Goal: Task Accomplishment & Management: Use online tool/utility

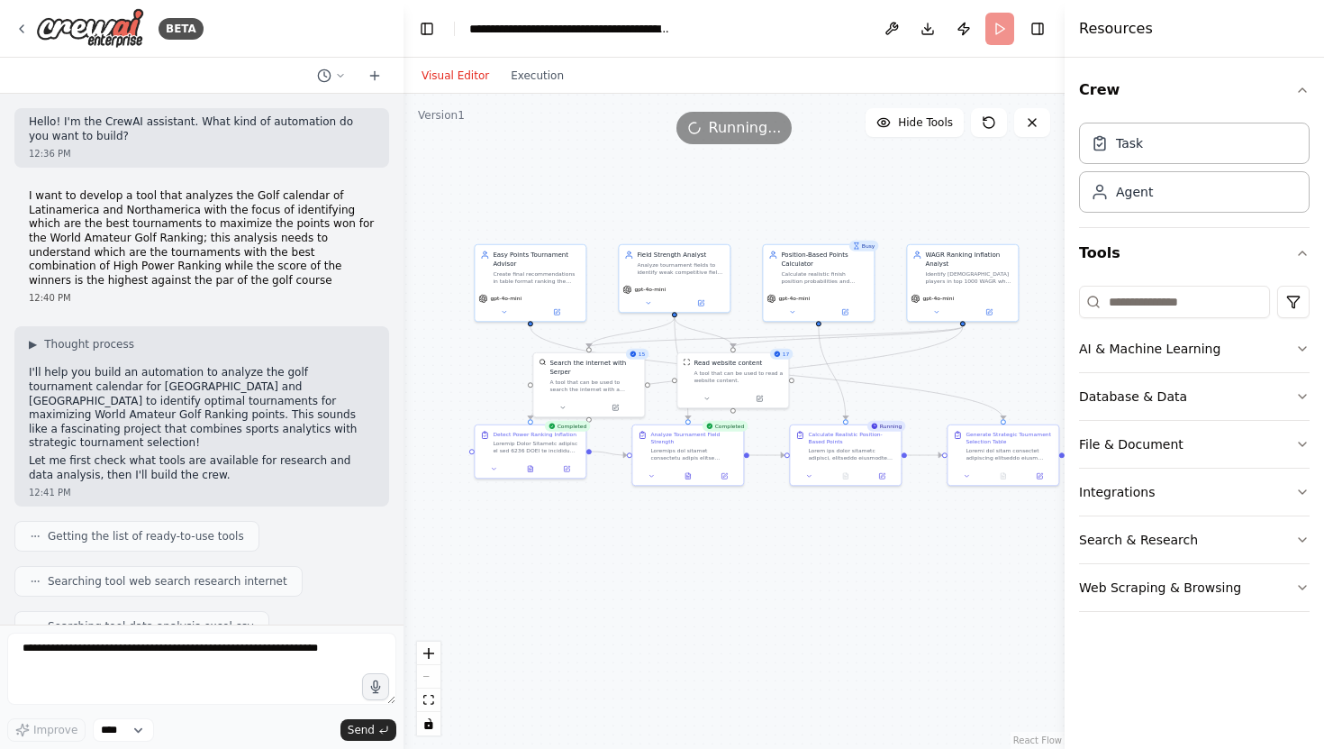
scroll to position [10731, 0]
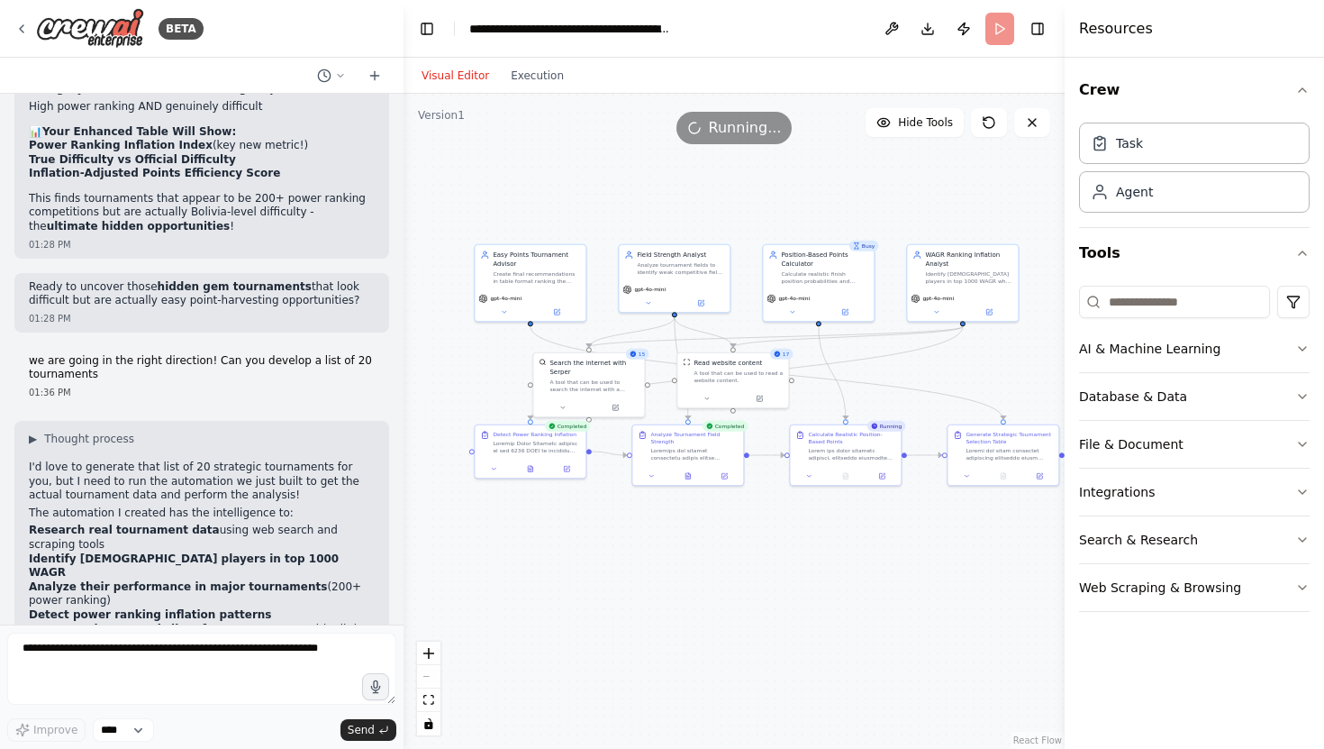
click at [984, 198] on div ".deletable-edge-delete-btn { width: 20px; height: 20px; border: 0px solid #ffff…" at bounding box center [734, 421] width 661 height 655
click at [992, 120] on icon at bounding box center [989, 122] width 14 height 14
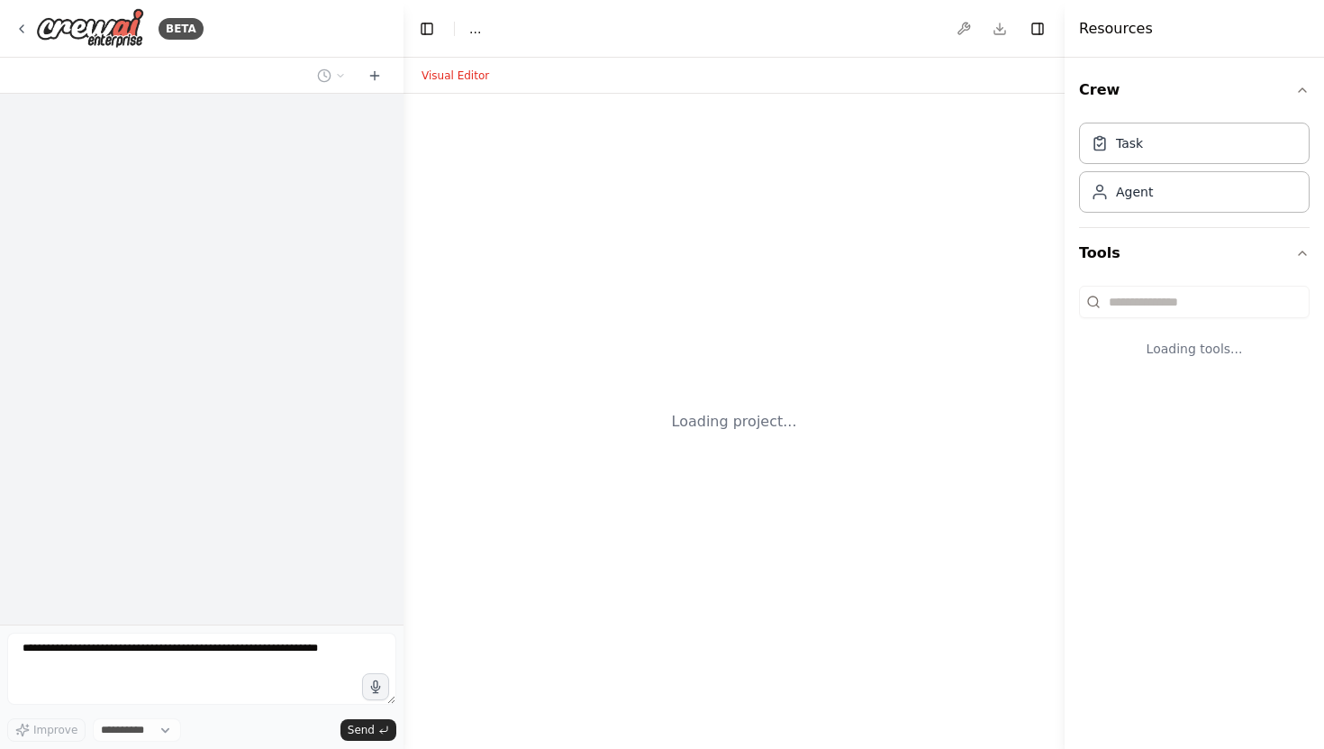
select select "****"
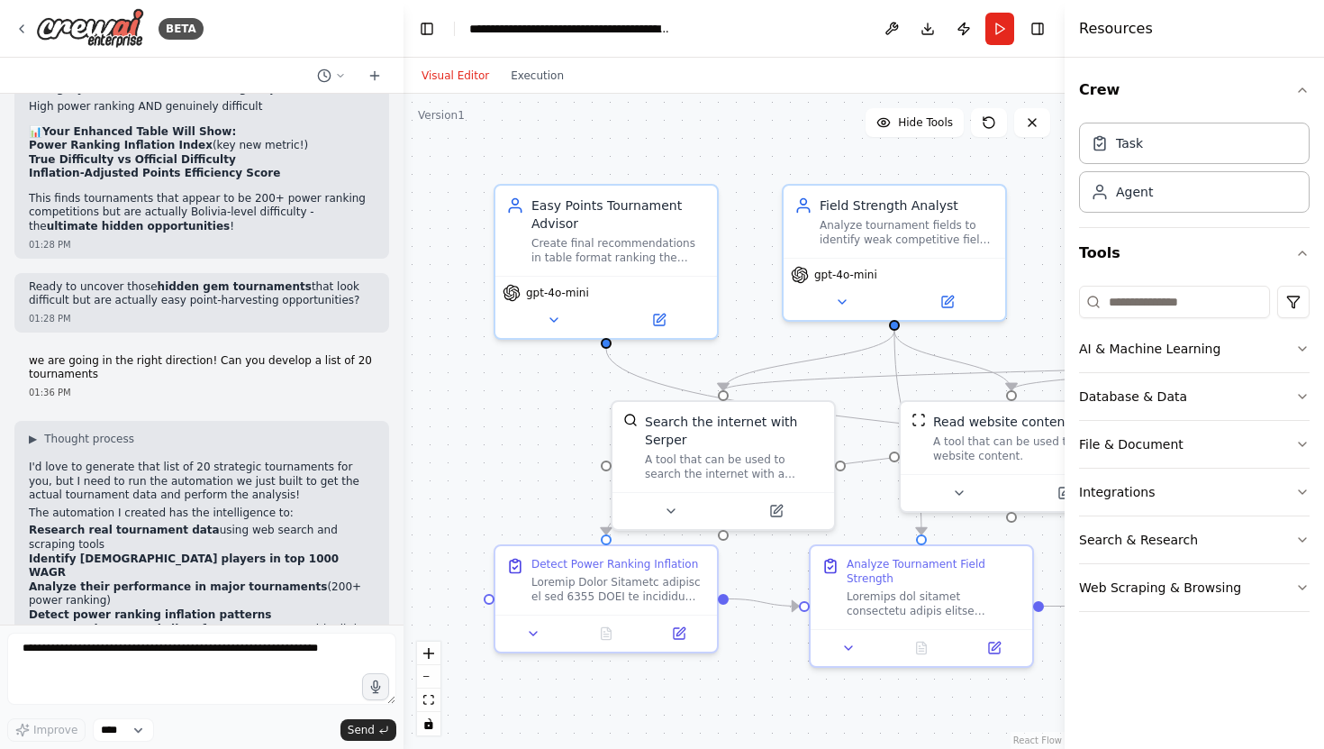
scroll to position [10731, 0]
click at [1000, 28] on button "Run" at bounding box center [999, 29] width 29 height 32
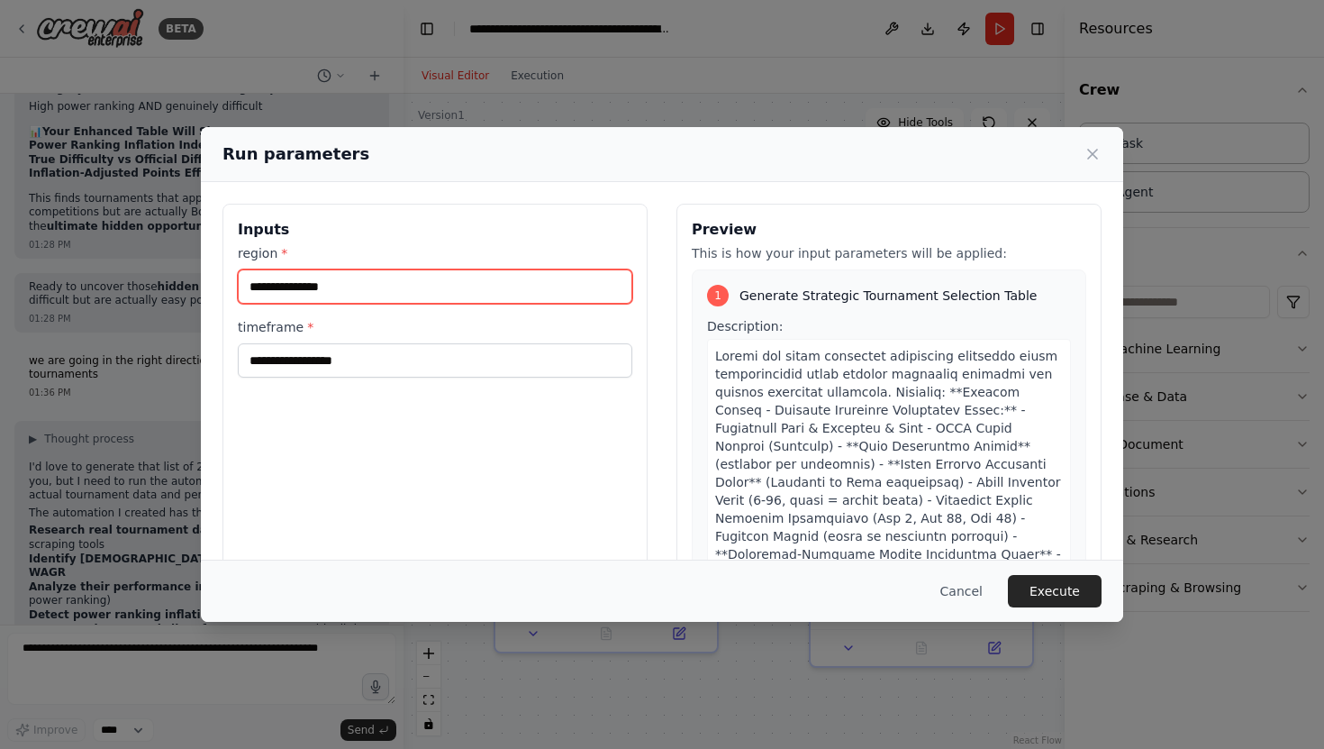
click at [308, 296] on input "region *" at bounding box center [435, 286] width 395 height 34
type input "**********"
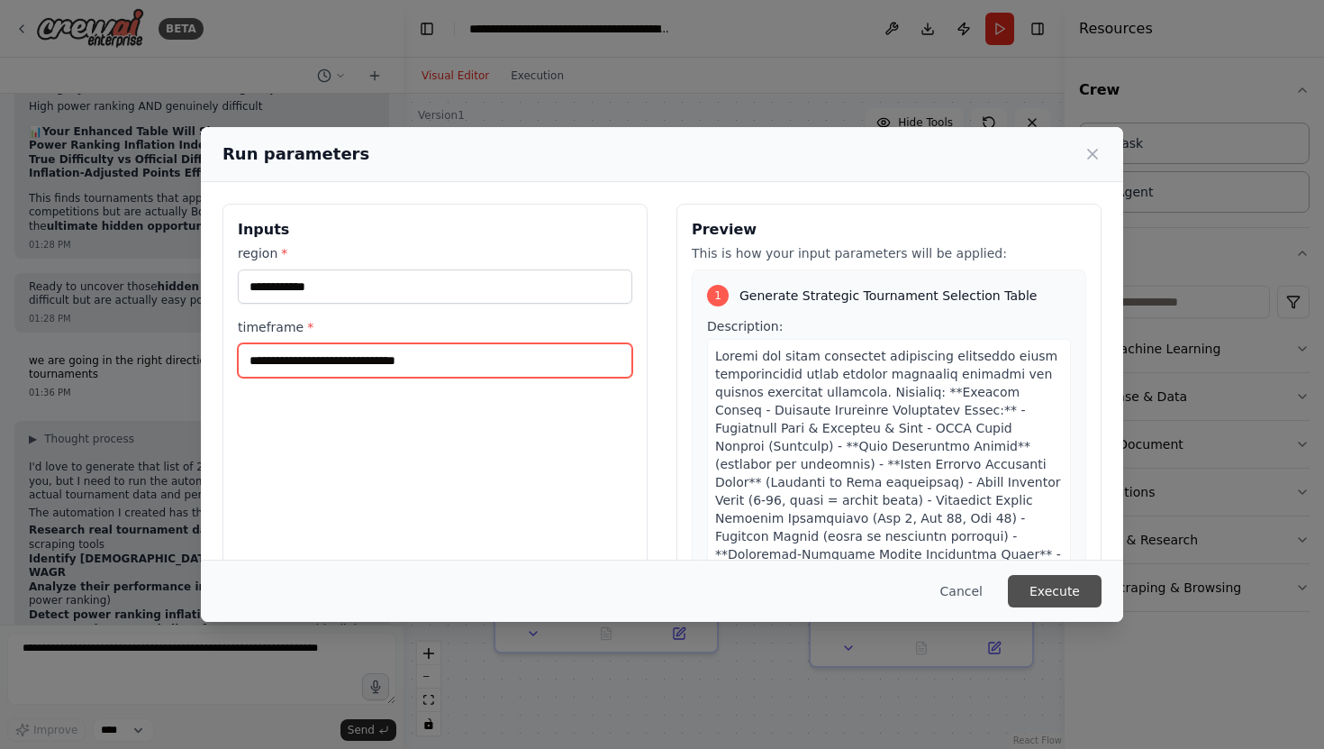
type input "**********"
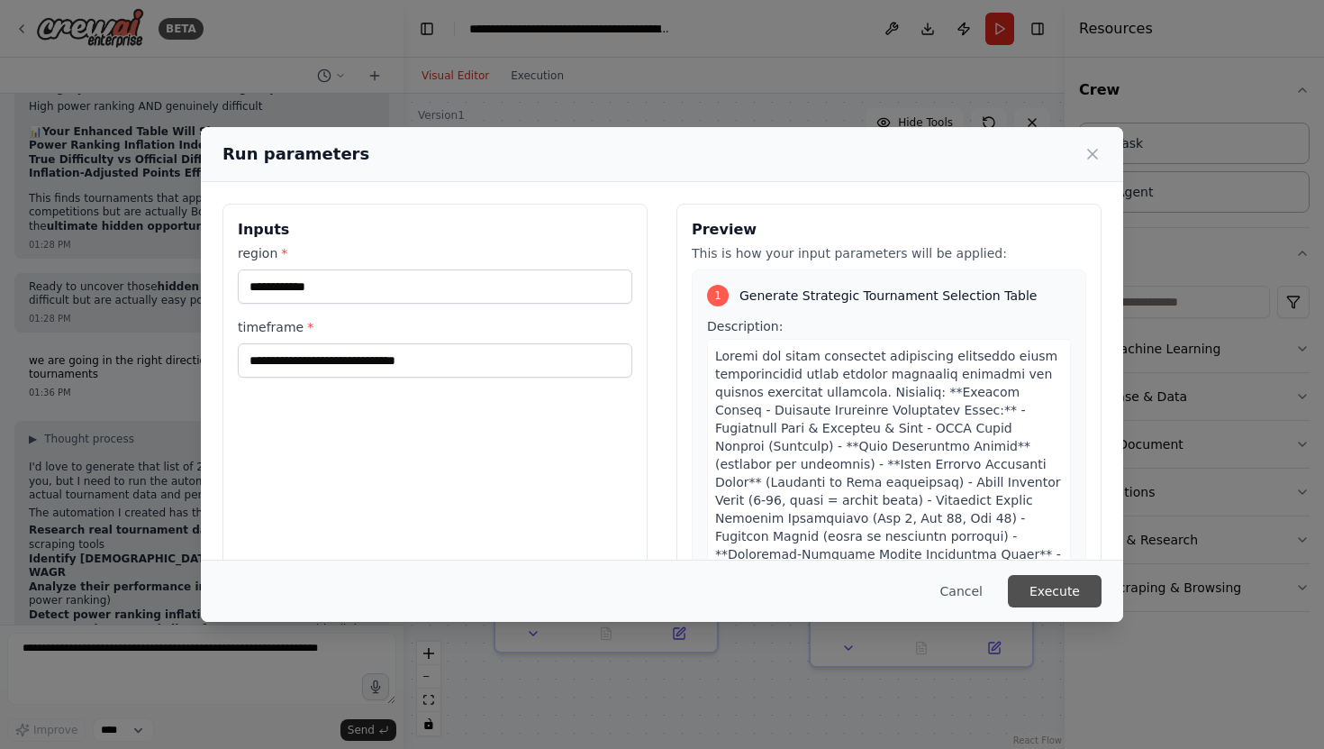
click at [1058, 591] on button "Execute" at bounding box center [1055, 591] width 94 height 32
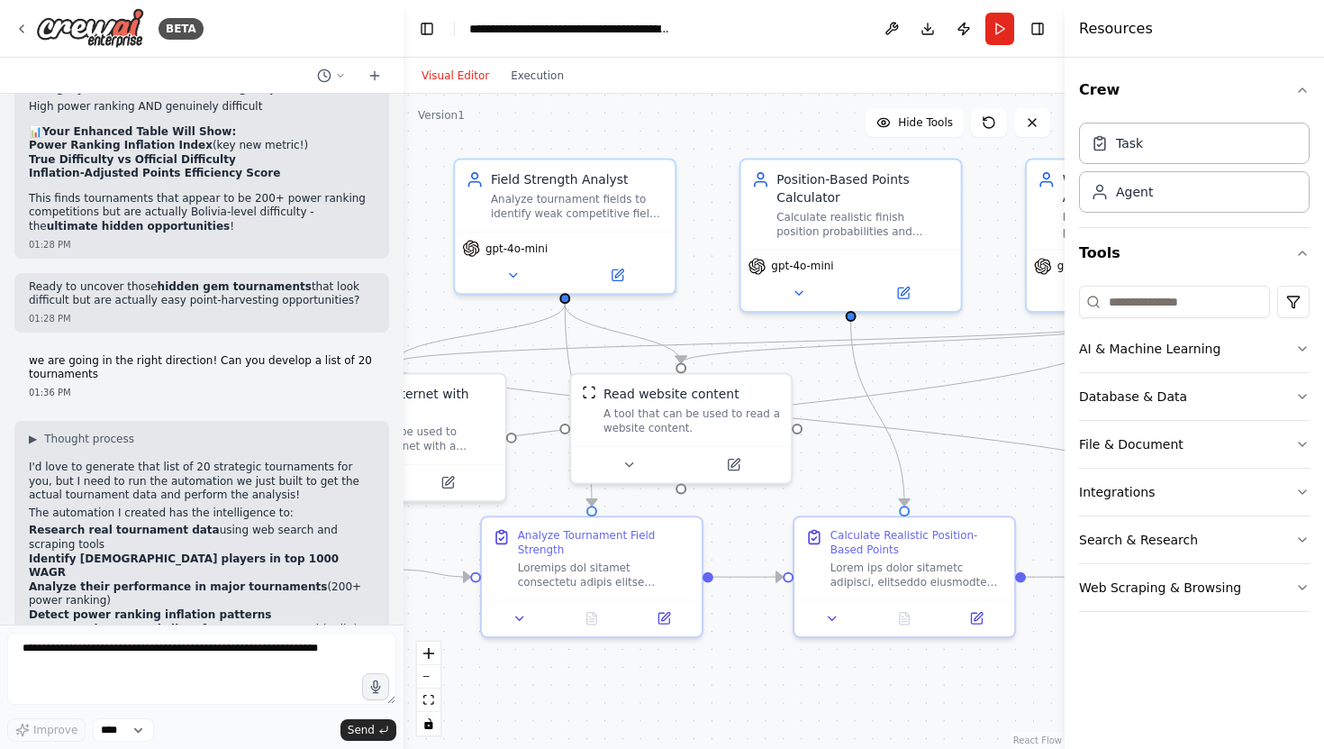
drag, startPoint x: 903, startPoint y: 699, endPoint x: 577, endPoint y: 664, distance: 327.1
click at [577, 664] on div ".deletable-edge-delete-btn { width: 20px; height: 20px; border: 0px solid #ffff…" at bounding box center [734, 421] width 661 height 655
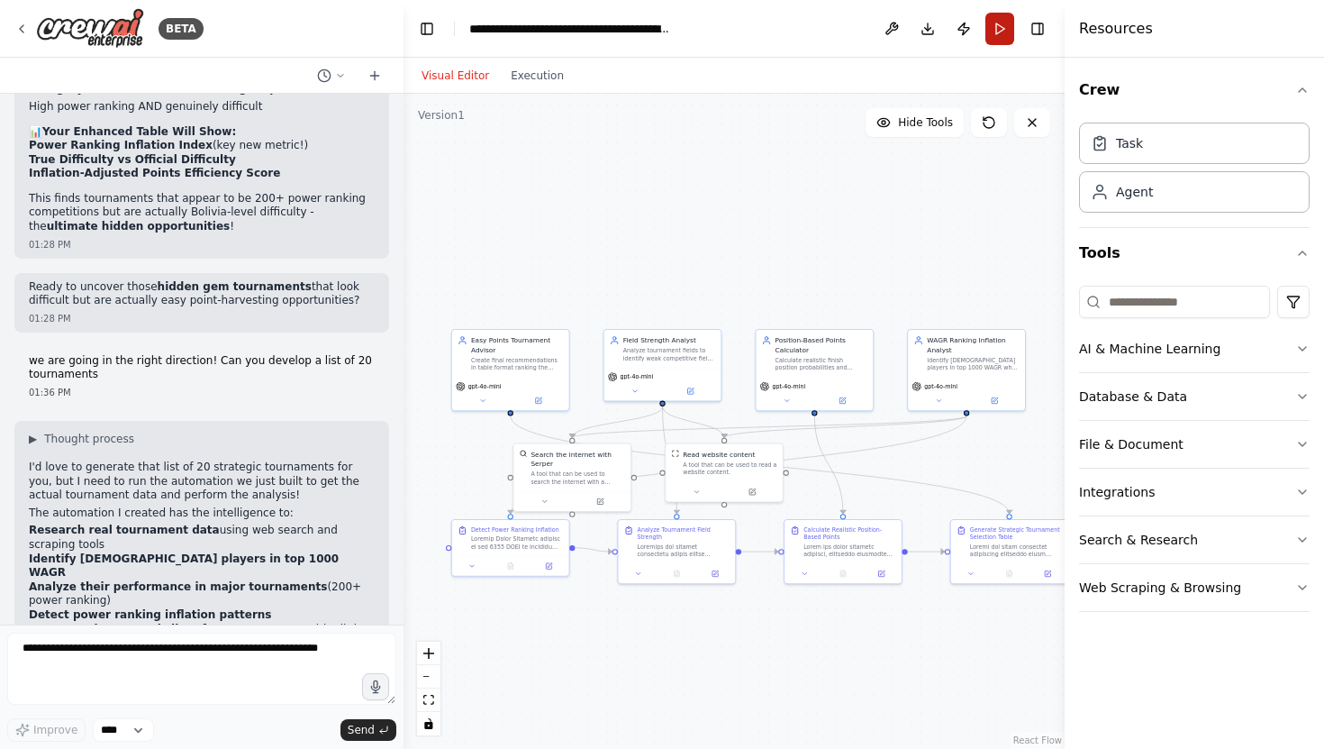
click at [1000, 27] on button "Run" at bounding box center [999, 29] width 29 height 32
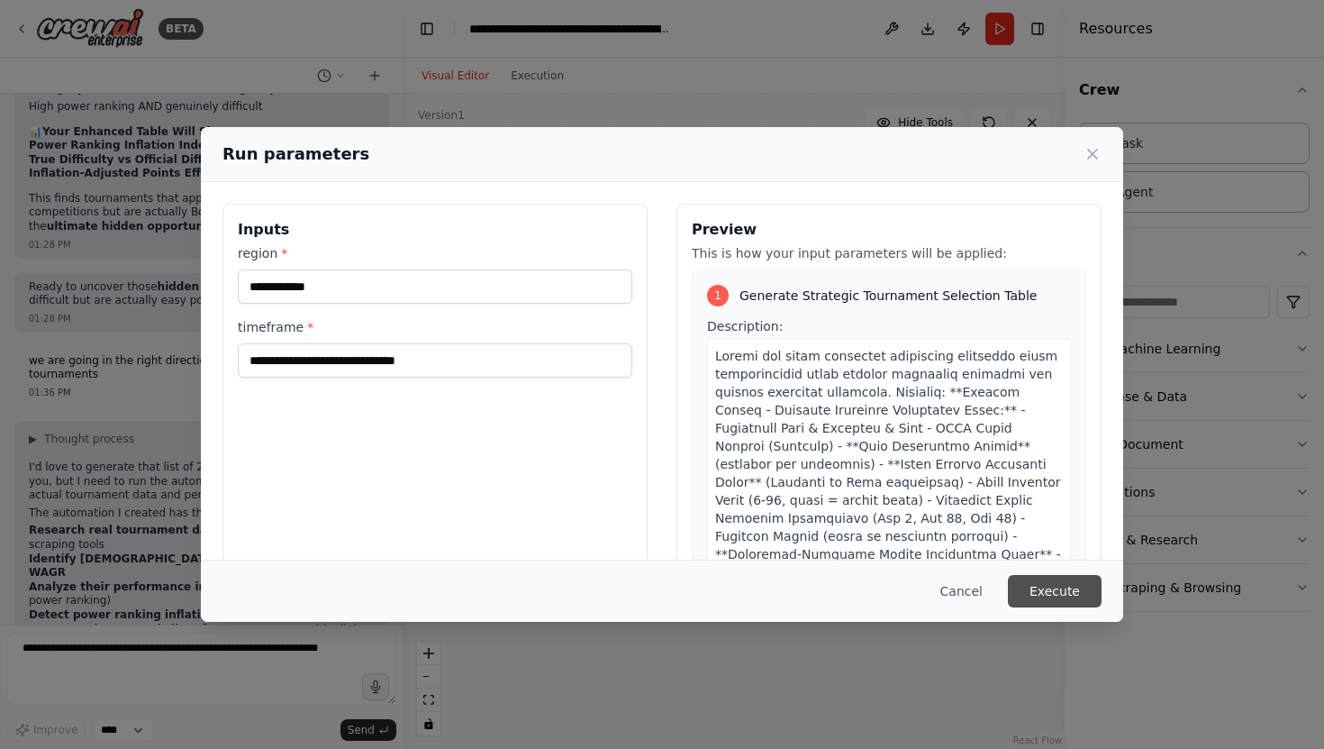
click at [1054, 579] on button "Execute" at bounding box center [1055, 591] width 94 height 32
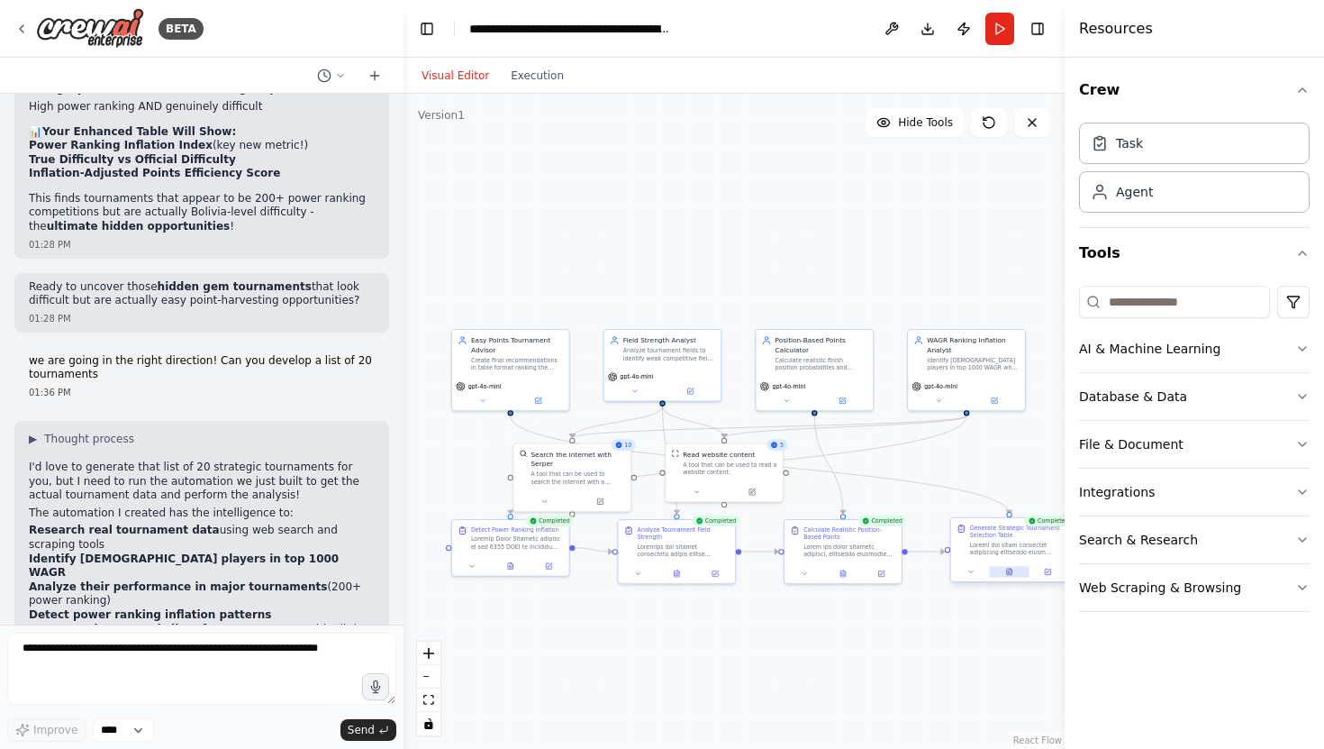
click at [1014, 570] on button at bounding box center [1009, 572] width 41 height 12
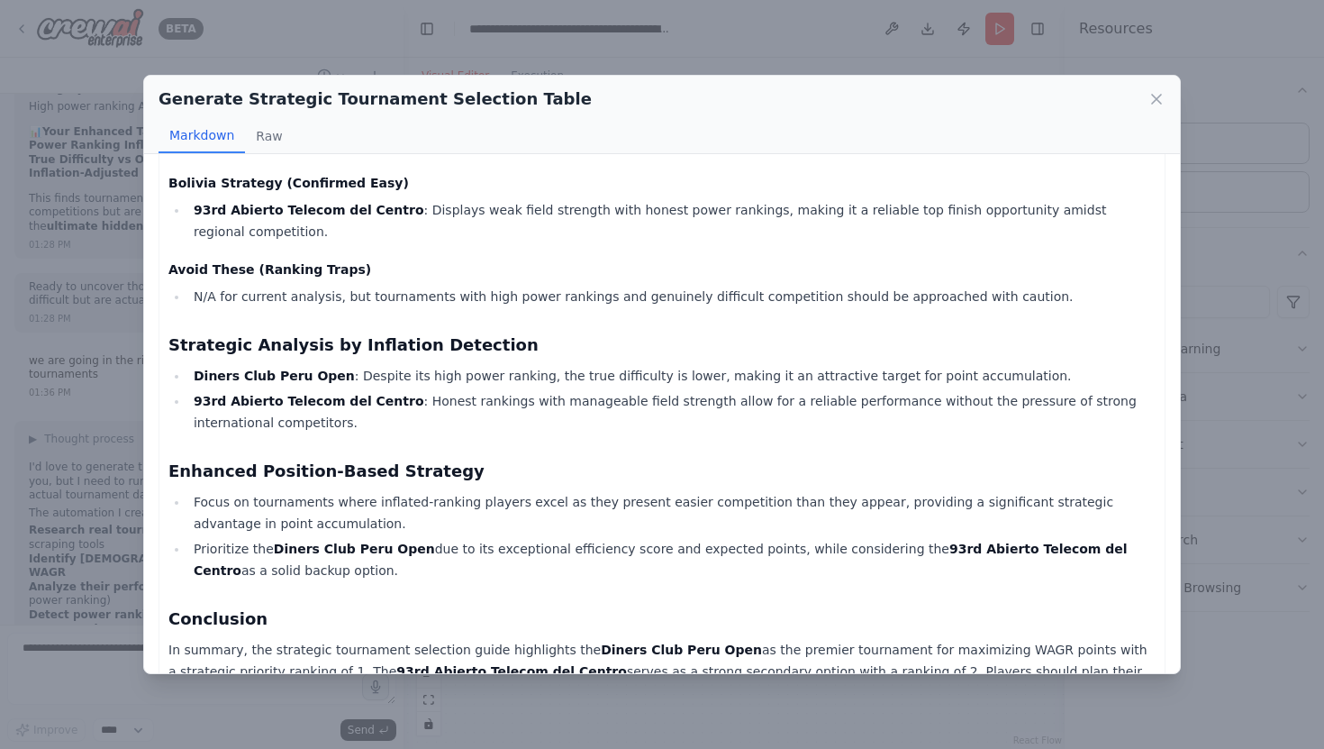
scroll to position [312, 0]
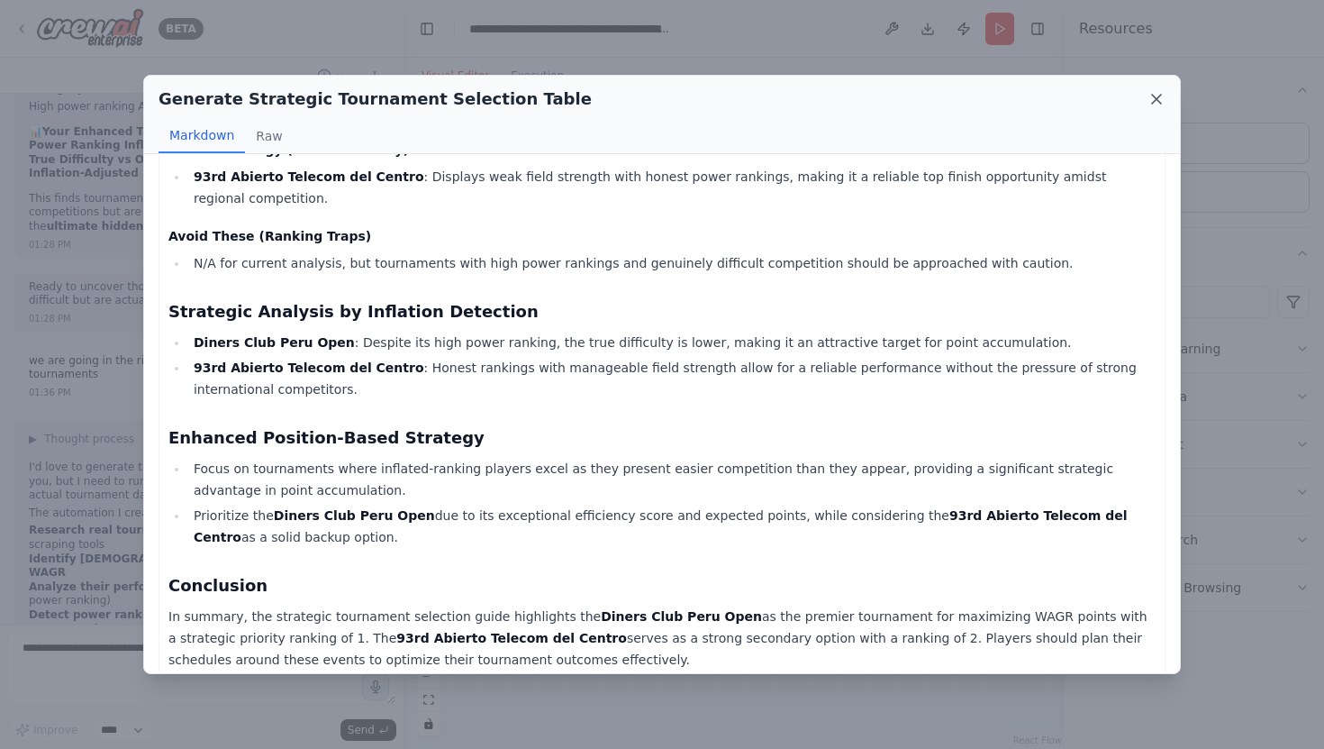
click at [1163, 99] on icon at bounding box center [1157, 99] width 18 height 18
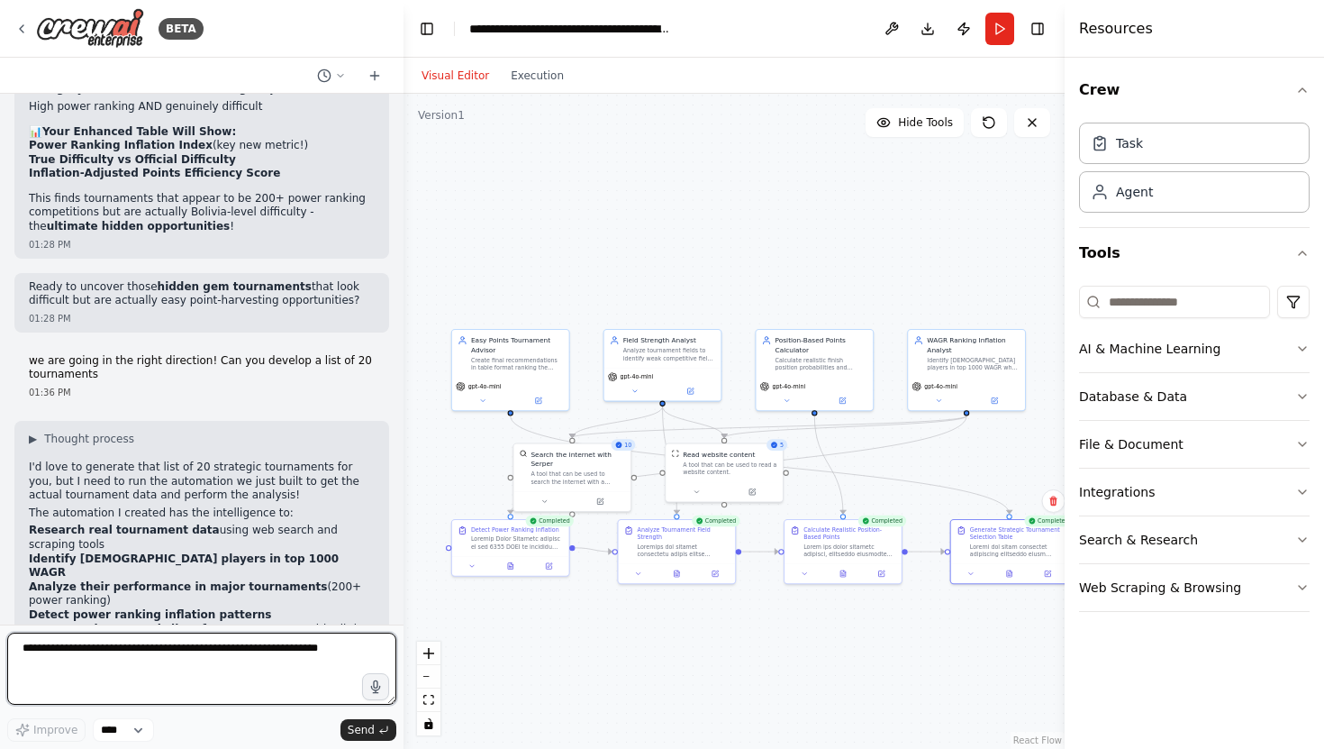
click at [150, 654] on textarea at bounding box center [201, 668] width 389 height 72
click at [115, 646] on textarea "**********" at bounding box center [201, 668] width 389 height 72
type textarea "**********"
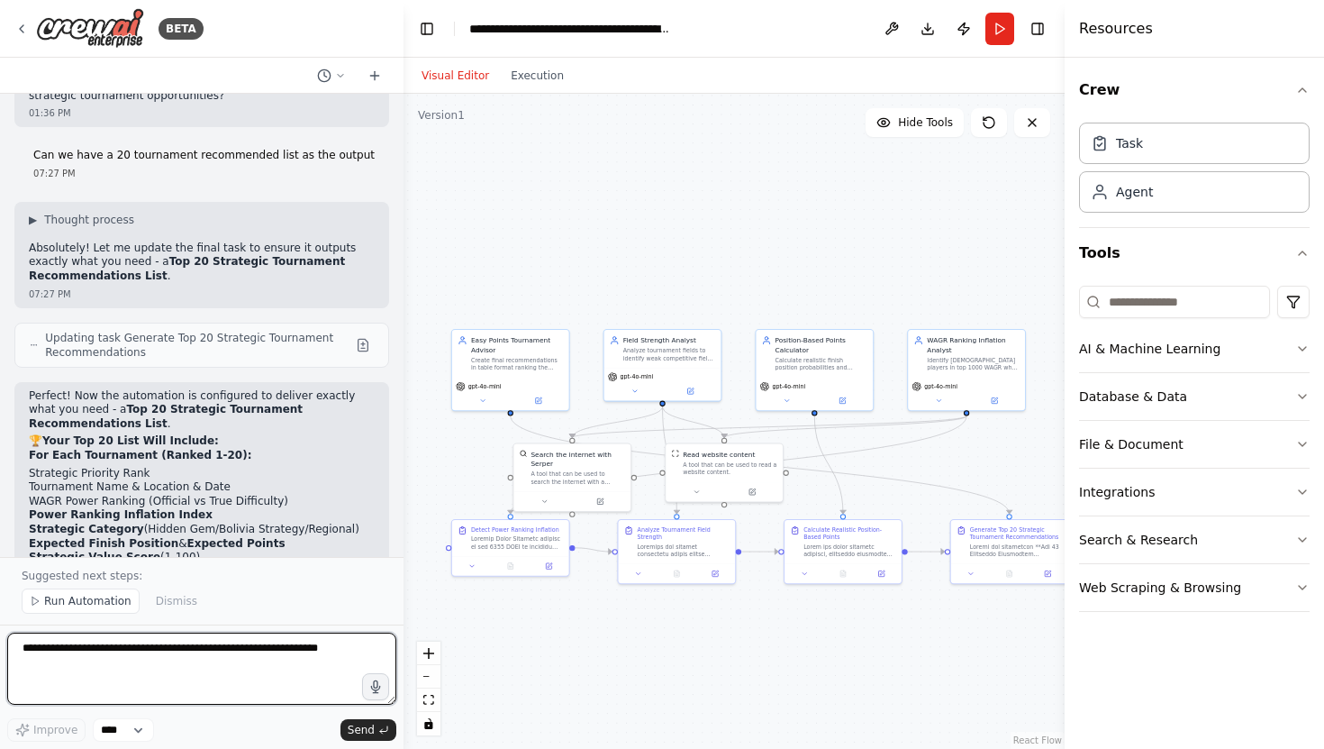
scroll to position [11620, 0]
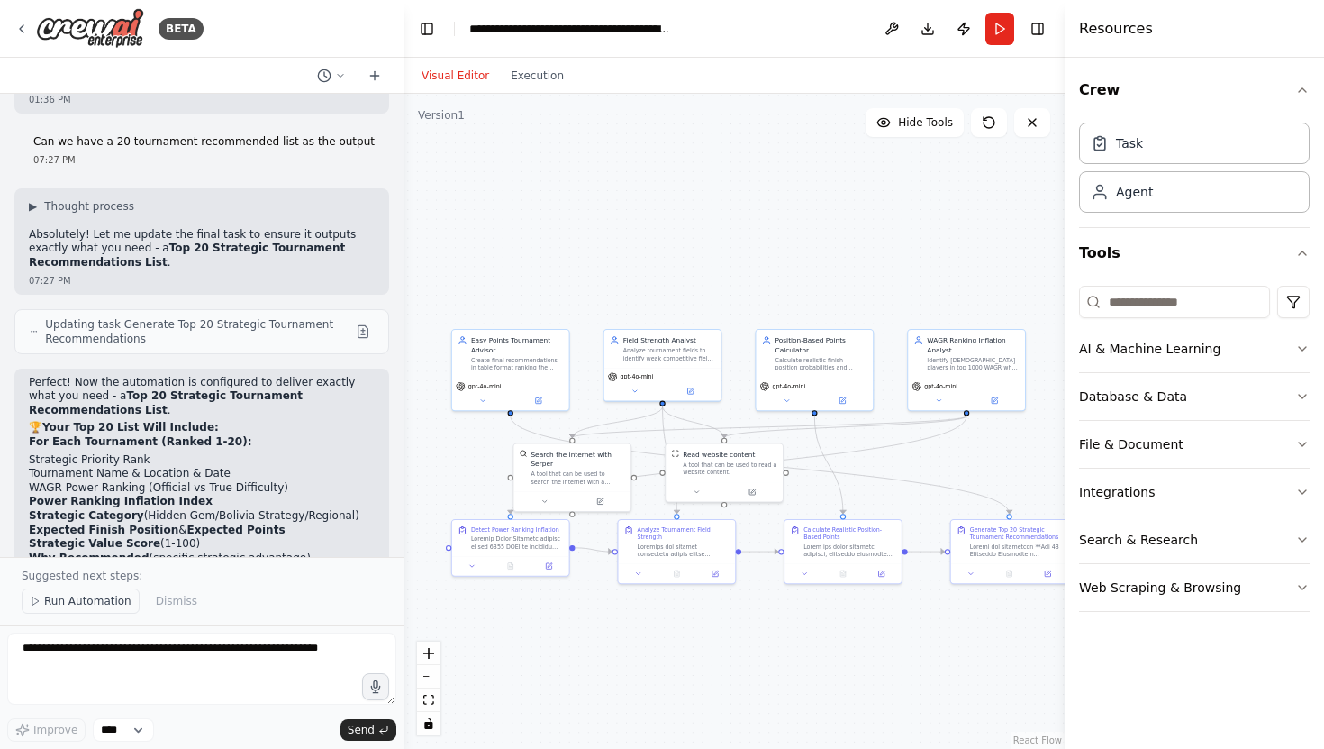
click at [70, 606] on span "Run Automation" at bounding box center [87, 601] width 87 height 14
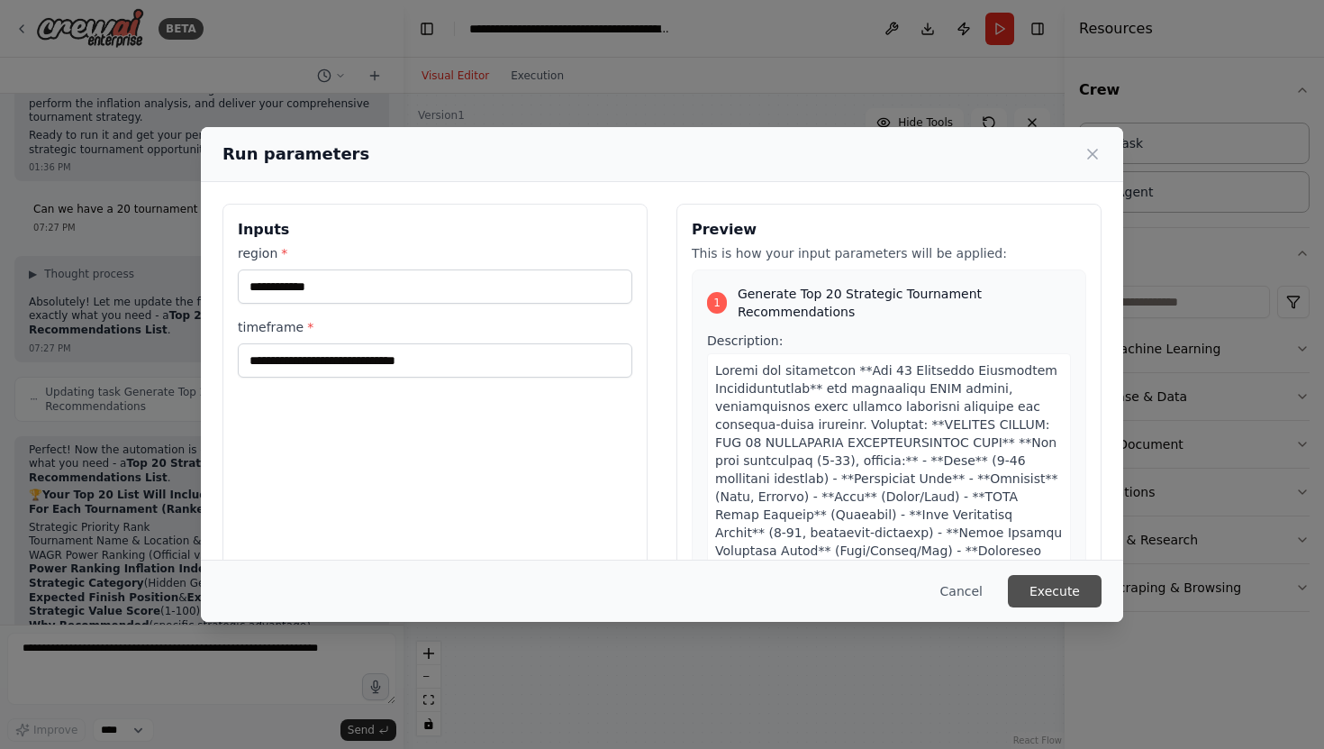
click at [1065, 587] on button "Execute" at bounding box center [1055, 591] width 94 height 32
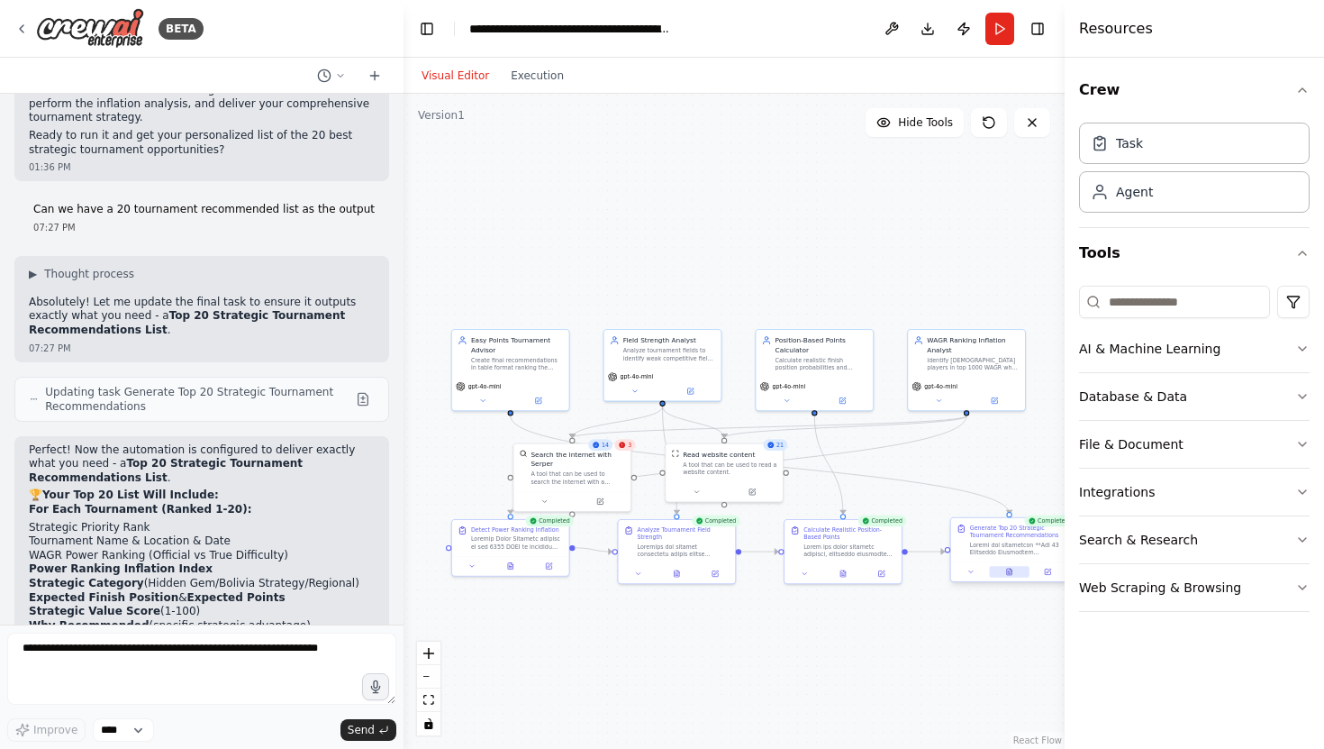
click at [1014, 573] on button at bounding box center [1009, 572] width 41 height 12
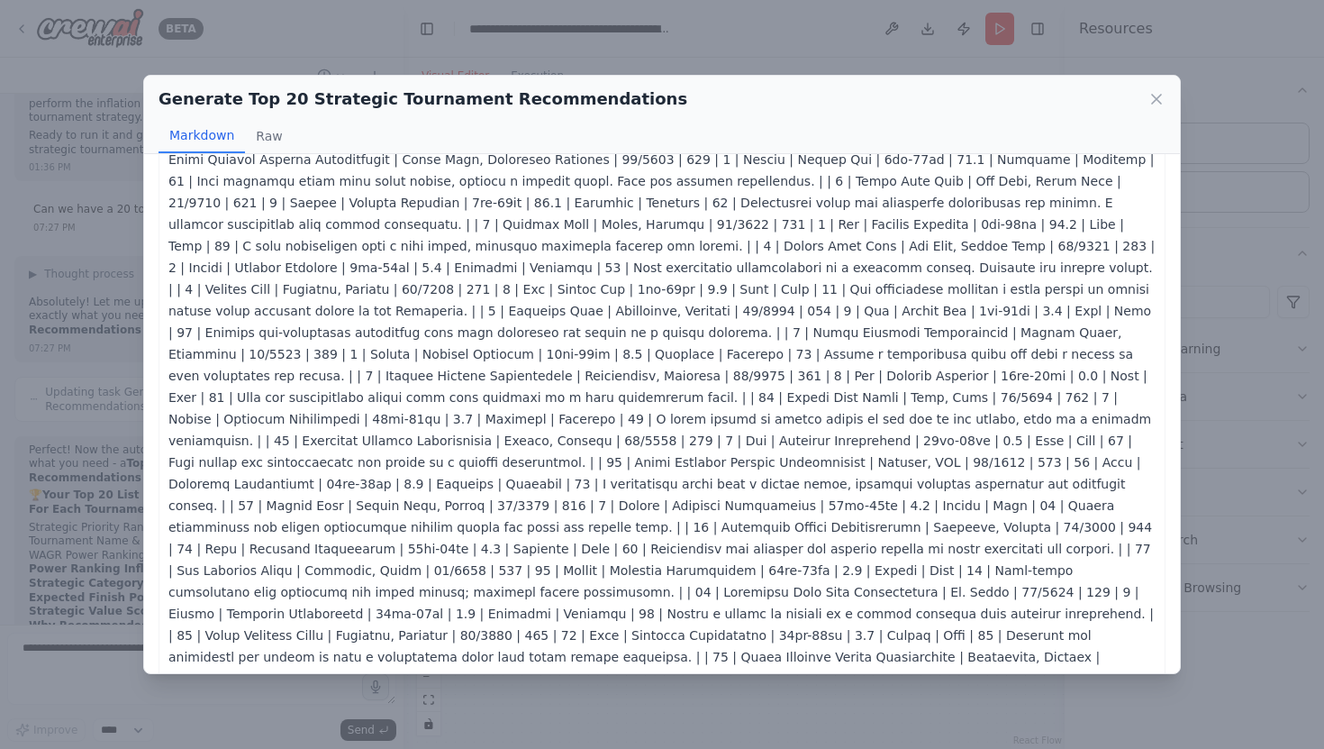
scroll to position [0, 0]
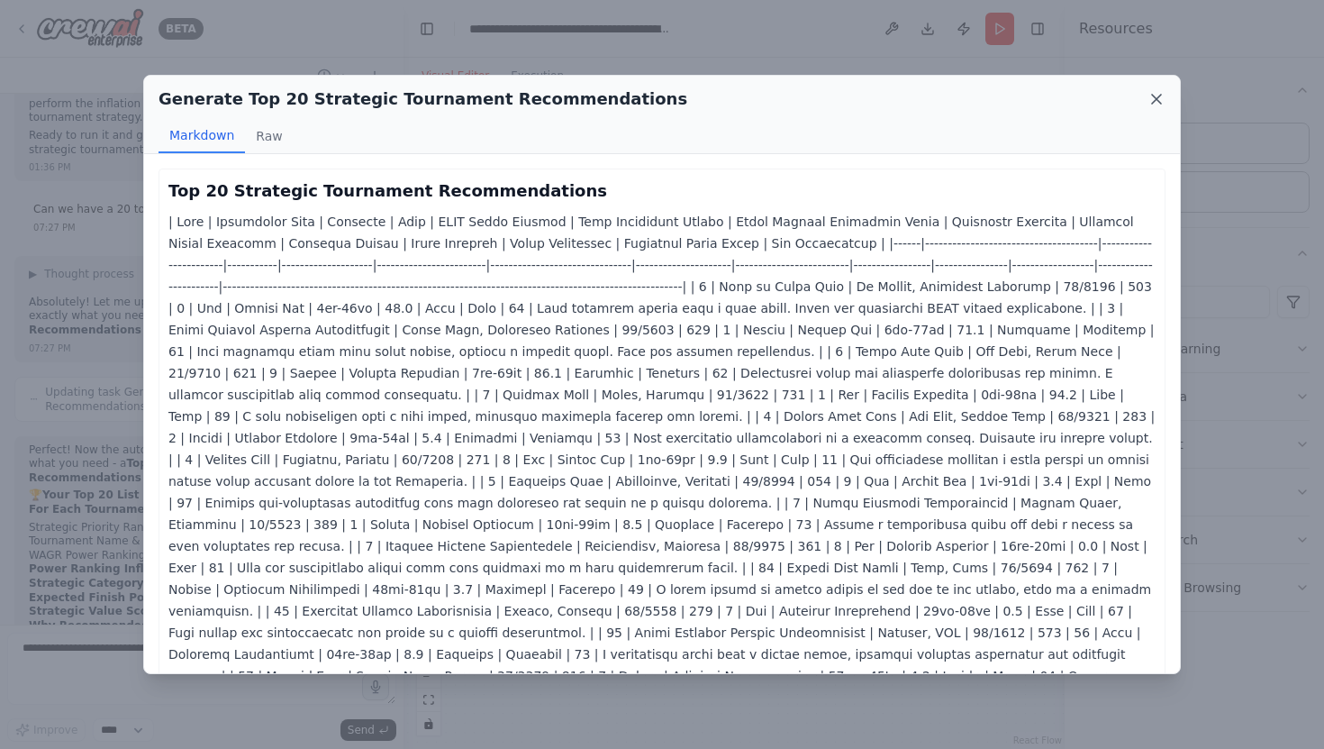
click at [1160, 97] on icon at bounding box center [1157, 99] width 18 height 18
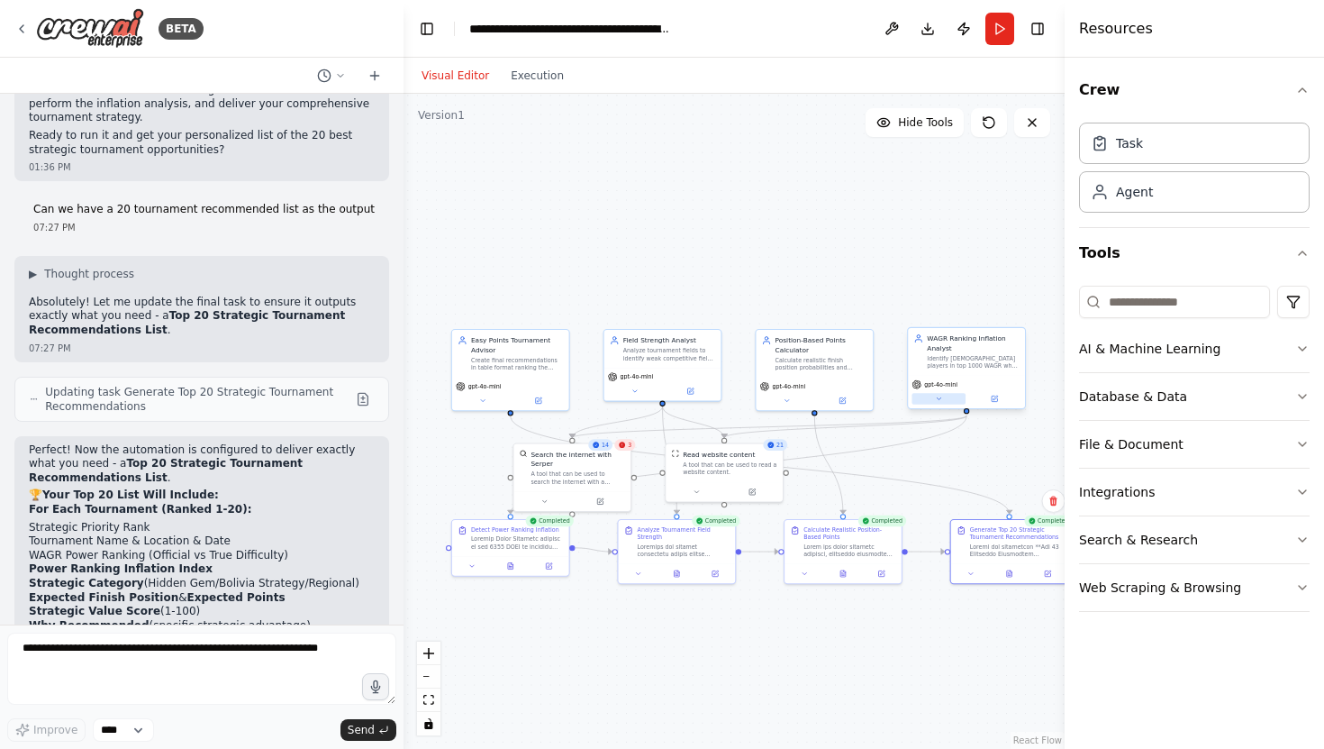
click at [938, 399] on icon at bounding box center [939, 398] width 4 height 2
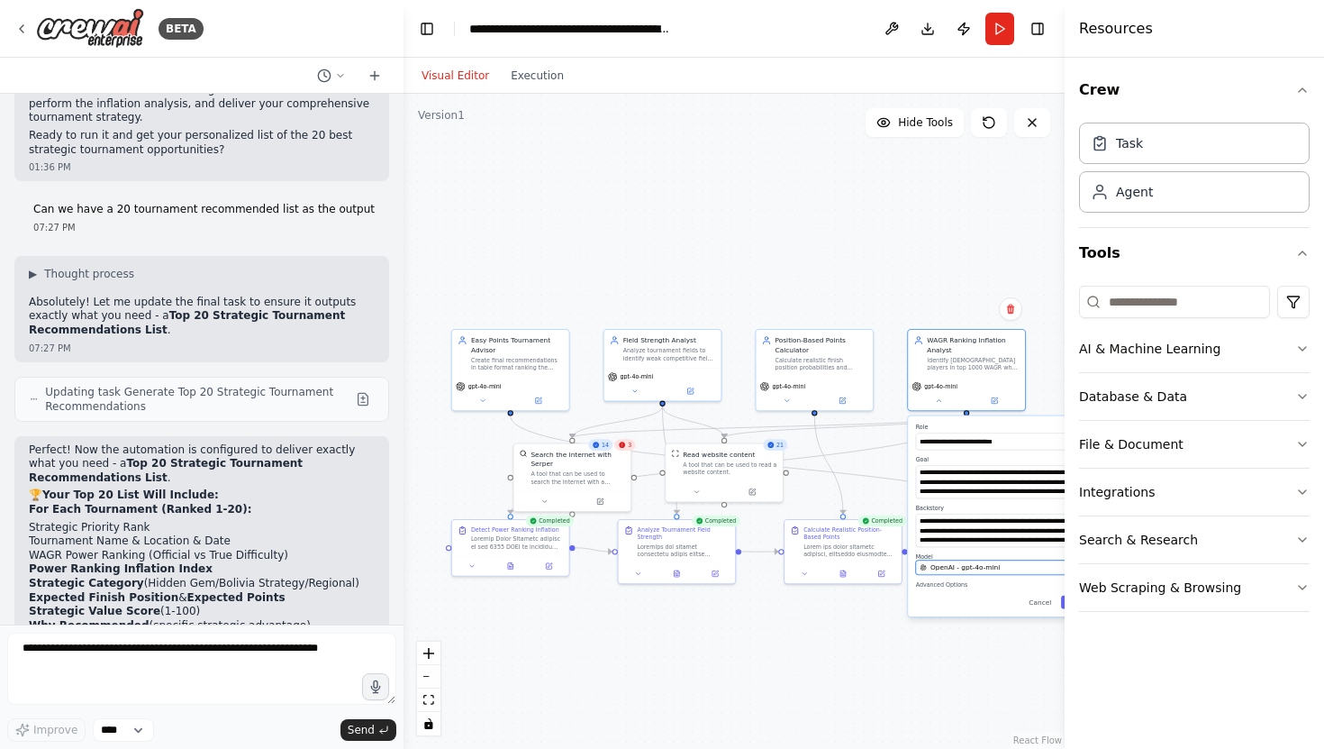
click at [964, 568] on span "OpenAI - gpt-4o-mini" at bounding box center [965, 567] width 69 height 10
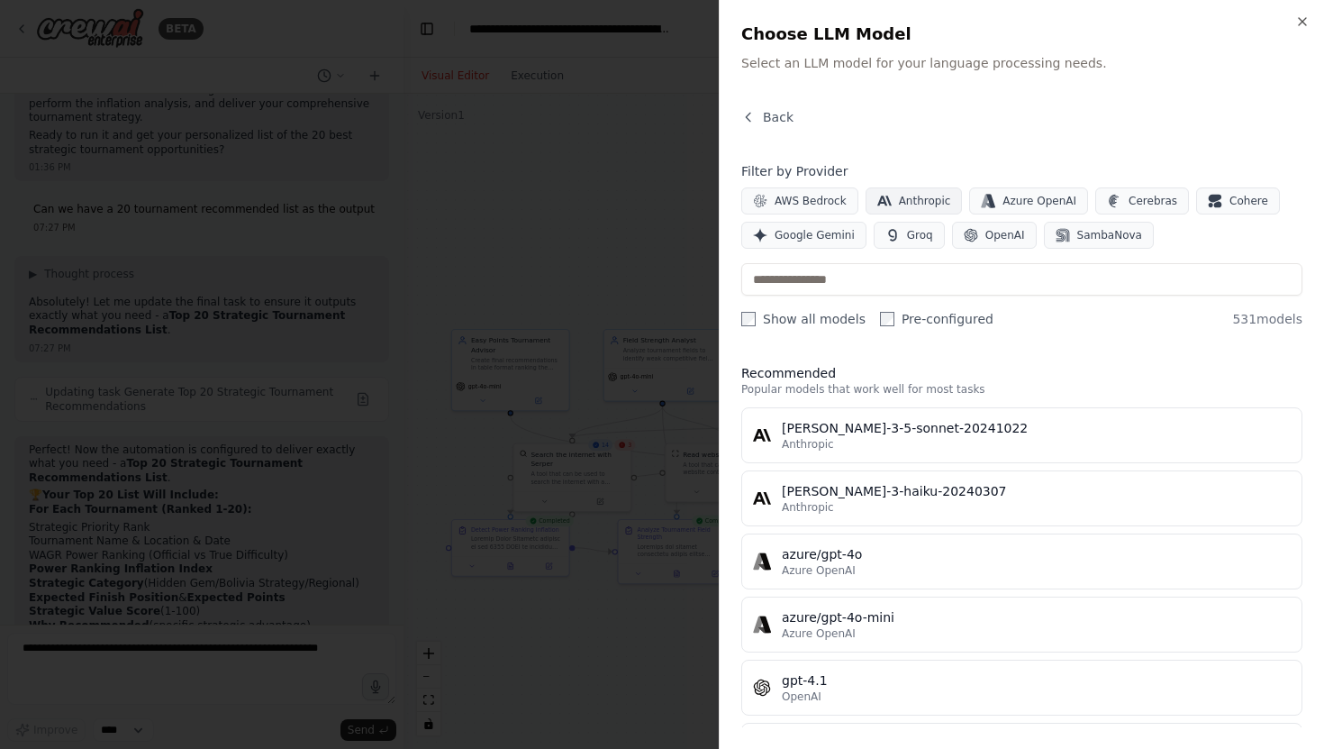
click at [904, 198] on span "Anthropic" at bounding box center [925, 201] width 52 height 14
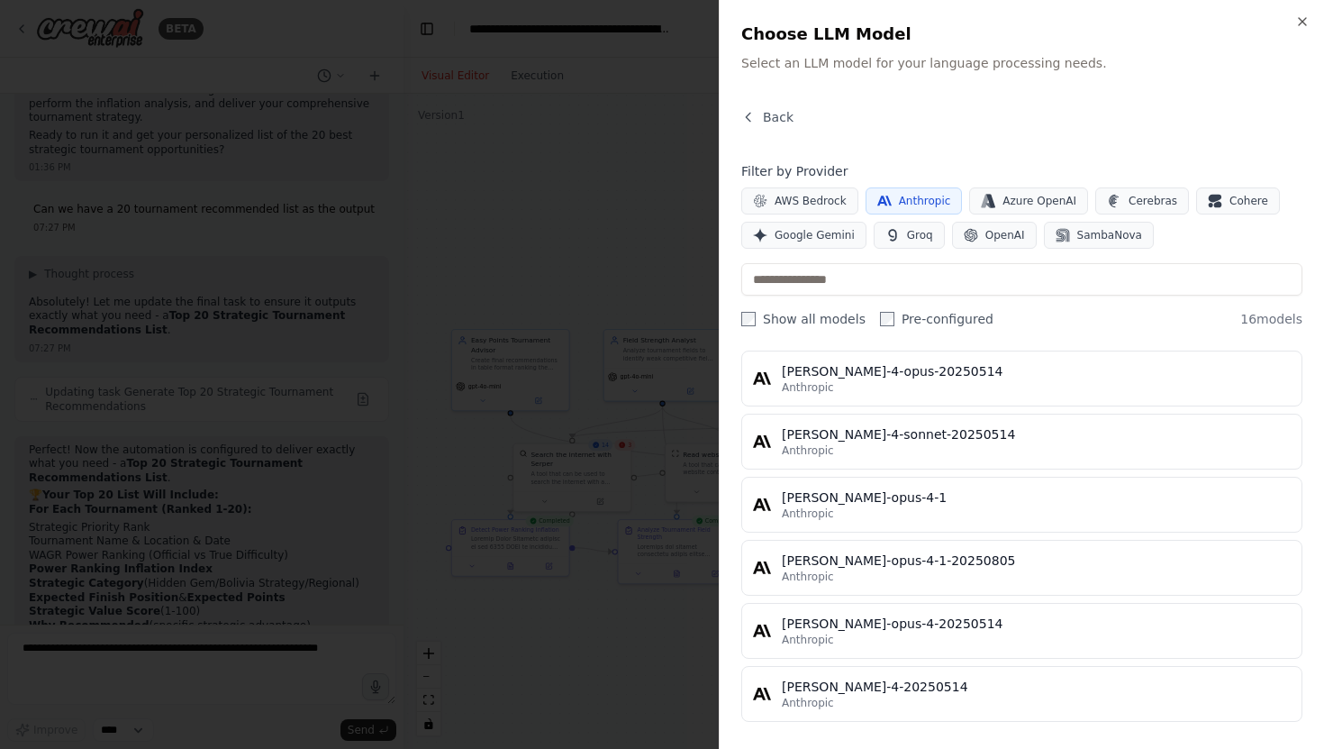
scroll to position [754, 0]
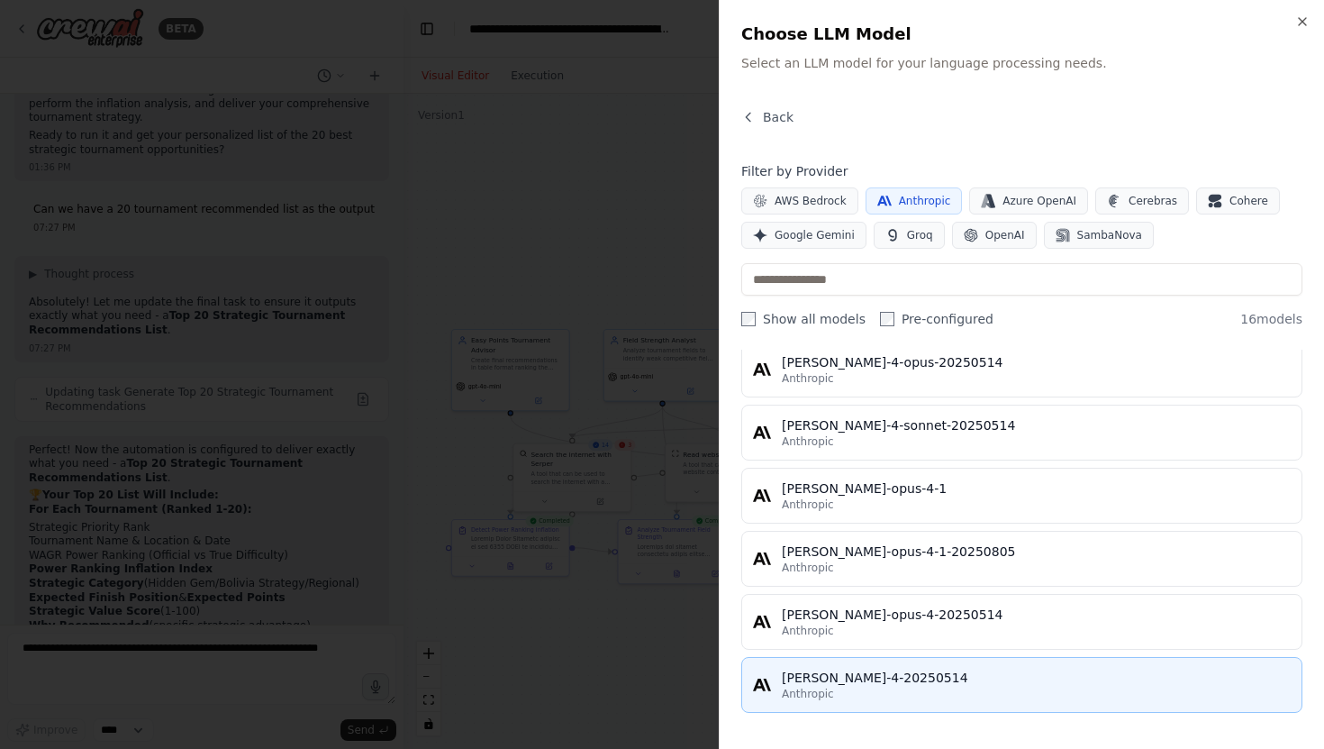
click at [908, 680] on div "claude-sonnet-4-20250514" at bounding box center [1036, 677] width 509 height 18
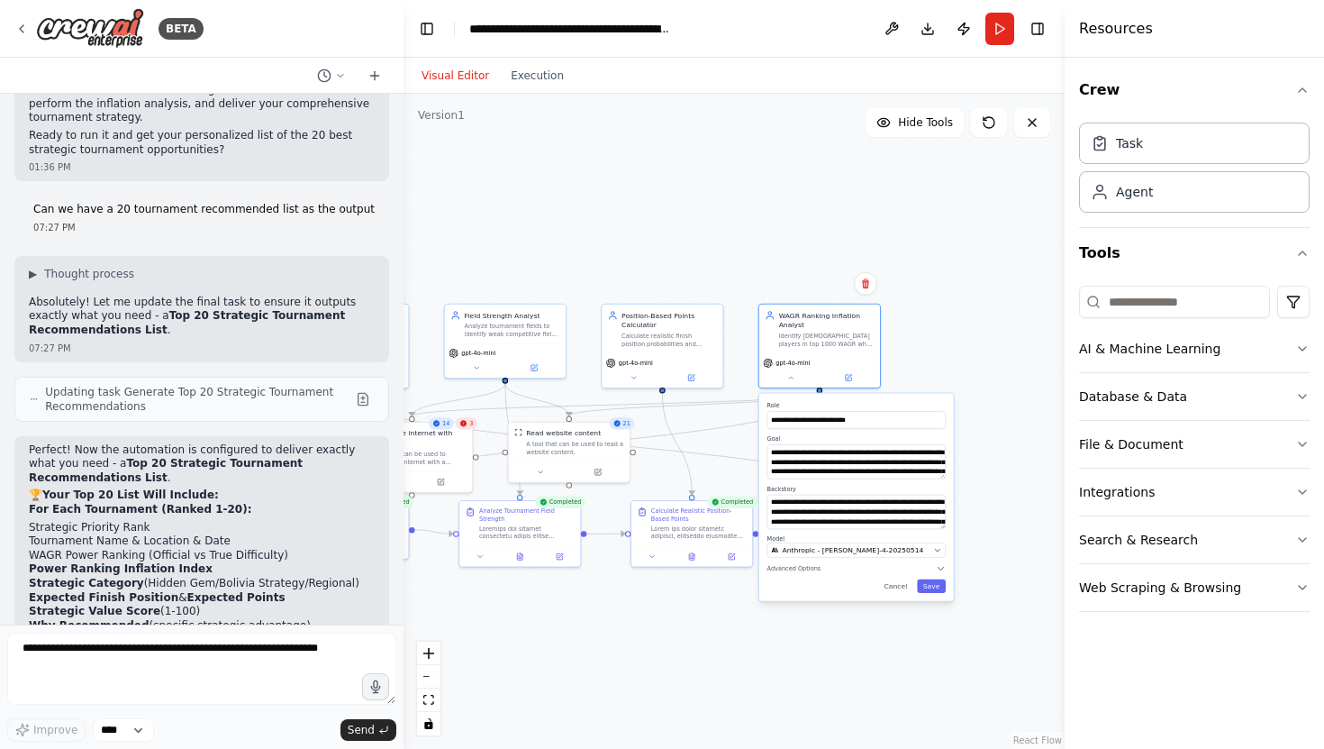
drag, startPoint x: 977, startPoint y: 677, endPoint x: 830, endPoint y: 664, distance: 148.3
click at [830, 664] on div ".deletable-edge-delete-btn { width: 20px; height: 20px; border: 0px solid #ffff…" at bounding box center [734, 421] width 661 height 655
click at [937, 593] on div "**********" at bounding box center [855, 497] width 195 height 207
click at [939, 586] on button "Save" at bounding box center [930, 586] width 29 height 14
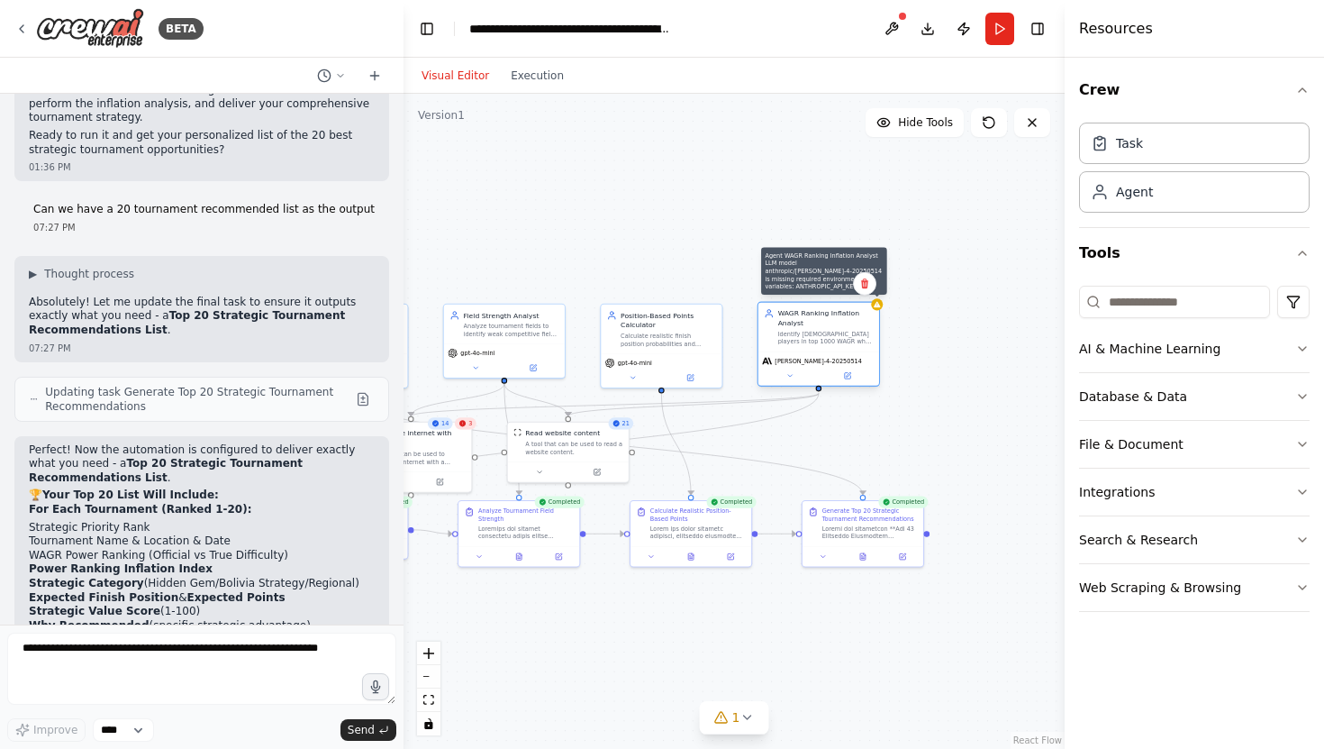
click at [880, 310] on div ".deletable-edge-delete-btn { width: 20px; height: 20px; border: 0px solid #ffff…" at bounding box center [734, 421] width 661 height 655
click at [645, 367] on div "gpt-4o-mini" at bounding box center [661, 368] width 121 height 34
click at [631, 381] on div "gpt-4o-mini" at bounding box center [661, 368] width 121 height 34
click at [632, 377] on icon at bounding box center [633, 376] width 8 height 8
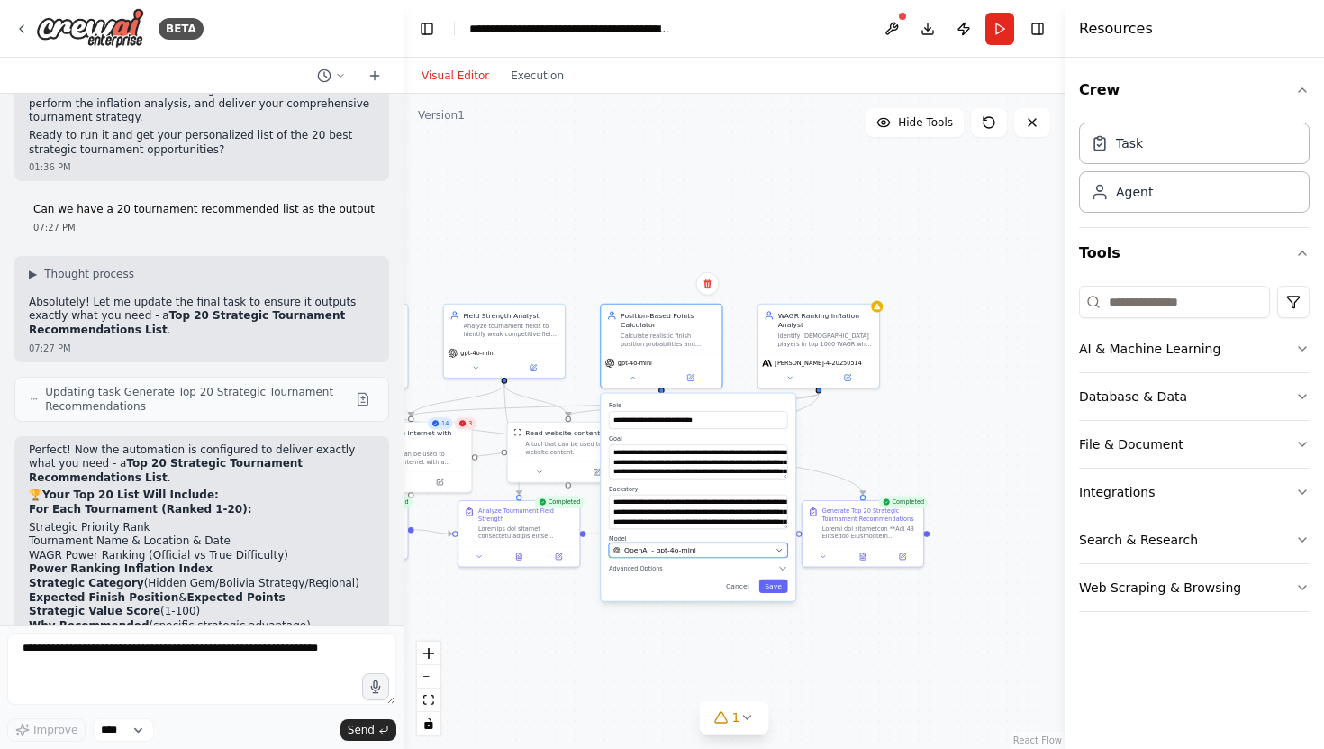
click at [782, 549] on icon "button" at bounding box center [780, 550] width 8 height 8
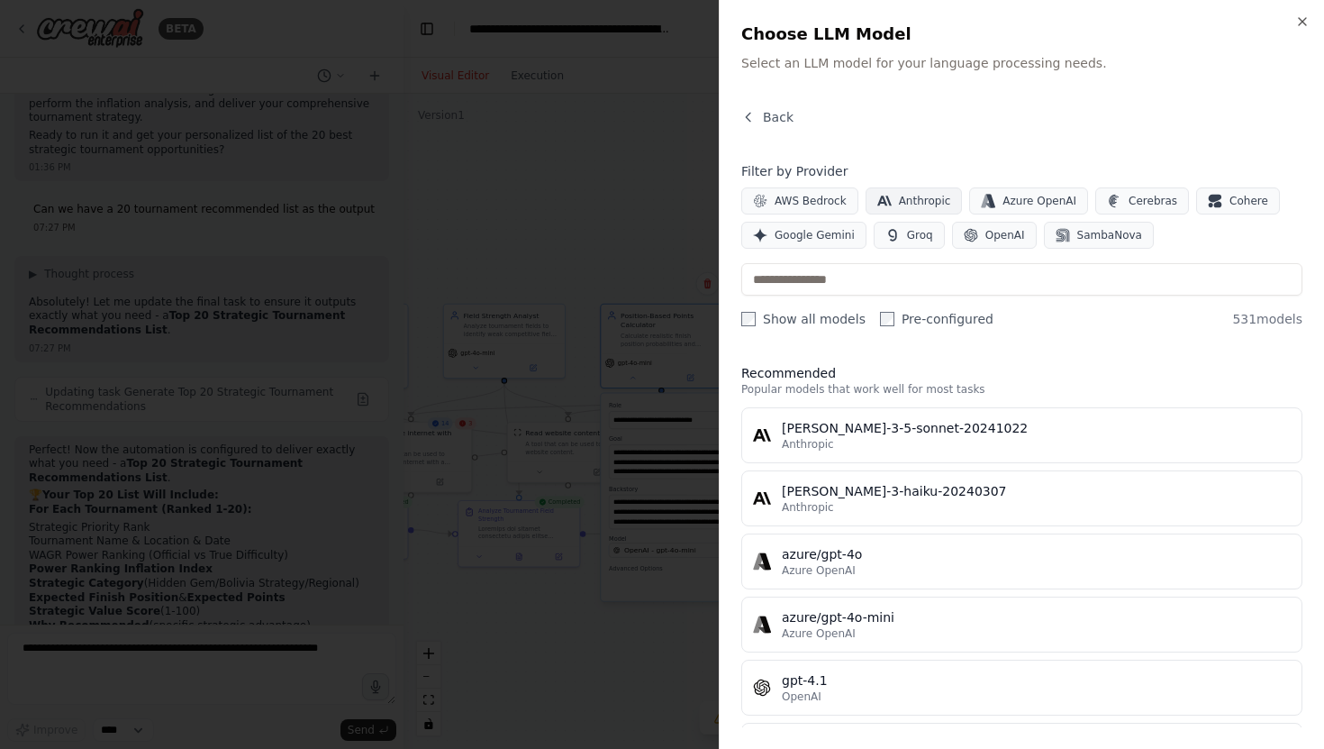
click at [931, 203] on span "Anthropic" at bounding box center [925, 201] width 52 height 14
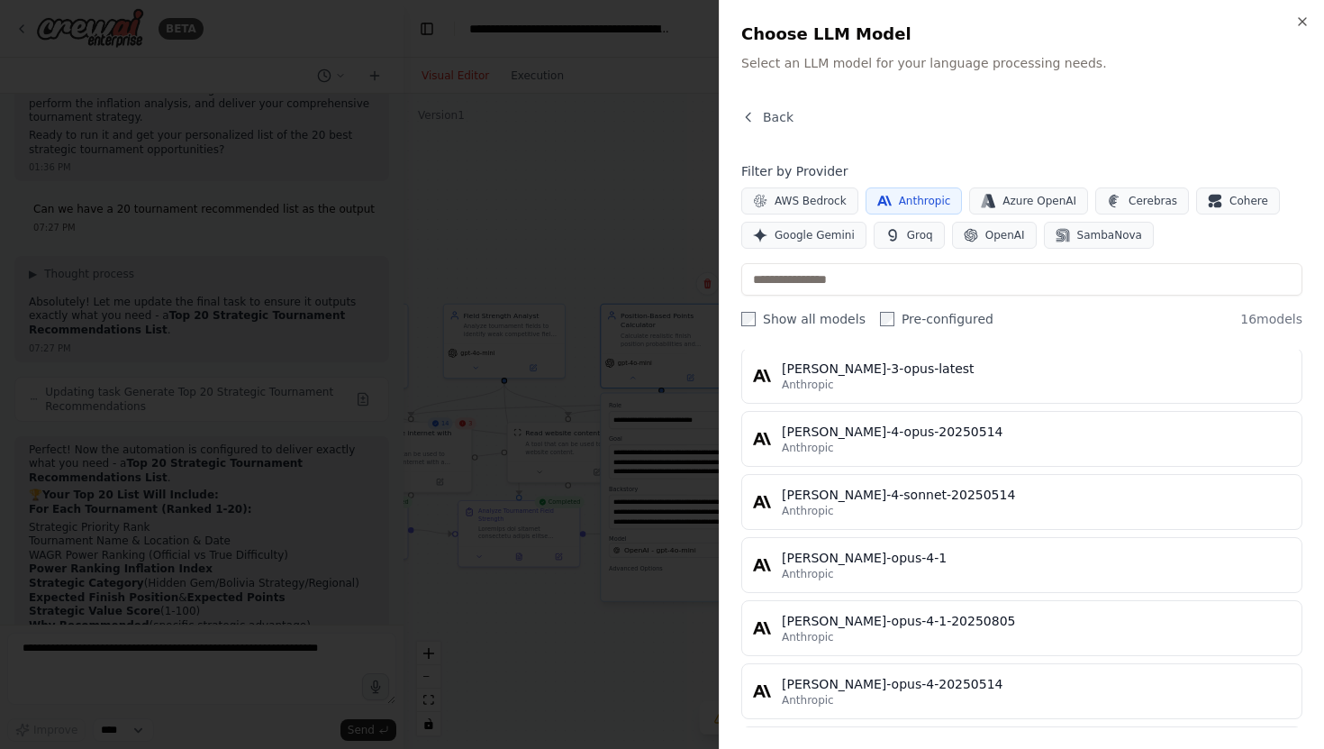
scroll to position [754, 0]
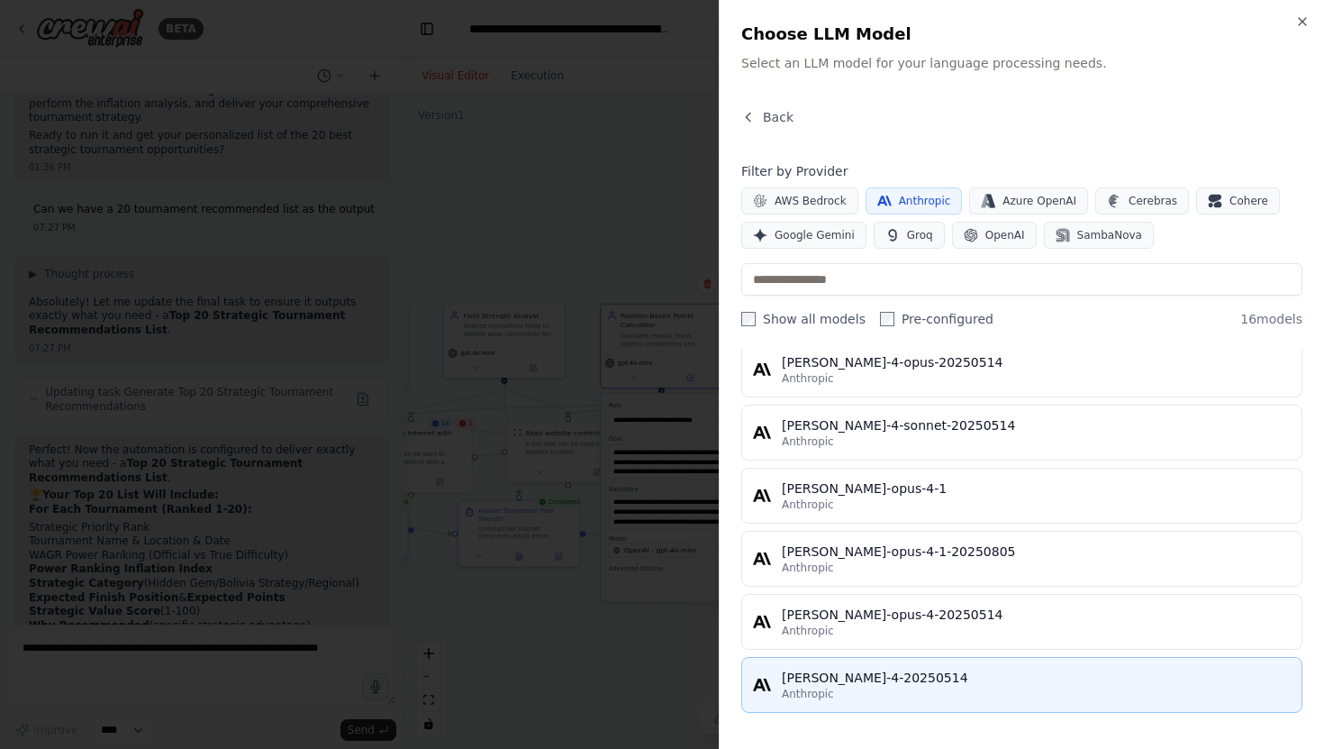
click at [910, 681] on div "claude-sonnet-4-20250514" at bounding box center [1036, 677] width 509 height 18
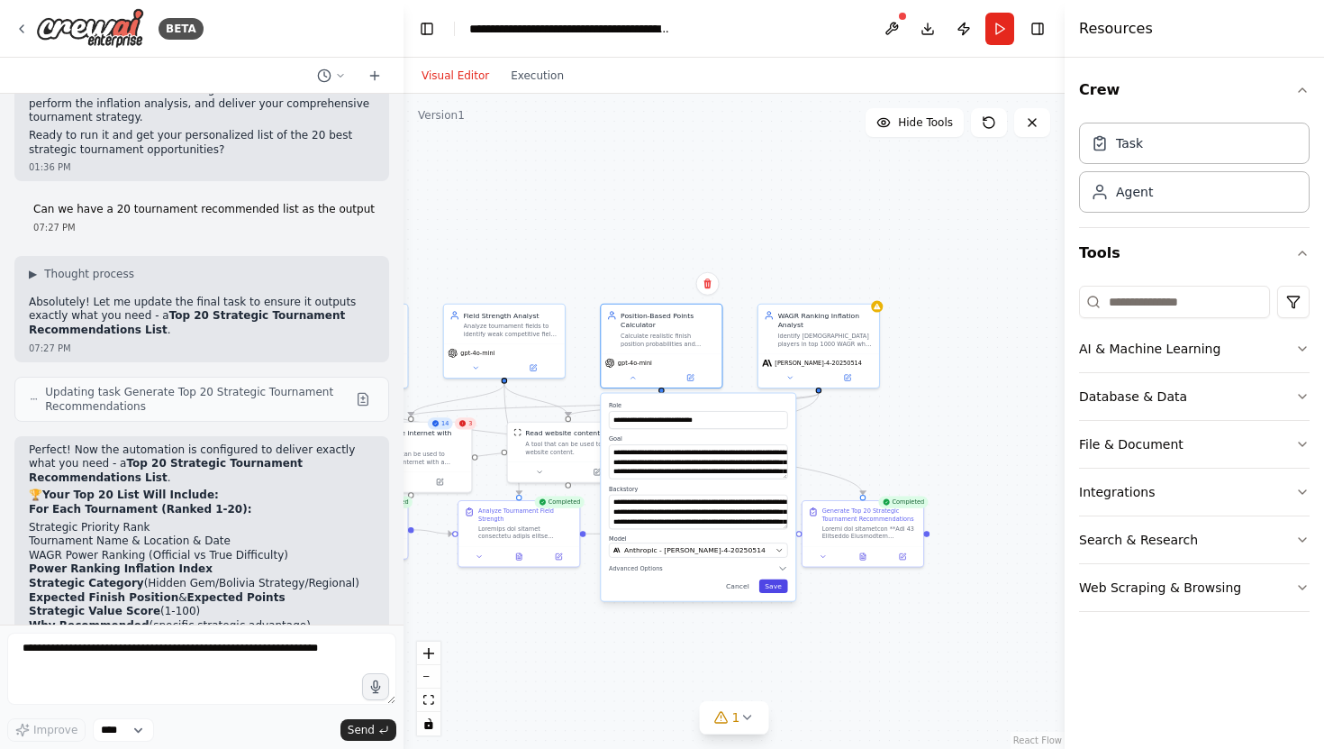
click at [776, 583] on button "Save" at bounding box center [773, 586] width 29 height 14
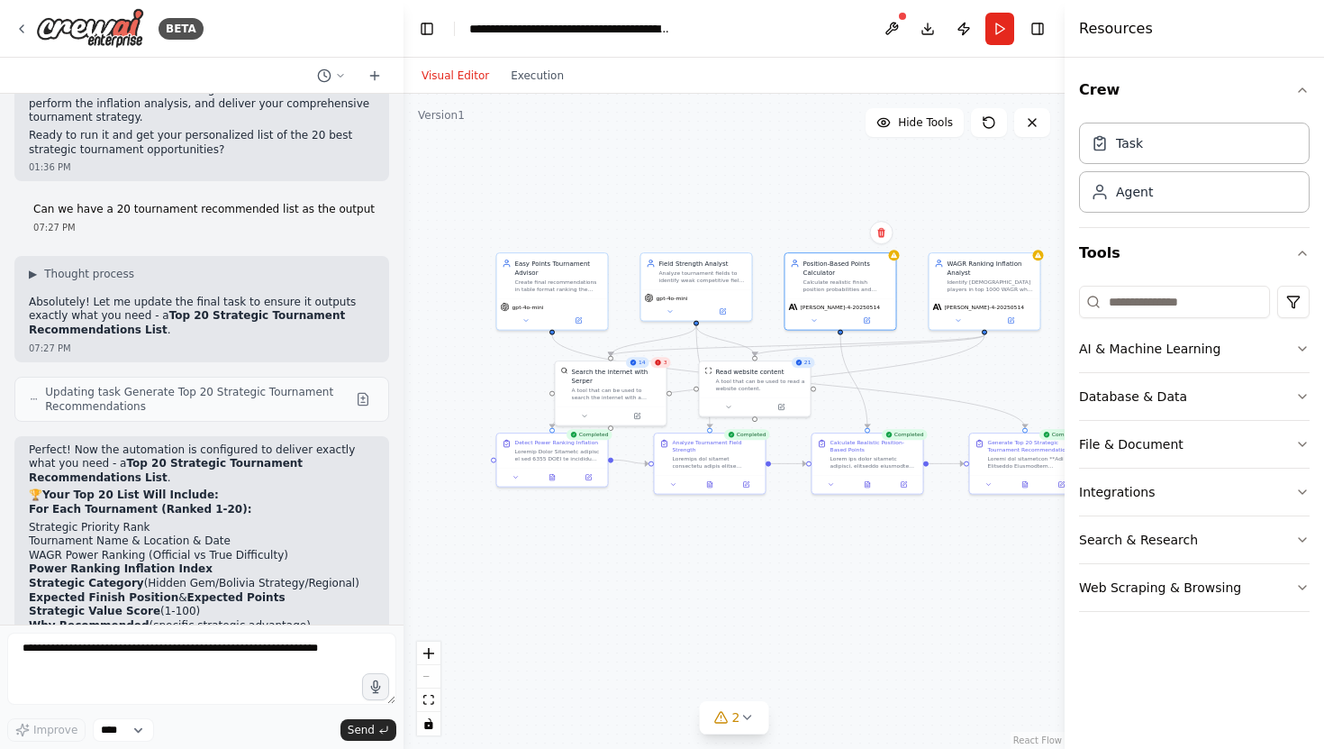
drag, startPoint x: 507, startPoint y: 281, endPoint x: 683, endPoint y: 233, distance: 182.0
click at [683, 233] on div ".deletable-edge-delete-btn { width: 20px; height: 20px; border: 0px solid #ffff…" at bounding box center [734, 421] width 661 height 655
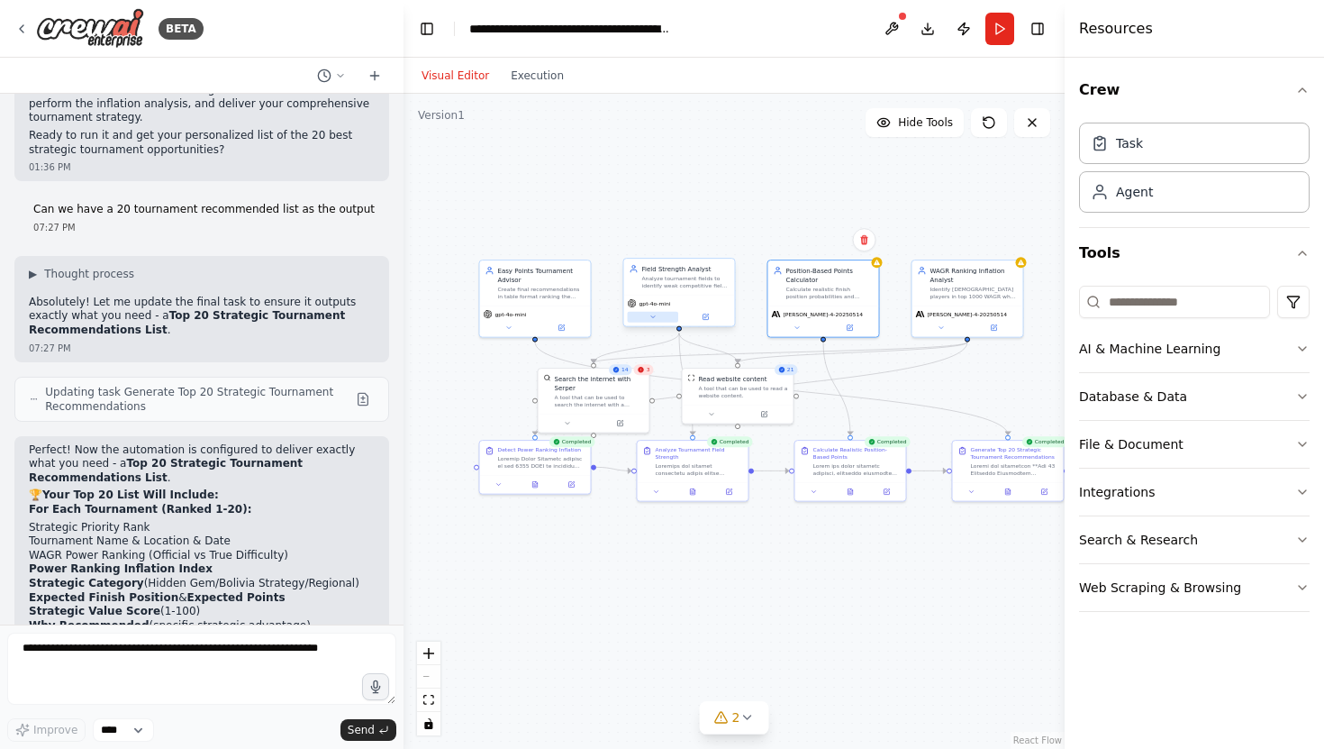
click at [652, 318] on icon at bounding box center [652, 316] width 7 height 7
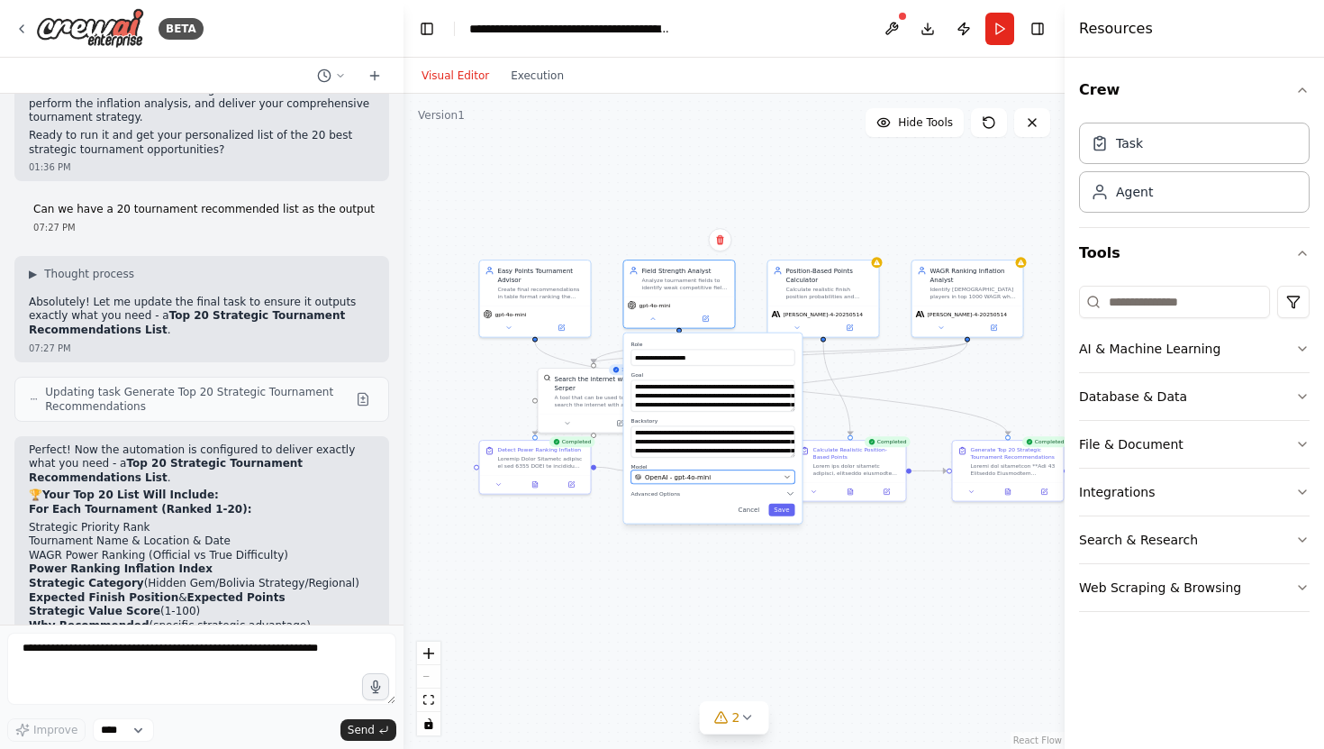
click at [784, 475] on icon "button" at bounding box center [787, 476] width 7 height 7
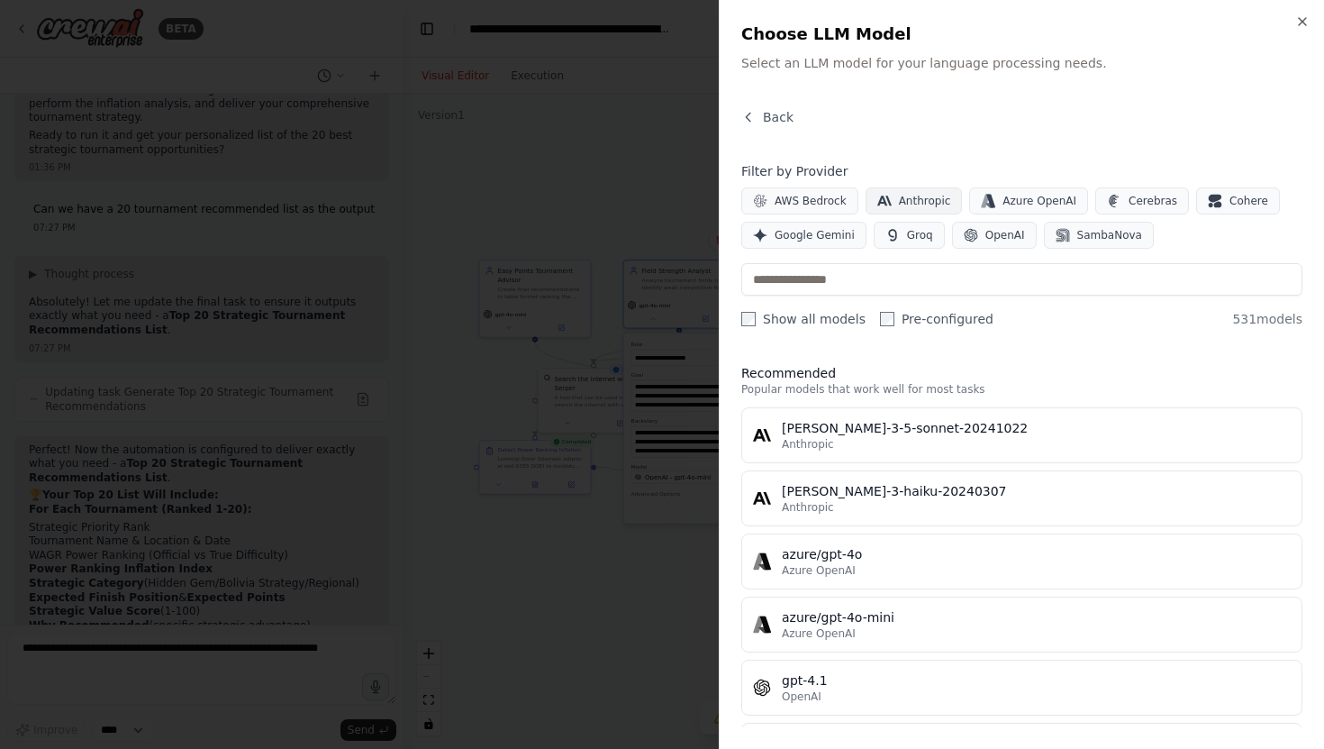
click at [899, 198] on span "Anthropic" at bounding box center [925, 201] width 52 height 14
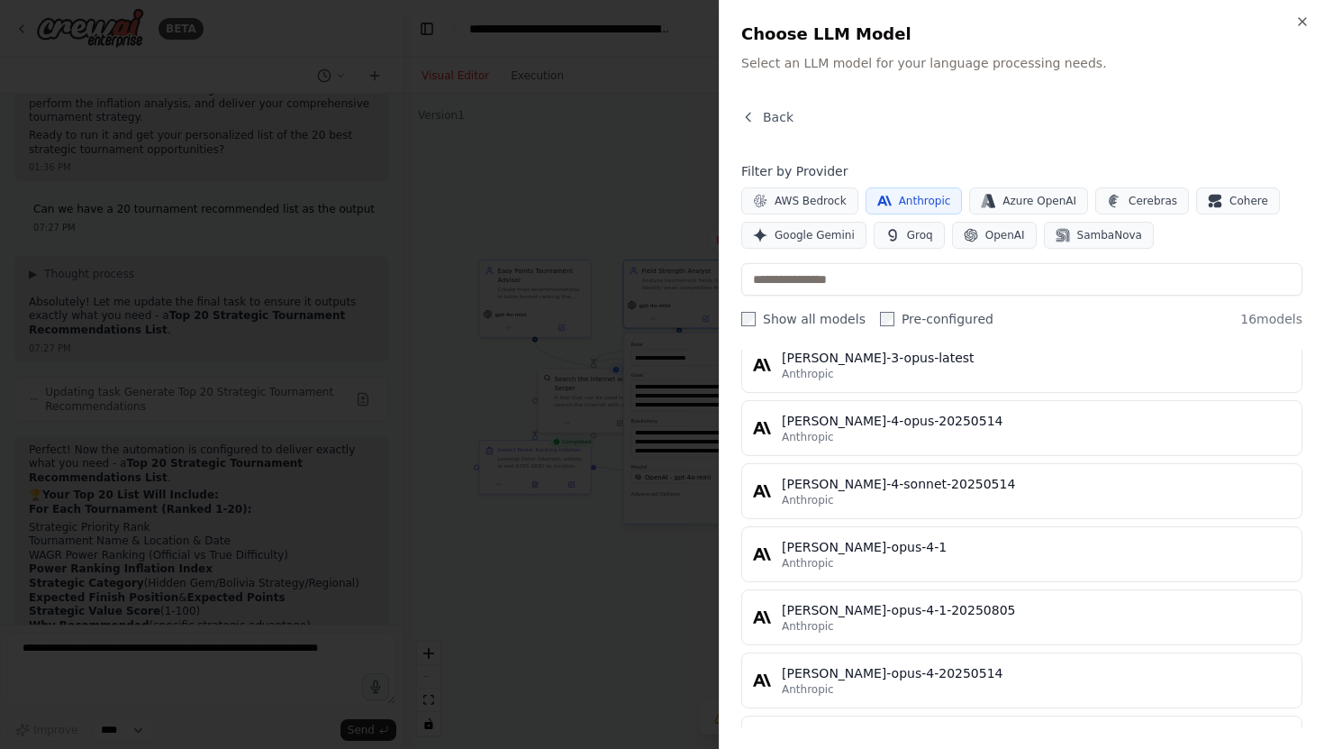
scroll to position [754, 0]
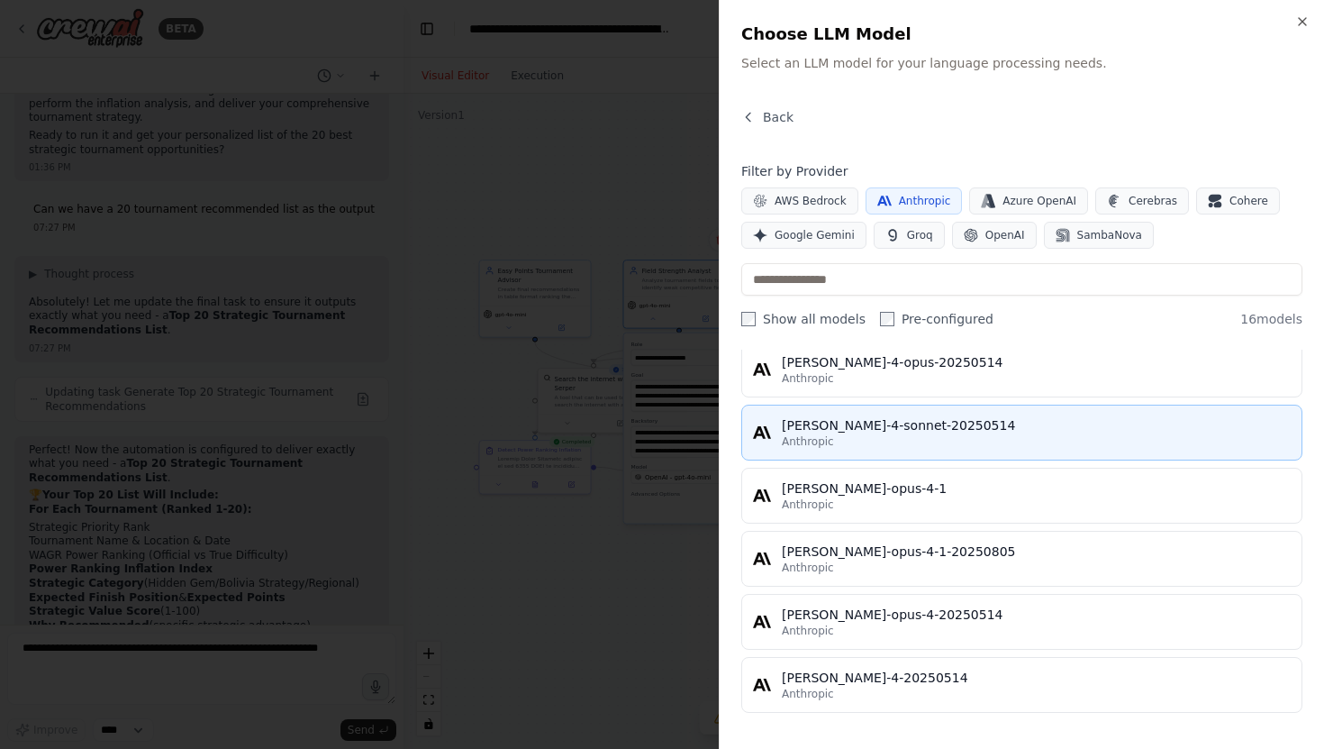
click at [933, 429] on div "claude-4-sonnet-20250514" at bounding box center [1036, 425] width 509 height 18
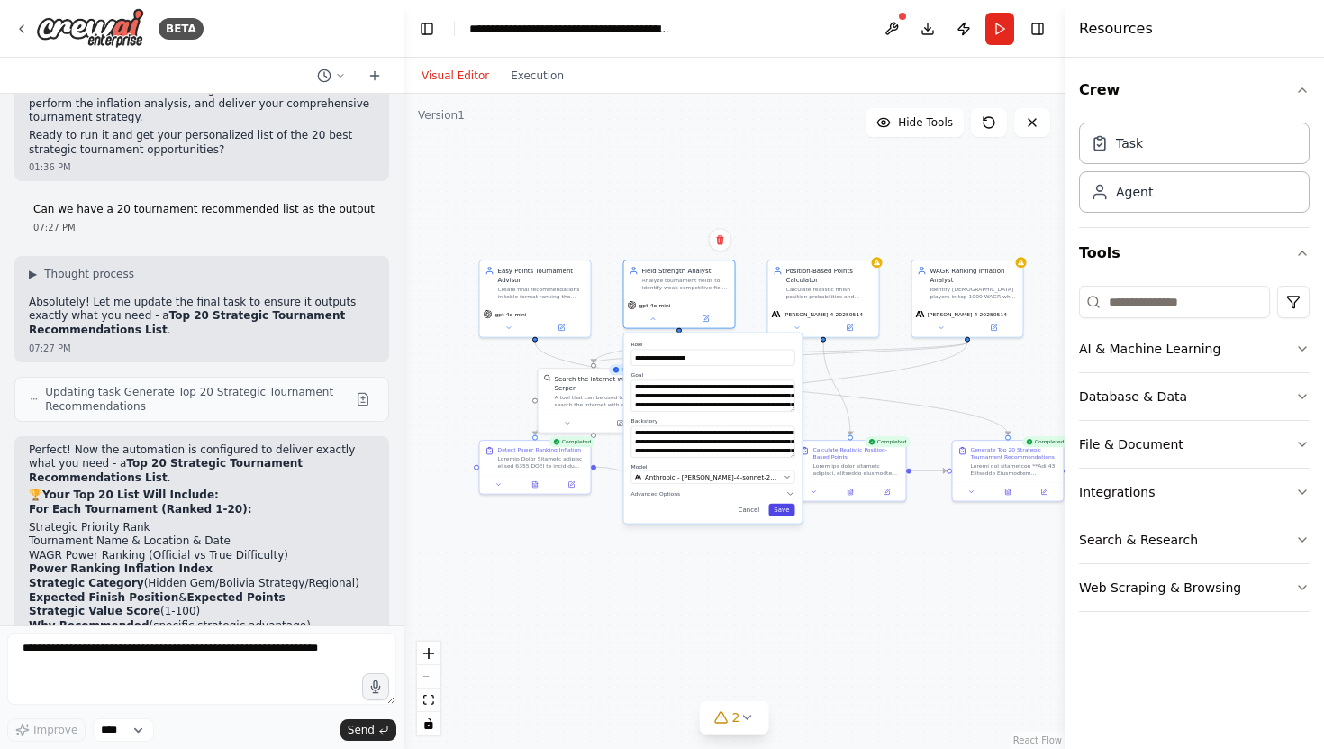
click at [786, 509] on button "Save" at bounding box center [781, 510] width 26 height 13
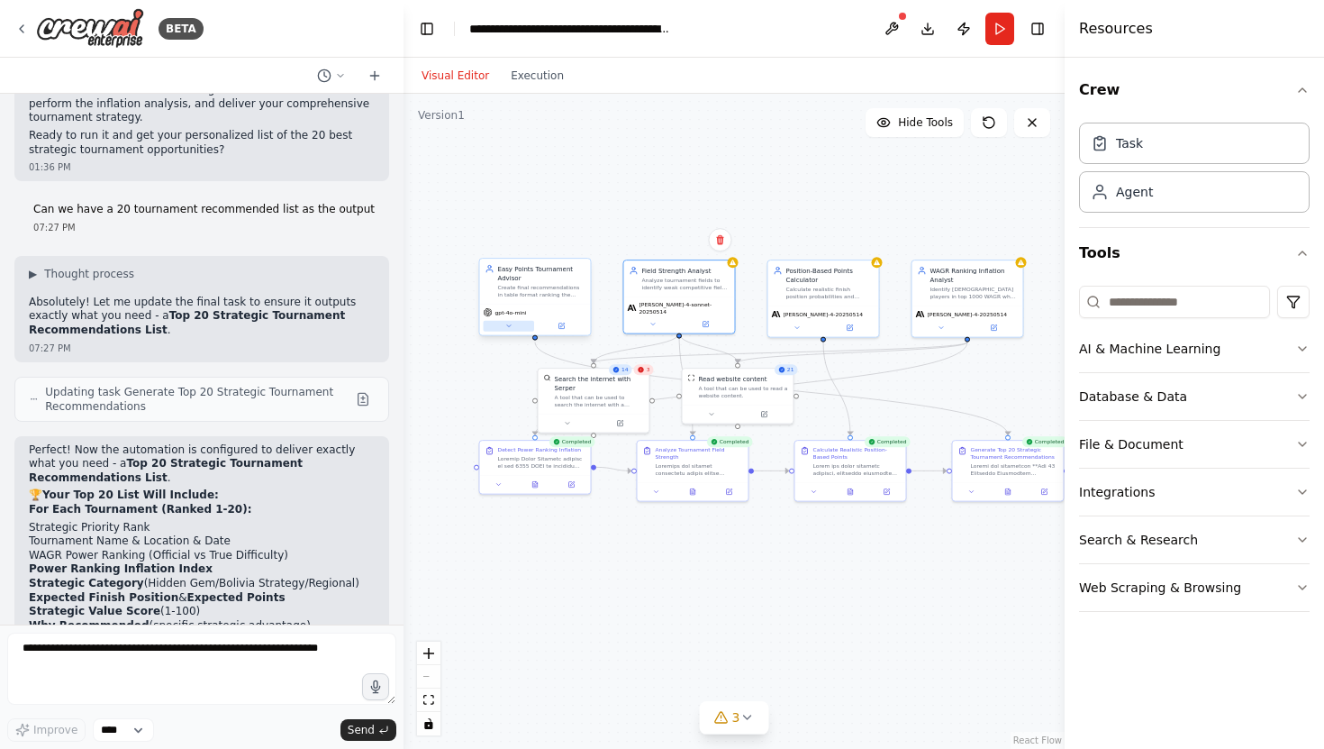
click at [508, 324] on icon at bounding box center [508, 325] width 7 height 7
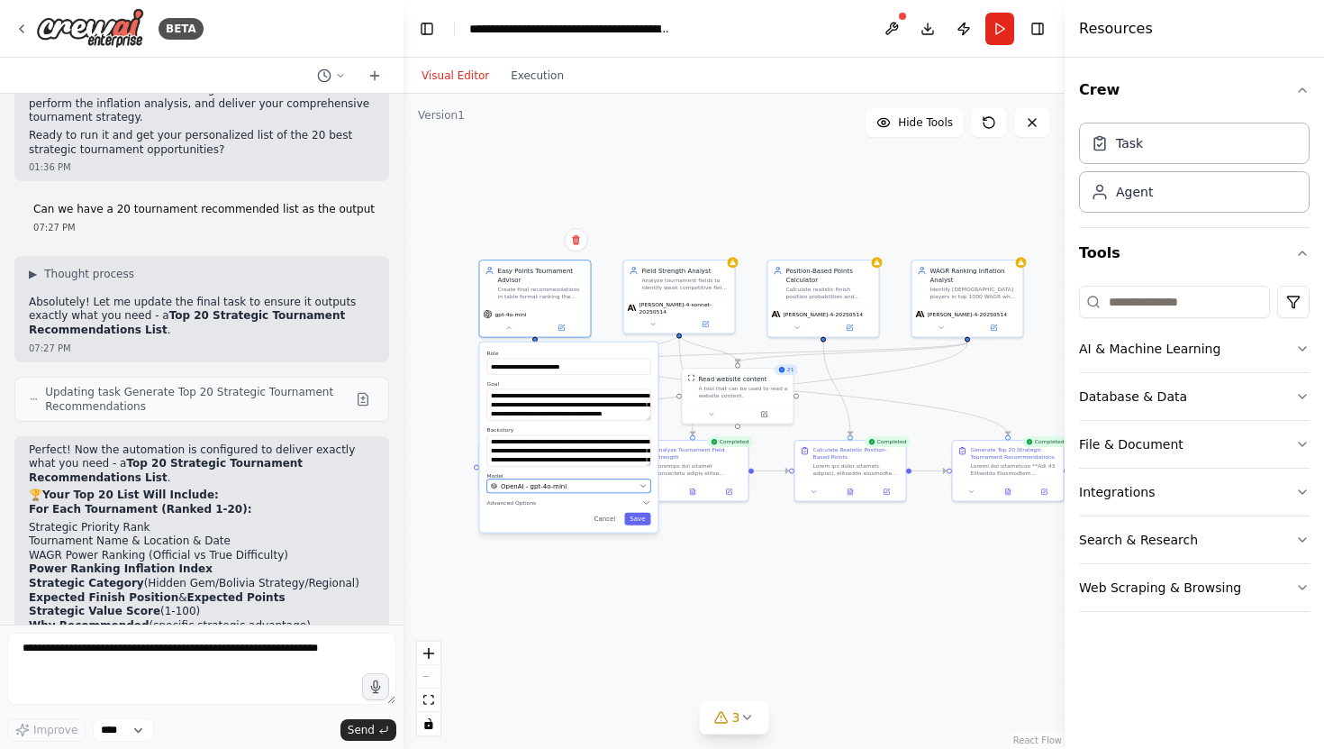
click at [642, 482] on icon "button" at bounding box center [643, 485] width 7 height 7
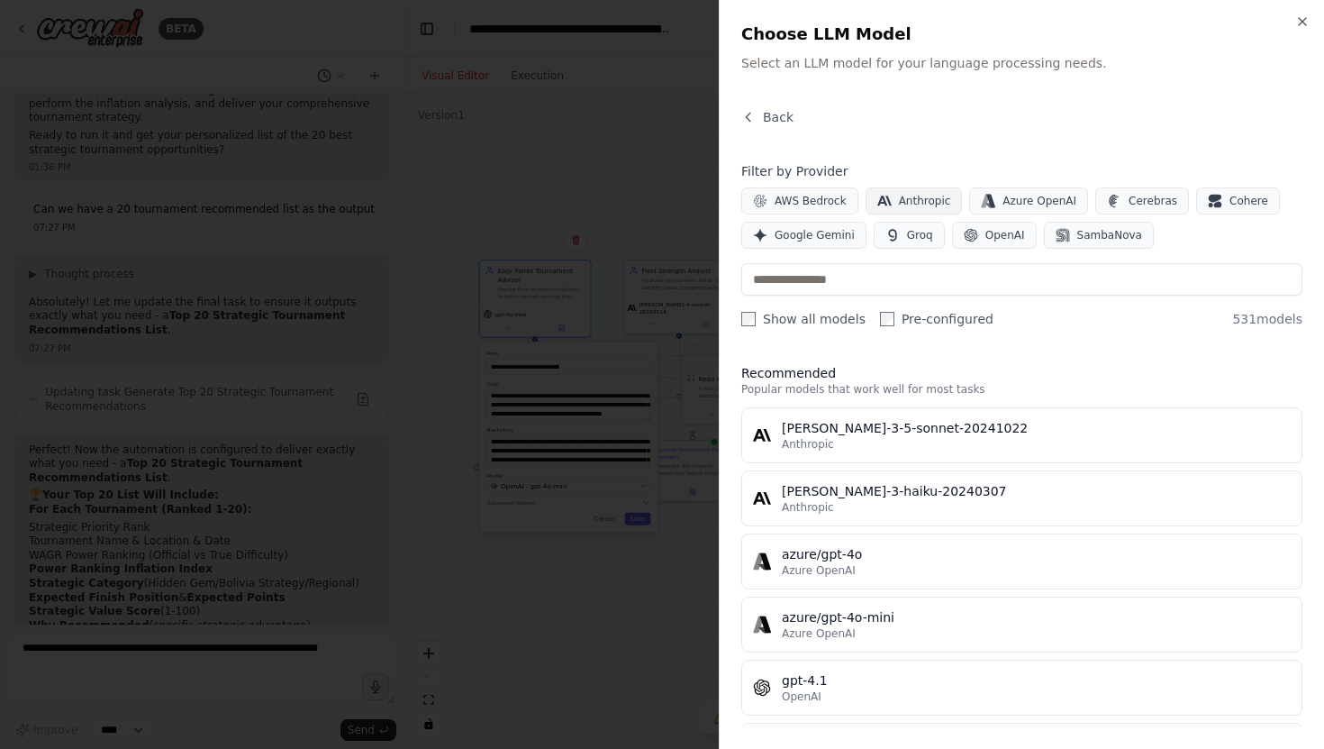
click at [931, 202] on span "Anthropic" at bounding box center [925, 201] width 52 height 14
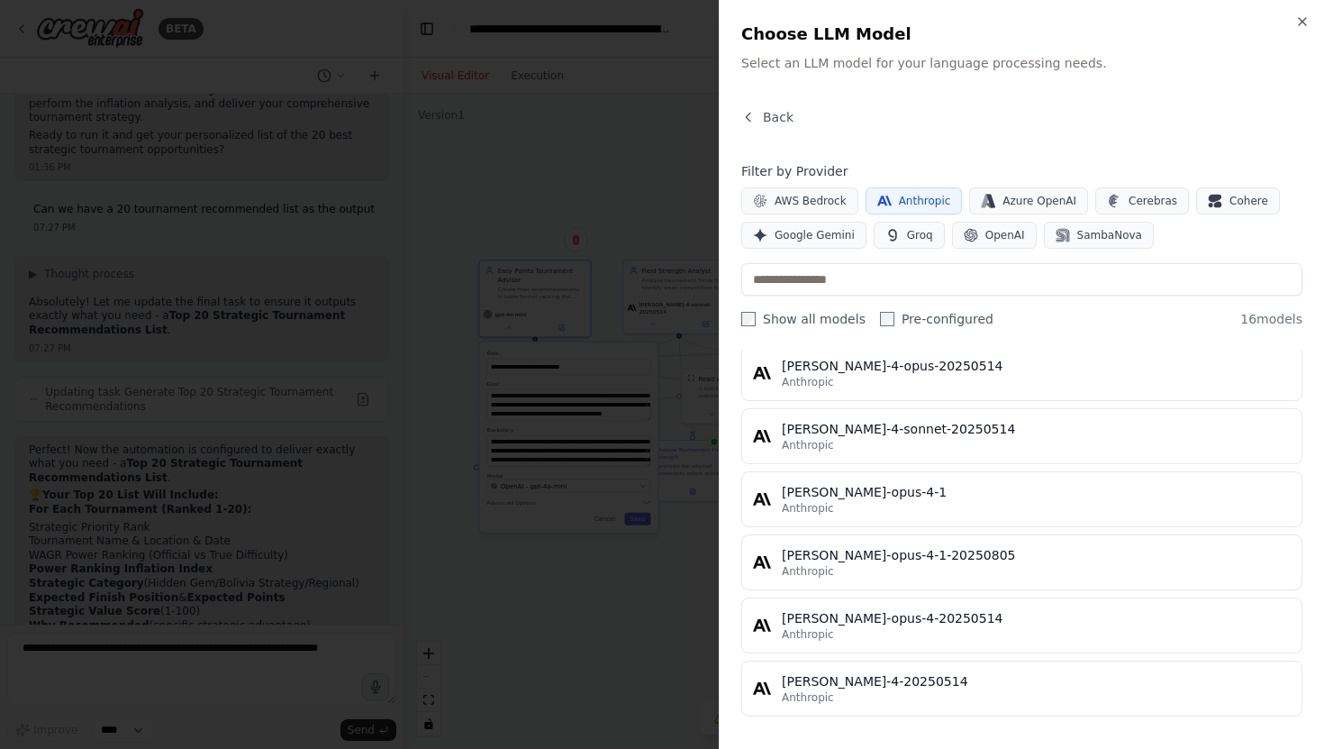
scroll to position [754, 0]
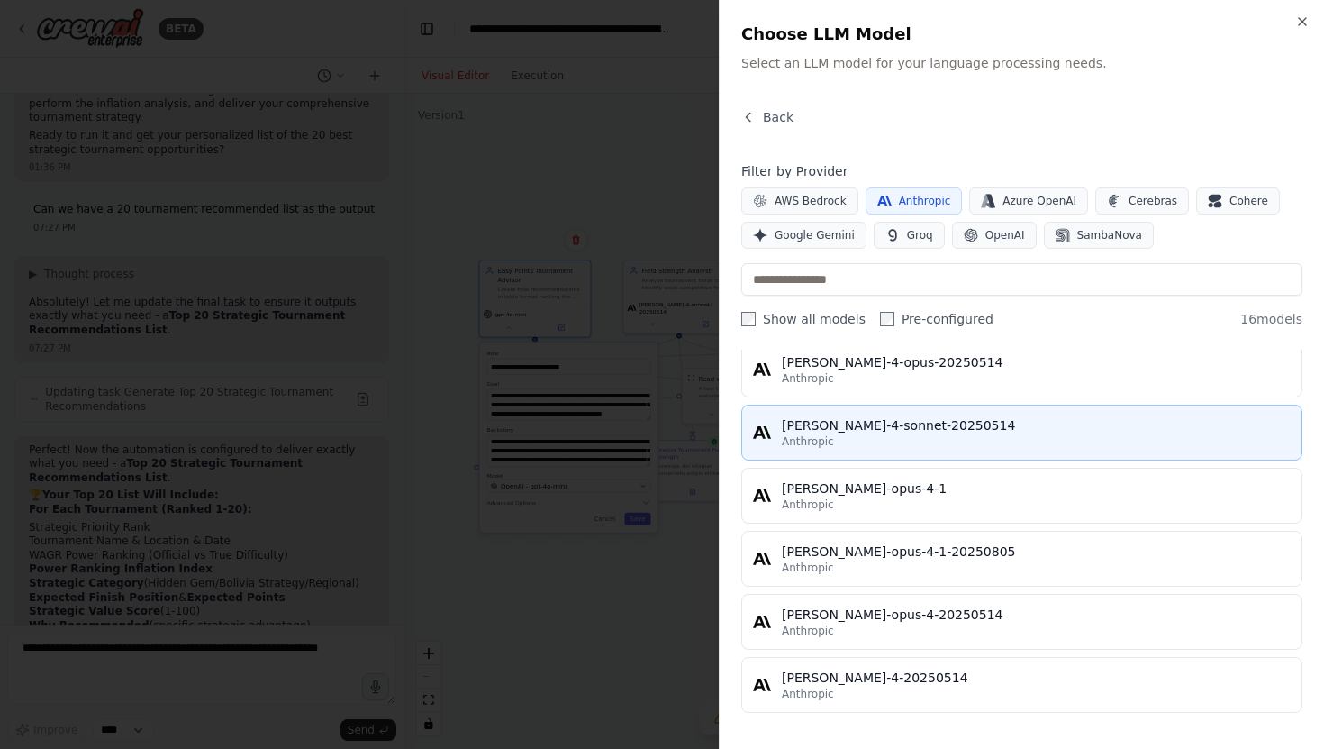
click at [888, 428] on div "claude-4-sonnet-20250514" at bounding box center [1036, 425] width 509 height 18
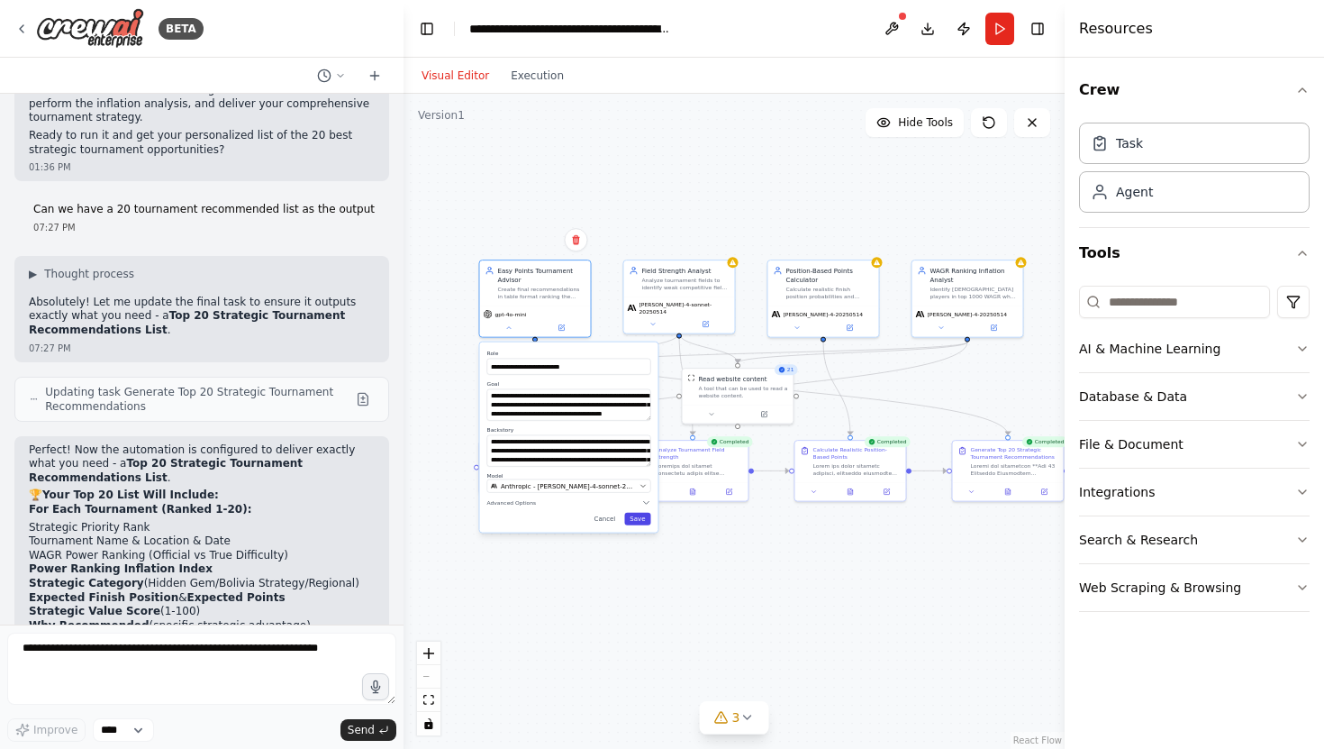
click at [639, 522] on button "Save" at bounding box center [637, 519] width 26 height 13
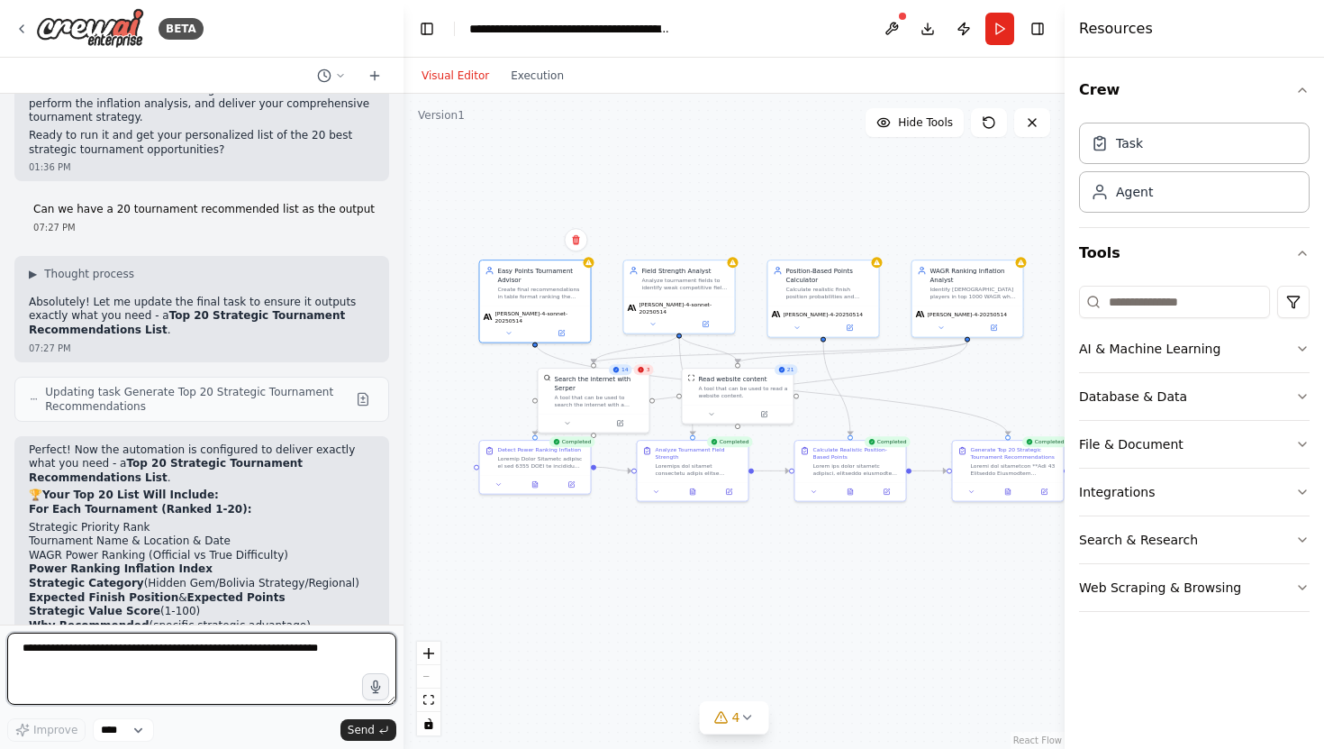
click at [268, 652] on textarea at bounding box center [201, 668] width 389 height 72
type textarea "**********"
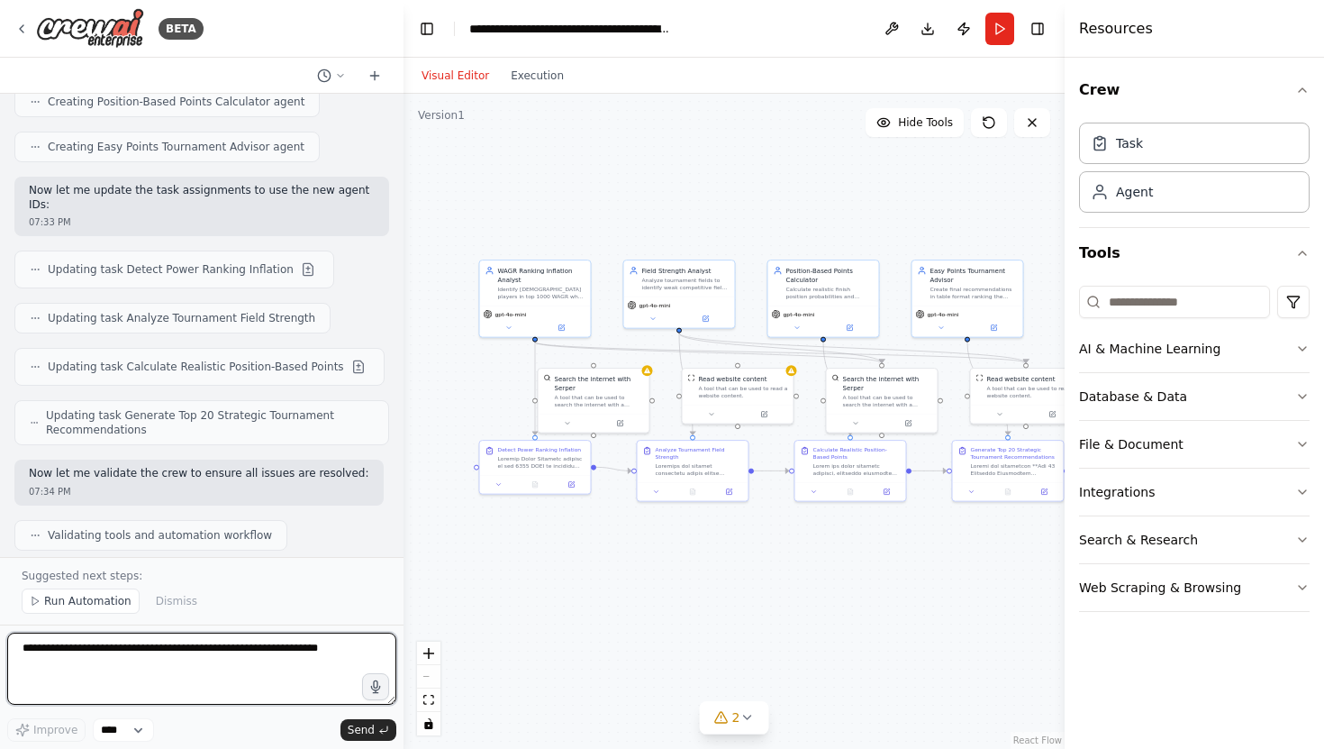
scroll to position [13704, 0]
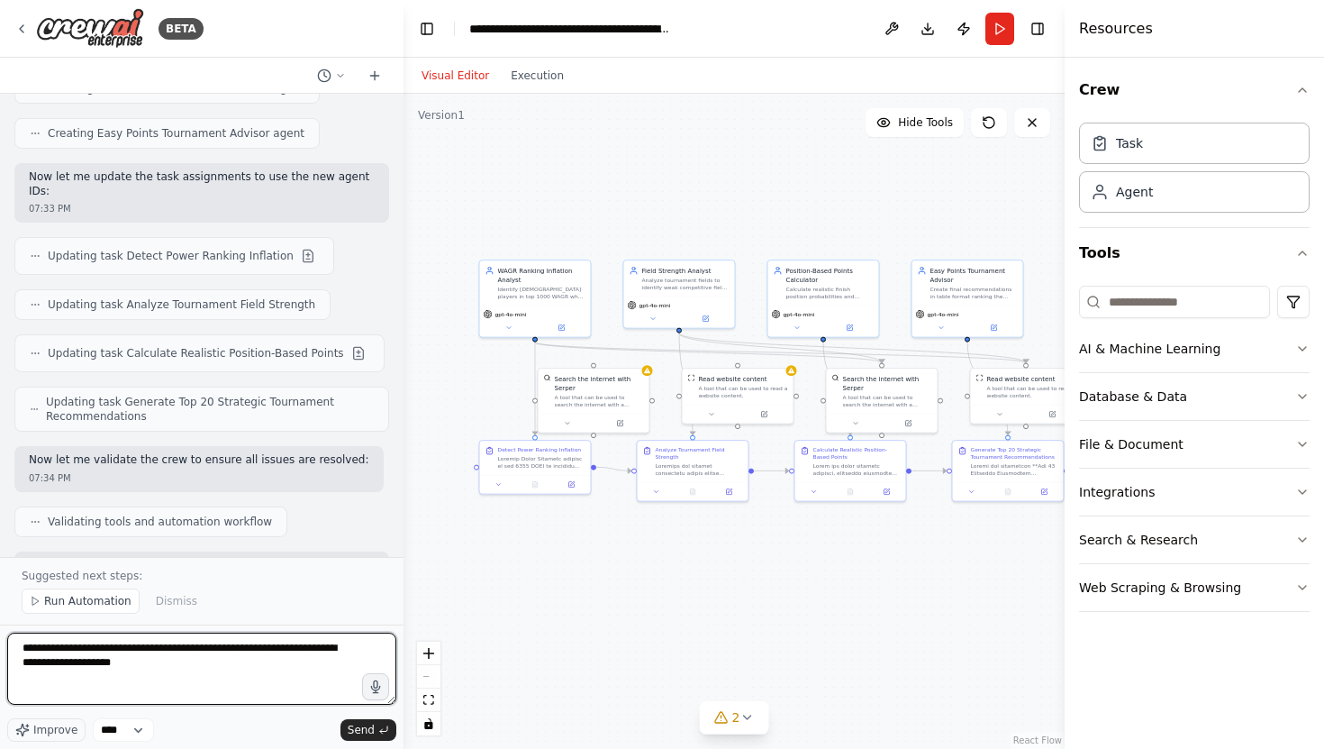
type textarea "**********"
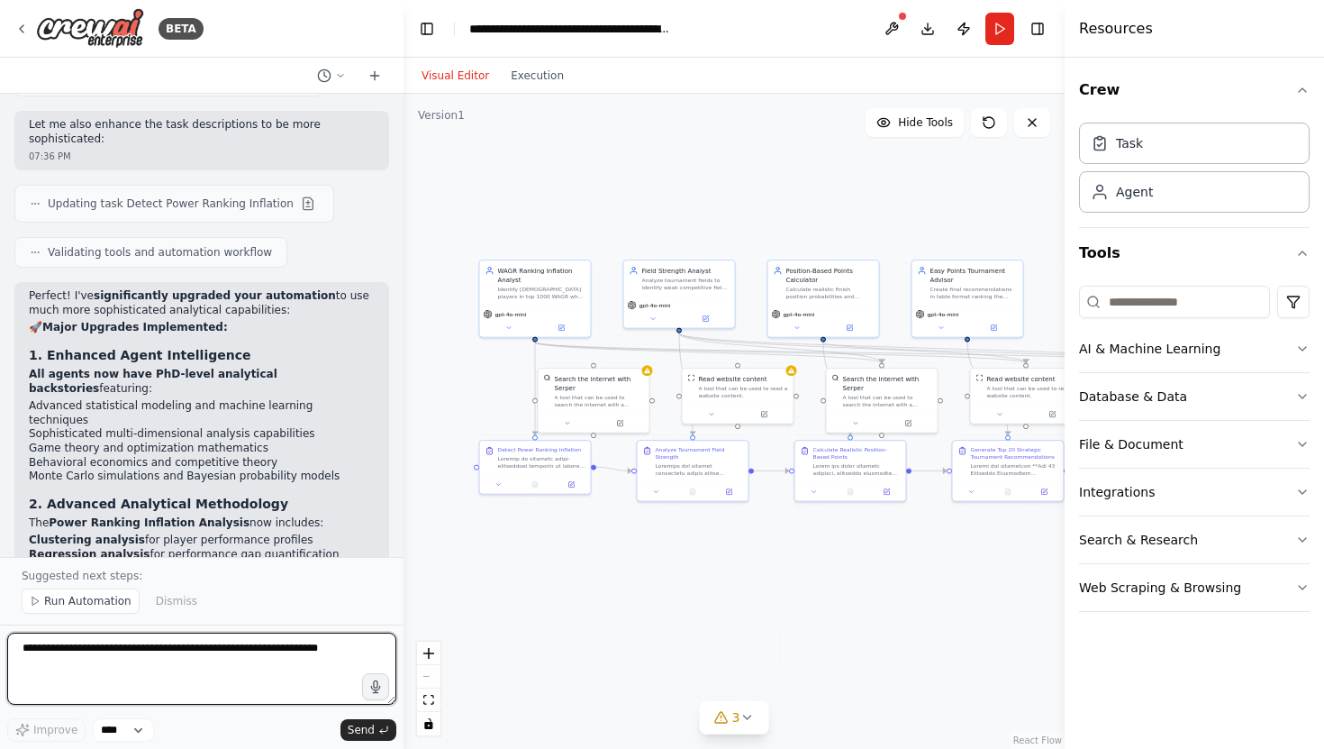
scroll to position [15729, 0]
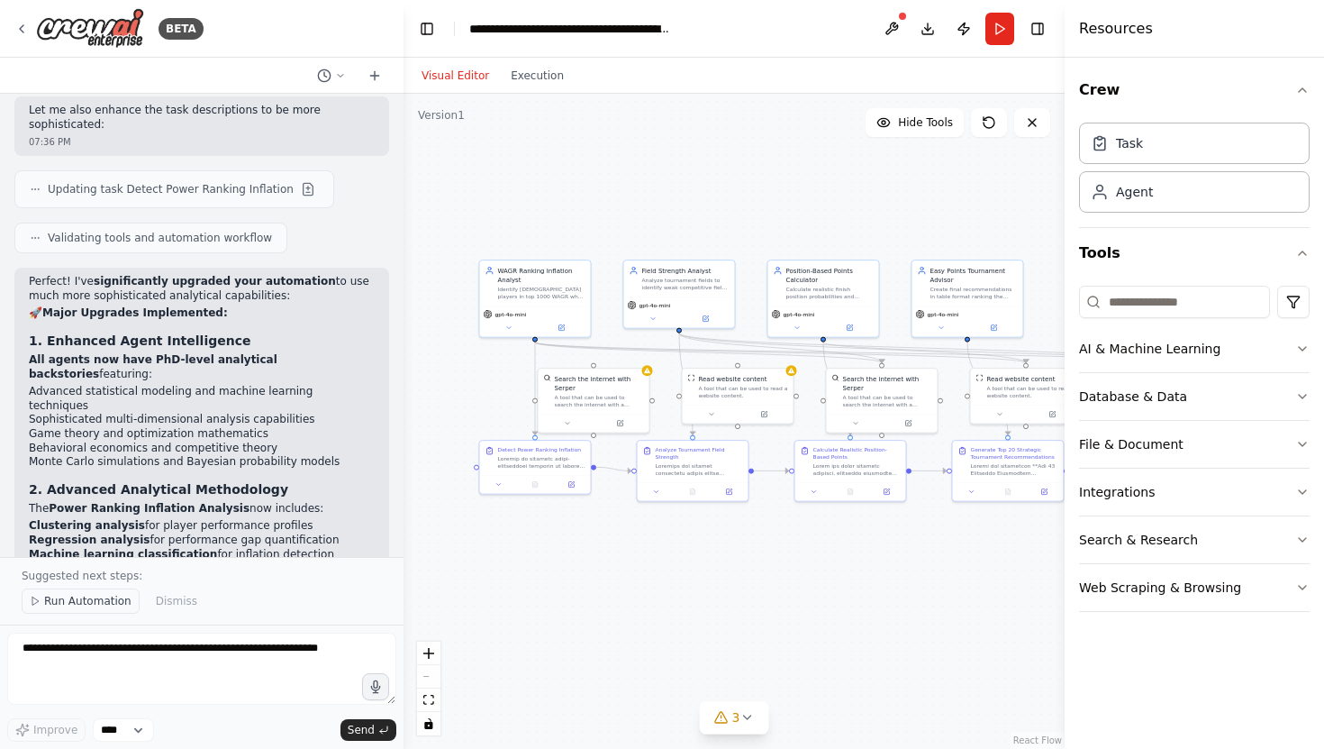
click at [87, 602] on span "Run Automation" at bounding box center [87, 601] width 87 height 14
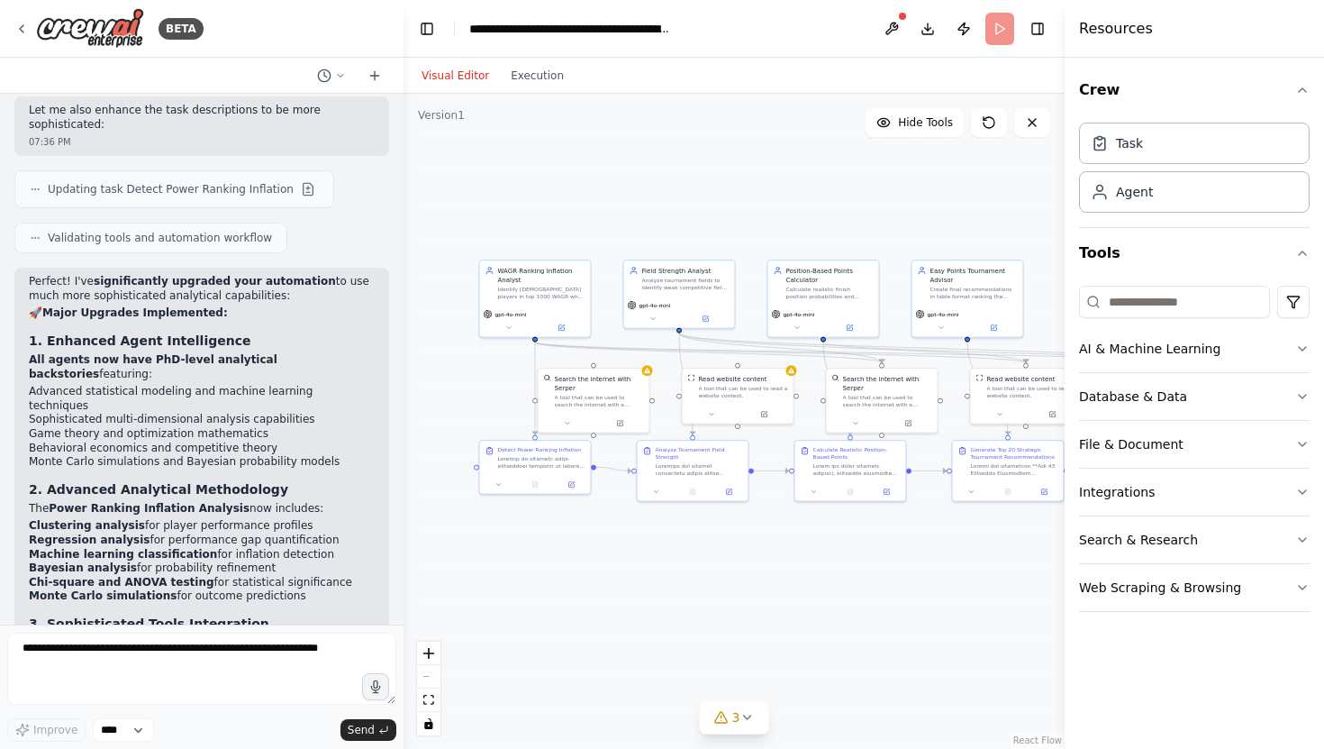
scroll to position [15661, 0]
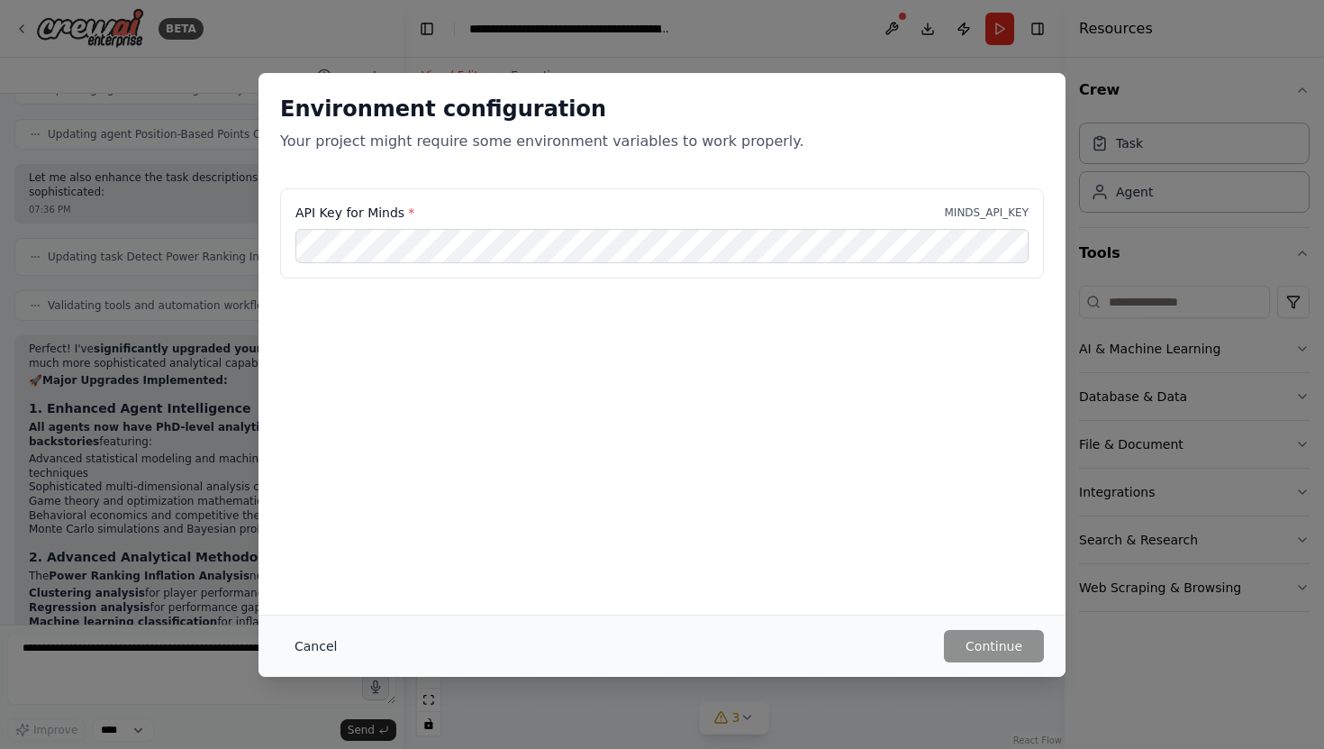
click at [312, 645] on button "Cancel" at bounding box center [315, 646] width 71 height 32
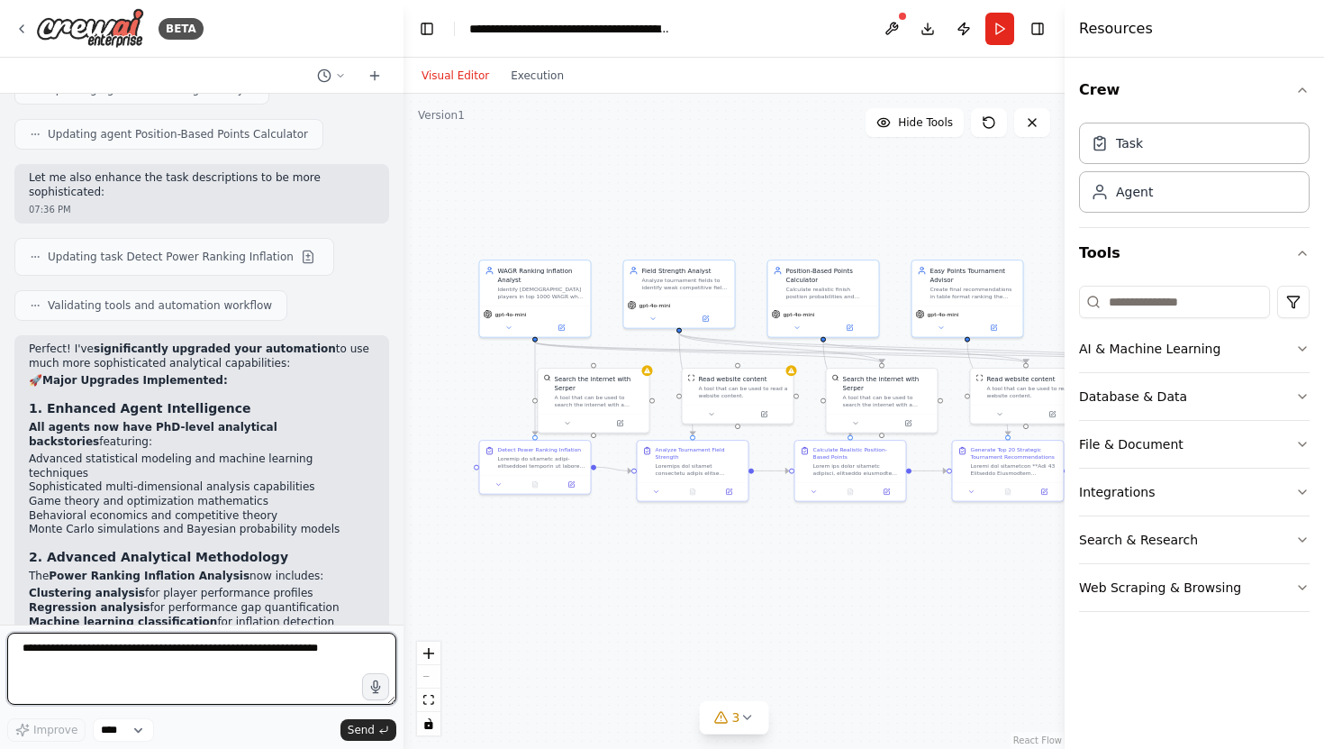
click at [196, 659] on textarea at bounding box center [201, 668] width 389 height 72
type textarea "**********"
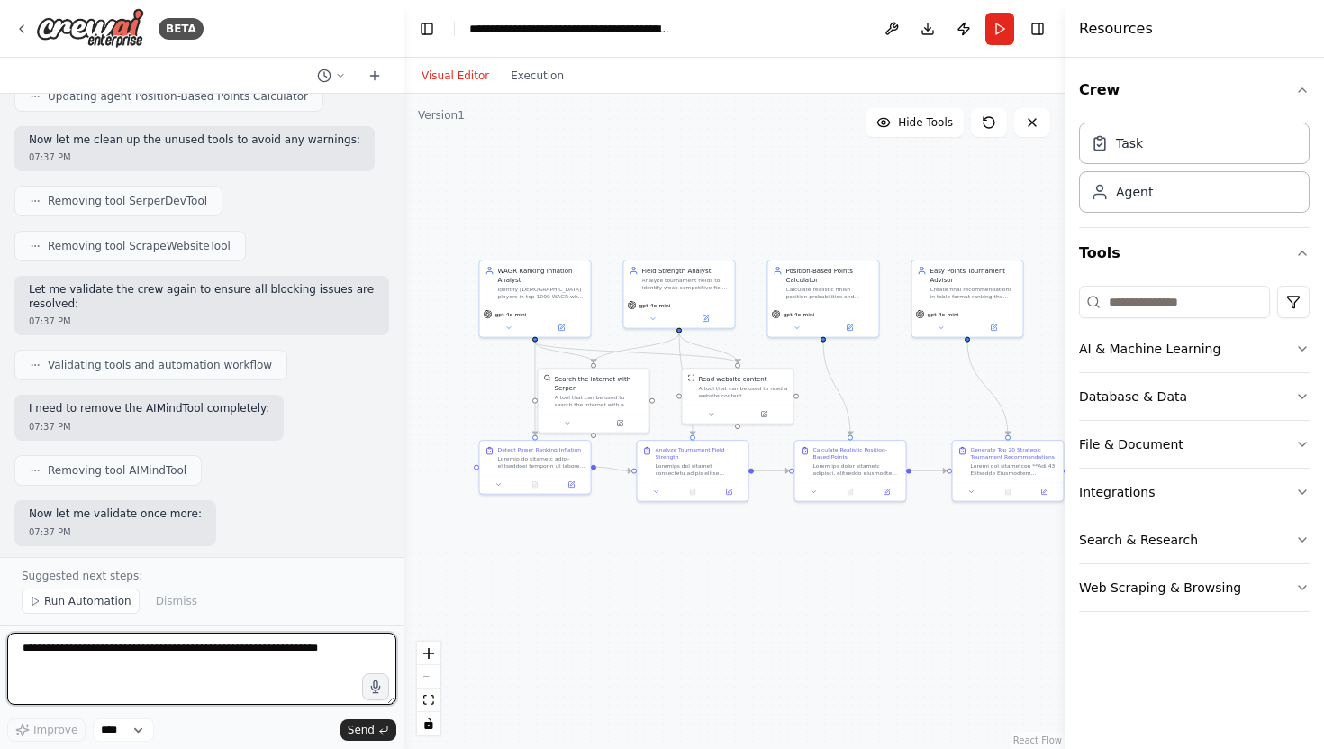
scroll to position [17086, 0]
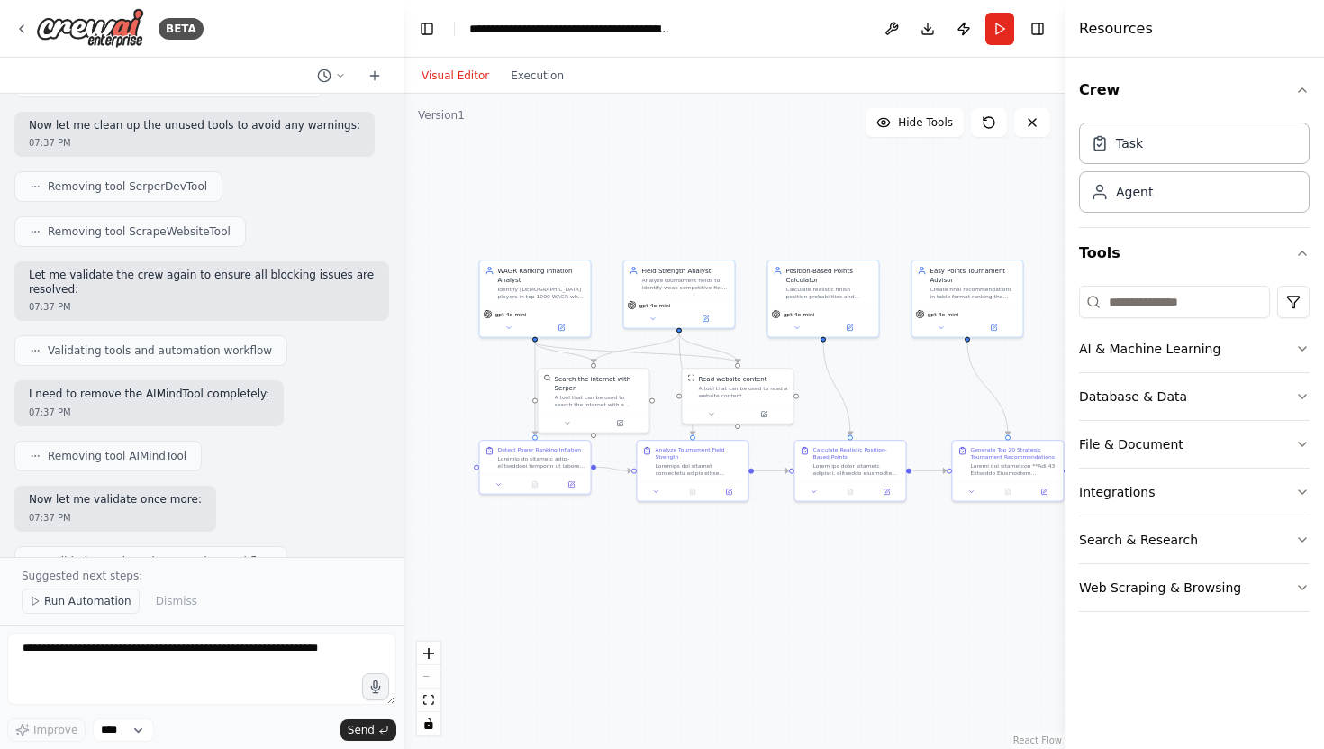
click at [90, 604] on span "Run Automation" at bounding box center [87, 601] width 87 height 14
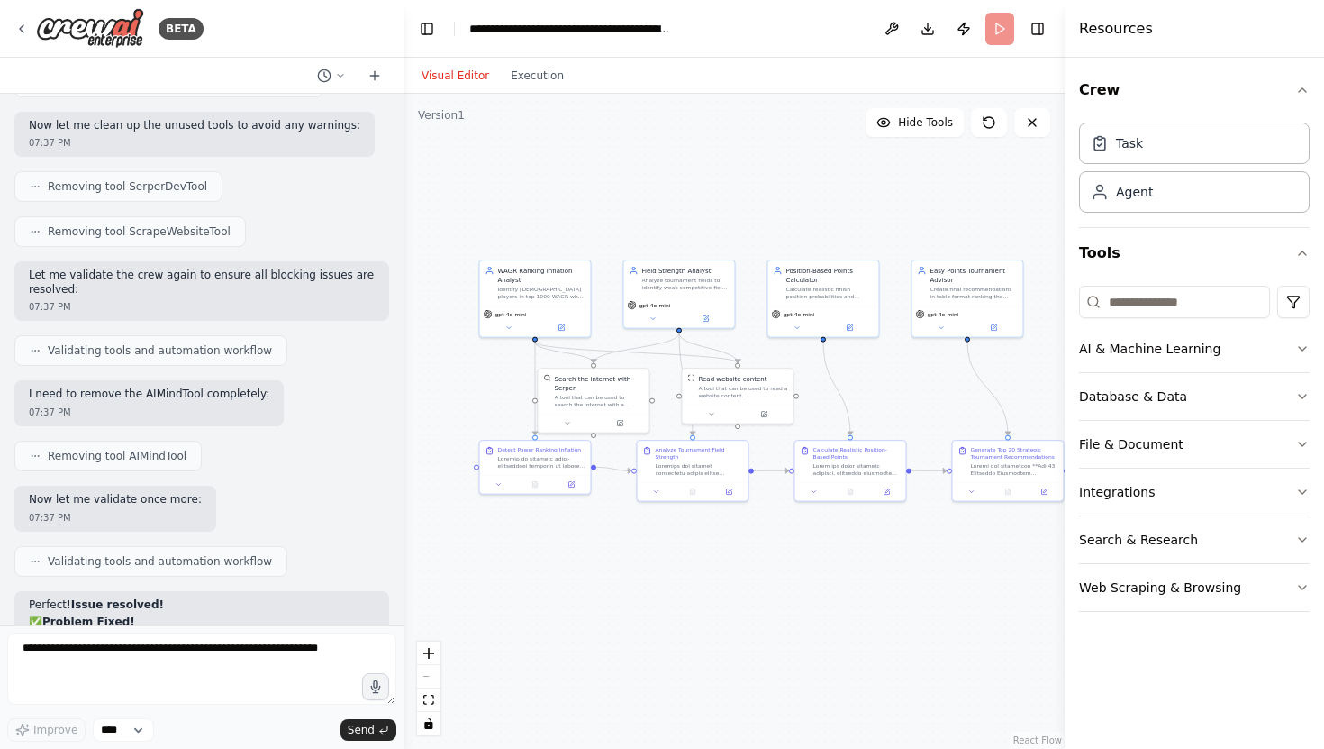
scroll to position [17018, 0]
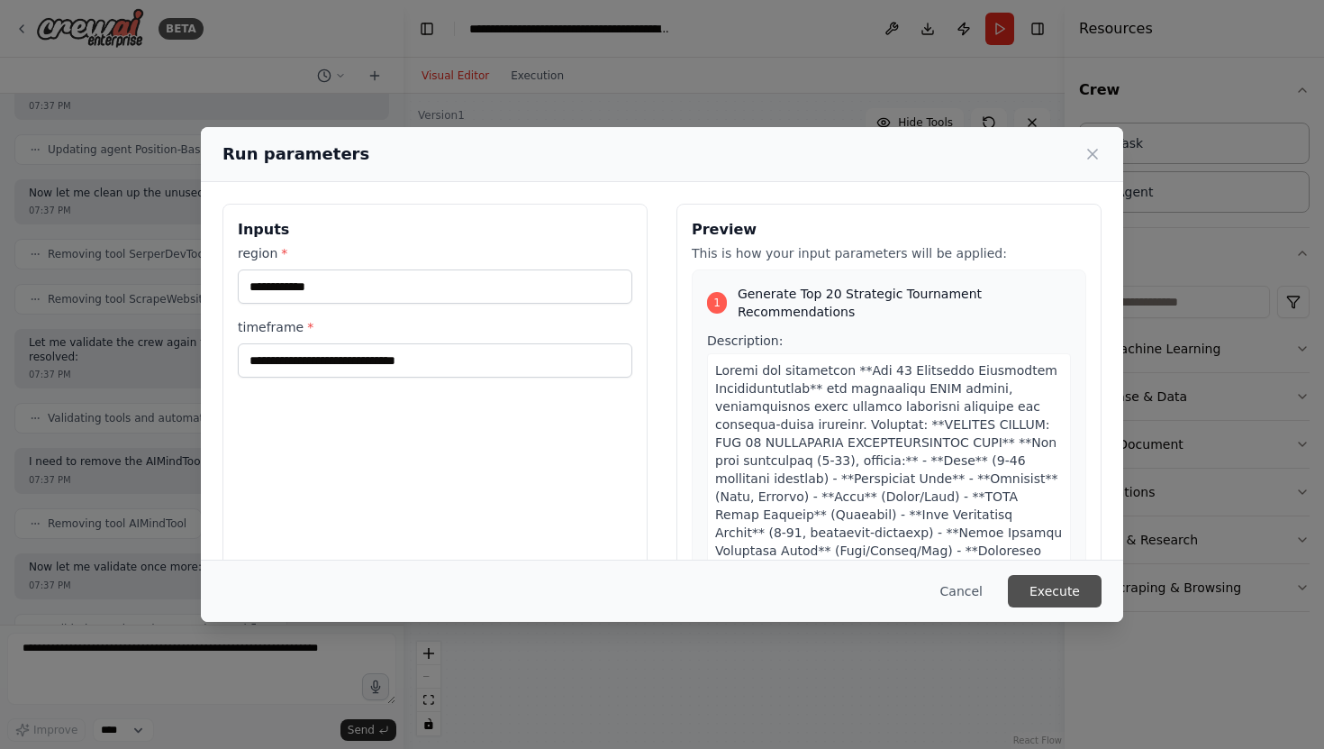
click at [1061, 586] on button "Execute" at bounding box center [1055, 591] width 94 height 32
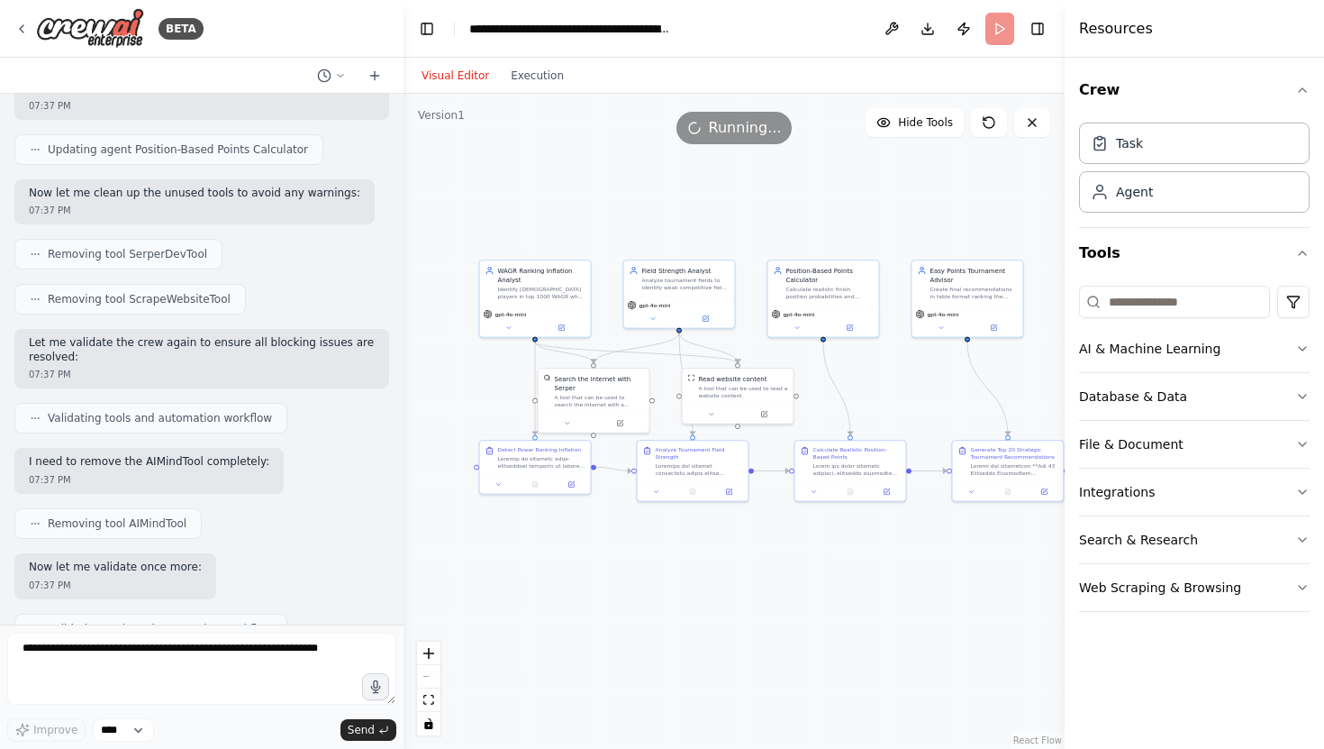
click at [1001, 26] on header "**********" at bounding box center [734, 29] width 661 height 58
click at [86, 658] on textarea at bounding box center [201, 668] width 389 height 72
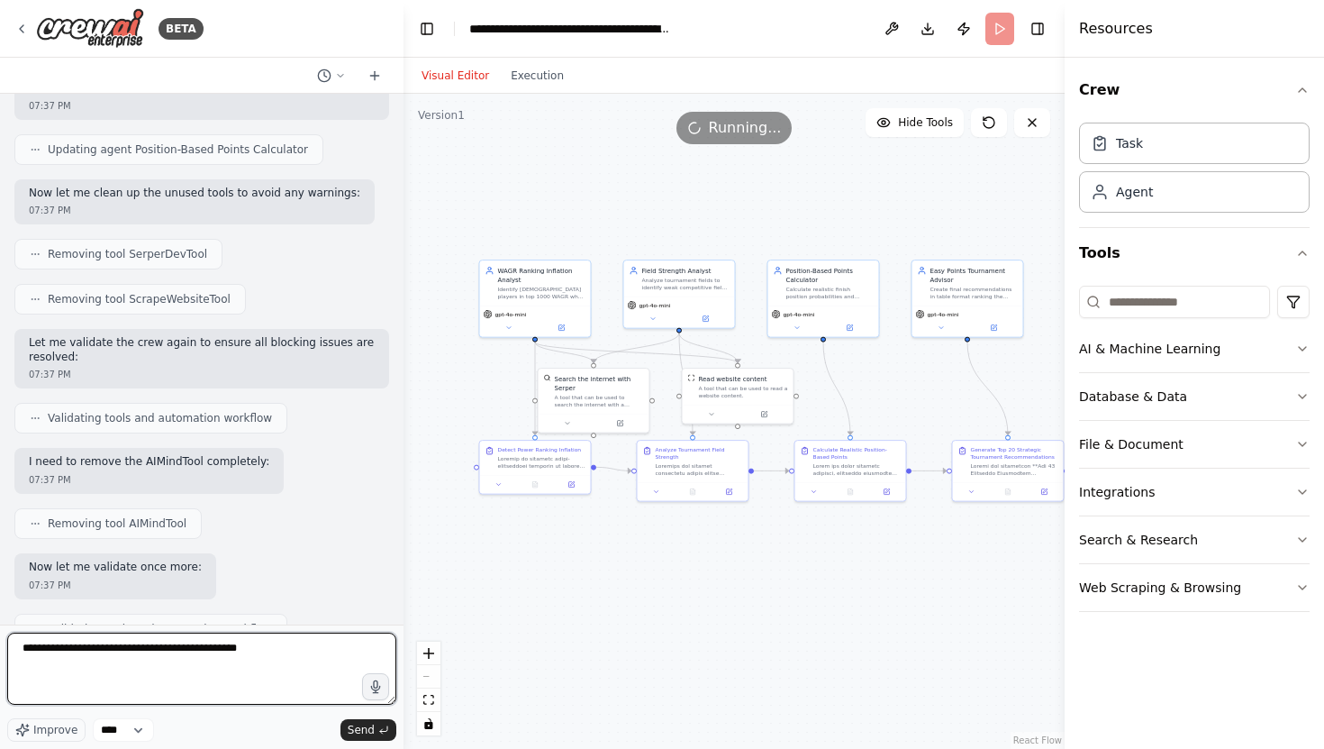
type textarea "**********"
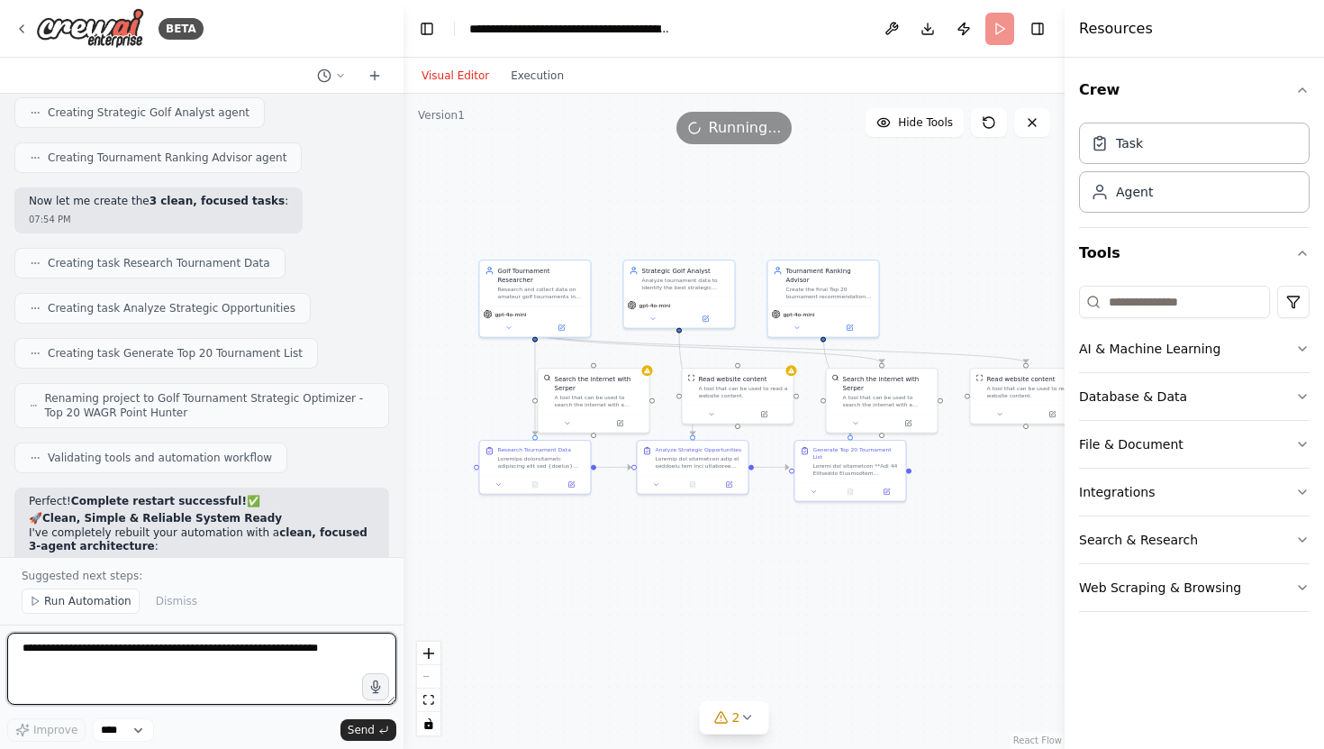
scroll to position [18948, 0]
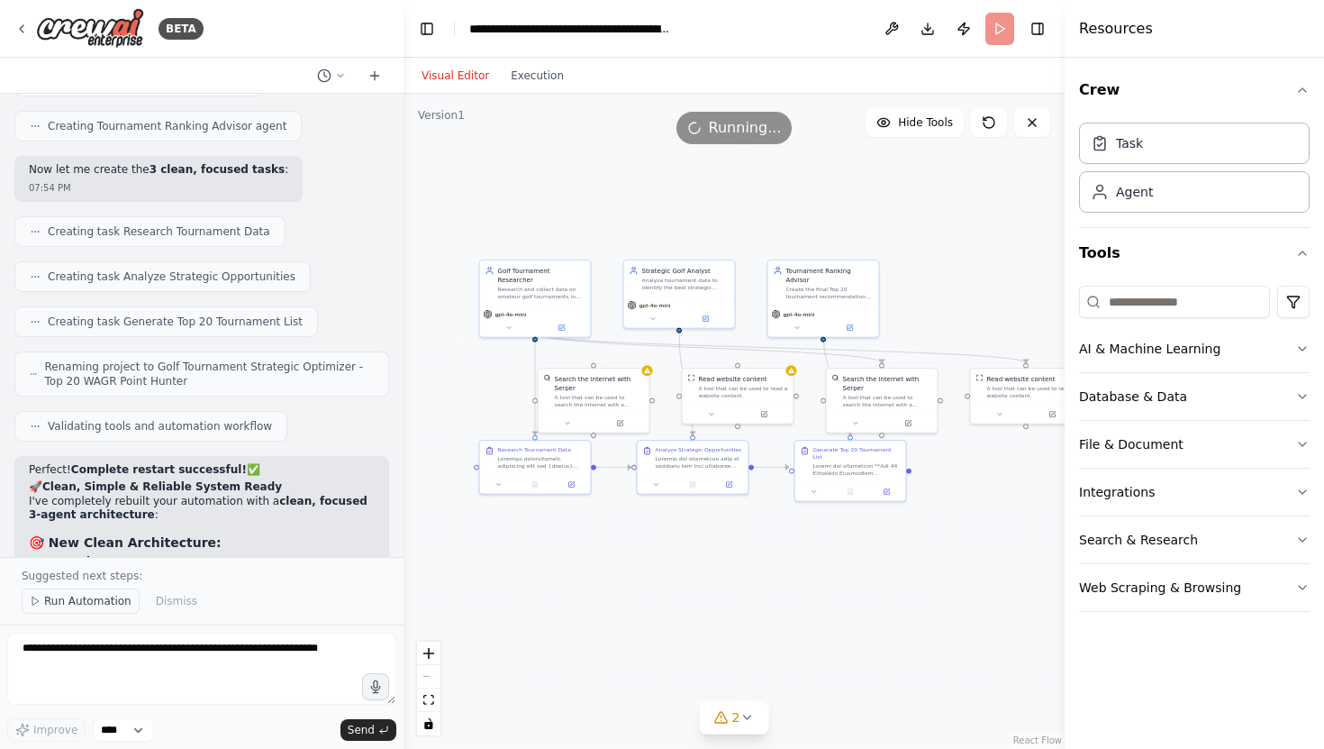
click at [95, 600] on span "Run Automation" at bounding box center [87, 601] width 87 height 14
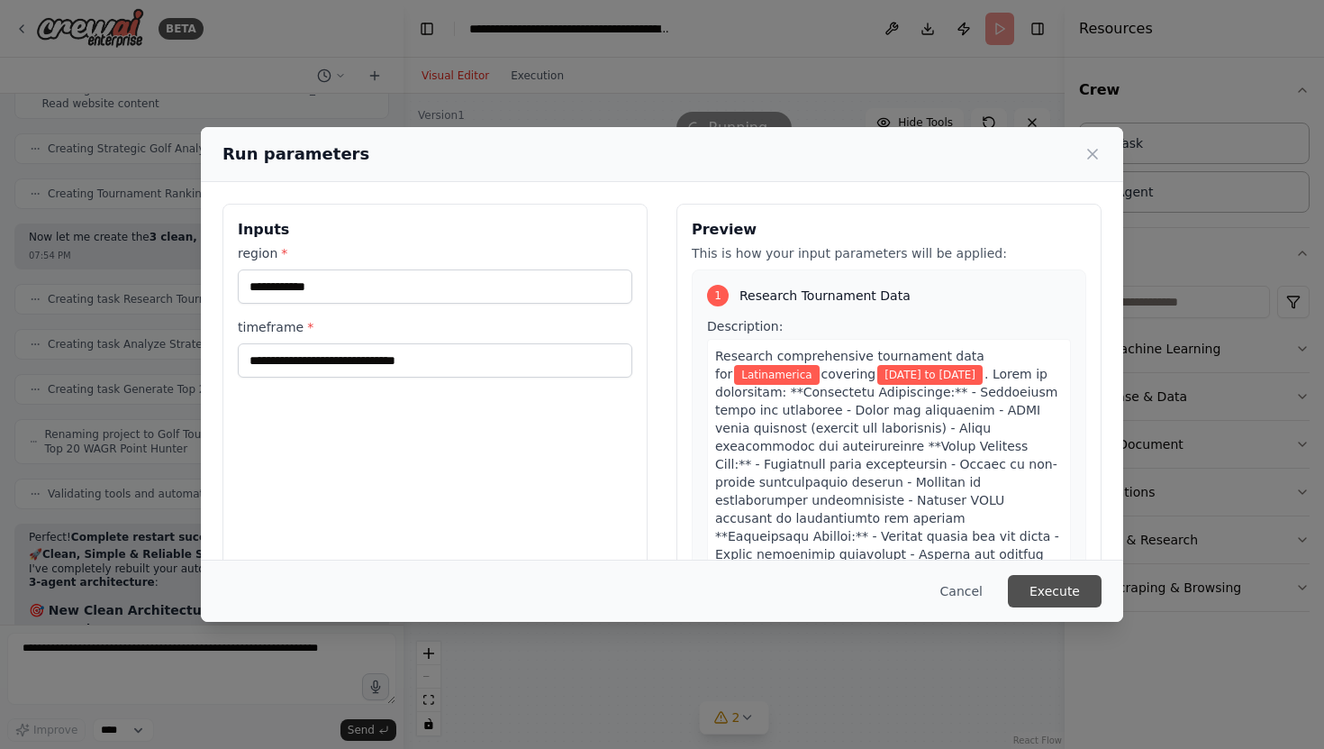
click at [1051, 593] on button "Execute" at bounding box center [1055, 591] width 94 height 32
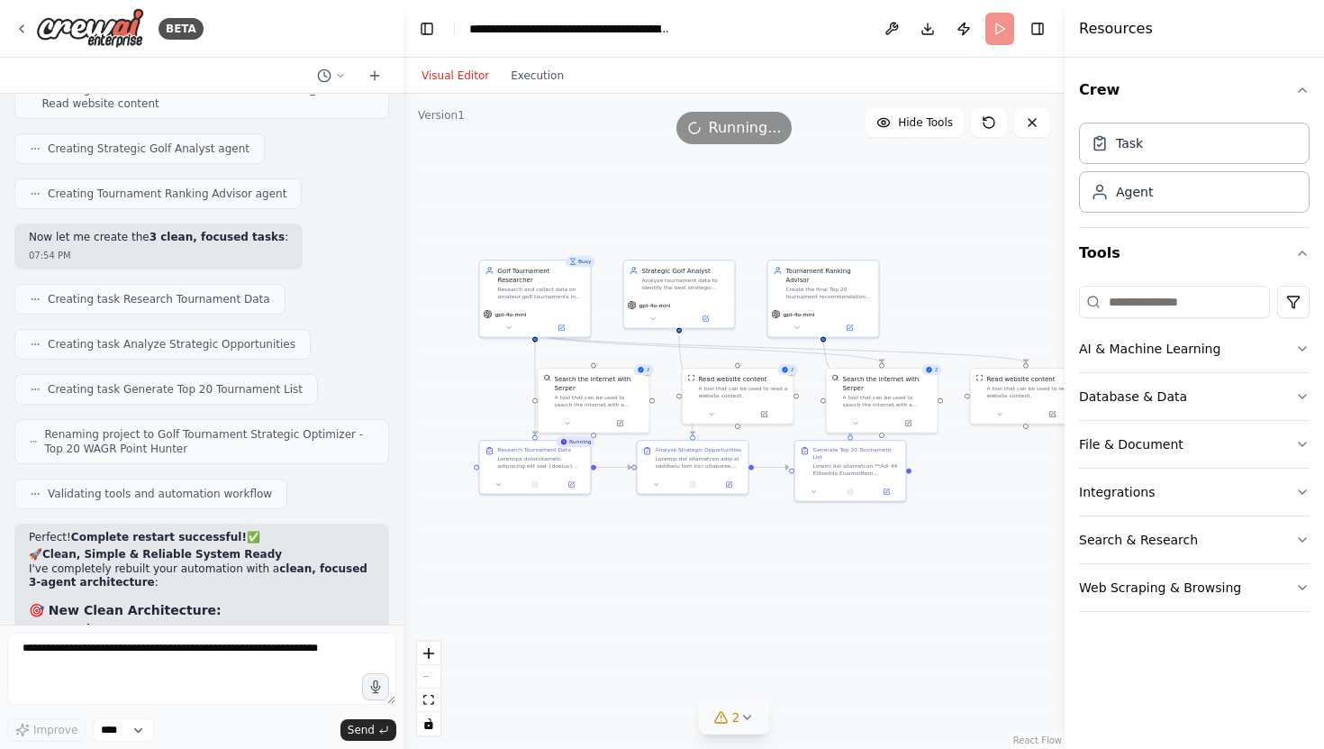
click at [746, 721] on icon at bounding box center [747, 717] width 14 height 14
click at [575, 621] on div ".deletable-edge-delete-btn { width: 20px; height: 20px; border: 0px solid #ffff…" at bounding box center [734, 421] width 661 height 655
click at [831, 609] on icon at bounding box center [835, 611] width 14 height 14
click at [851, 486] on icon at bounding box center [850, 489] width 5 height 6
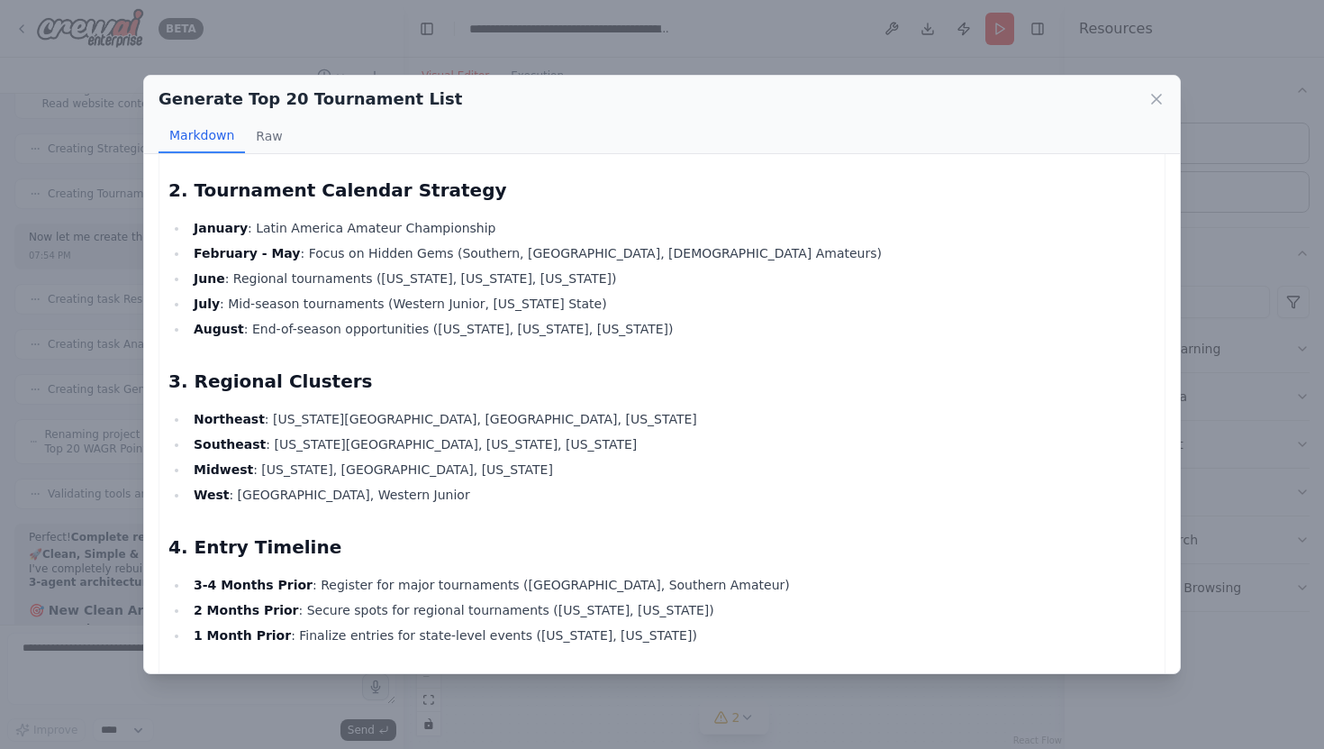
scroll to position [918, 0]
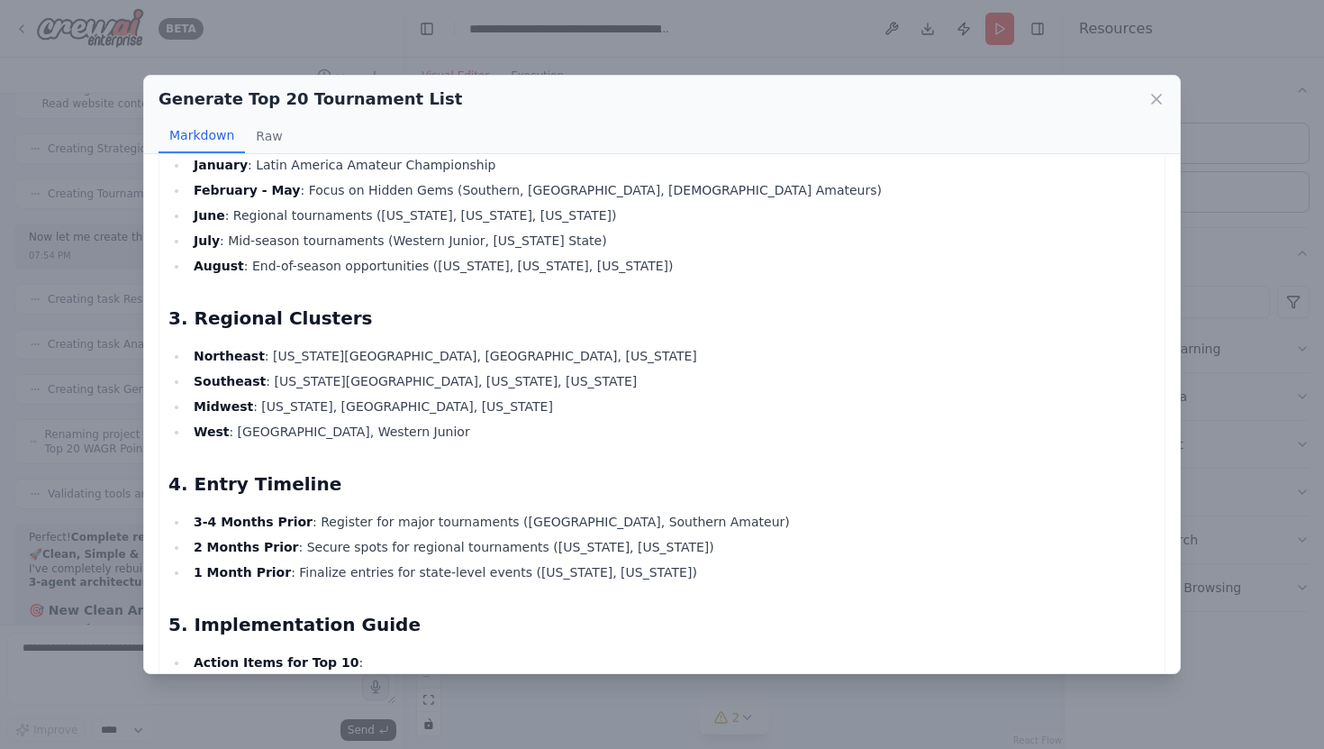
click at [1166, 97] on div "Generate Top 20 Tournament List Markdown Raw" at bounding box center [662, 115] width 1036 height 78
click at [1152, 98] on icon at bounding box center [1157, 99] width 18 height 18
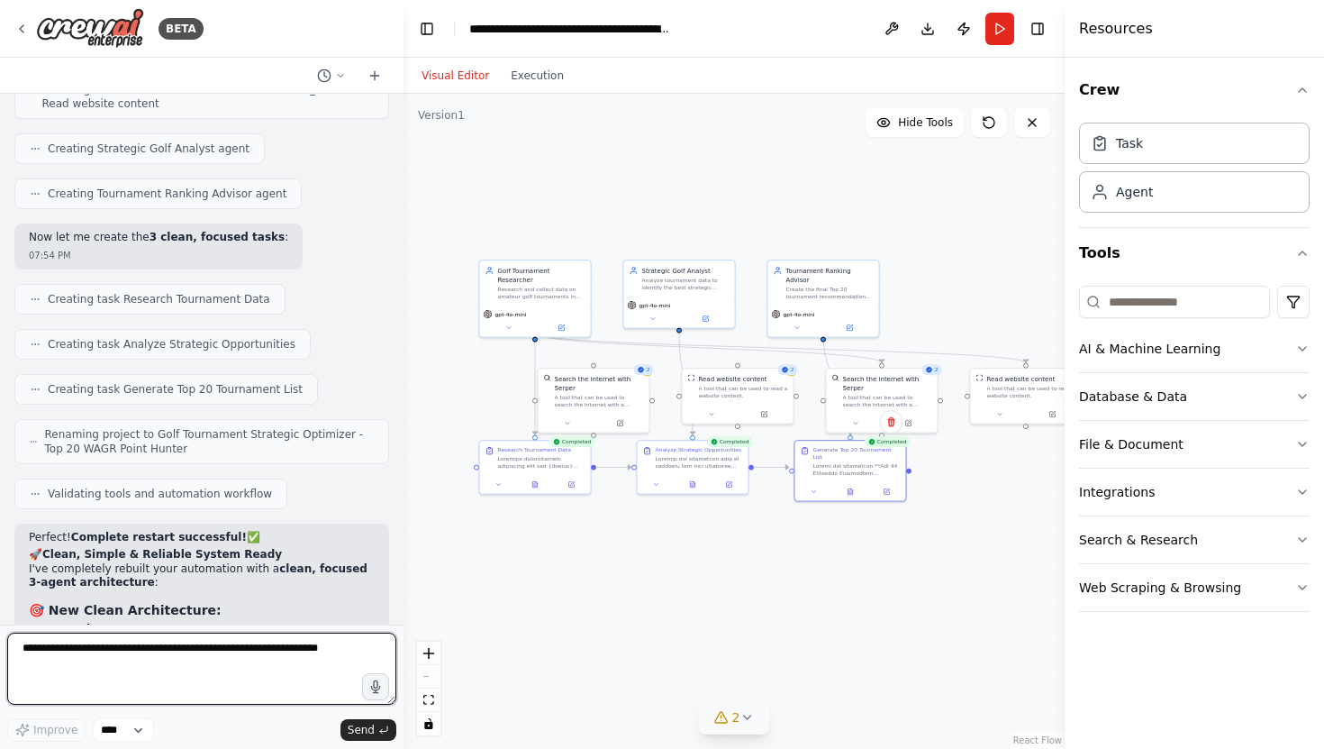
click at [137, 646] on textarea at bounding box center [201, 668] width 389 height 72
click at [31, 668] on textarea "**********" at bounding box center [201, 668] width 389 height 72
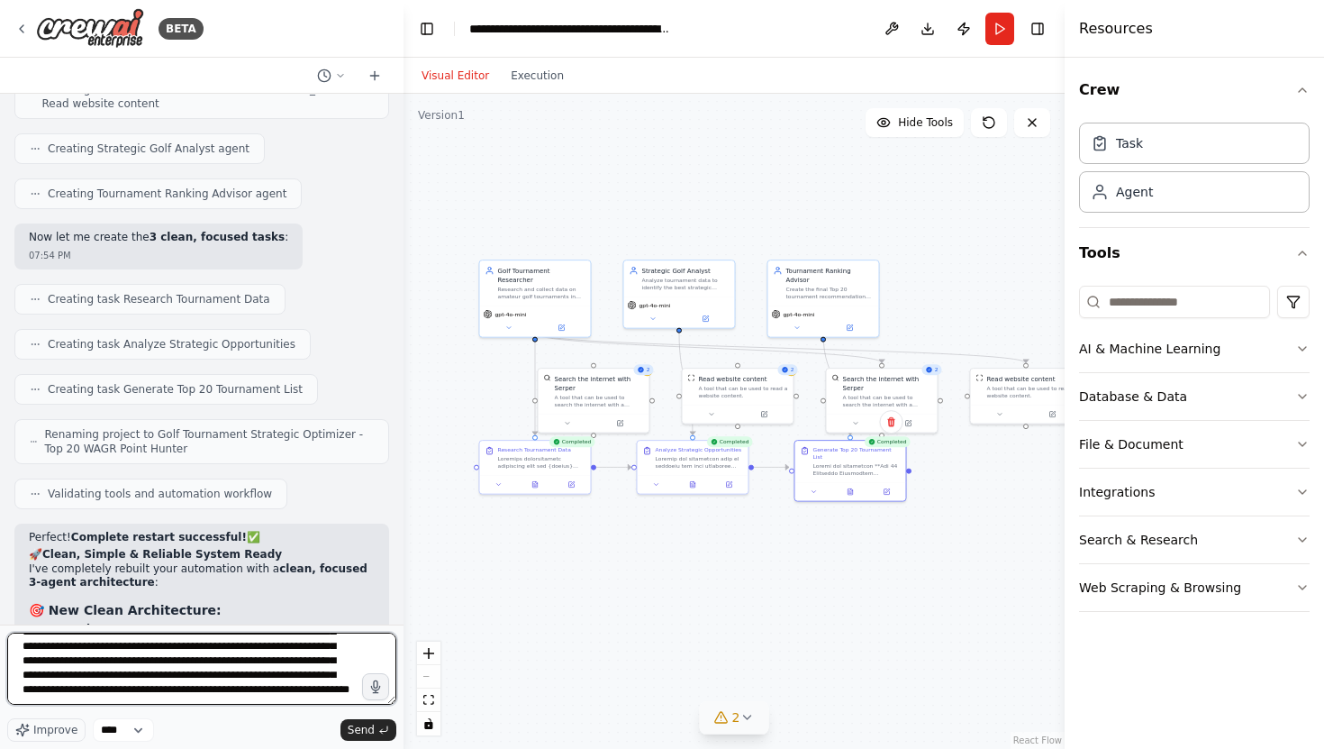
scroll to position [59, 0]
drag, startPoint x: 197, startPoint y: 697, endPoint x: 171, endPoint y: 690, distance: 27.1
click at [171, 690] on textarea "**********" at bounding box center [201, 668] width 389 height 72
click at [281, 689] on textarea "**********" at bounding box center [201, 668] width 389 height 72
click at [72, 689] on textarea "**********" at bounding box center [201, 668] width 389 height 72
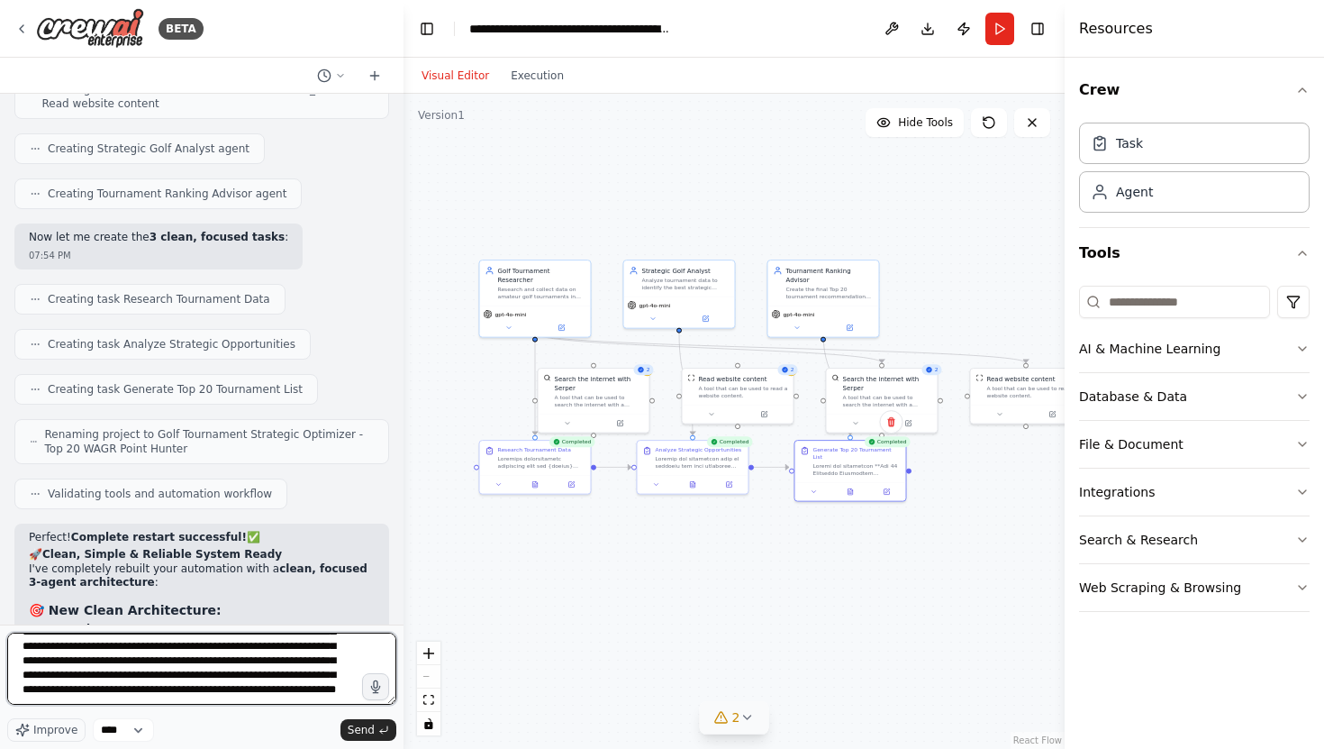
click at [288, 691] on textarea "**********" at bounding box center [201, 668] width 389 height 72
type textarea "**********"
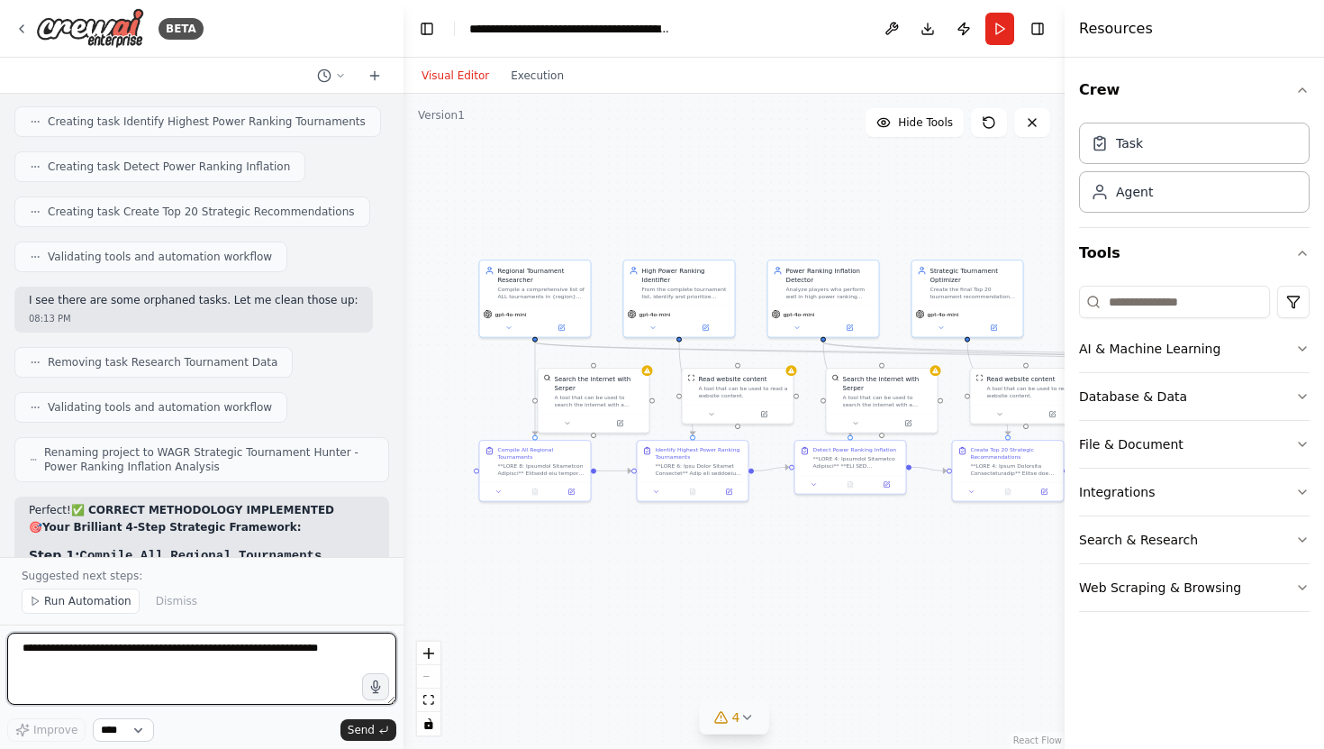
scroll to position [21246, 0]
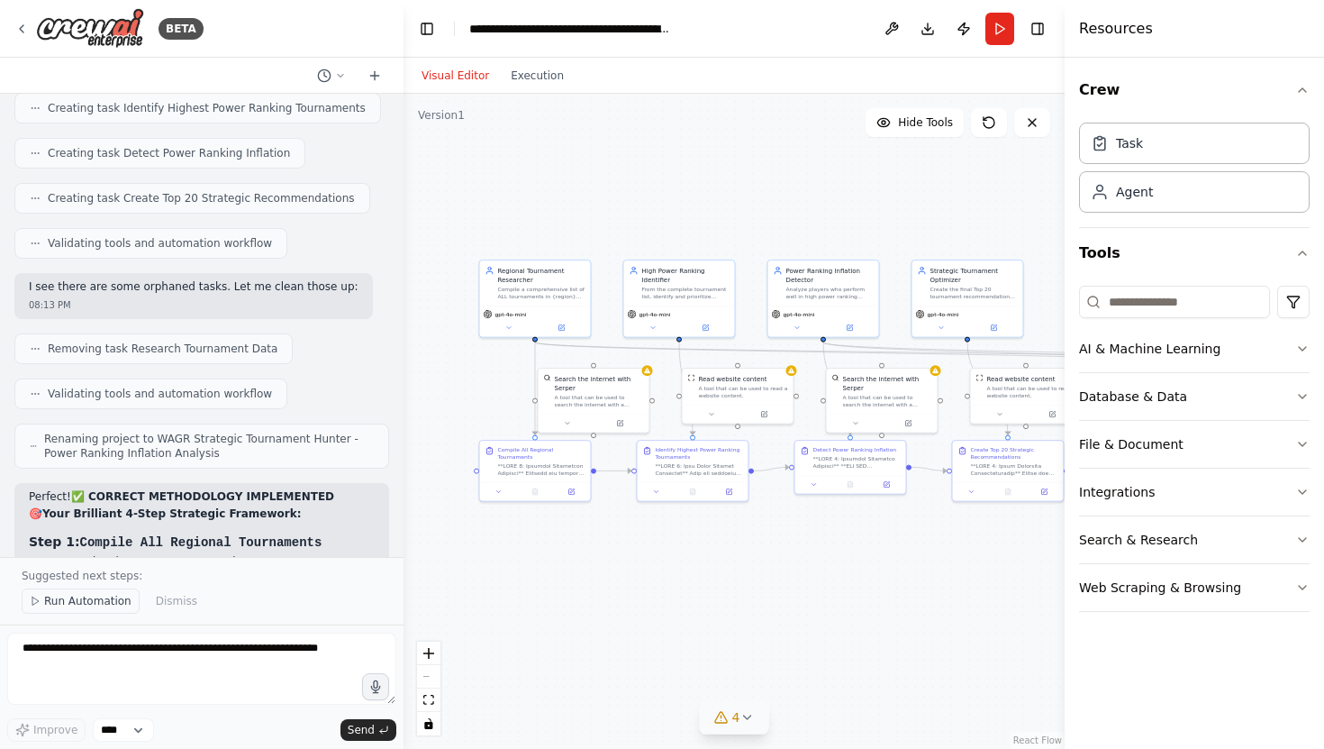
click at [79, 599] on span "Run Automation" at bounding box center [87, 601] width 87 height 14
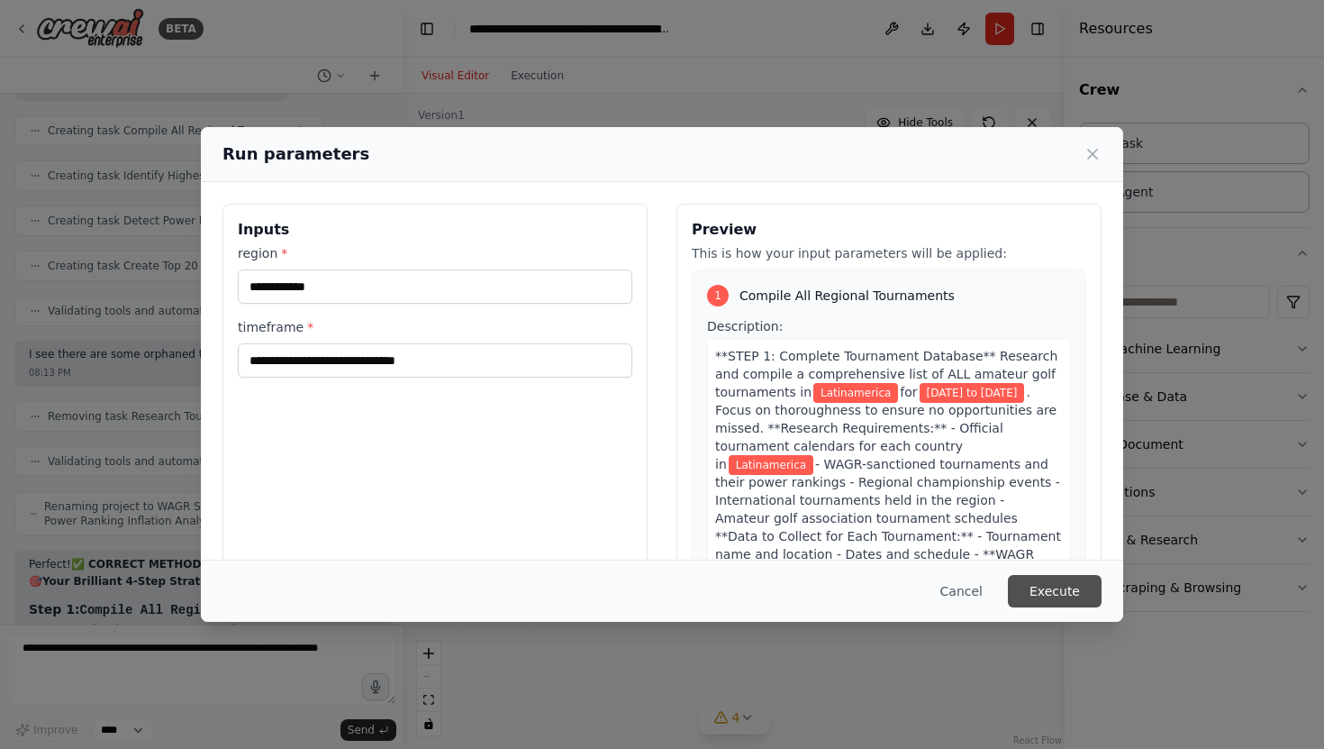
click at [1069, 591] on button "Execute" at bounding box center [1055, 591] width 94 height 32
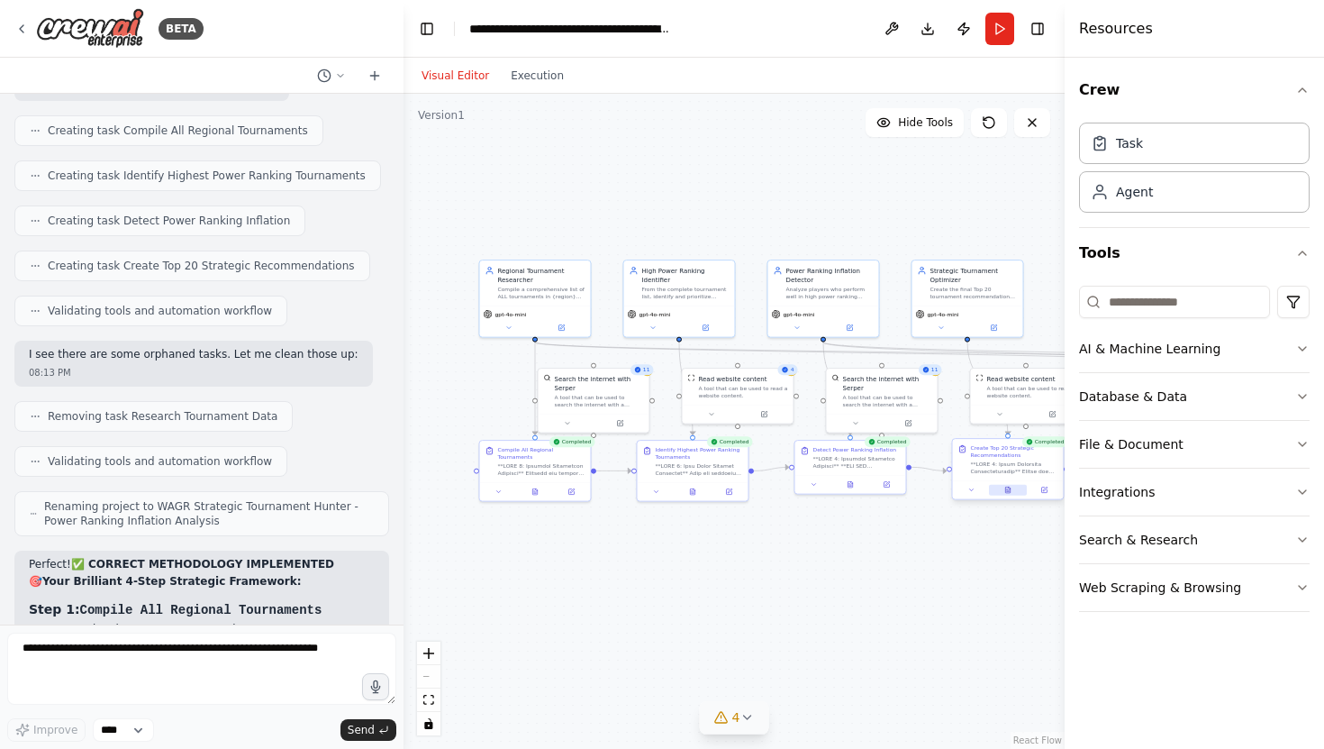
click at [1011, 493] on icon at bounding box center [1007, 489] width 7 height 7
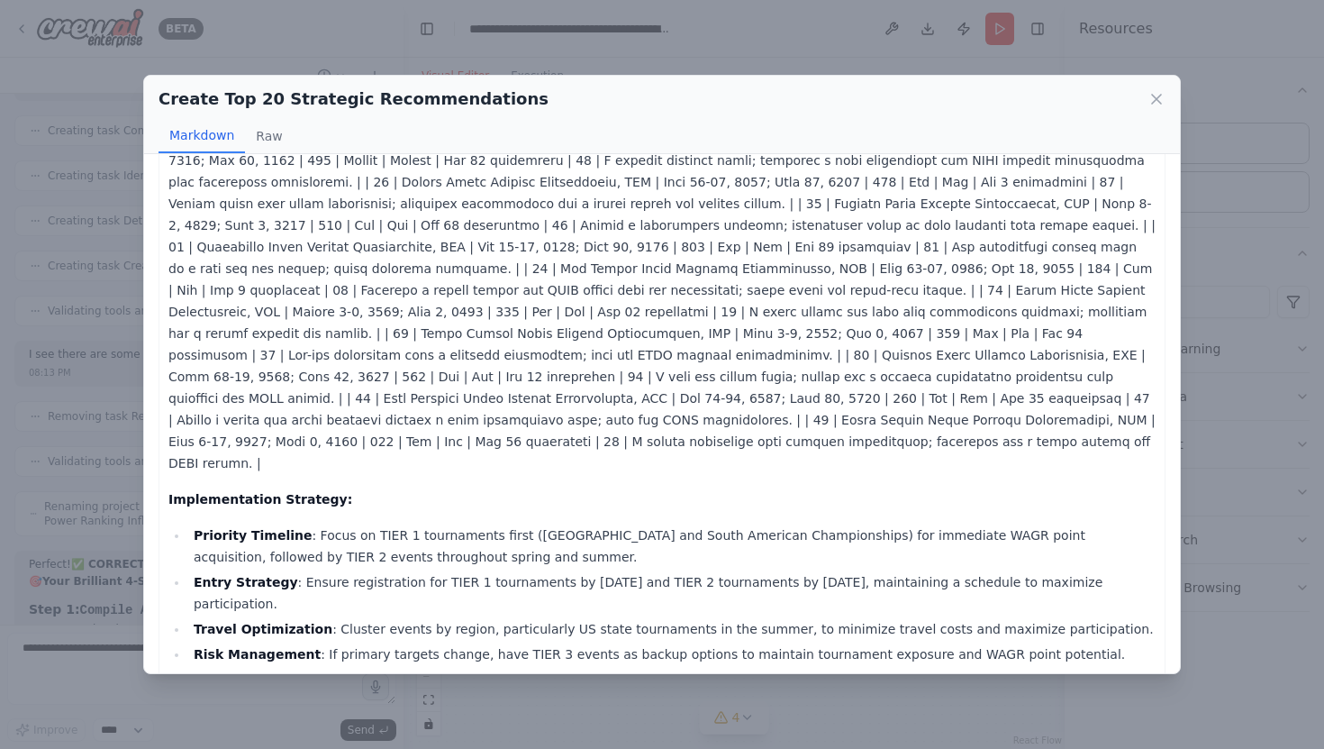
scroll to position [485, 0]
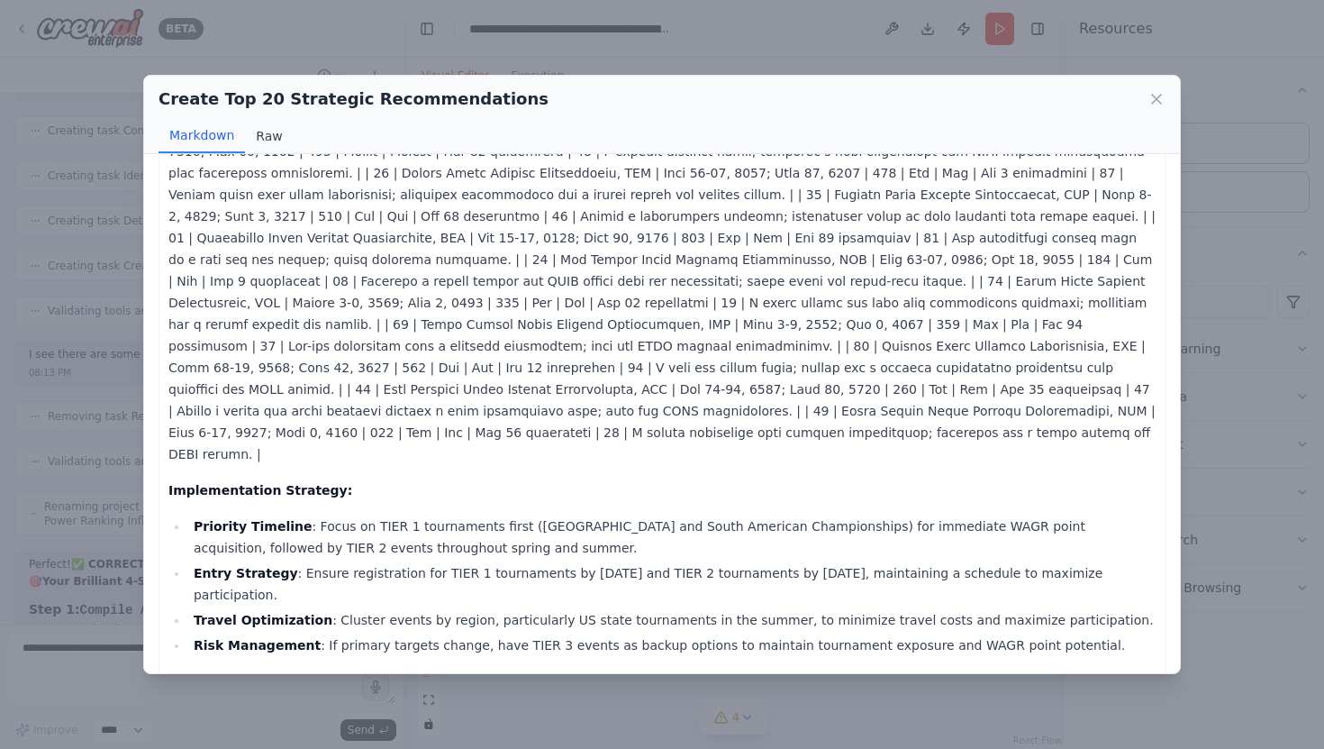
click at [268, 132] on button "Raw" at bounding box center [269, 136] width 48 height 34
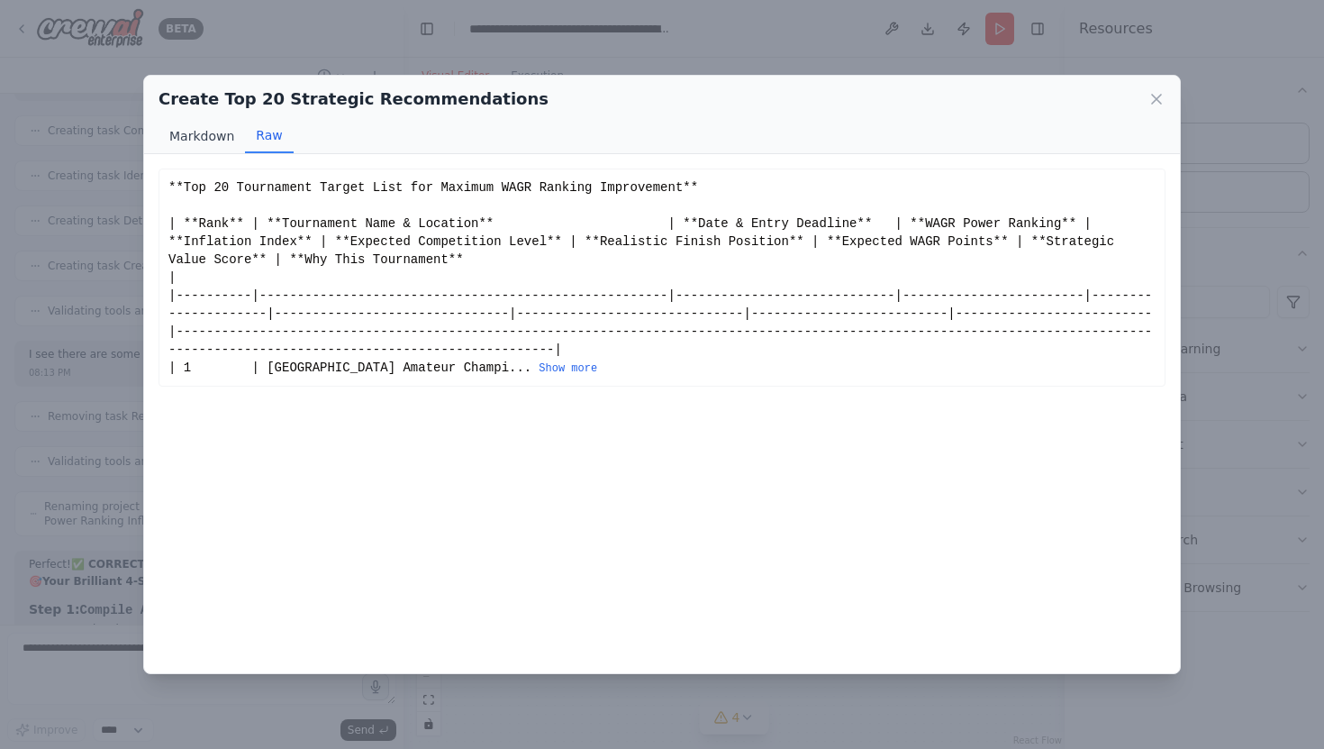
click at [196, 132] on button "Markdown" at bounding box center [202, 136] width 86 height 34
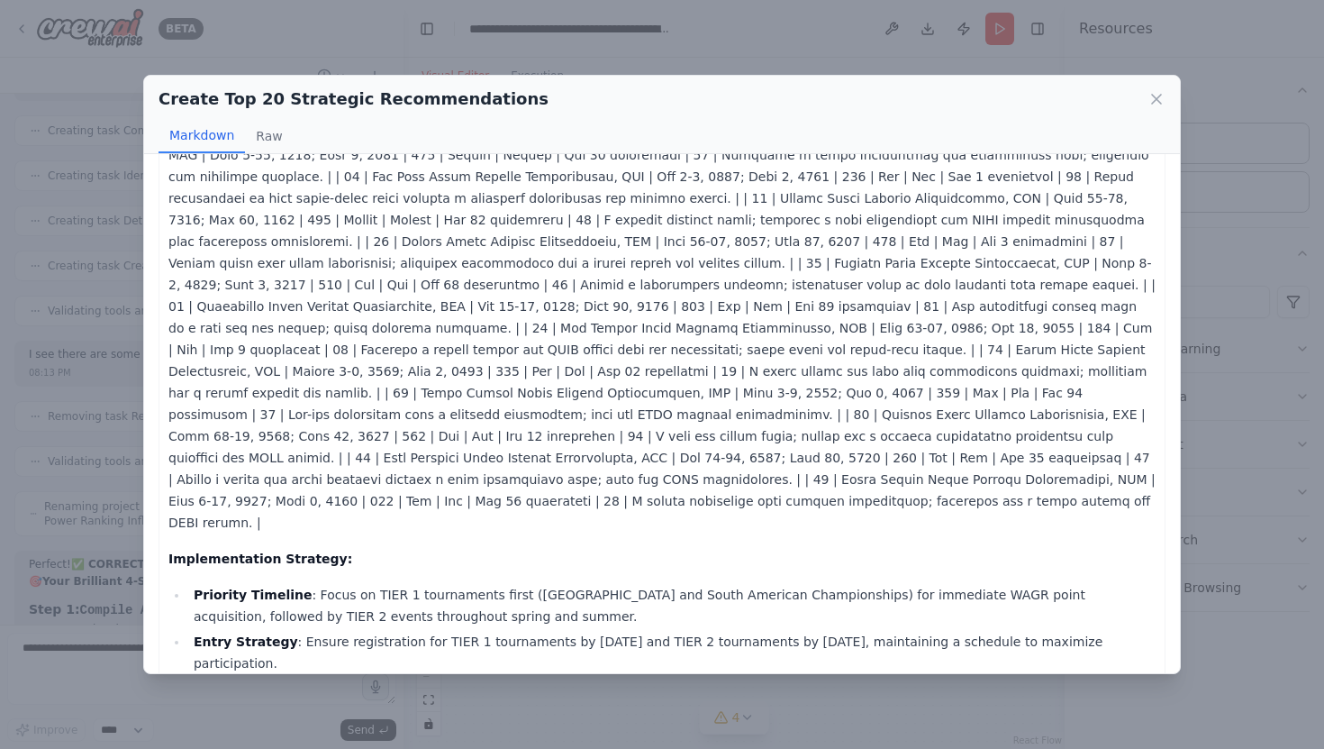
scroll to position [485, 0]
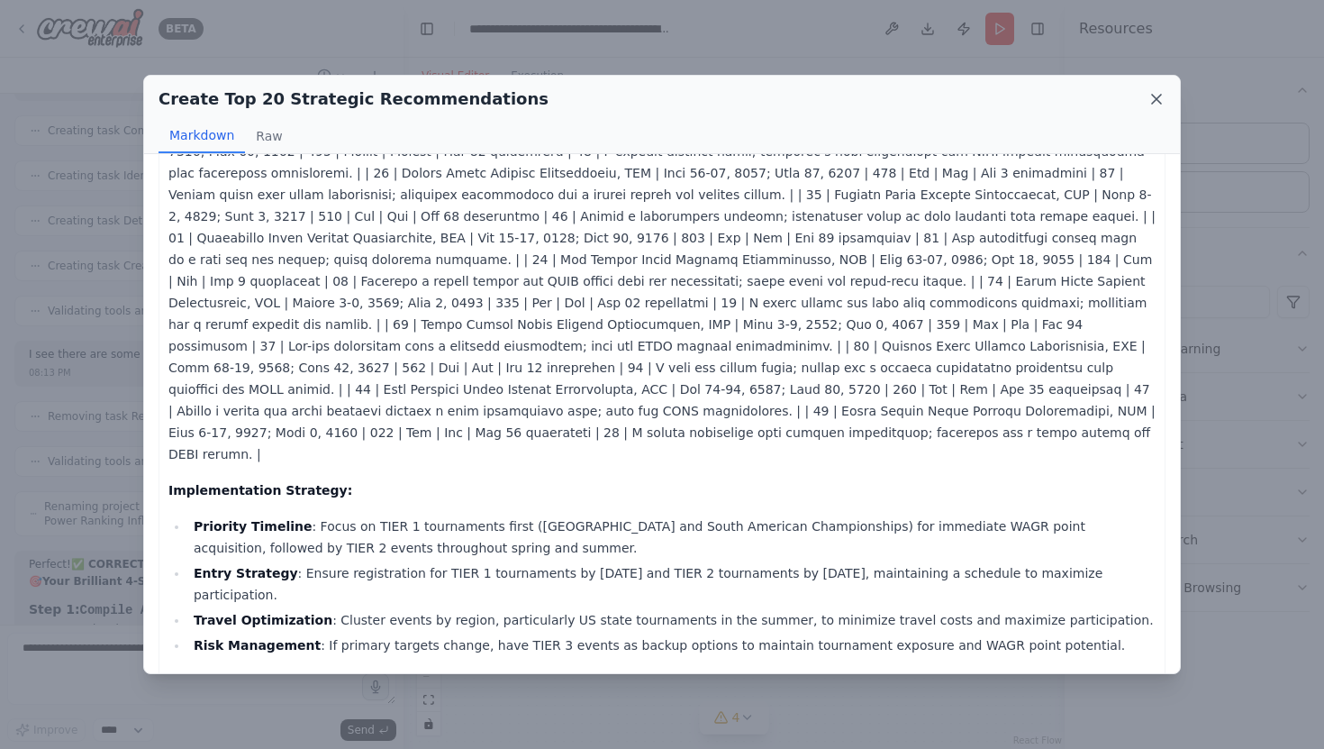
click at [1156, 98] on icon at bounding box center [1156, 99] width 9 height 9
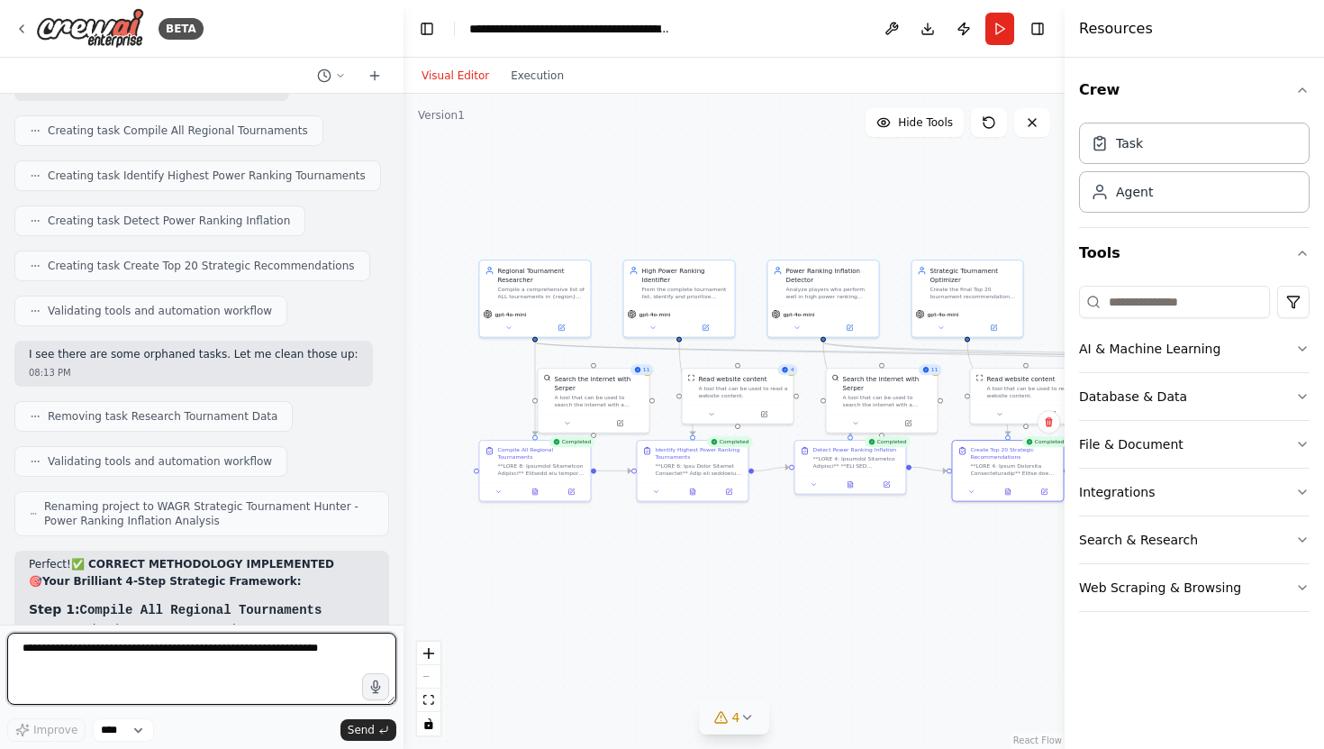
click at [233, 654] on textarea at bounding box center [201, 668] width 389 height 72
type textarea "**********"
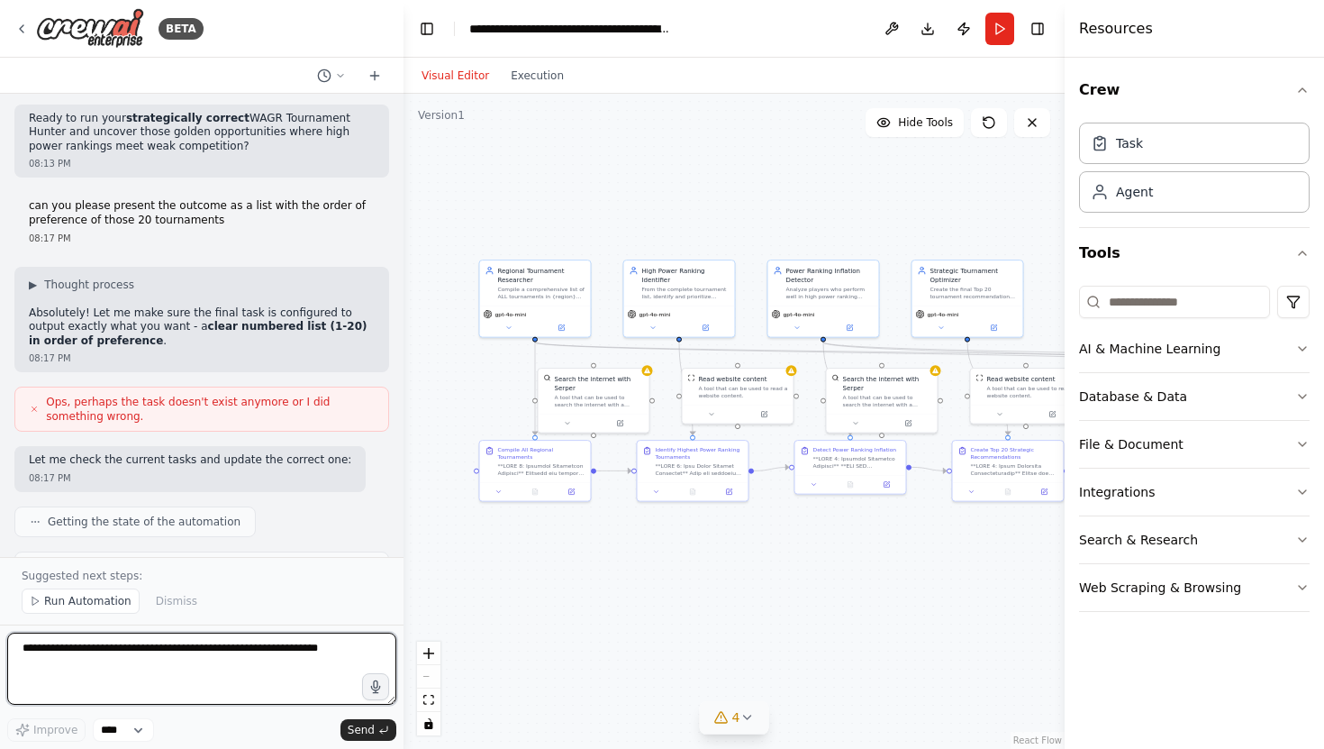
scroll to position [22309, 0]
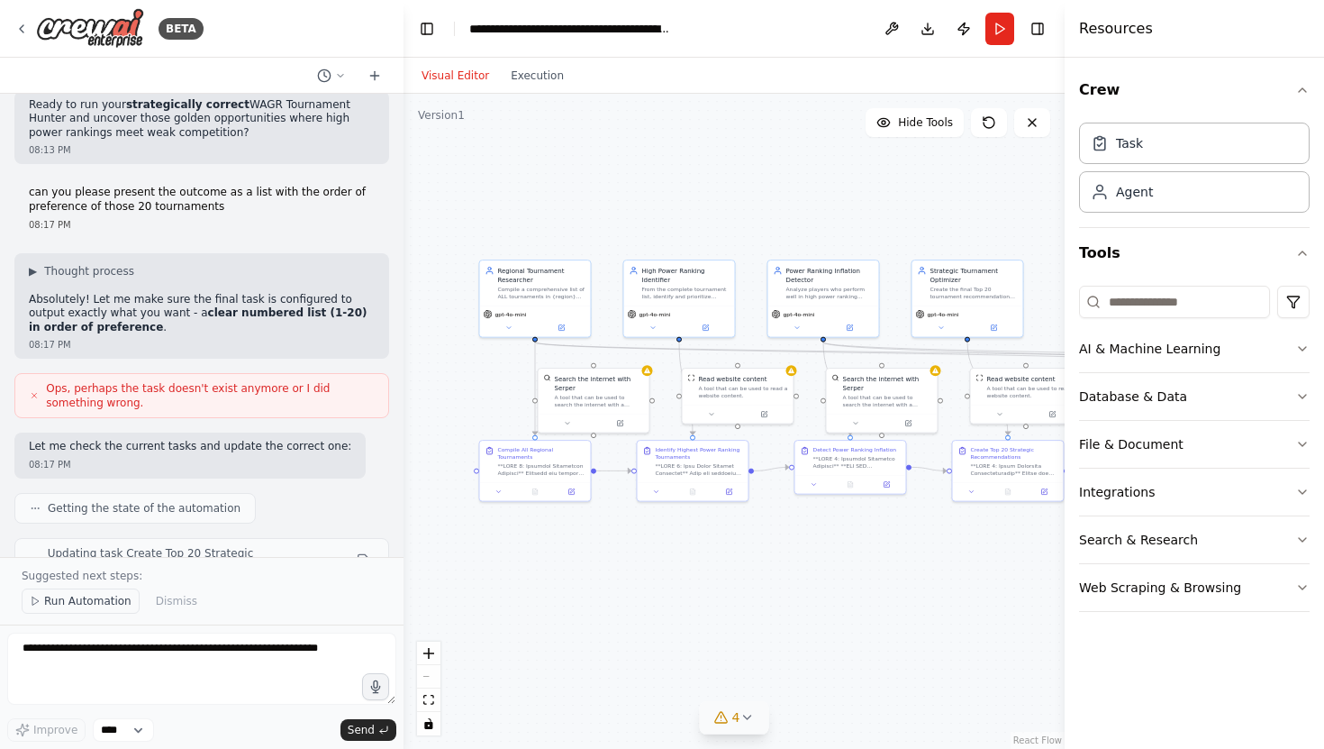
click at [68, 598] on span "Run Automation" at bounding box center [87, 601] width 87 height 14
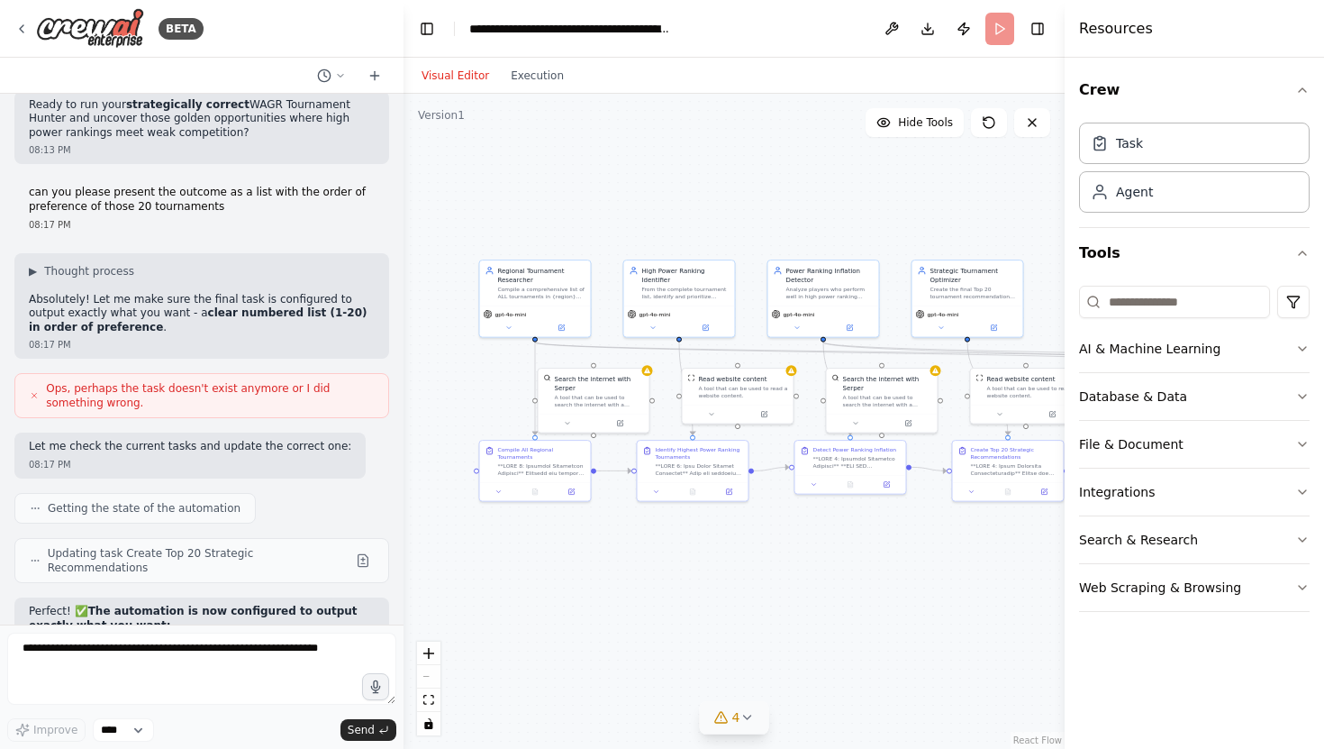
scroll to position [22241, 0]
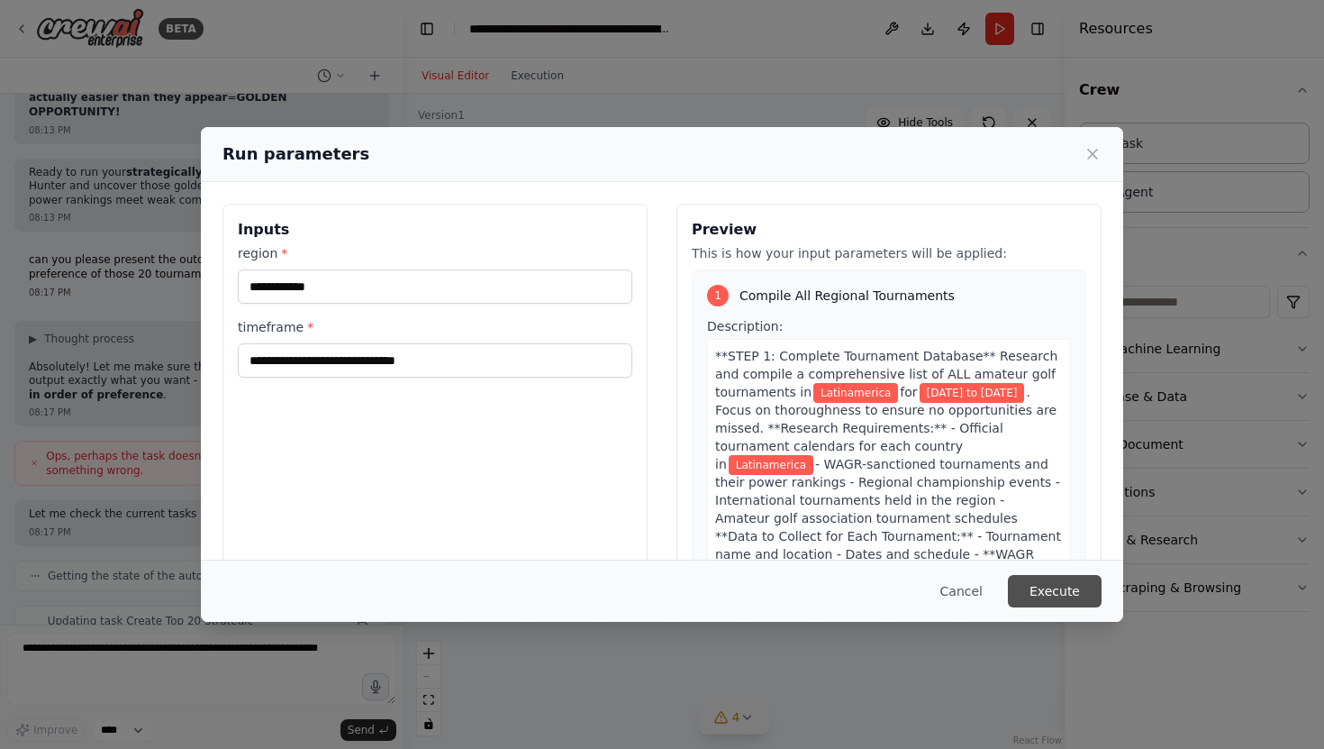
click at [1069, 594] on button "Execute" at bounding box center [1055, 591] width 94 height 32
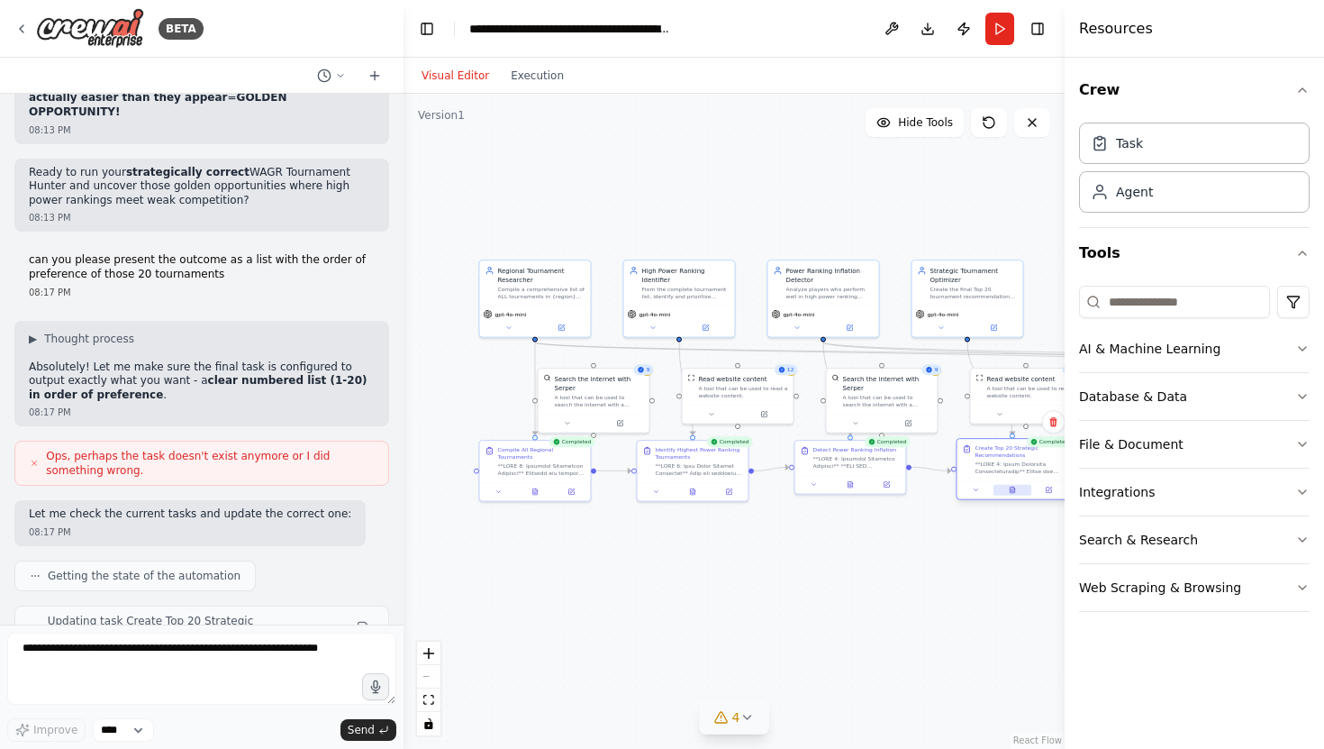
click at [1011, 488] on icon at bounding box center [1012, 489] width 7 height 7
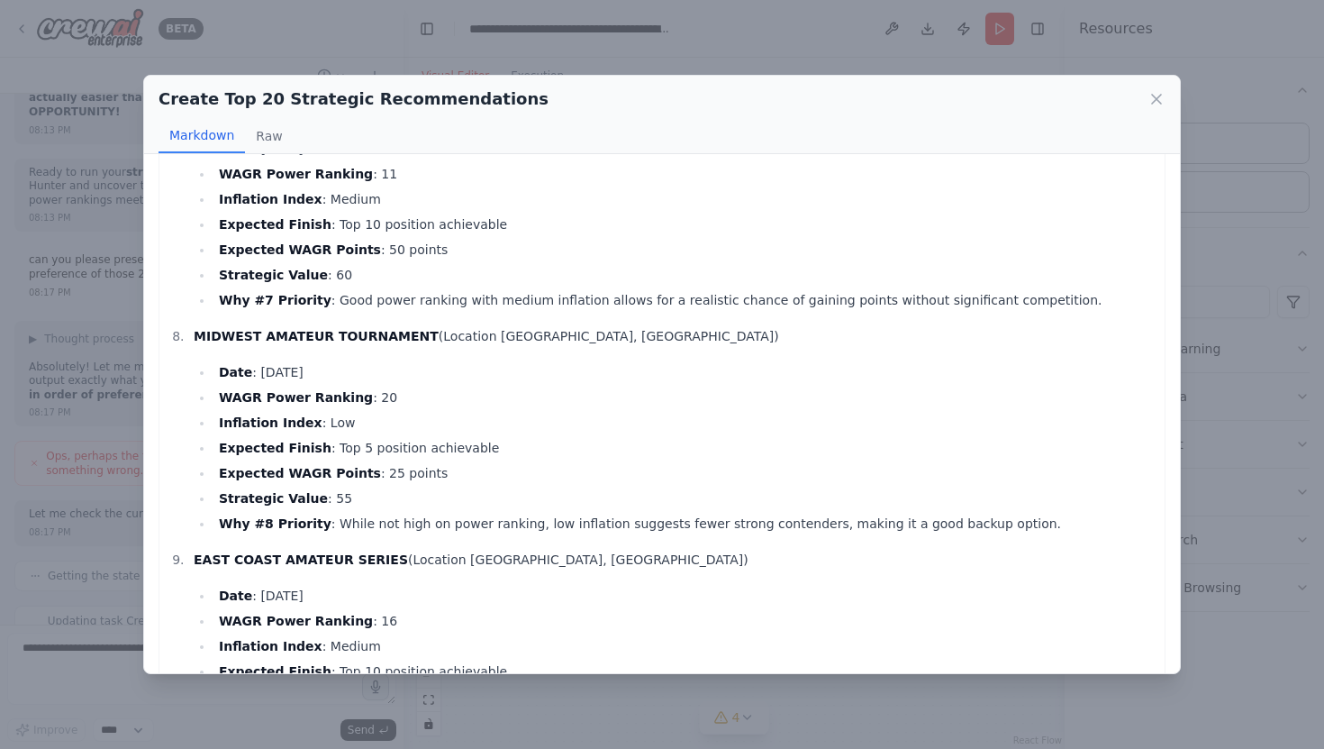
scroll to position [1515, 0]
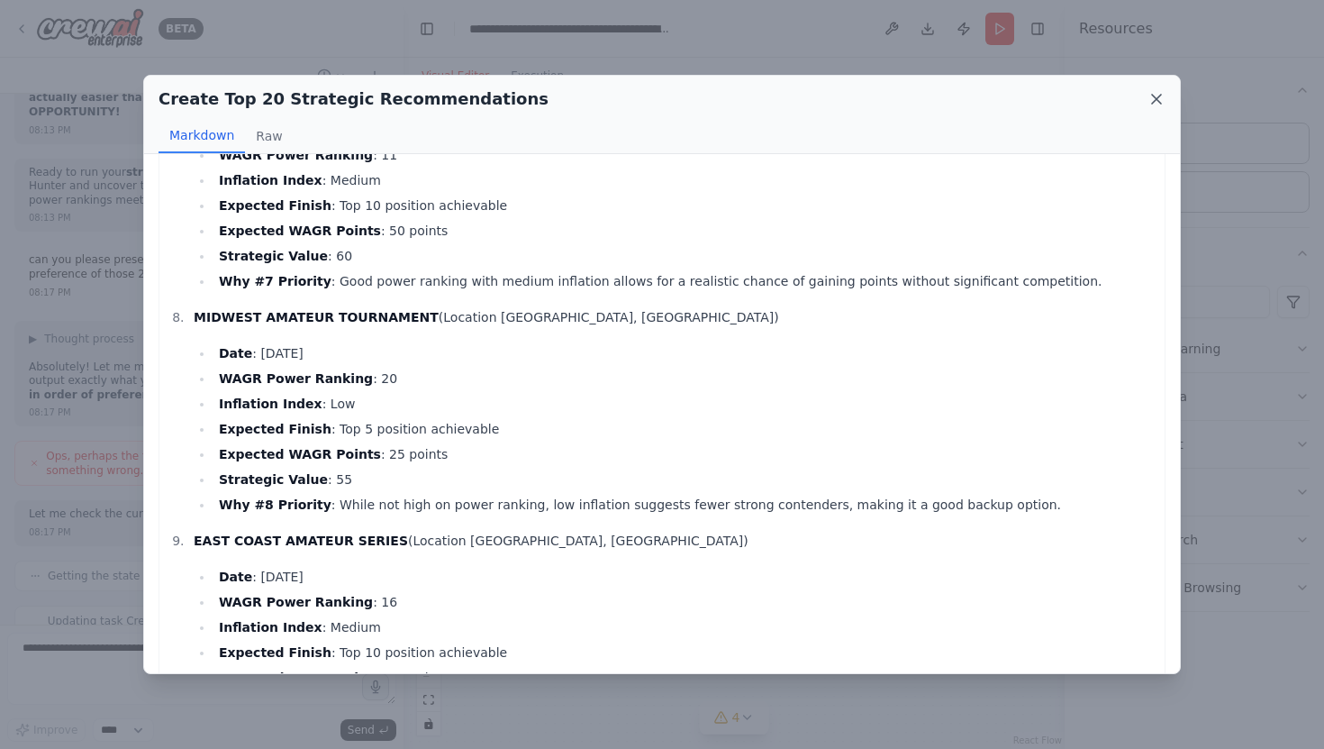
click at [1161, 99] on icon at bounding box center [1157, 99] width 18 height 18
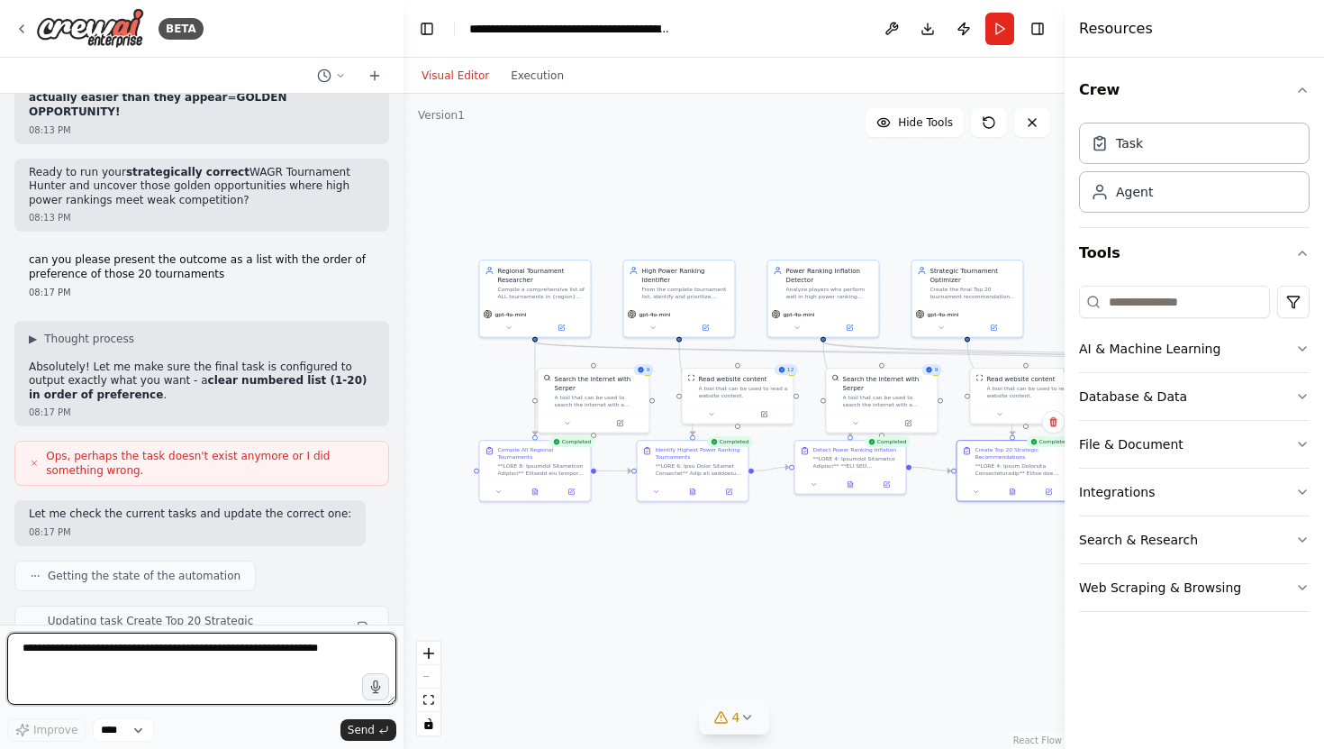
click at [97, 658] on textarea at bounding box center [201, 668] width 389 height 72
type textarea "**********"
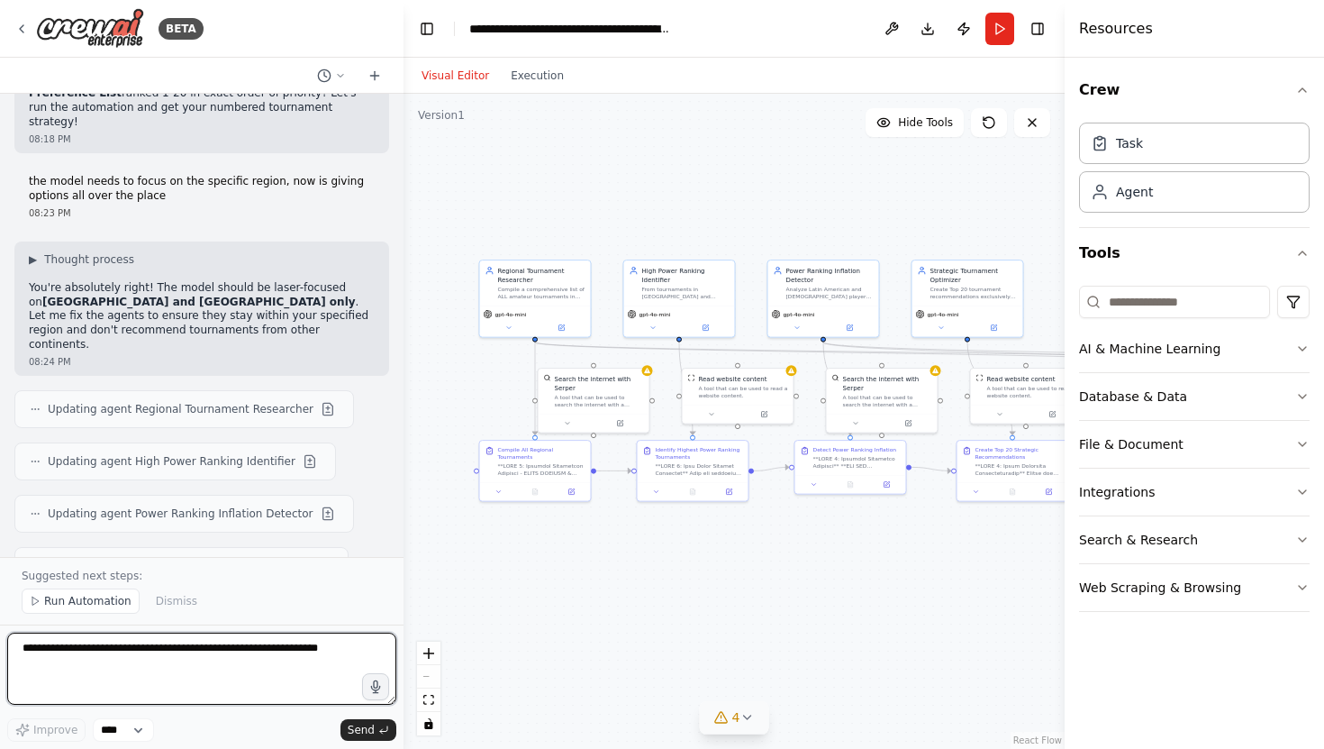
scroll to position [23445, 0]
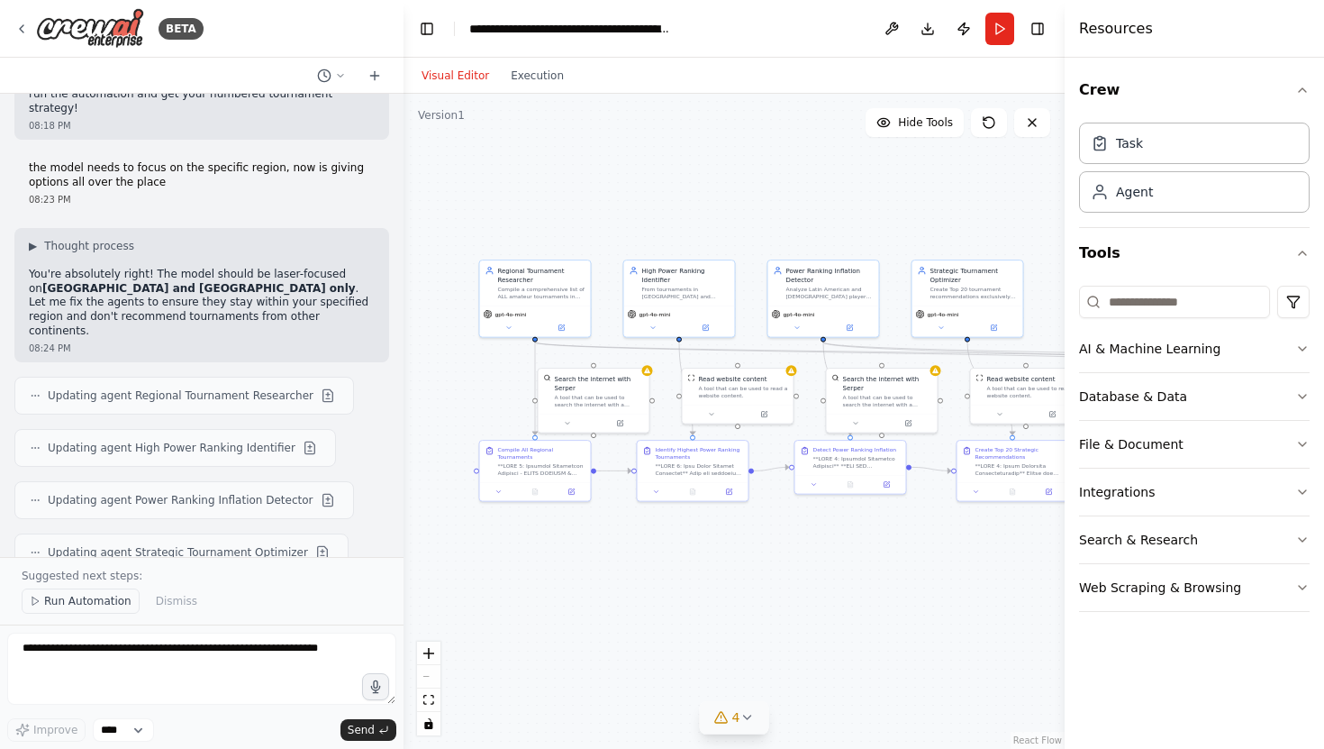
click at [69, 600] on span "Run Automation" at bounding box center [87, 601] width 87 height 14
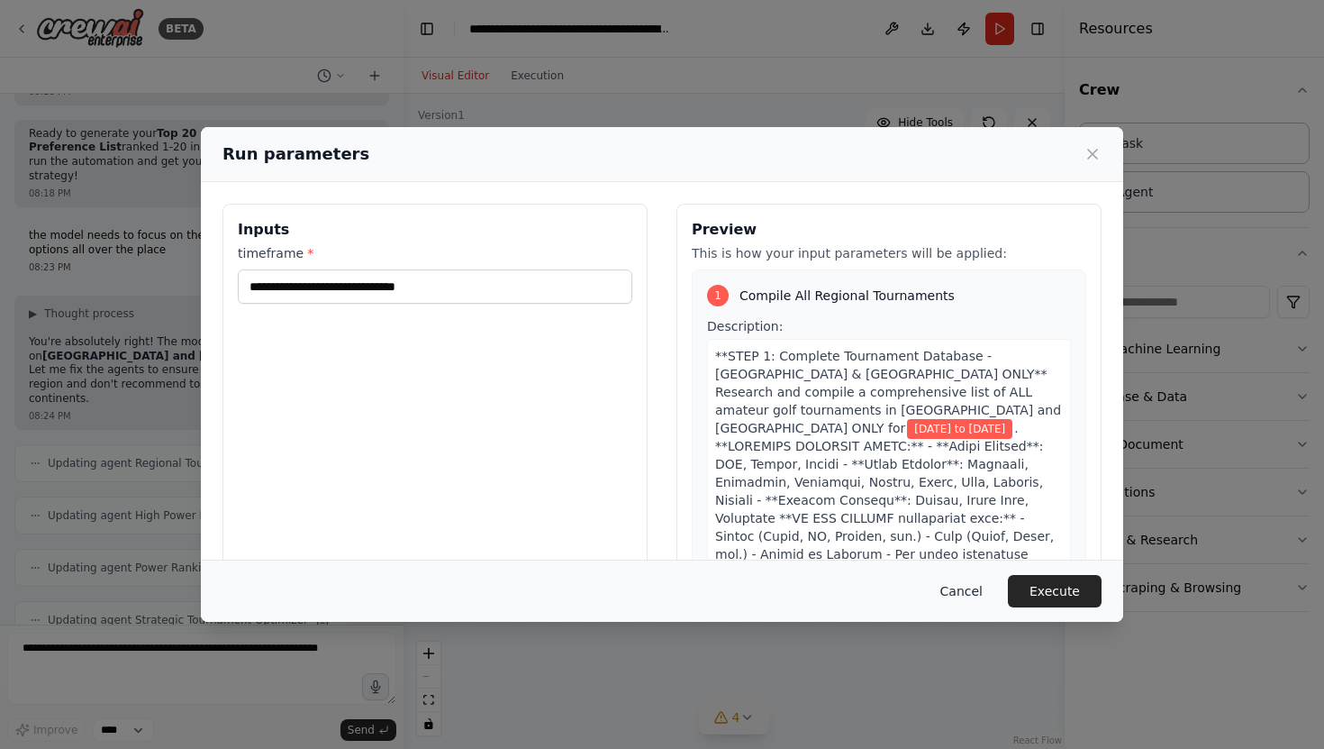
click at [967, 589] on button "Cancel" at bounding box center [961, 591] width 71 height 32
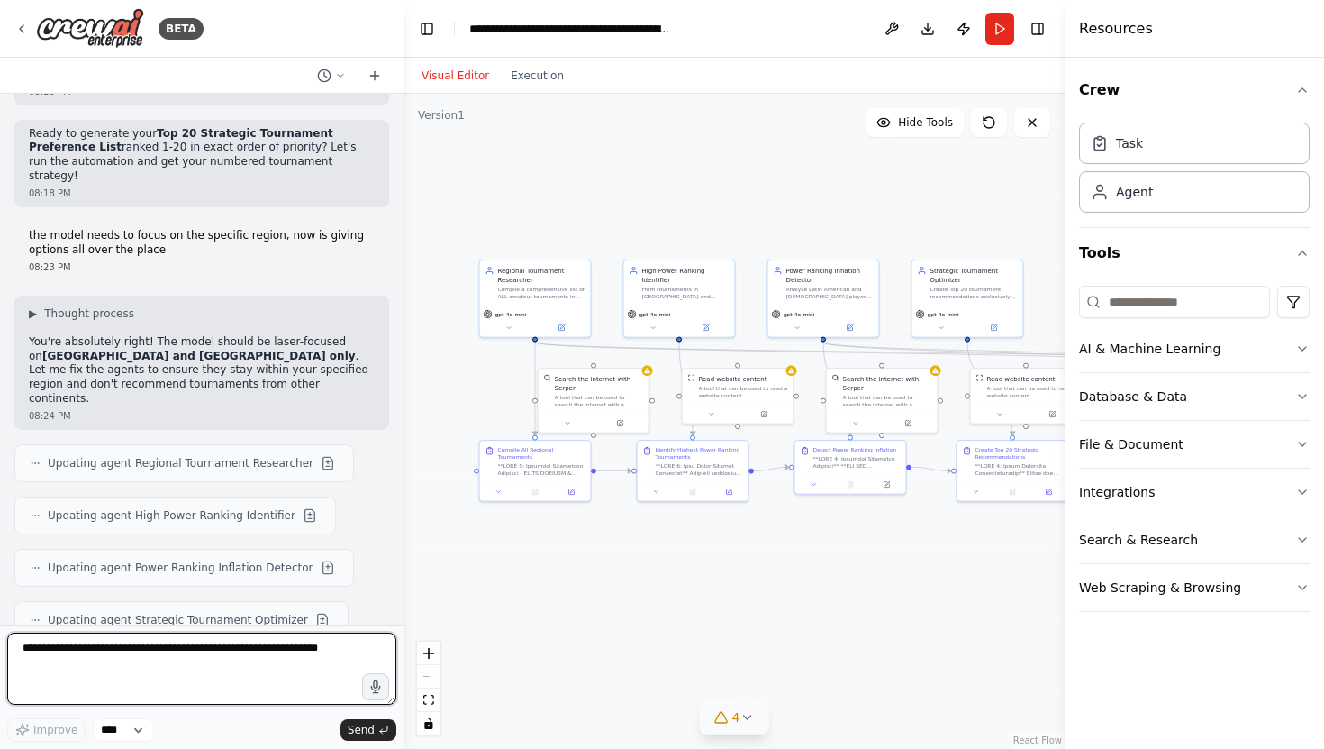
click at [153, 640] on textarea at bounding box center [201, 668] width 389 height 72
type textarea "*"
click at [83, 649] on textarea "**********" at bounding box center [201, 668] width 389 height 72
type textarea "**********"
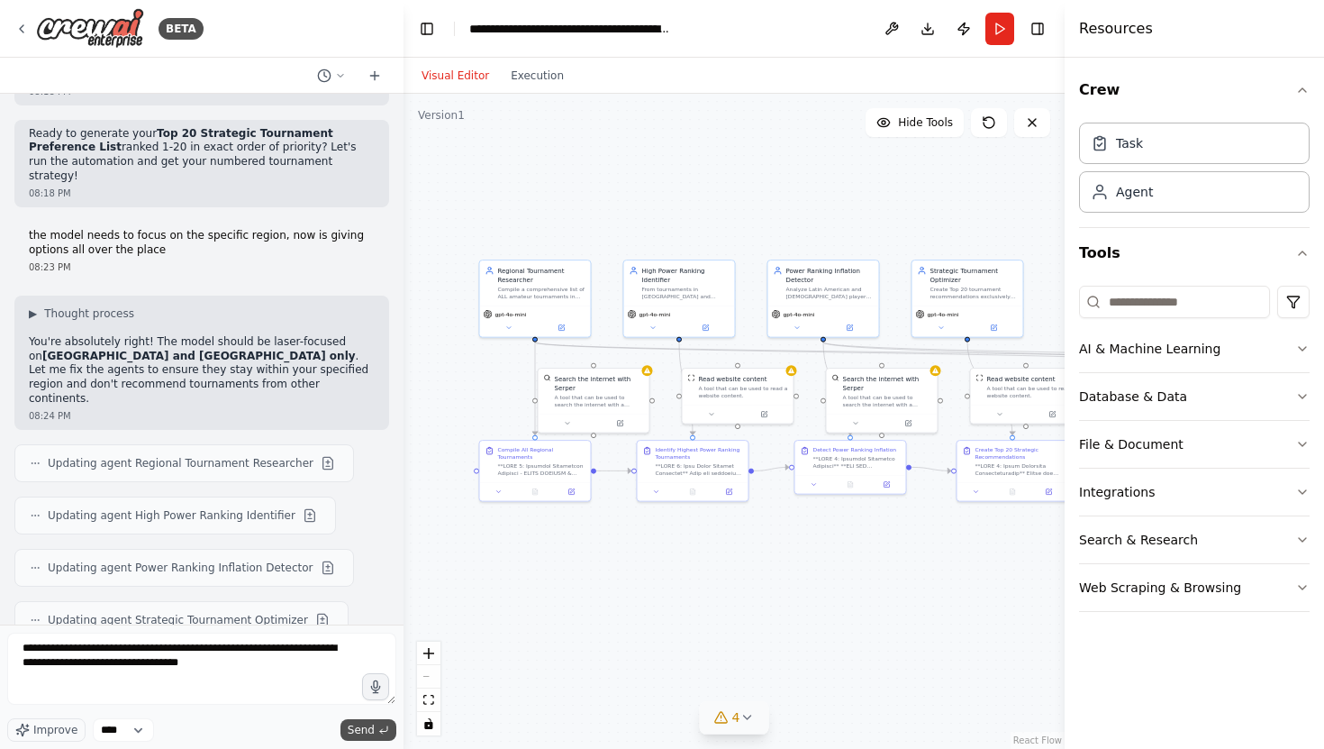
click at [355, 734] on span "Send" at bounding box center [361, 729] width 27 height 14
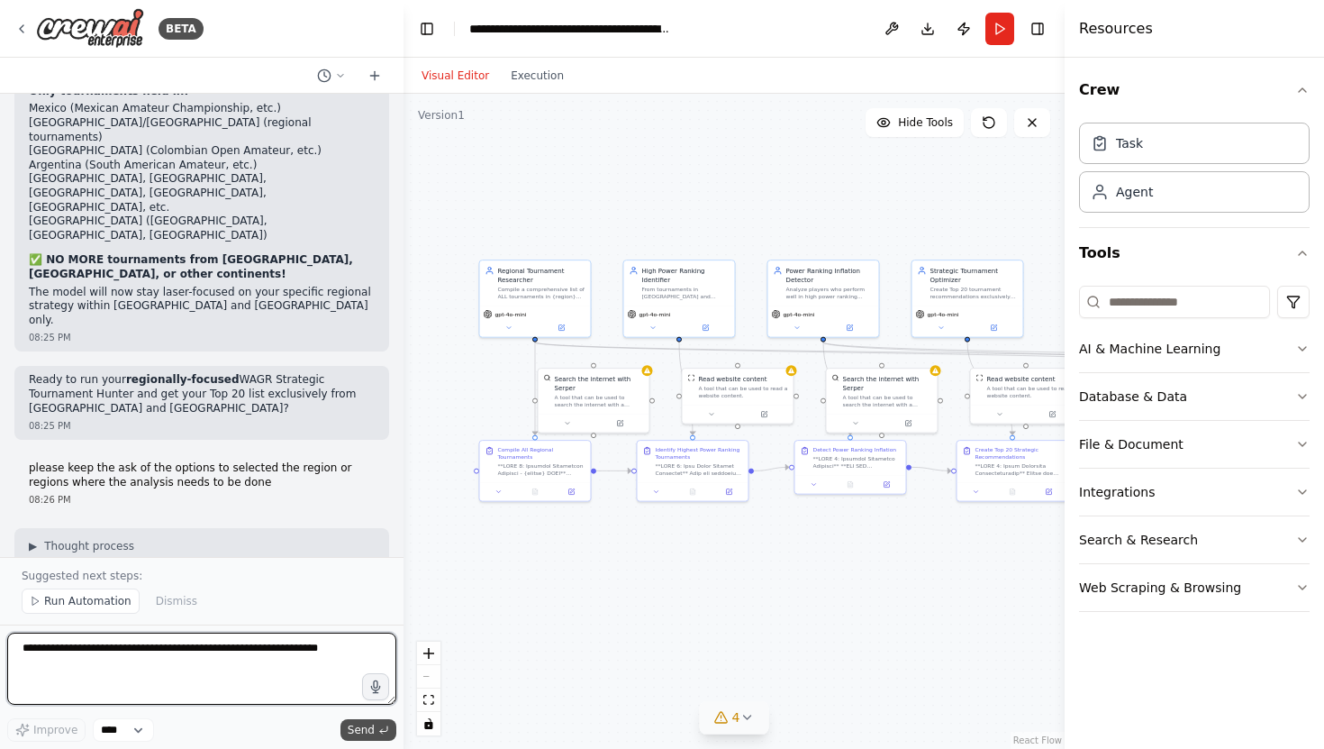
scroll to position [24493, 0]
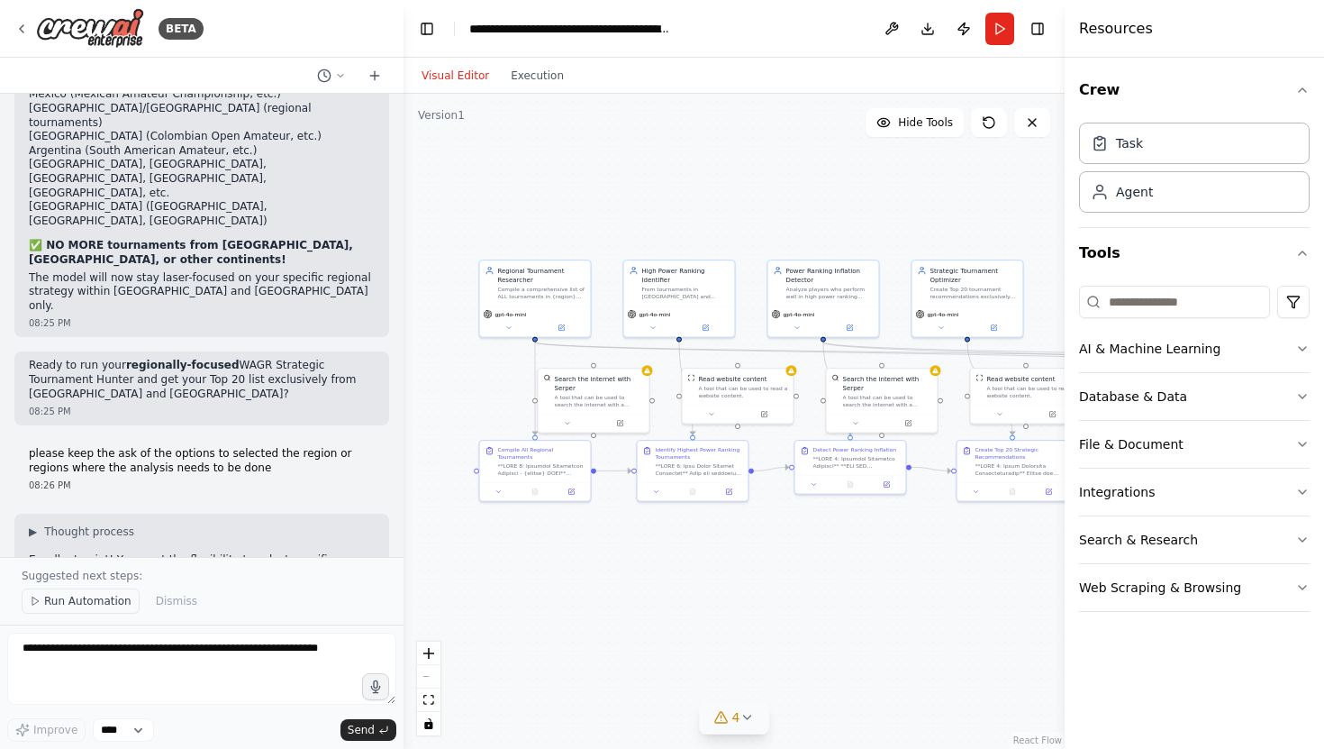
click at [102, 598] on span "Run Automation" at bounding box center [87, 601] width 87 height 14
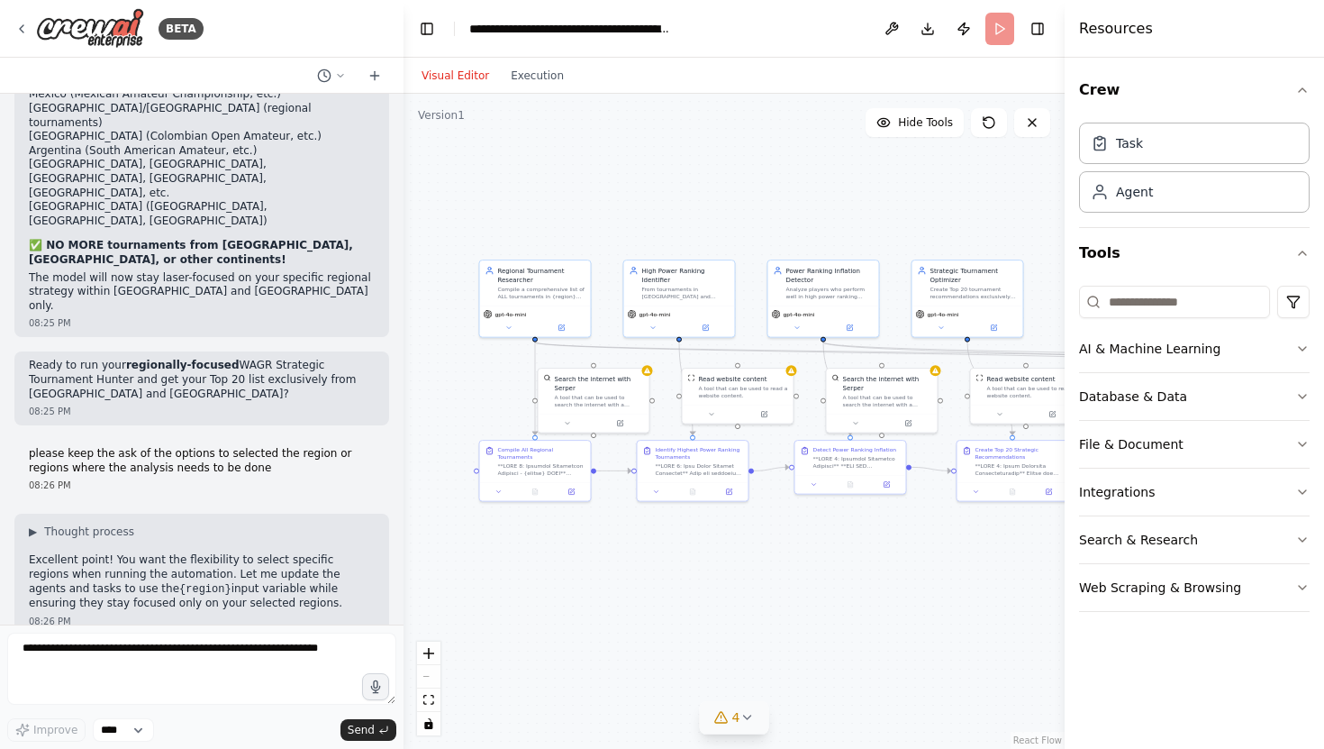
scroll to position [24425, 0]
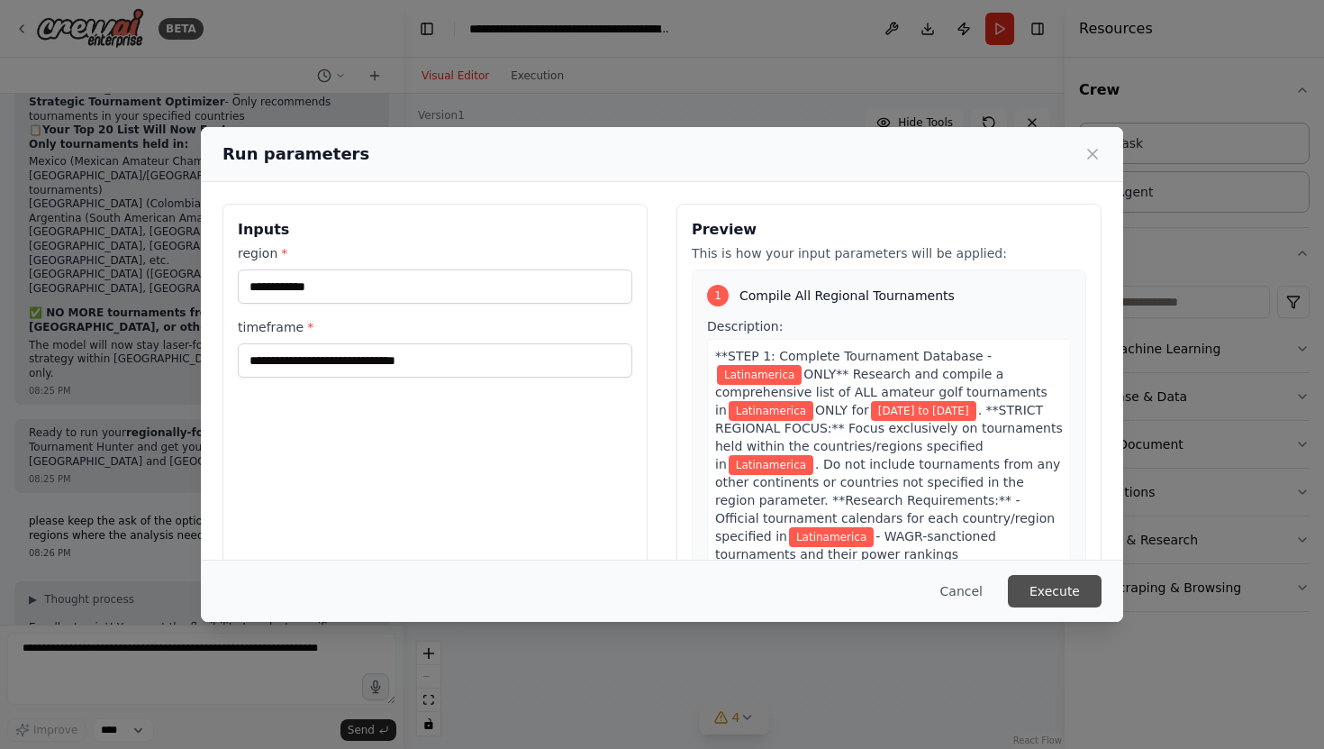
click at [1041, 586] on button "Execute" at bounding box center [1055, 591] width 94 height 32
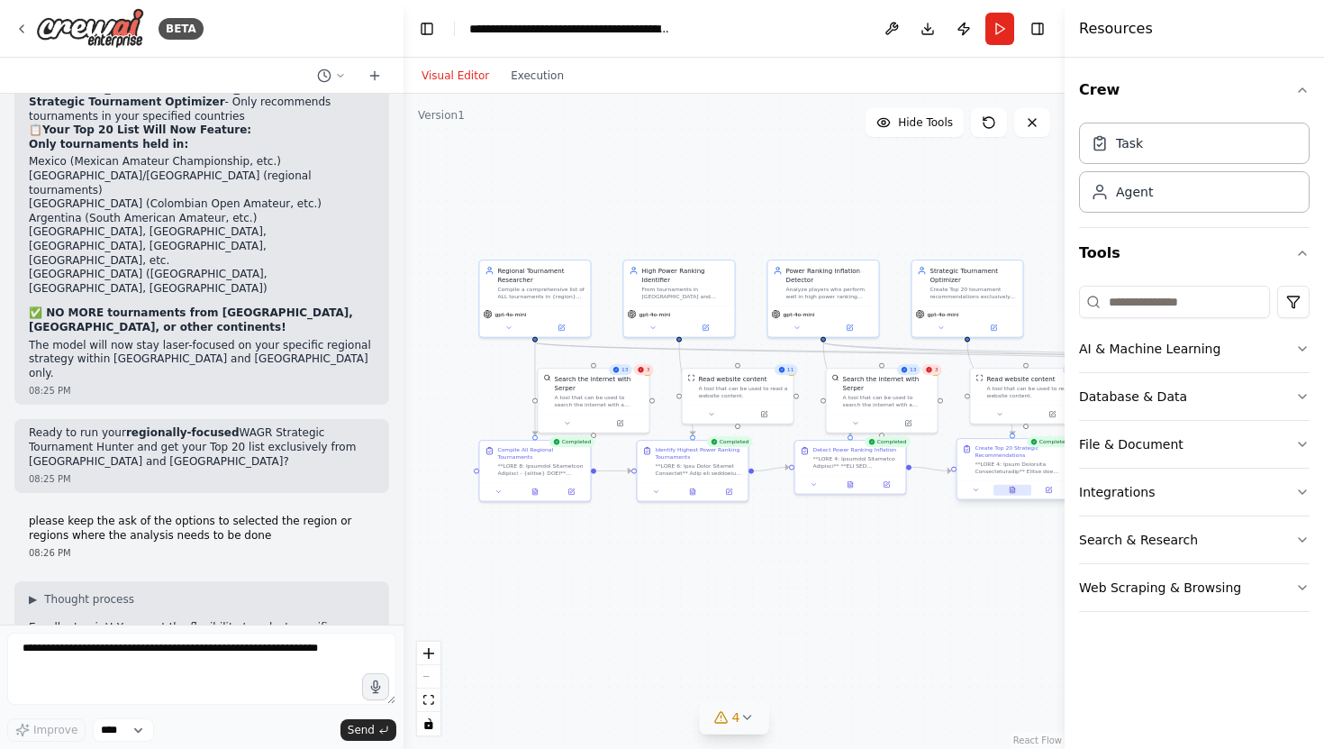
click at [1017, 493] on button at bounding box center [1013, 490] width 38 height 11
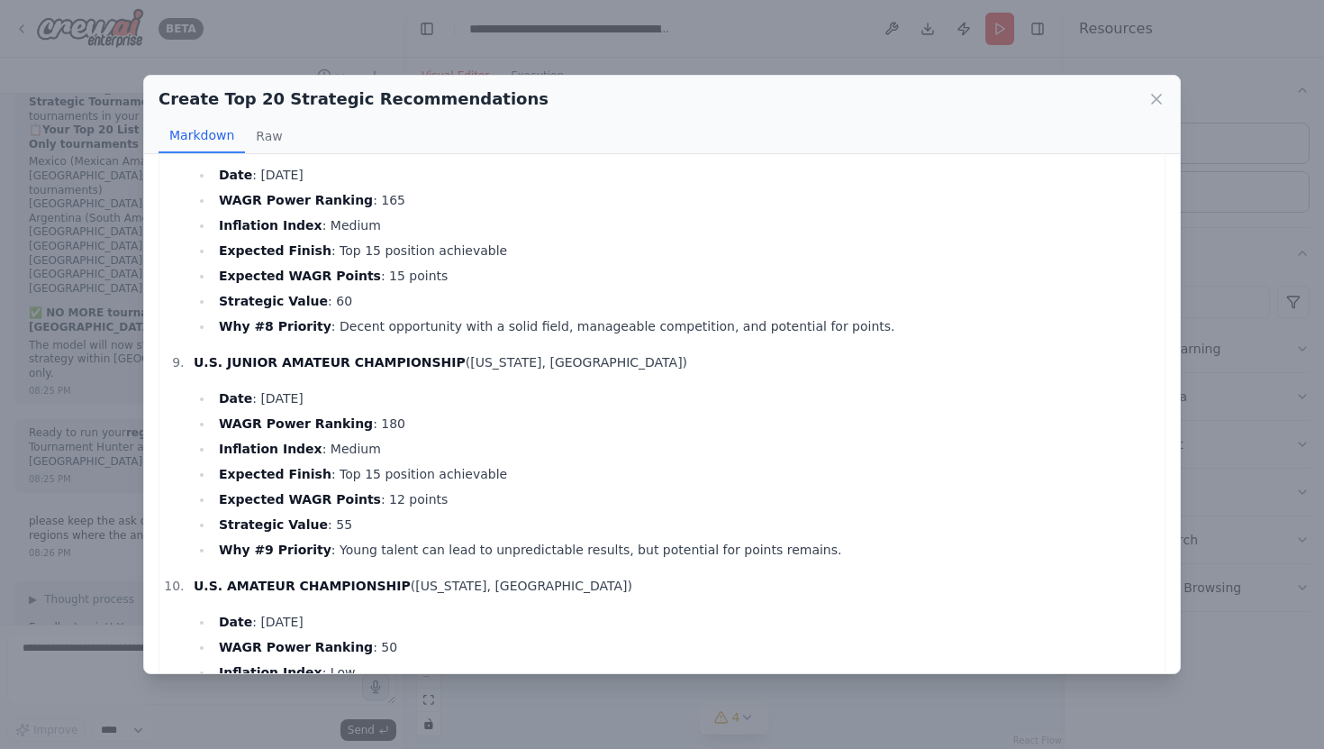
scroll to position [1738, 0]
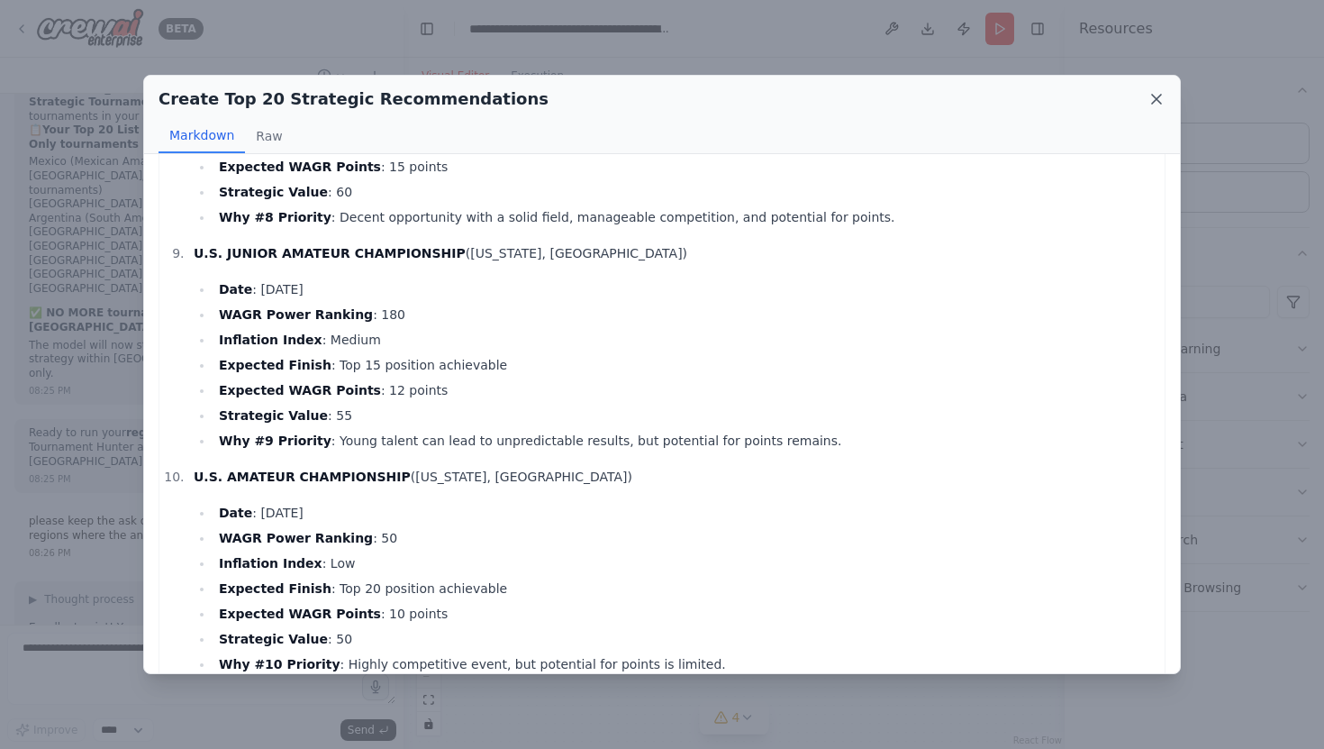
click at [1158, 99] on icon at bounding box center [1157, 99] width 18 height 18
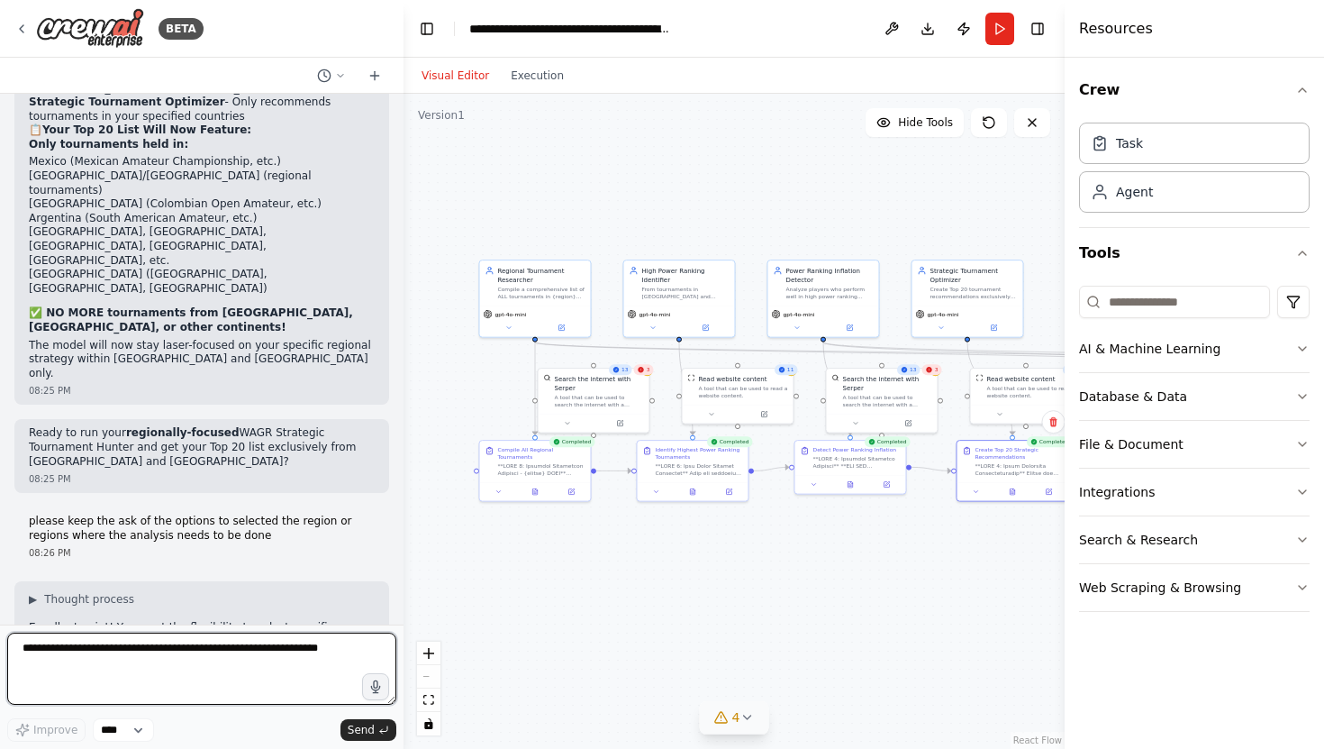
click at [115, 658] on textarea at bounding box center [201, 668] width 389 height 72
click at [201, 649] on textarea "**********" at bounding box center [201, 668] width 389 height 72
click at [322, 646] on textarea "**********" at bounding box center [201, 668] width 389 height 72
type textarea "**********"
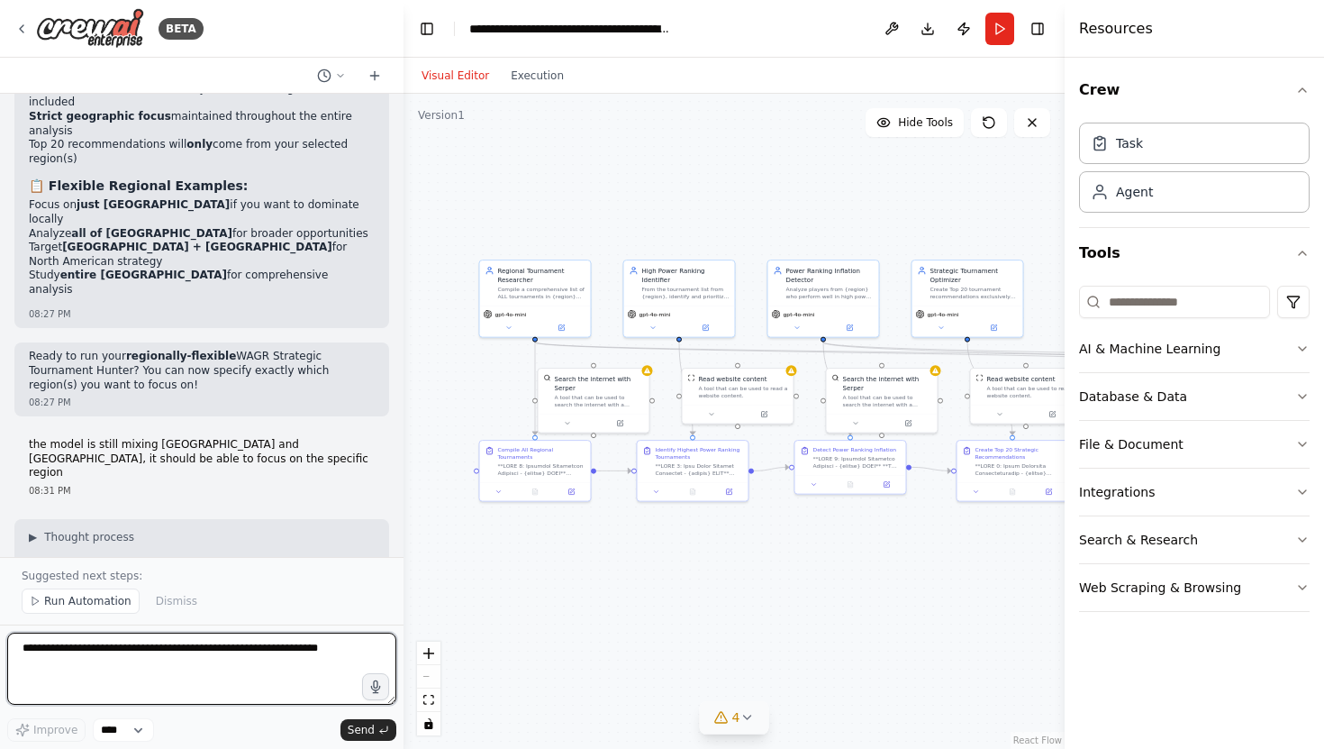
scroll to position [25775, 0]
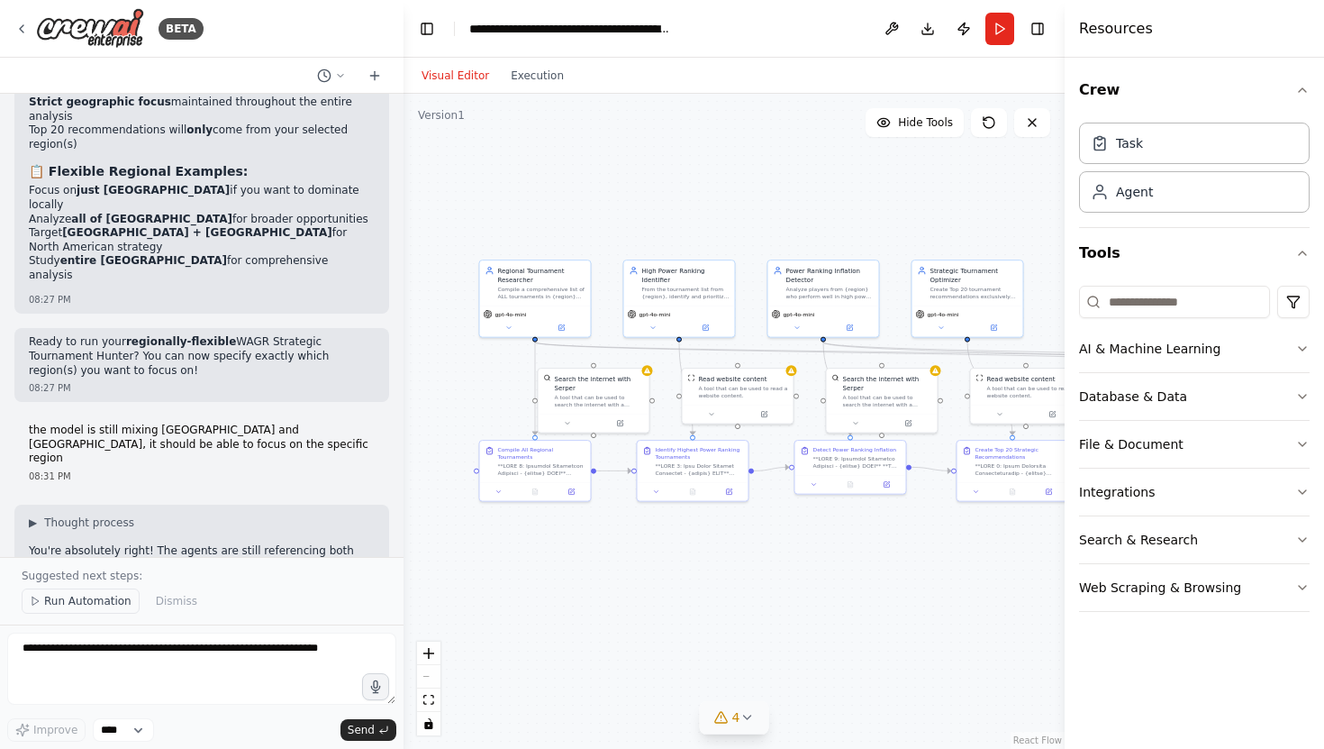
click at [85, 600] on span "Run Automation" at bounding box center [87, 601] width 87 height 14
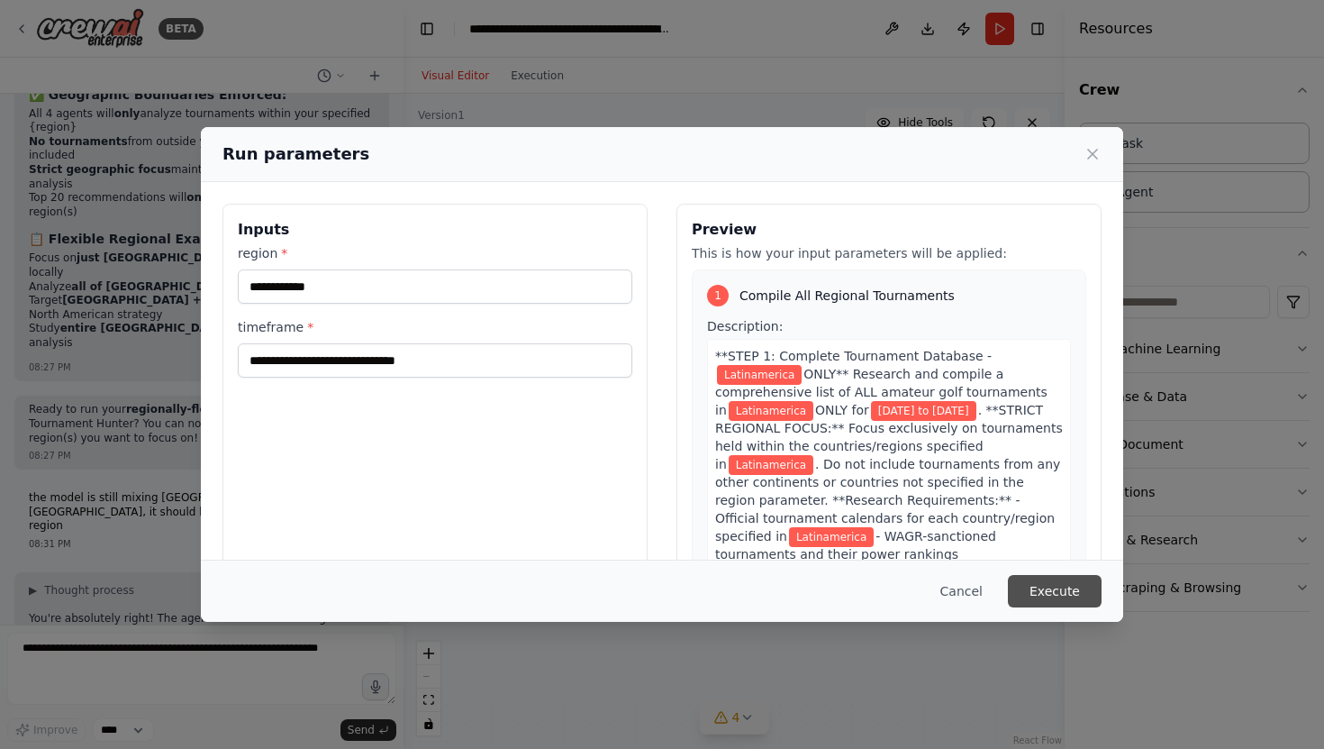
click at [1058, 587] on button "Execute" at bounding box center [1055, 591] width 94 height 32
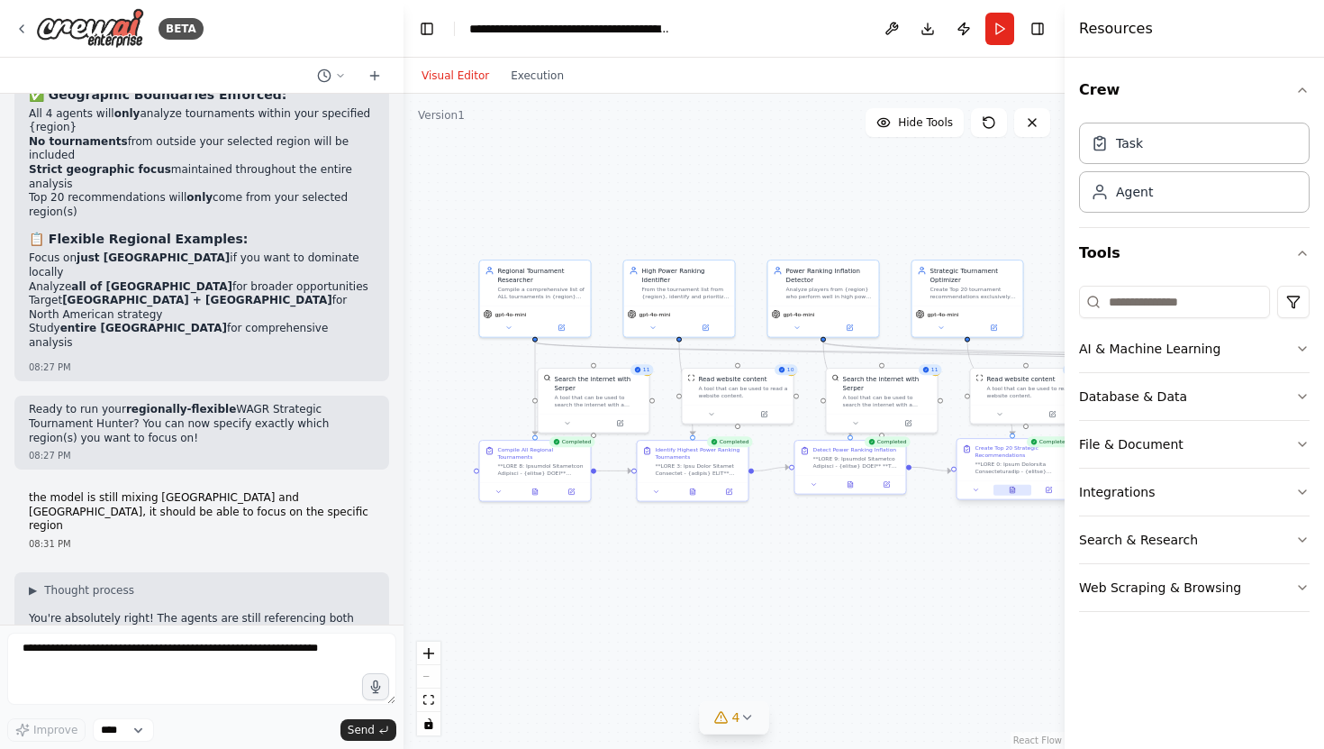
click at [1012, 494] on button at bounding box center [1013, 490] width 38 height 11
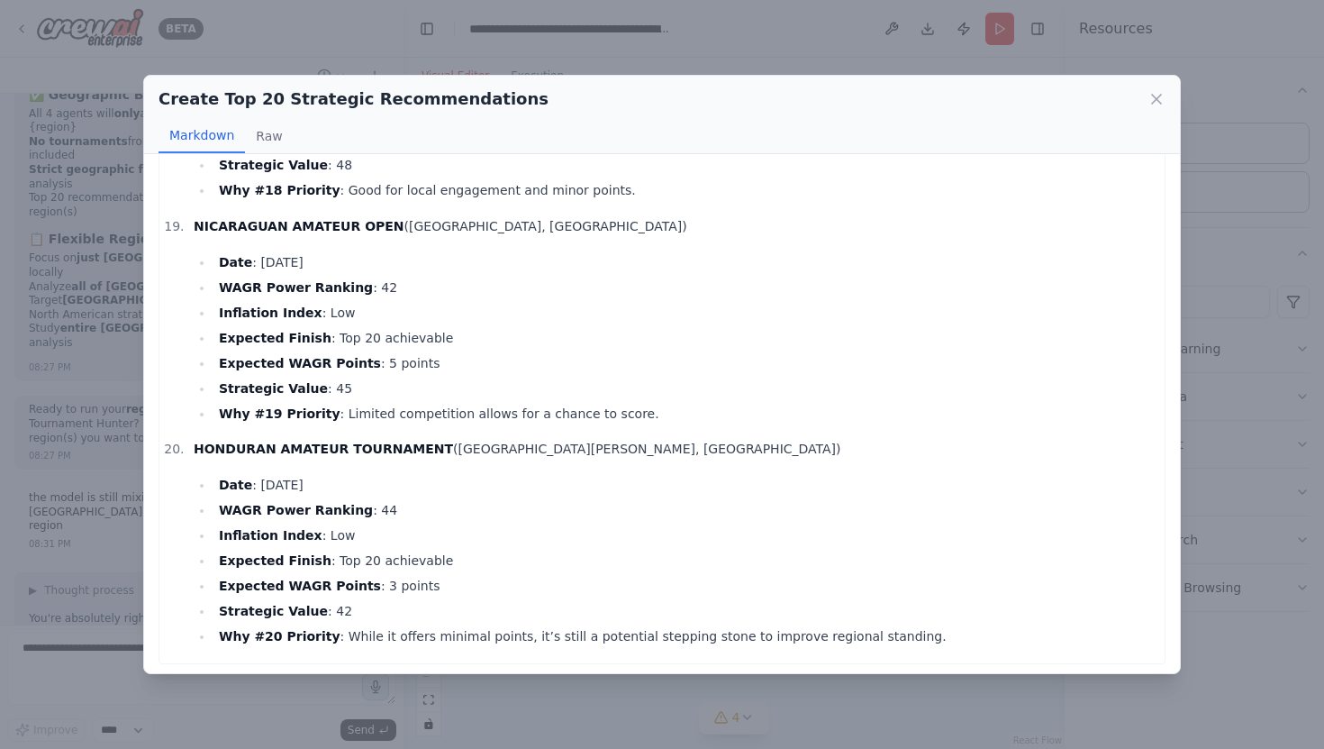
scroll to position [4026, 0]
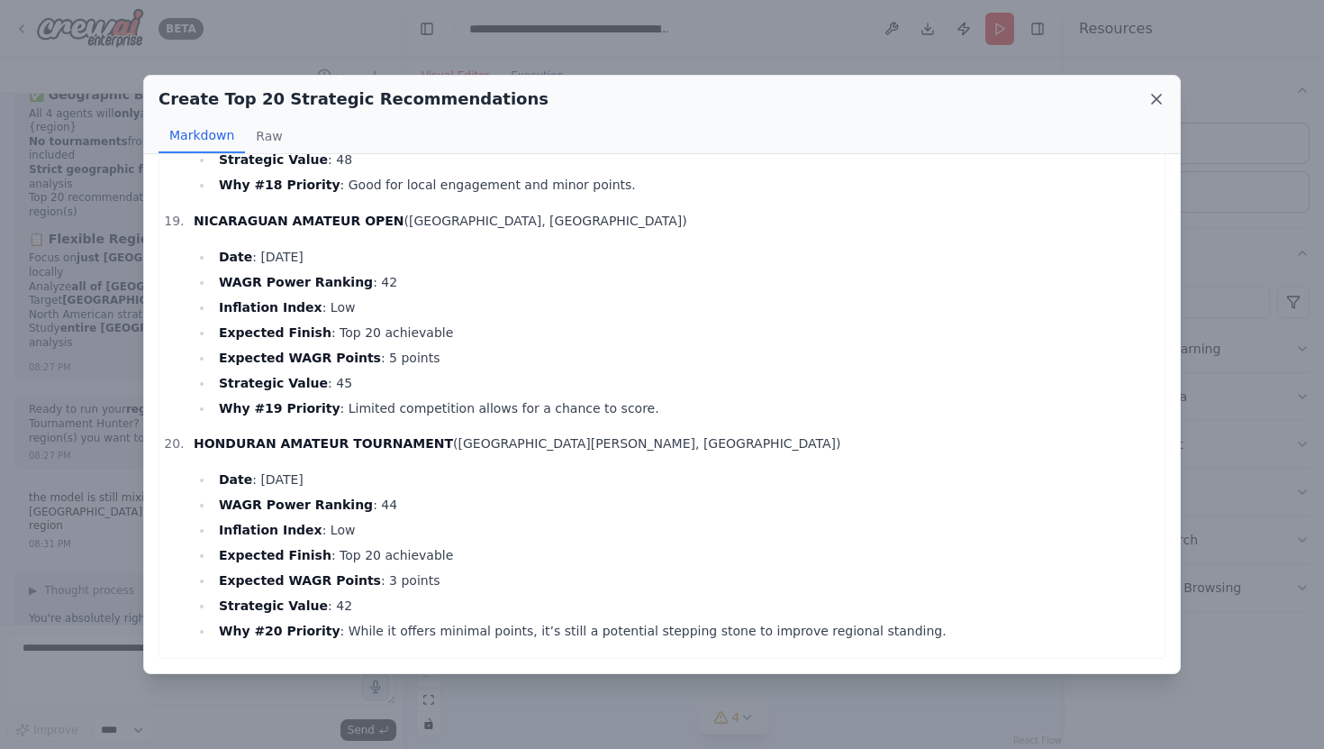
click at [1157, 98] on icon at bounding box center [1156, 99] width 9 height 9
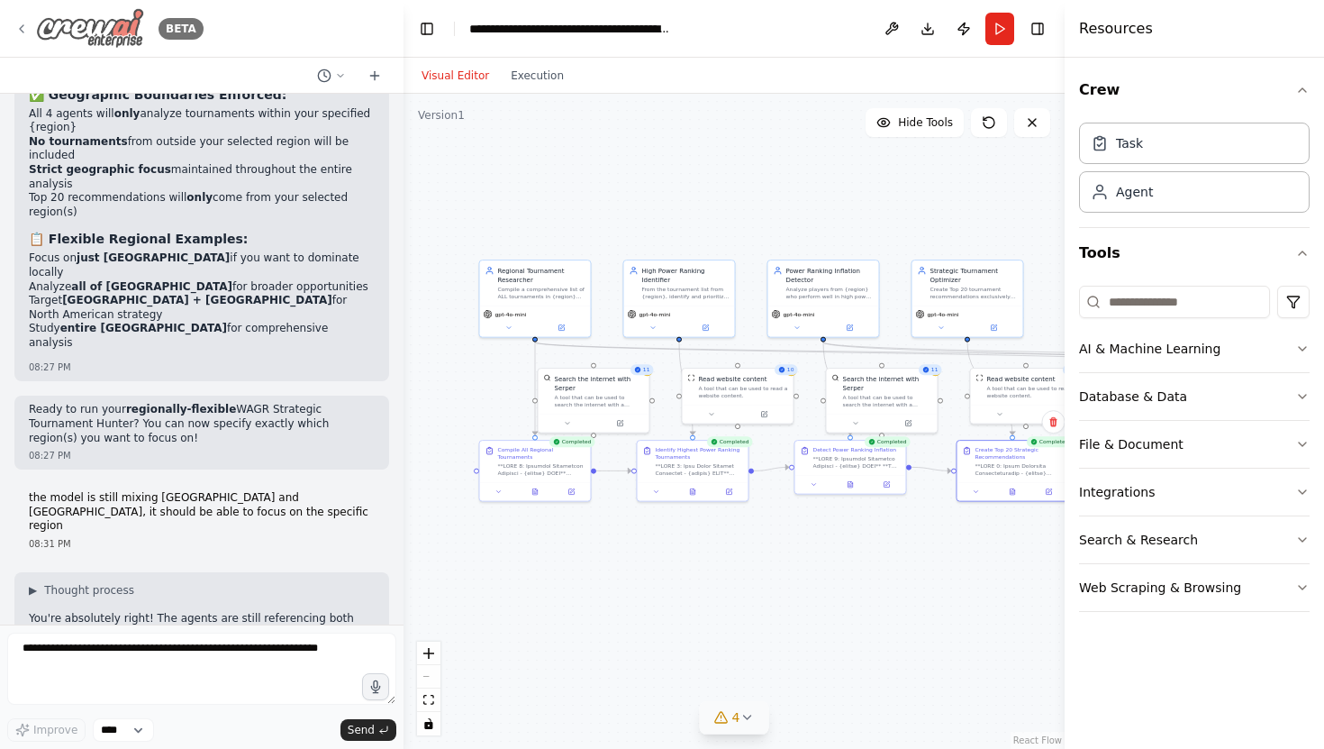
click at [22, 32] on icon at bounding box center [21, 29] width 14 height 14
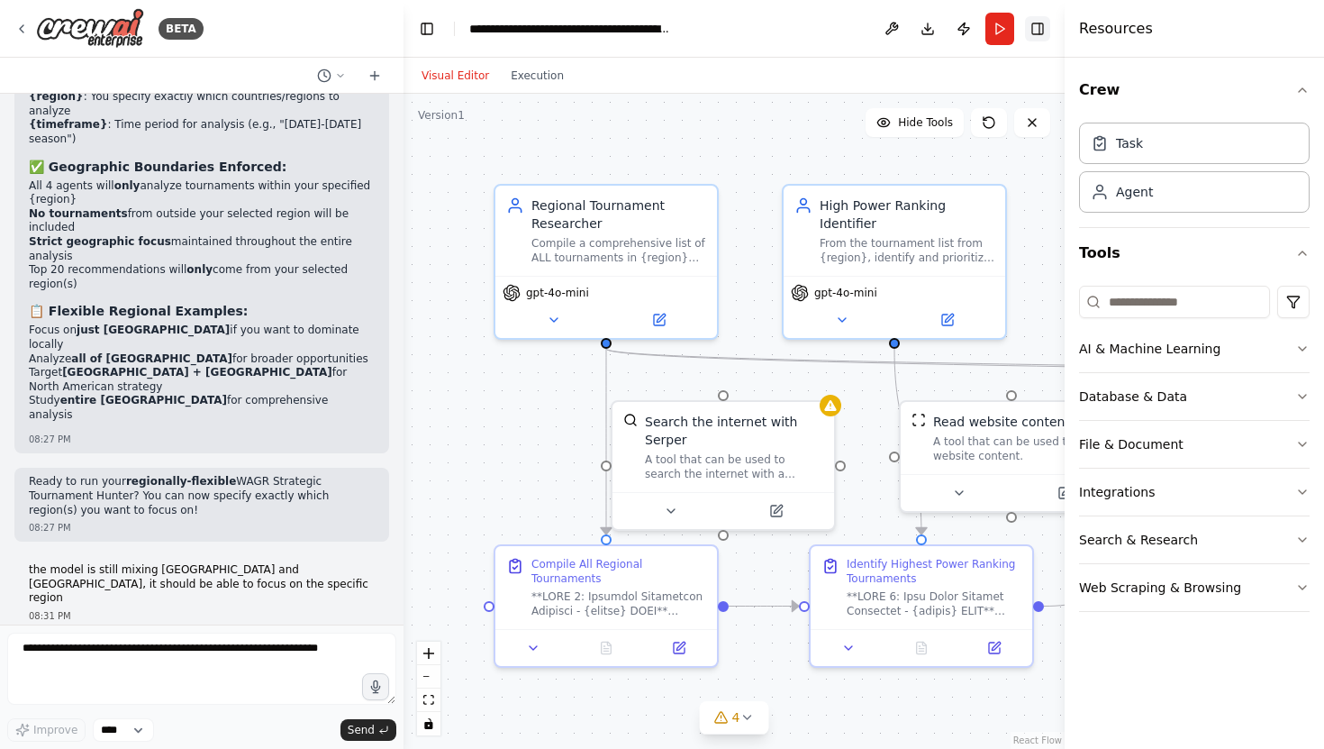
scroll to position [25707, 0]
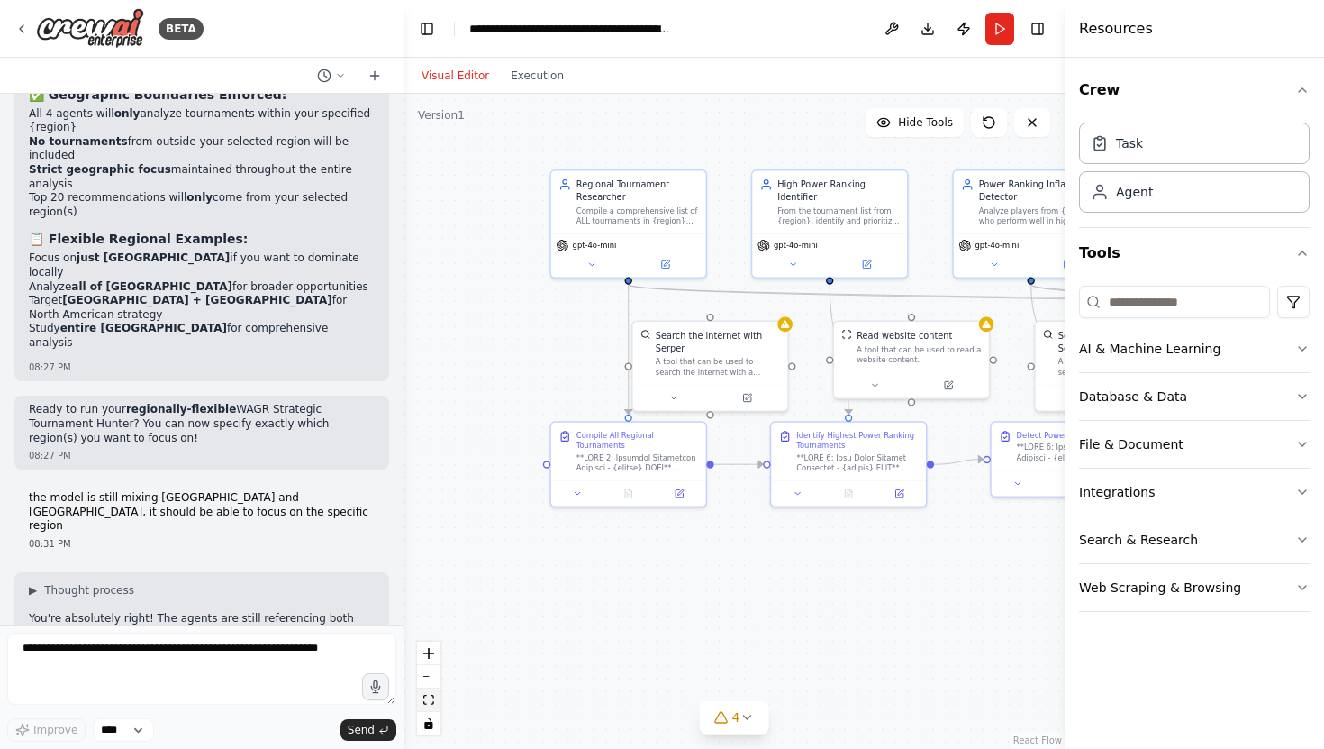
click at [429, 698] on icon "fit view" at bounding box center [428, 700] width 11 height 10
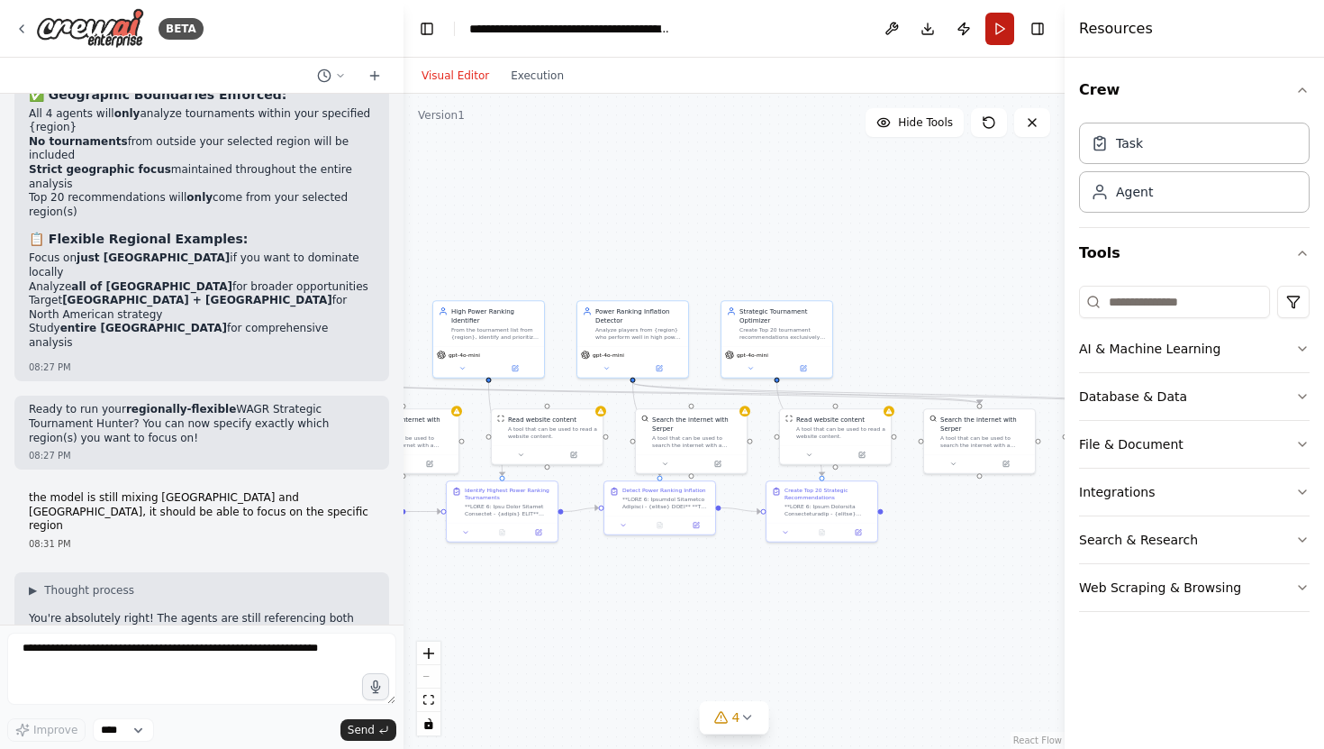
click at [990, 32] on button "Run" at bounding box center [999, 29] width 29 height 32
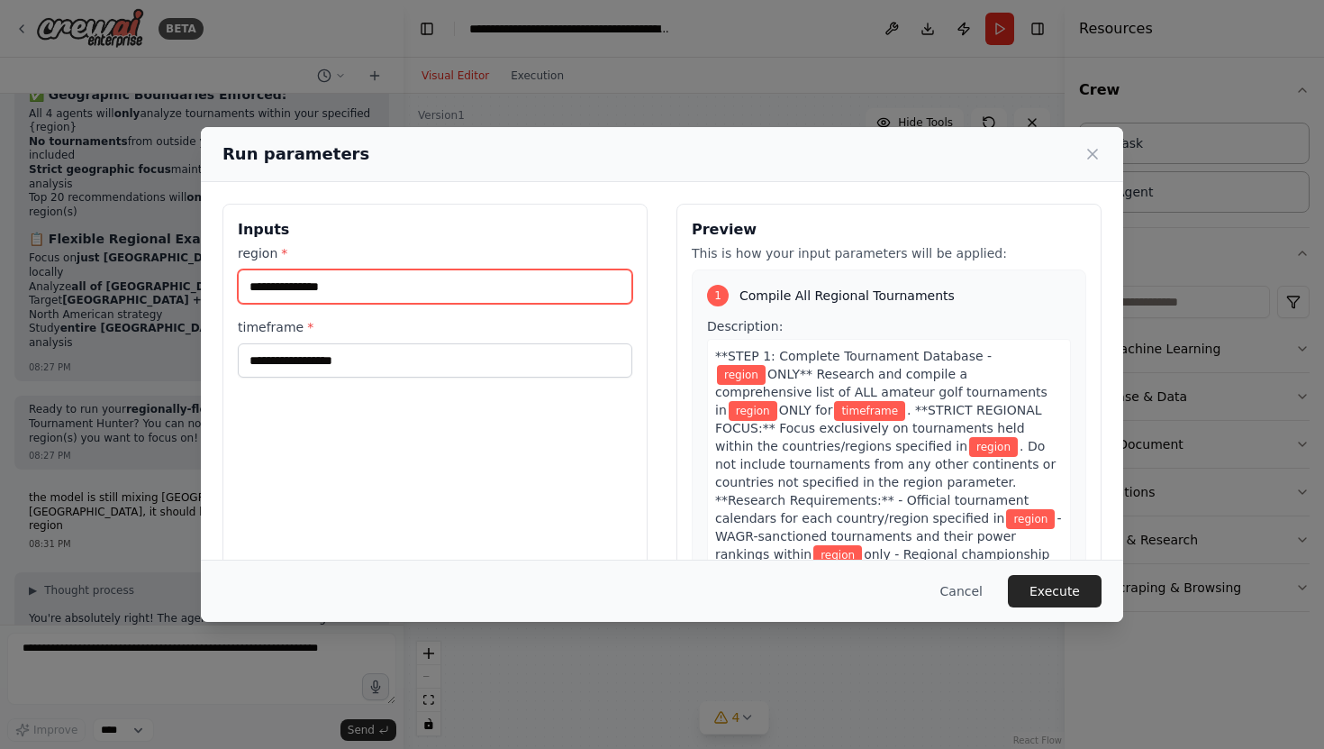
click at [334, 286] on input "region *" at bounding box center [435, 286] width 395 height 34
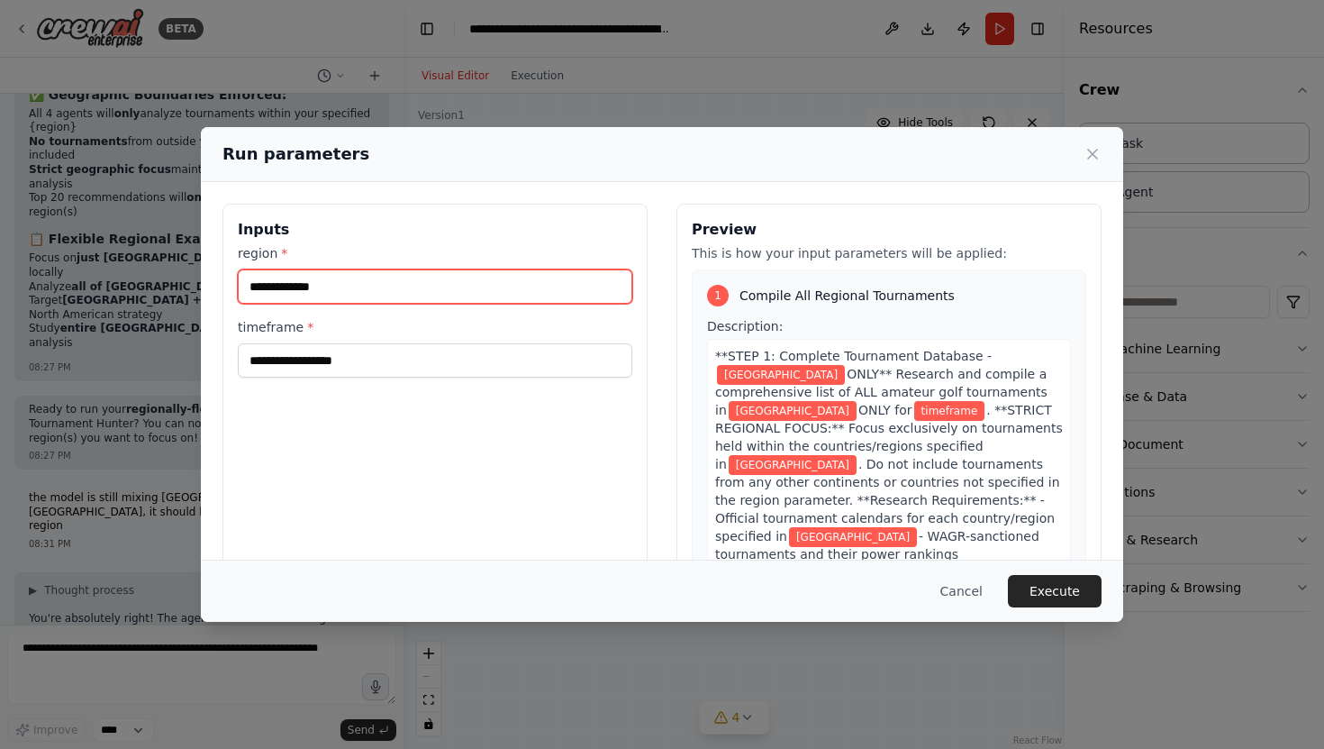
type input "**********"
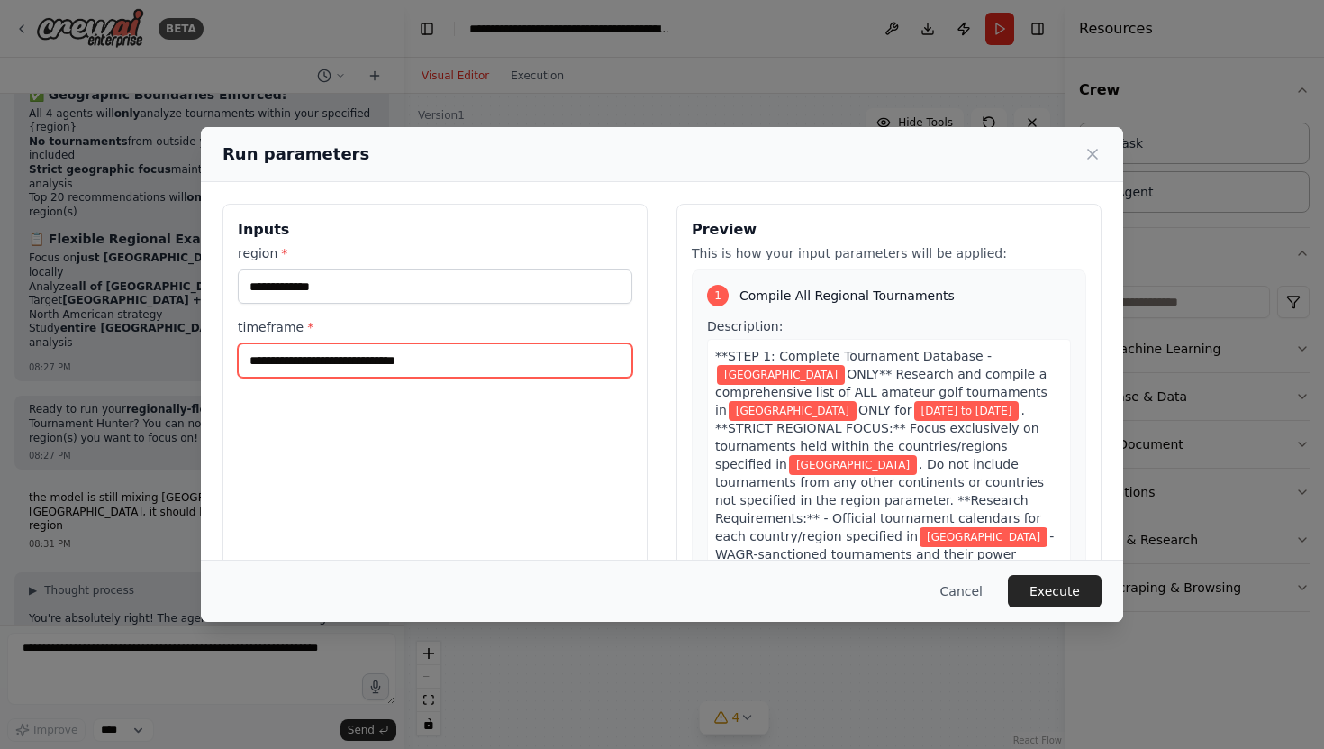
type input "**********"
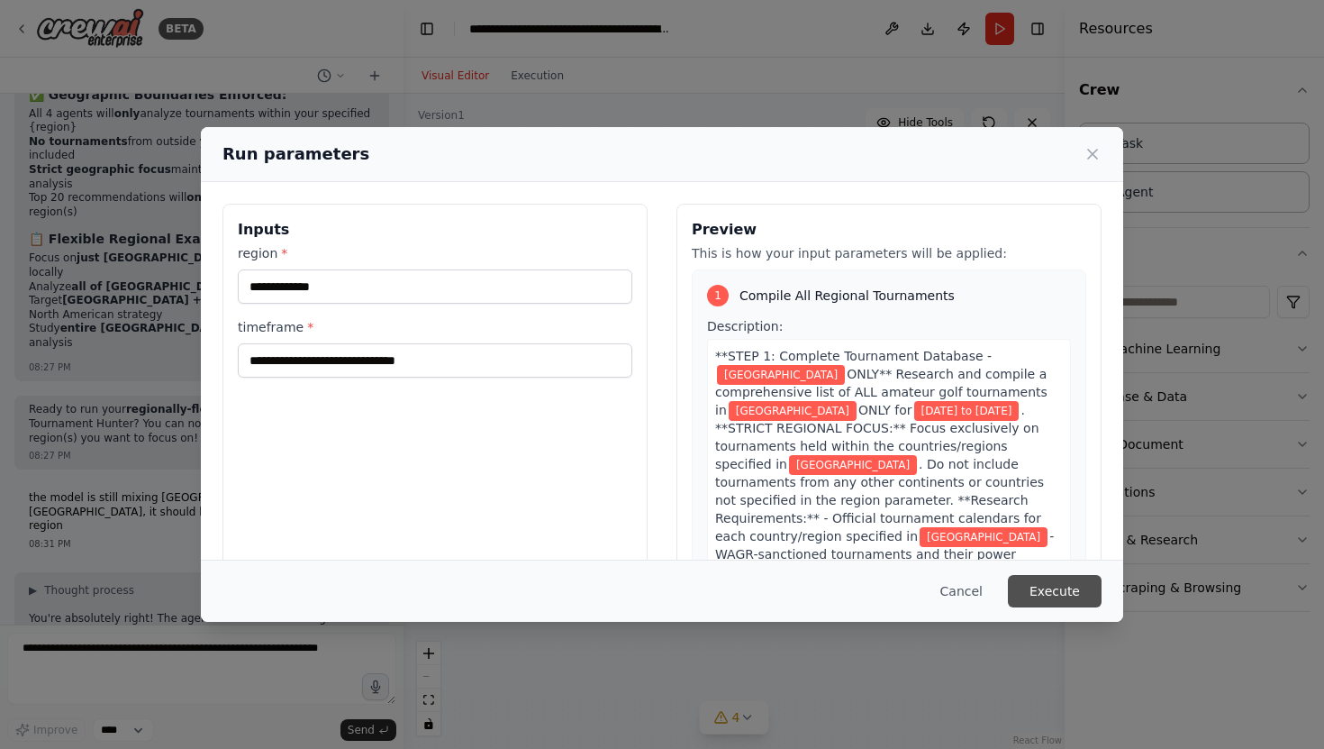
click at [1066, 595] on button "Execute" at bounding box center [1055, 591] width 94 height 32
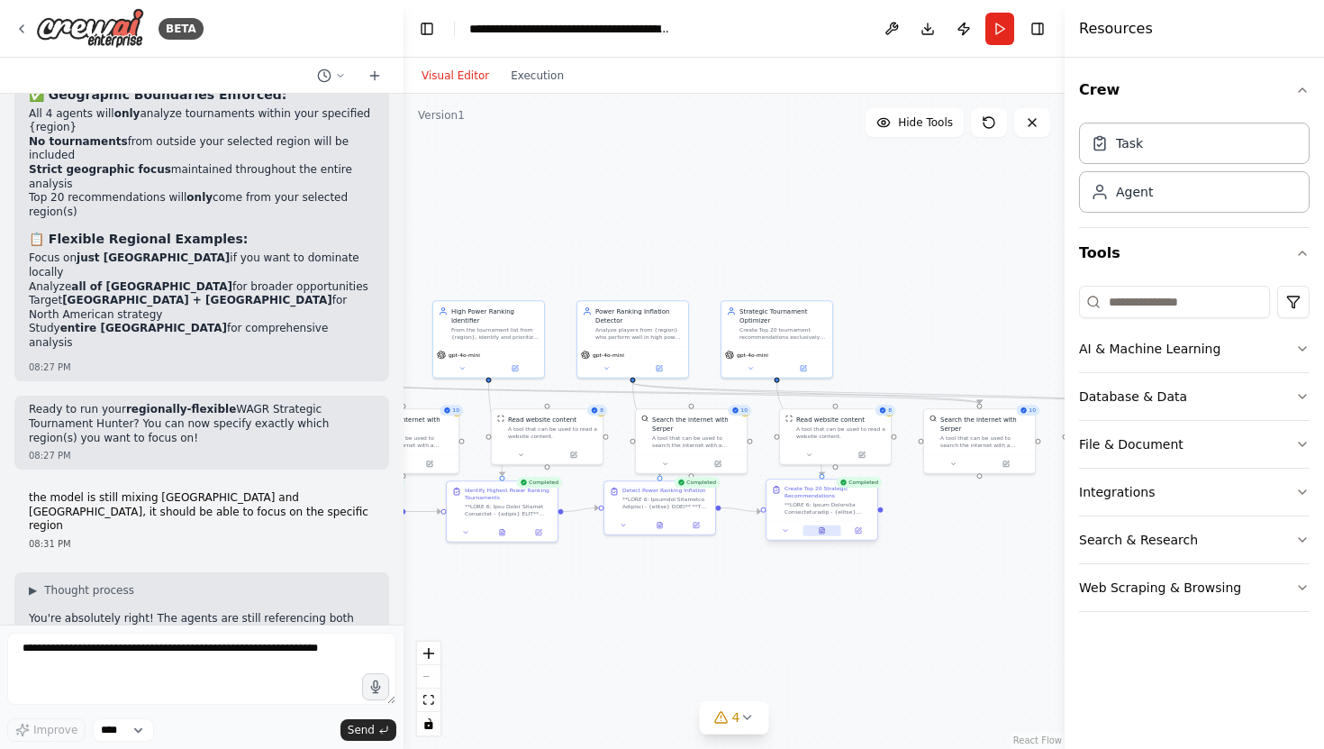
click at [826, 533] on button at bounding box center [822, 530] width 38 height 11
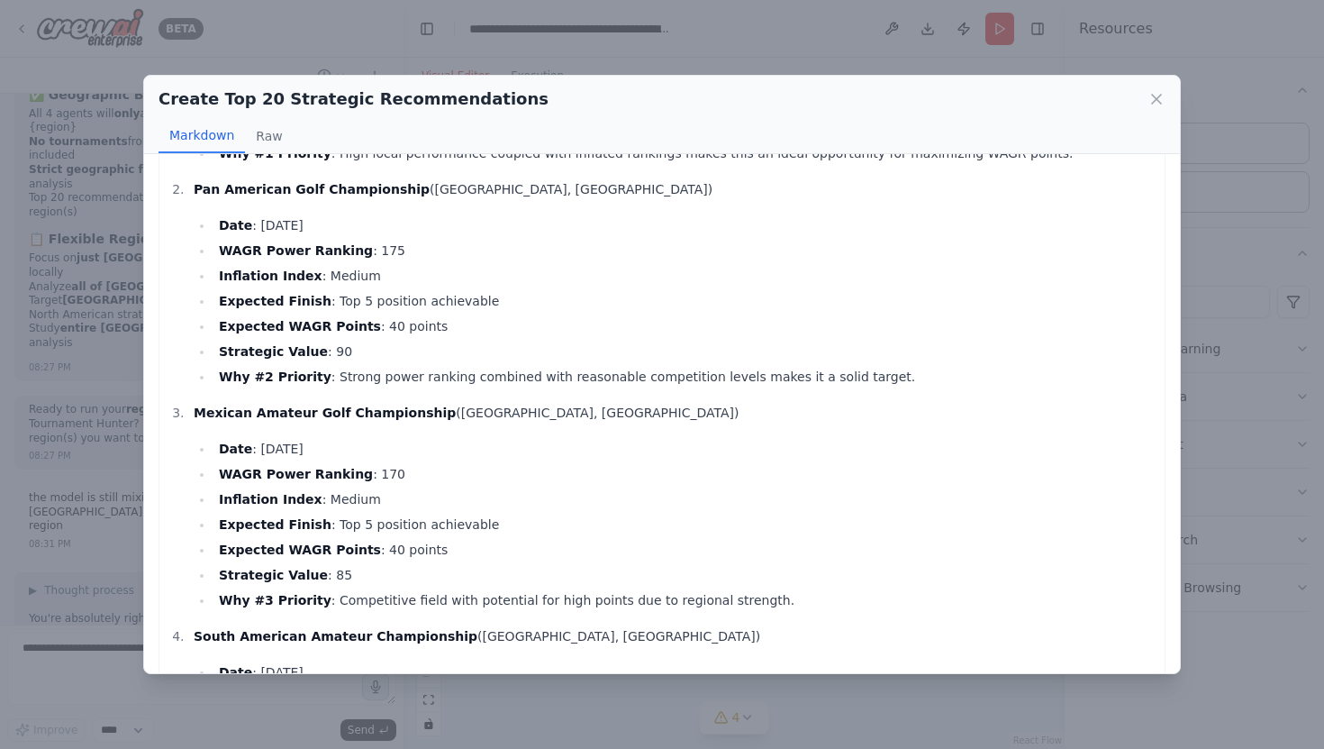
scroll to position [241, 0]
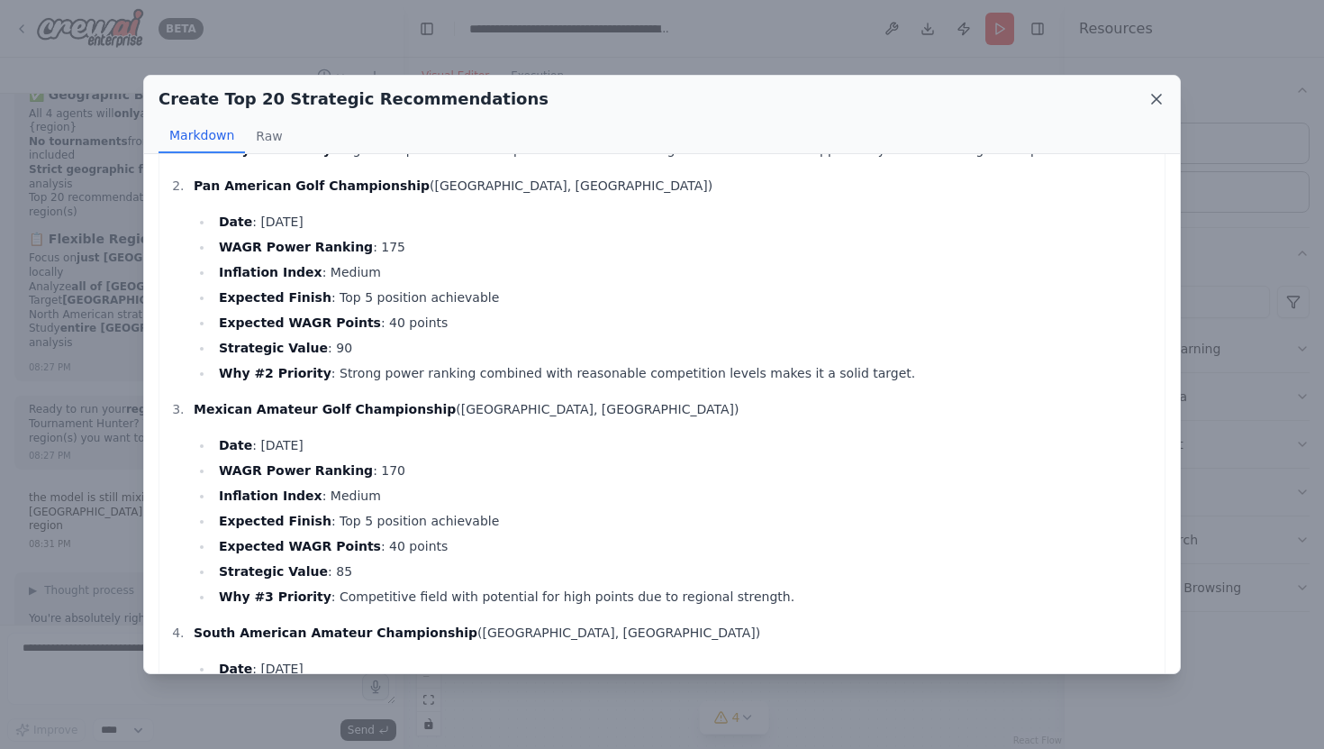
click at [1156, 99] on icon at bounding box center [1156, 99] width 9 height 9
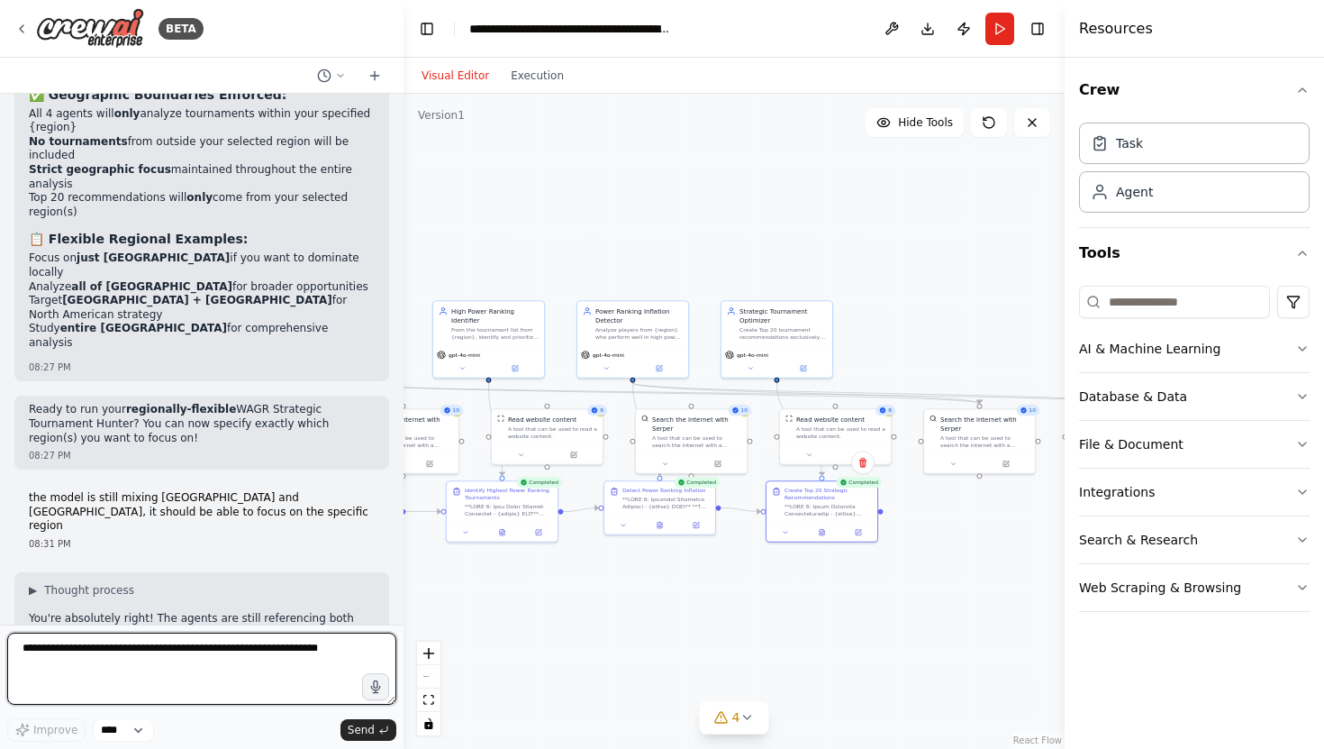
click at [178, 649] on textarea at bounding box center [201, 668] width 389 height 72
type textarea "*"
click at [141, 646] on textarea "**********" at bounding box center [201, 668] width 389 height 72
click at [109, 649] on textarea "**********" at bounding box center [201, 668] width 389 height 72
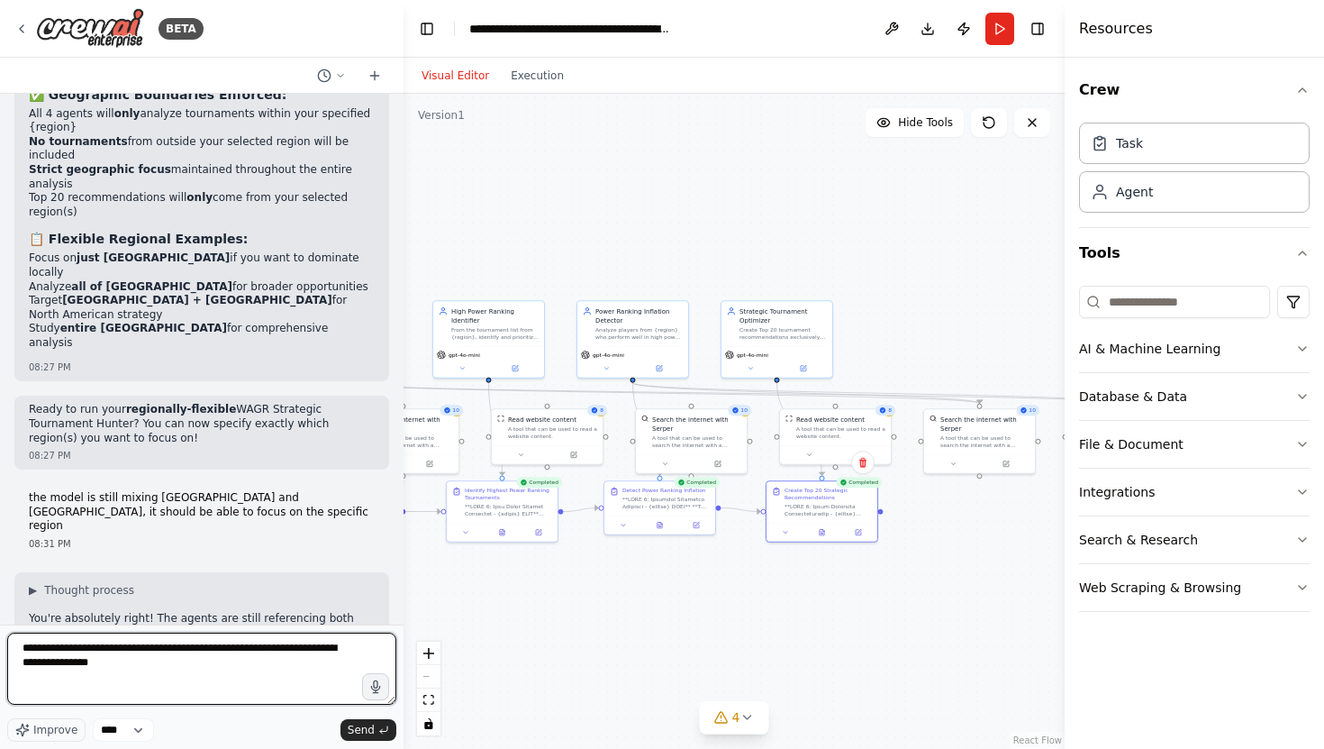
type textarea "**********"
click at [141, 669] on textarea "**********" at bounding box center [201, 668] width 389 height 72
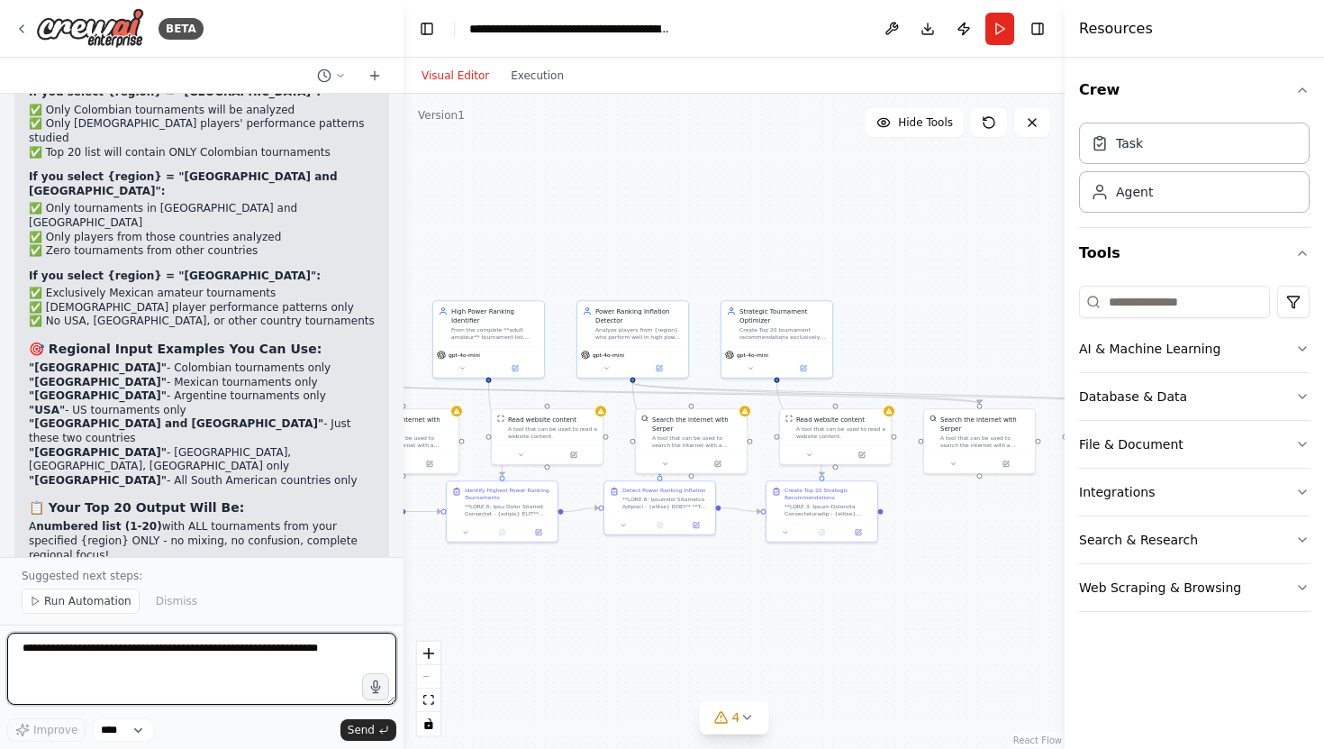
scroll to position [26904, 0]
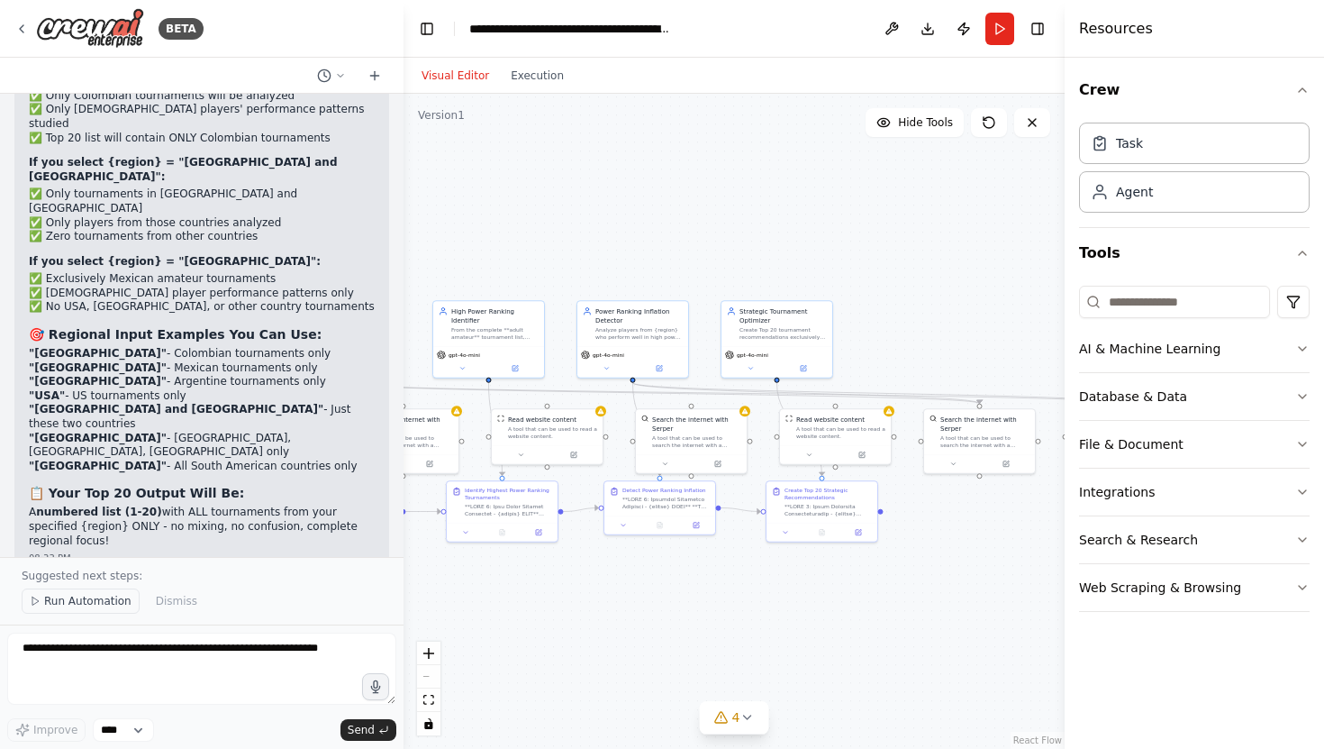
click at [98, 599] on span "Run Automation" at bounding box center [87, 601] width 87 height 14
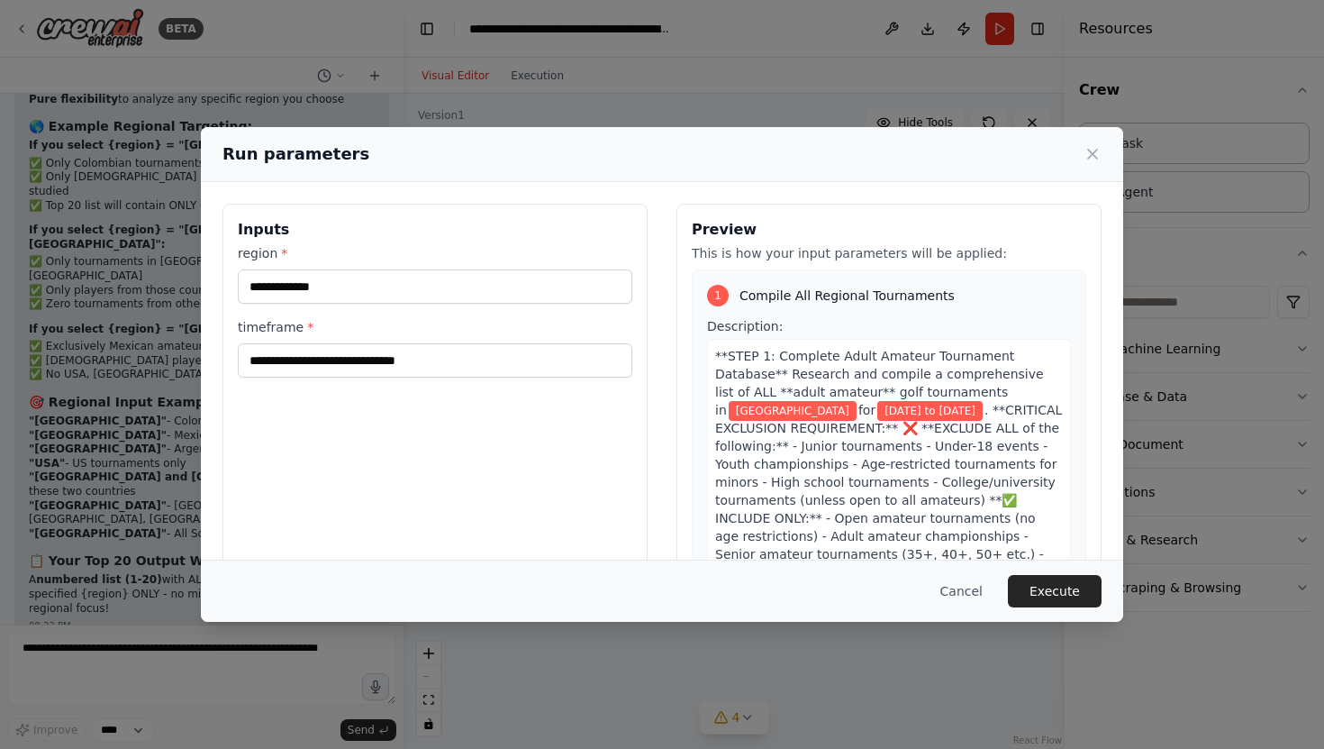
scroll to position [26837, 0]
click at [1068, 591] on button "Execute" at bounding box center [1055, 591] width 94 height 32
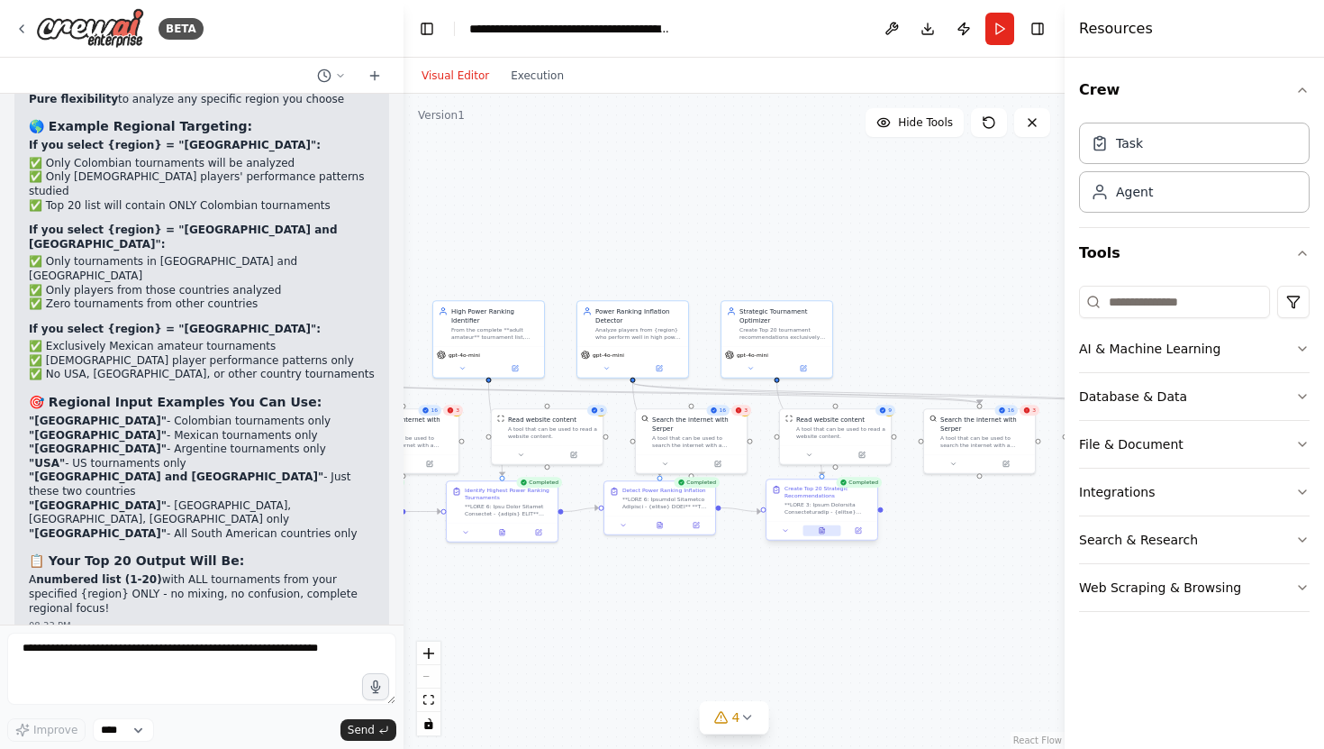
click at [823, 531] on icon at bounding box center [822, 530] width 5 height 6
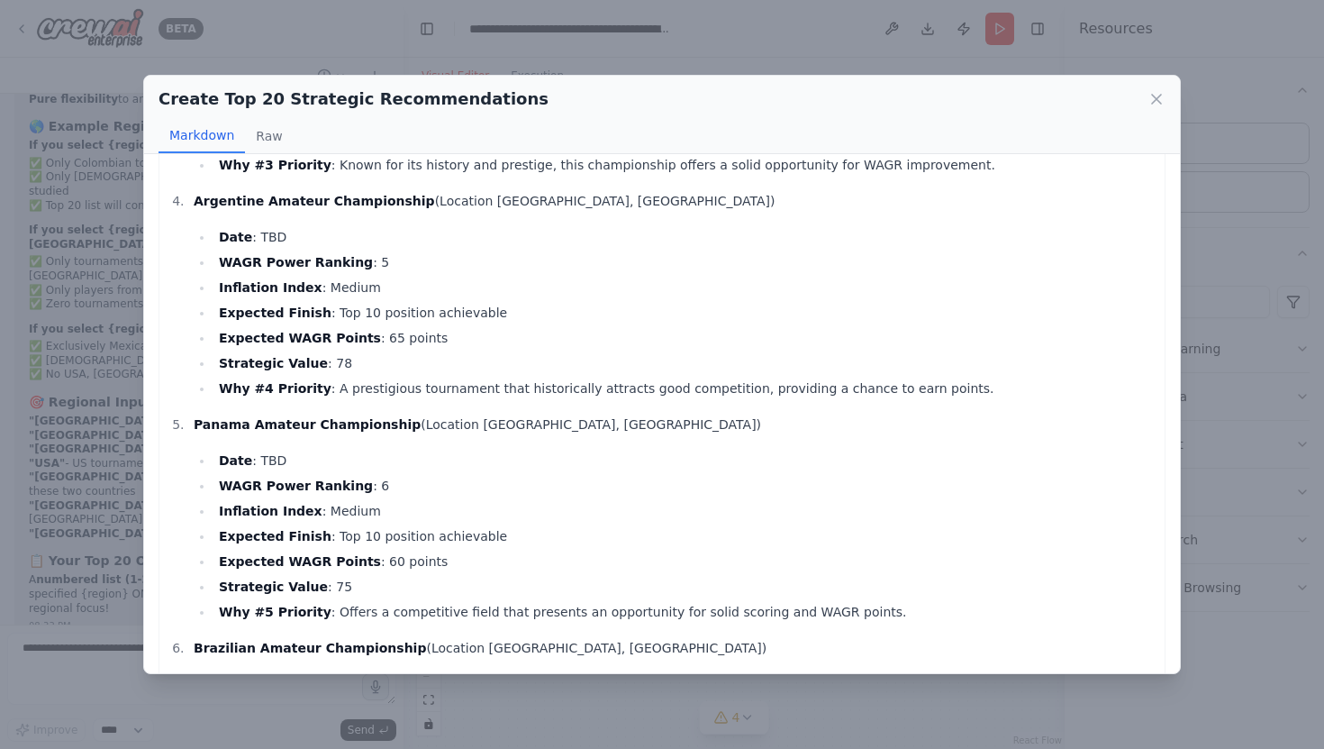
scroll to position [704, 0]
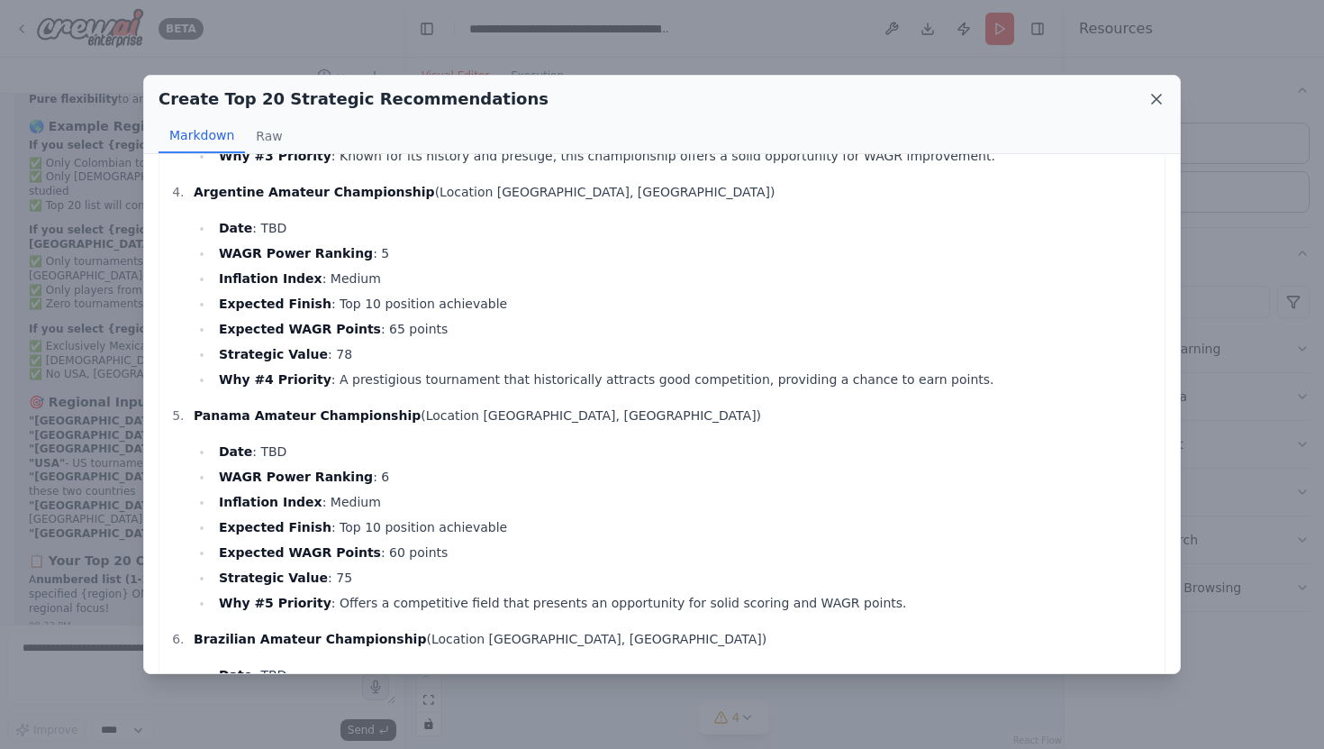
click at [1163, 95] on icon at bounding box center [1157, 99] width 18 height 18
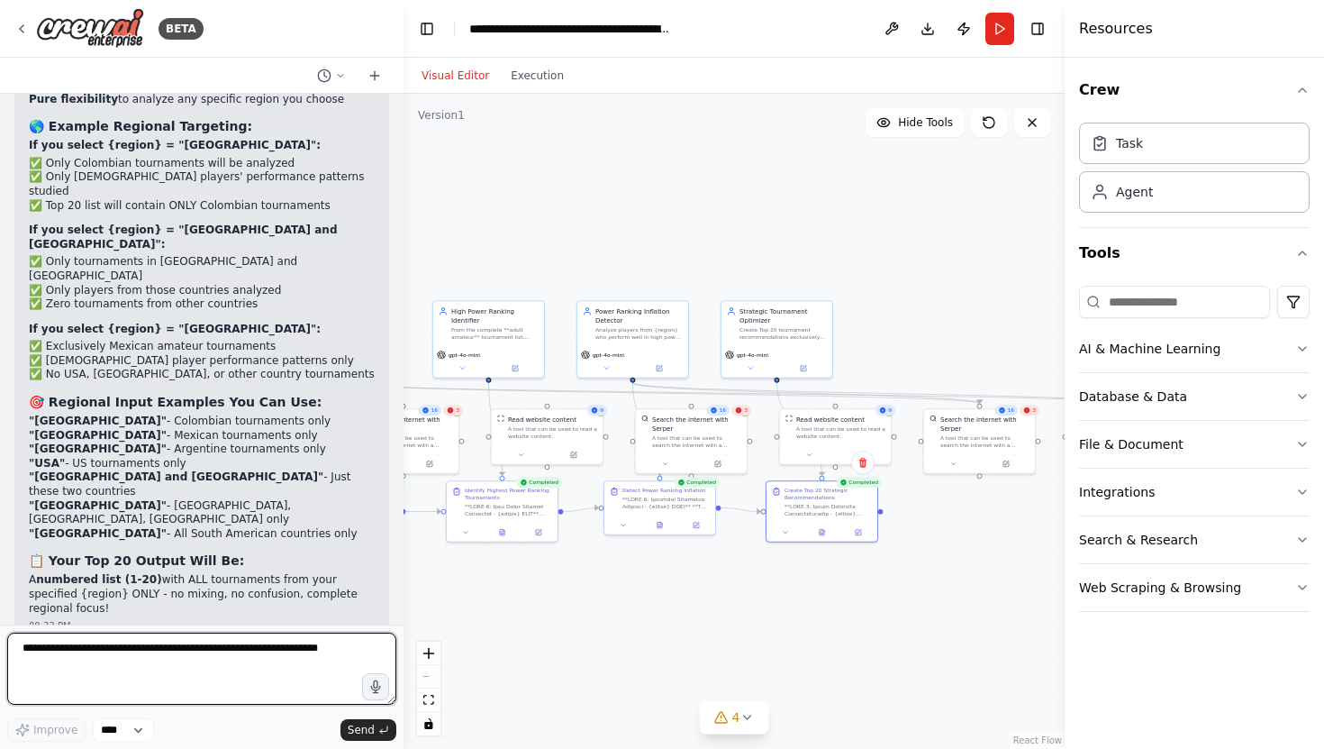
click at [70, 658] on textarea at bounding box center [201, 668] width 389 height 72
type textarea "*"
click at [824, 528] on icon at bounding box center [822, 530] width 7 height 7
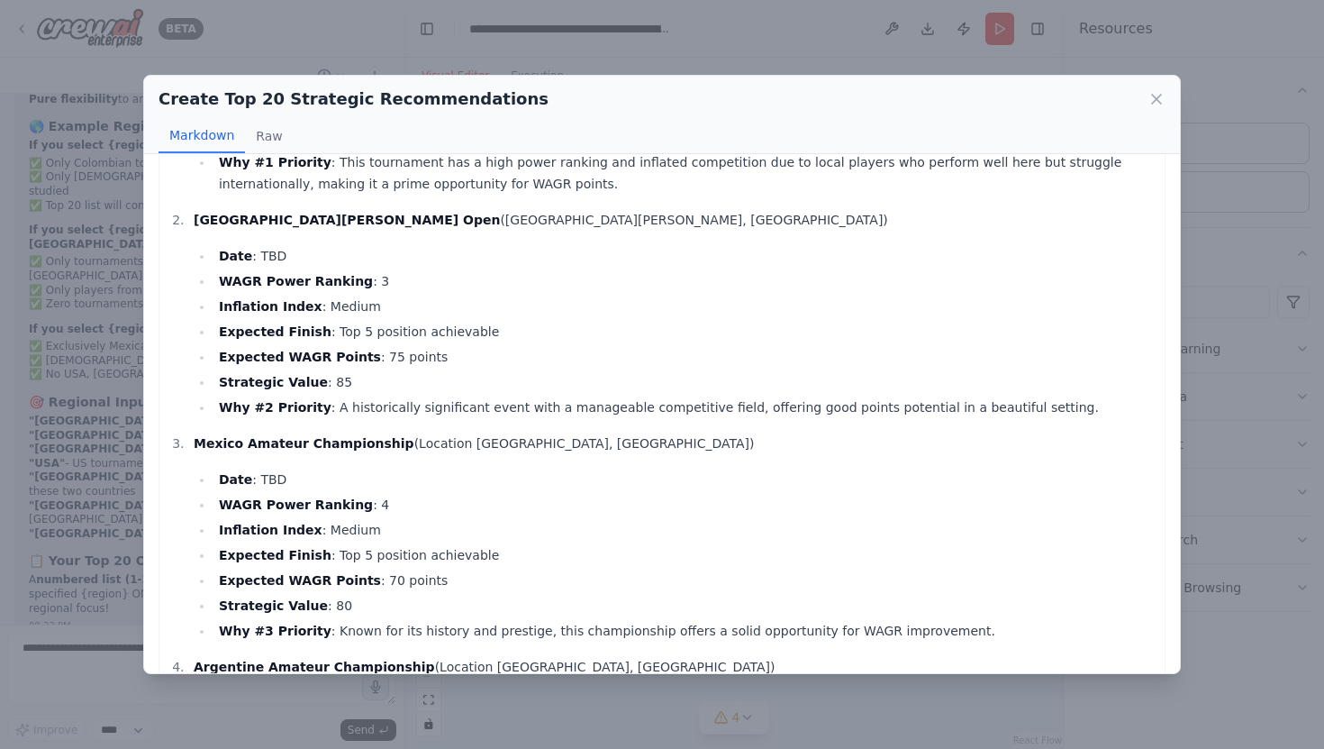
scroll to position [0, 0]
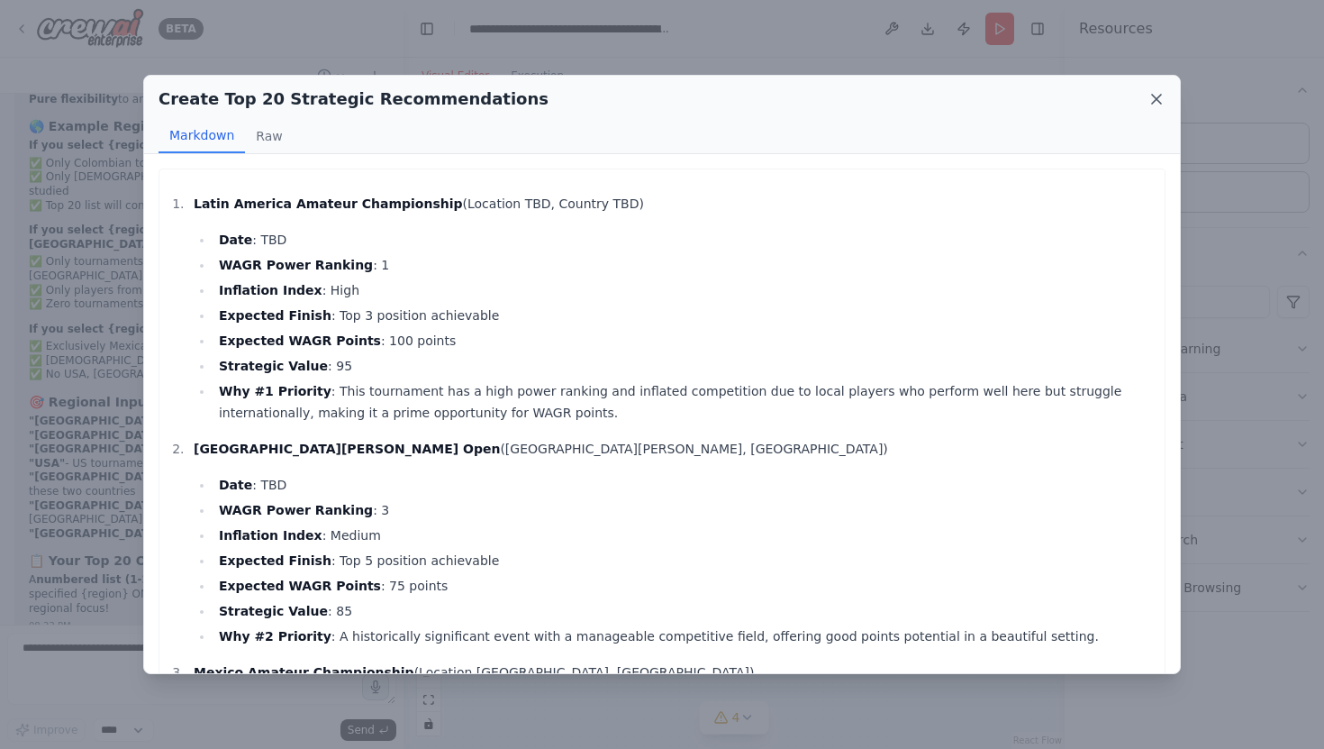
click at [1154, 98] on icon at bounding box center [1157, 99] width 18 height 18
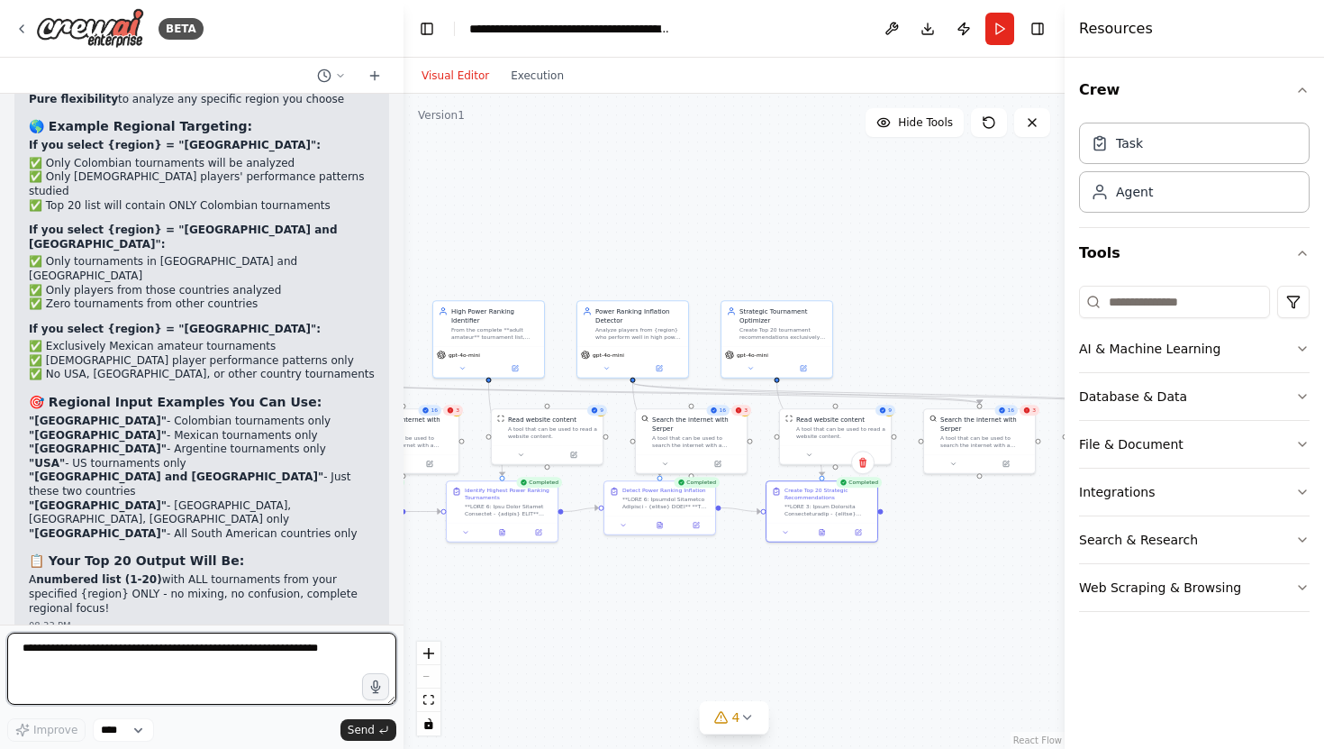
click at [154, 648] on textarea at bounding box center [201, 668] width 389 height 72
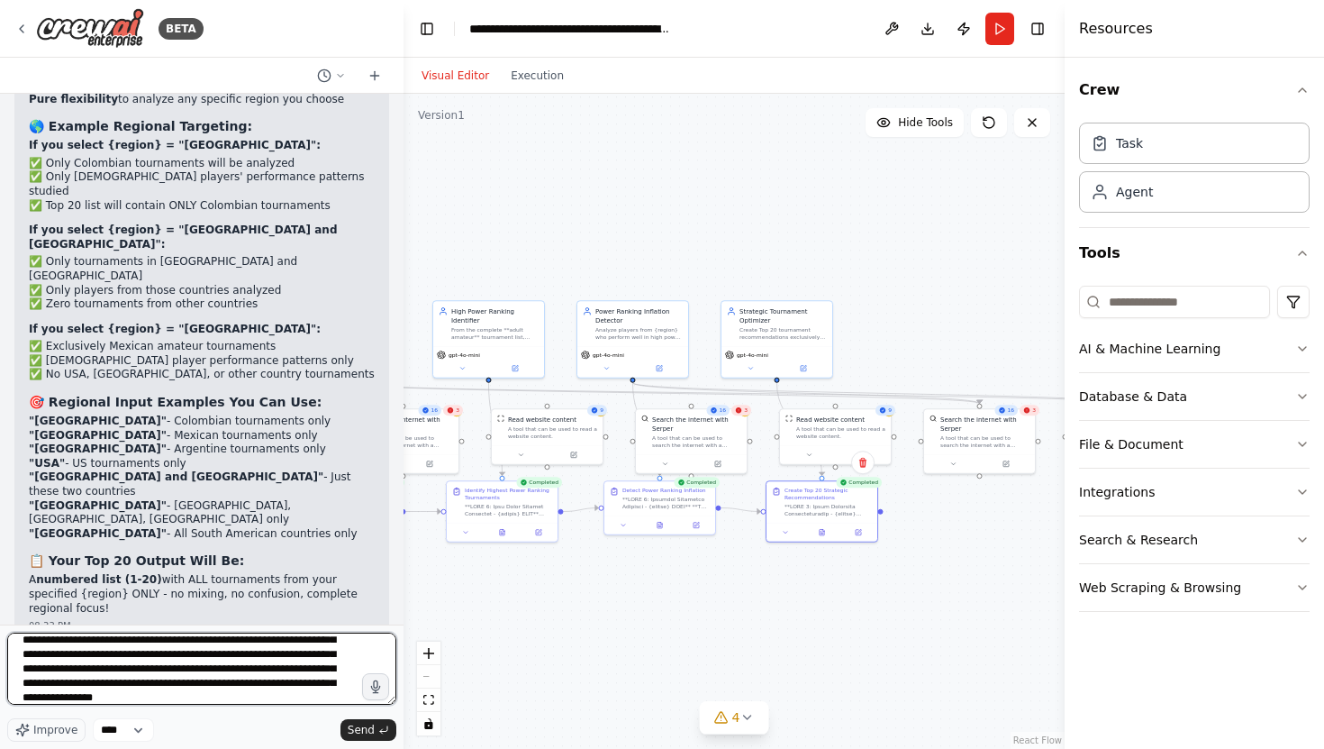
scroll to position [51, 0]
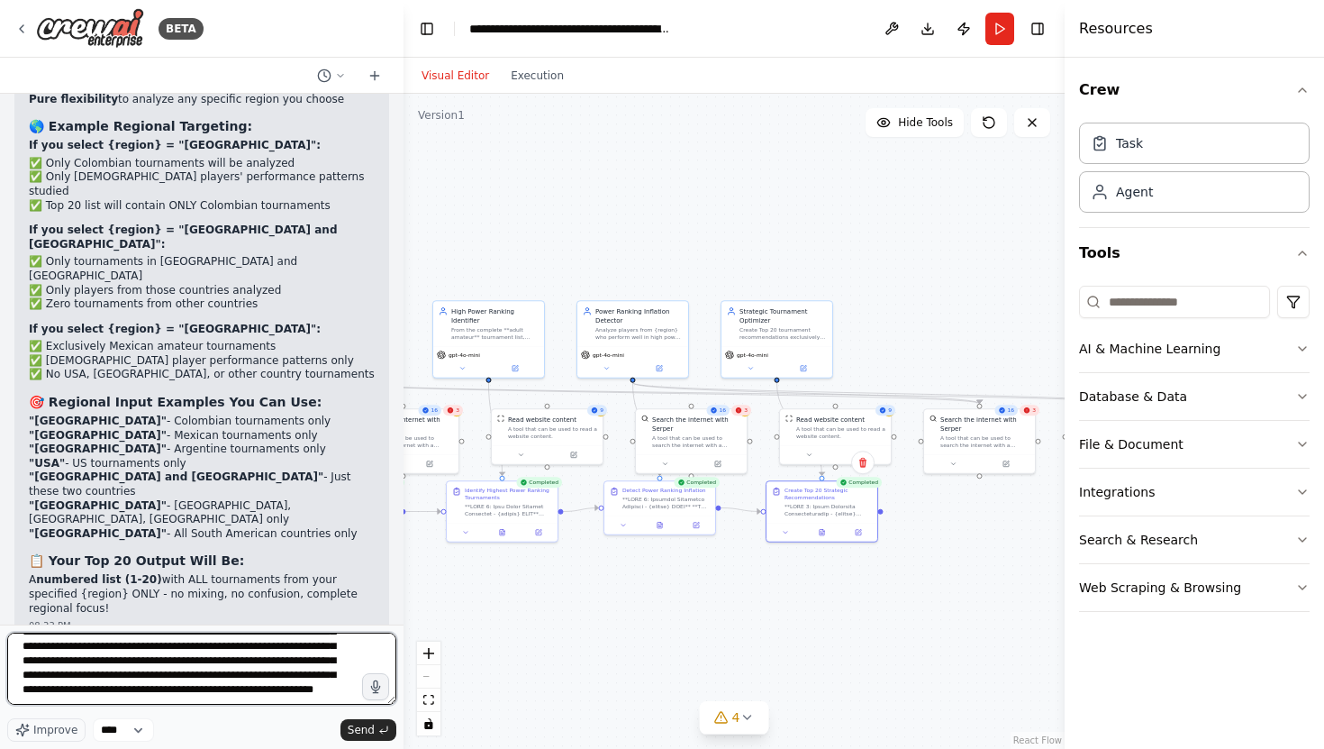
type textarea "**********"
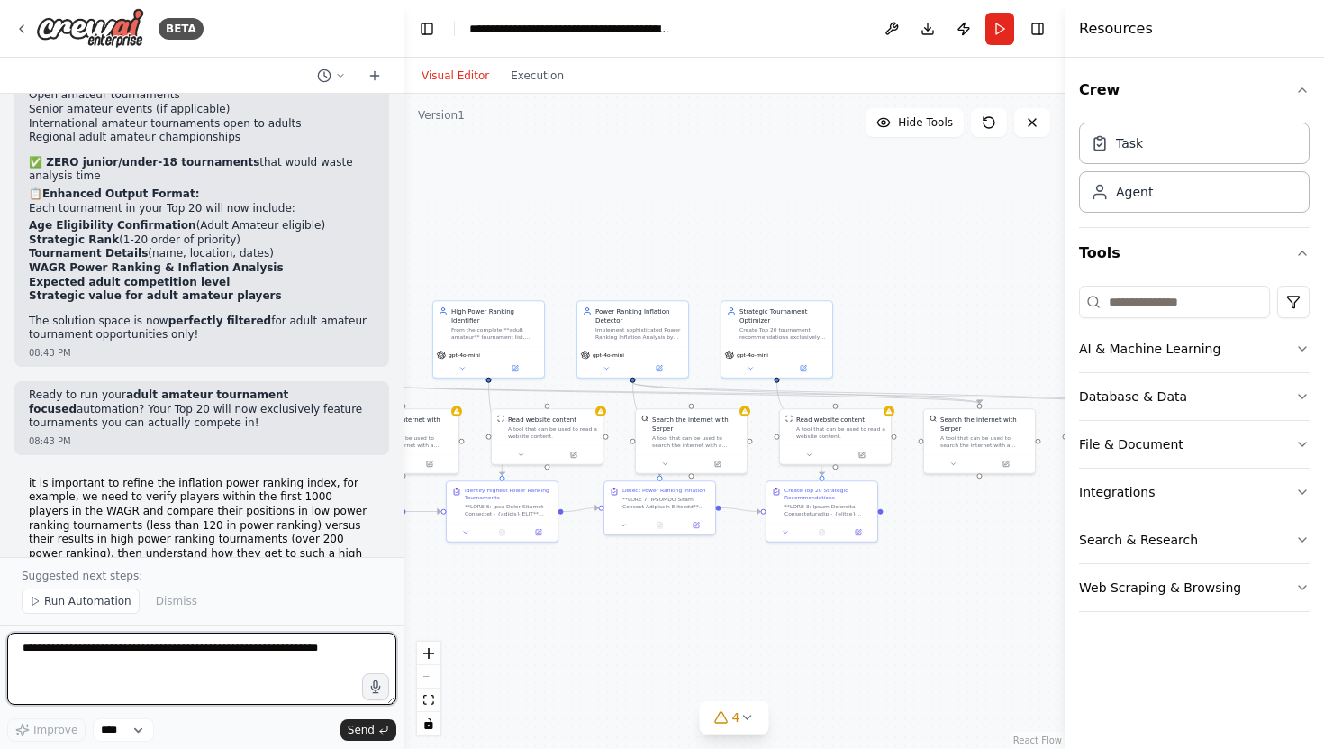
scroll to position [28276, 0]
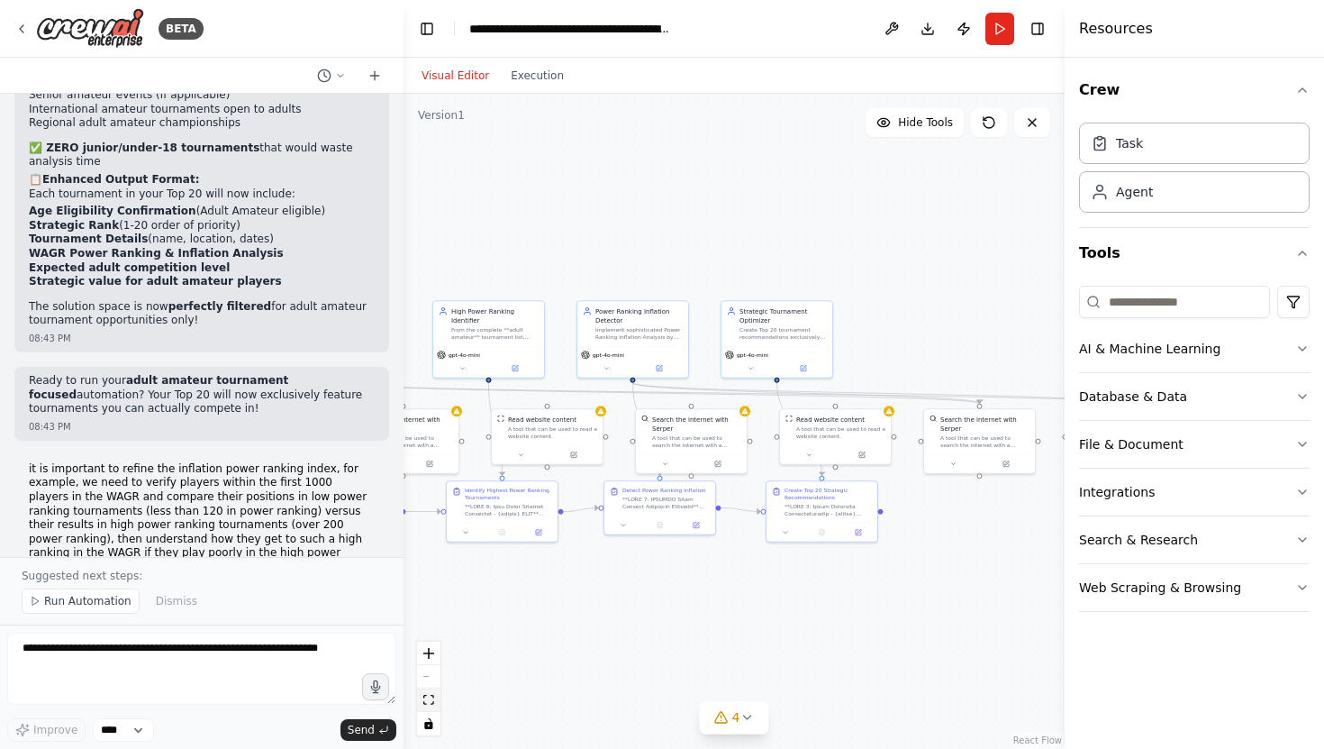
click at [434, 700] on button "fit view" at bounding box center [428, 699] width 23 height 23
click at [83, 595] on span "Run Automation" at bounding box center [87, 601] width 87 height 14
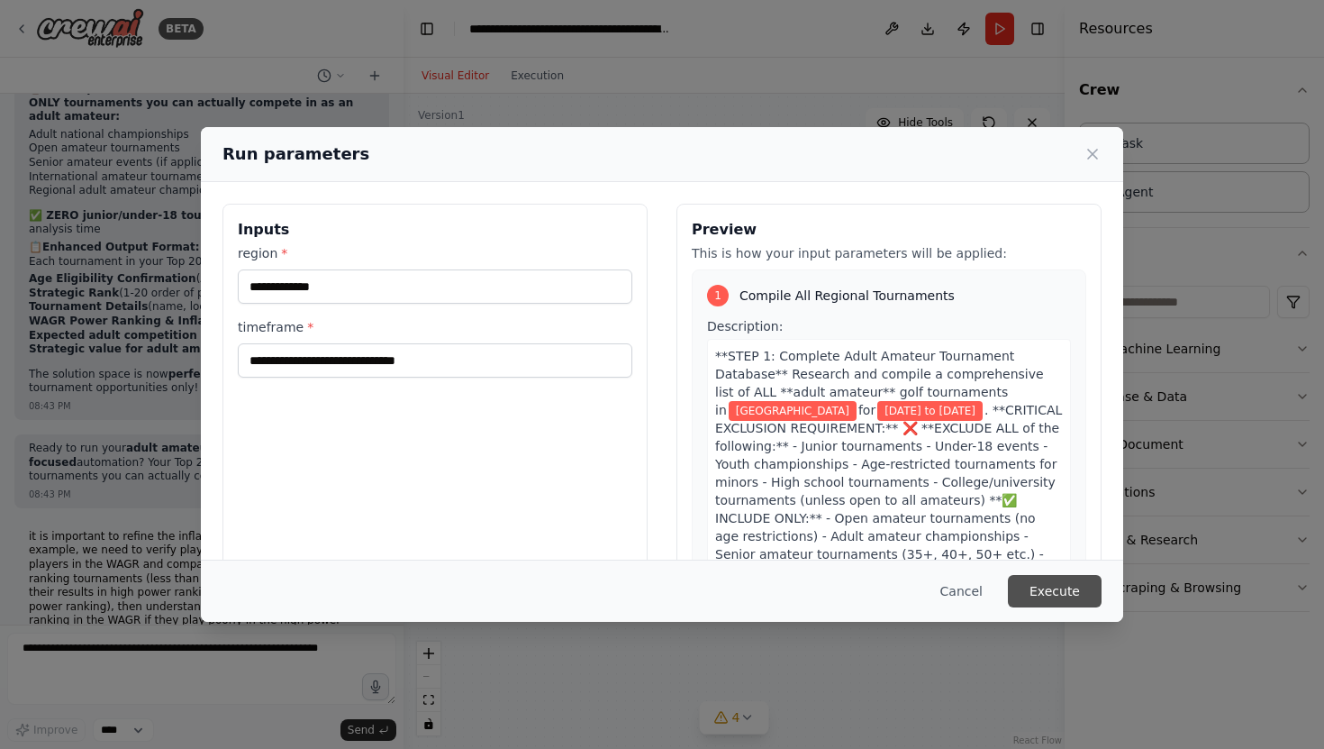
click at [1043, 586] on button "Execute" at bounding box center [1055, 591] width 94 height 32
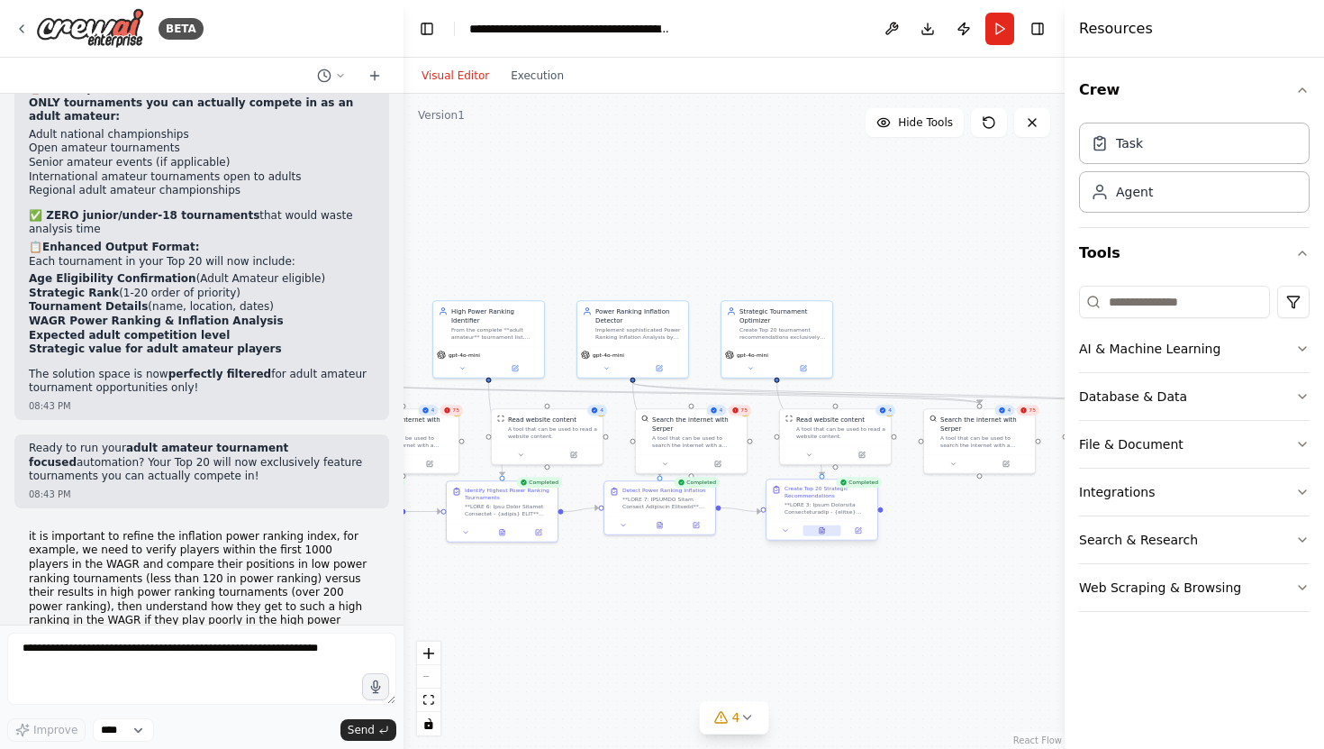
click at [825, 533] on button at bounding box center [822, 530] width 38 height 11
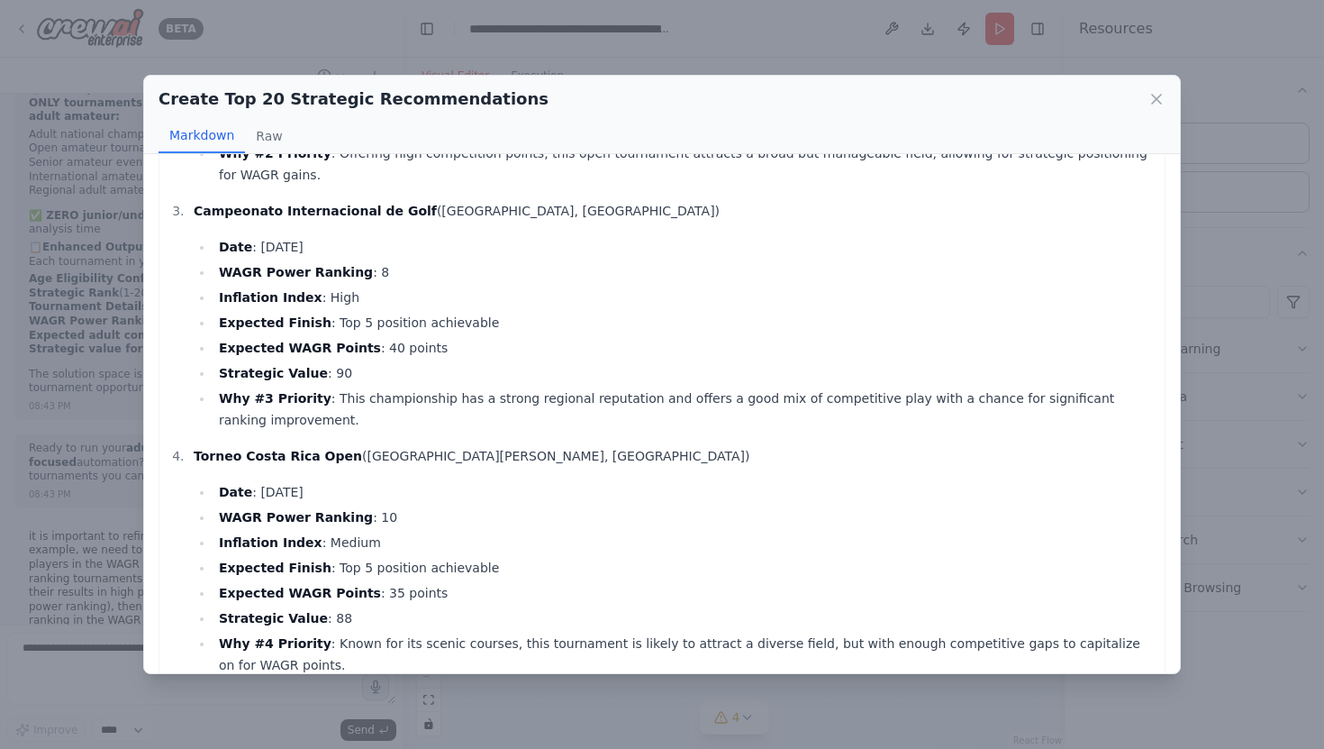
scroll to position [0, 0]
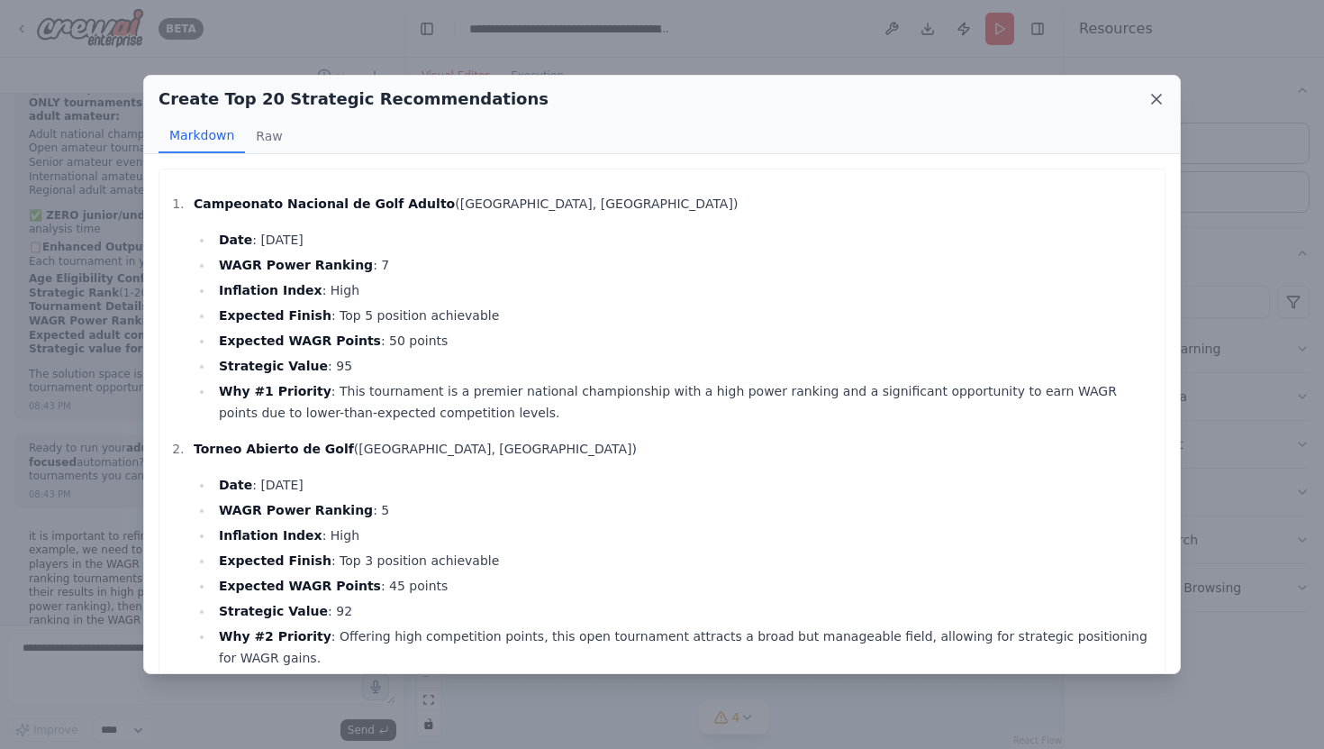
click at [1161, 101] on icon at bounding box center [1157, 99] width 18 height 18
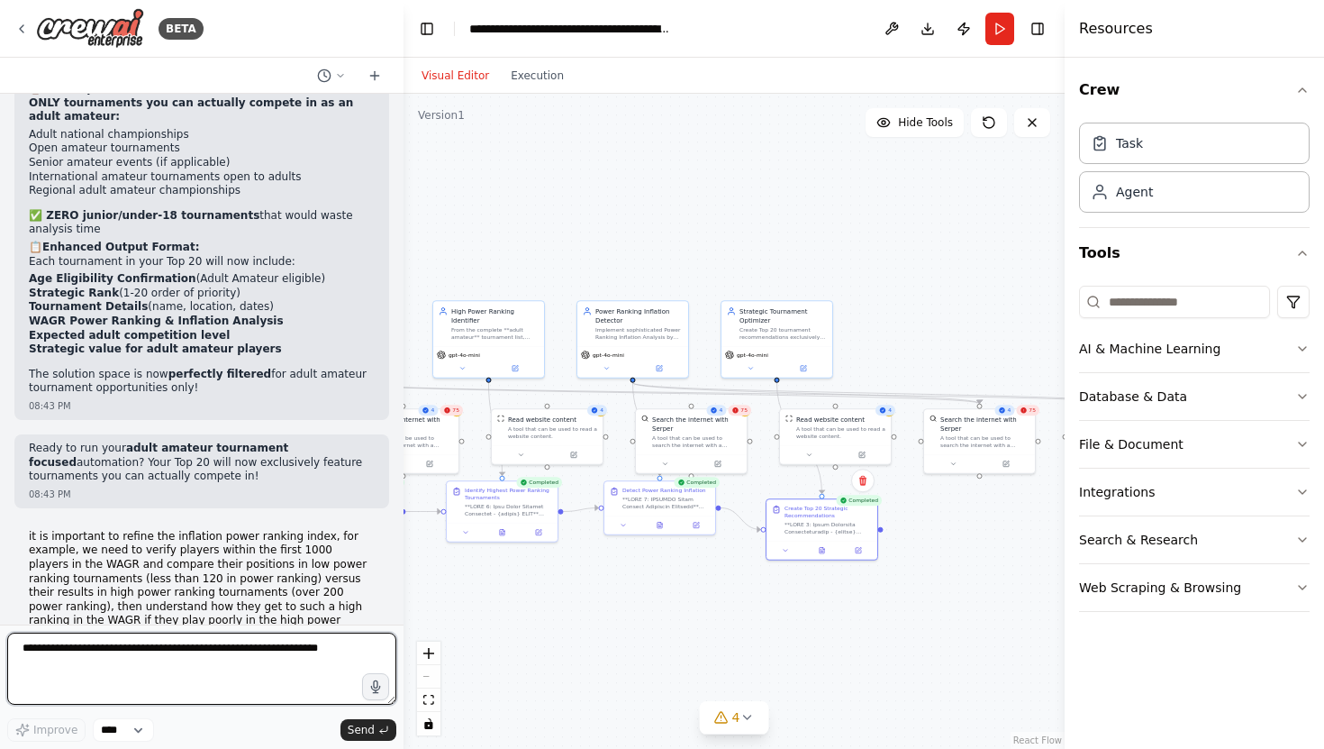
click at [56, 649] on textarea at bounding box center [201, 668] width 389 height 72
type textarea "*"
click at [1006, 31] on button "Run" at bounding box center [999, 29] width 29 height 32
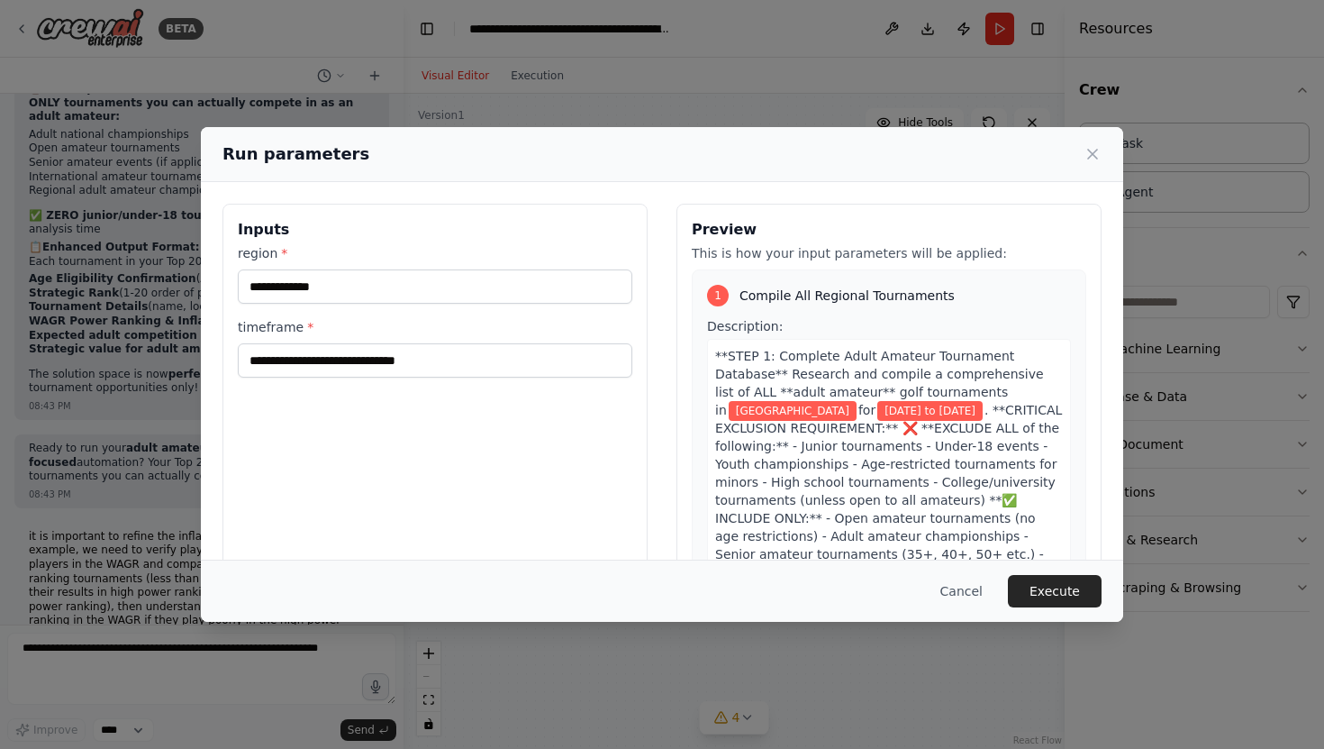
scroll to position [1, 0]
drag, startPoint x: 281, startPoint y: 286, endPoint x: 181, endPoint y: 291, distance: 100.1
click at [181, 291] on div "**********" at bounding box center [662, 374] width 1324 height 749
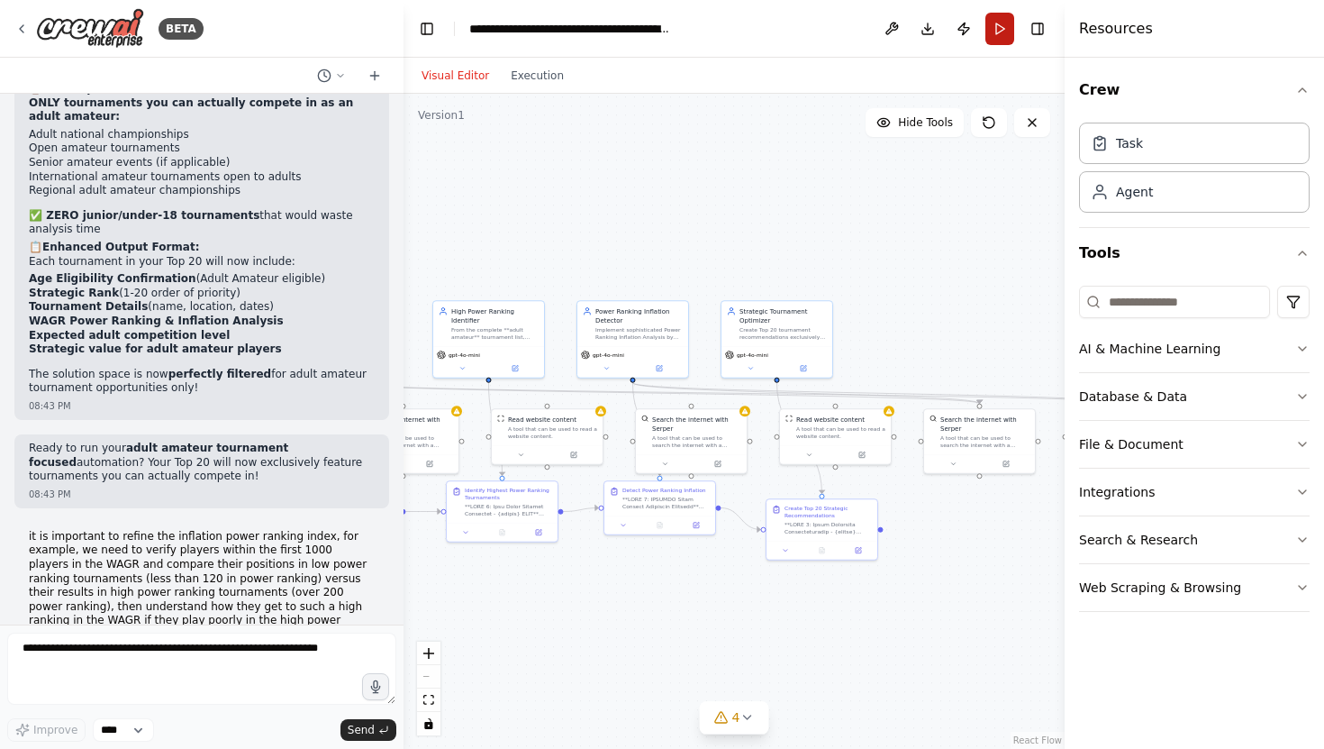
click at [993, 23] on button "Run" at bounding box center [999, 29] width 29 height 32
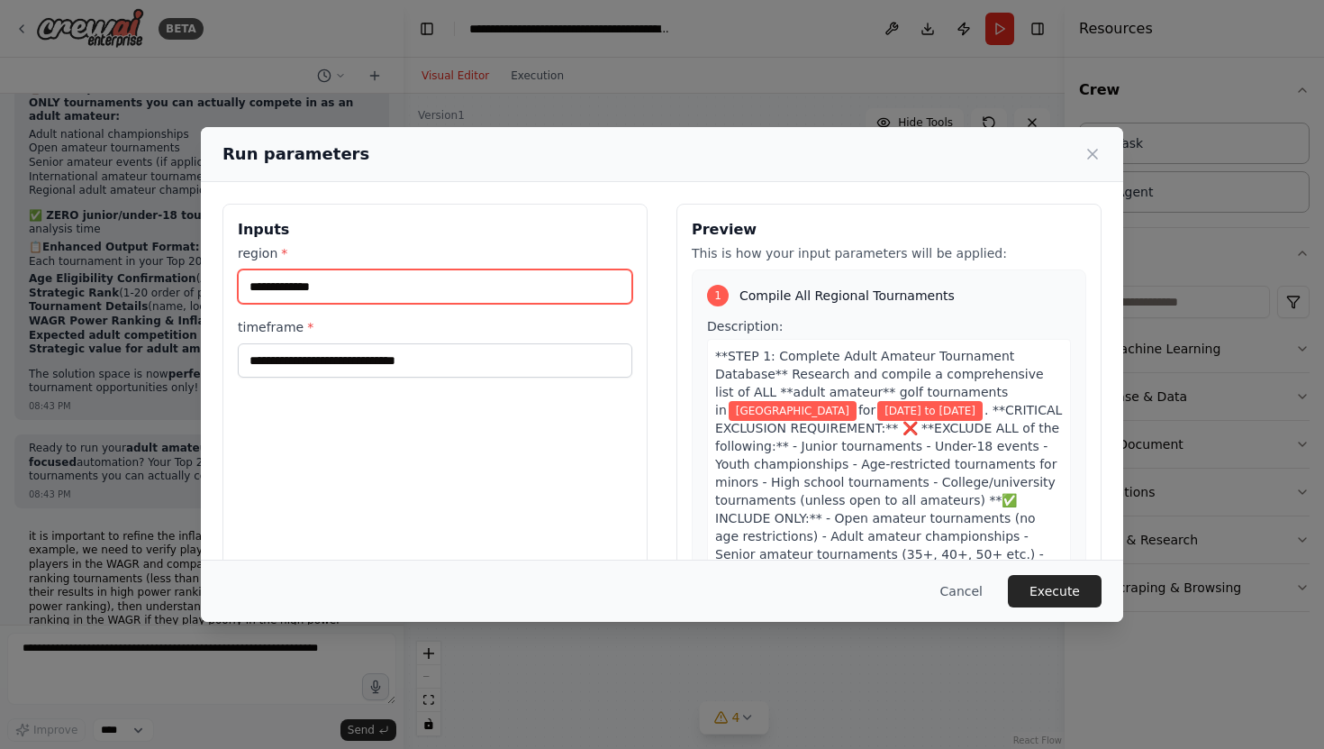
drag, startPoint x: 338, startPoint y: 288, endPoint x: 189, endPoint y: 295, distance: 148.8
click at [190, 295] on div "**********" at bounding box center [662, 374] width 1324 height 749
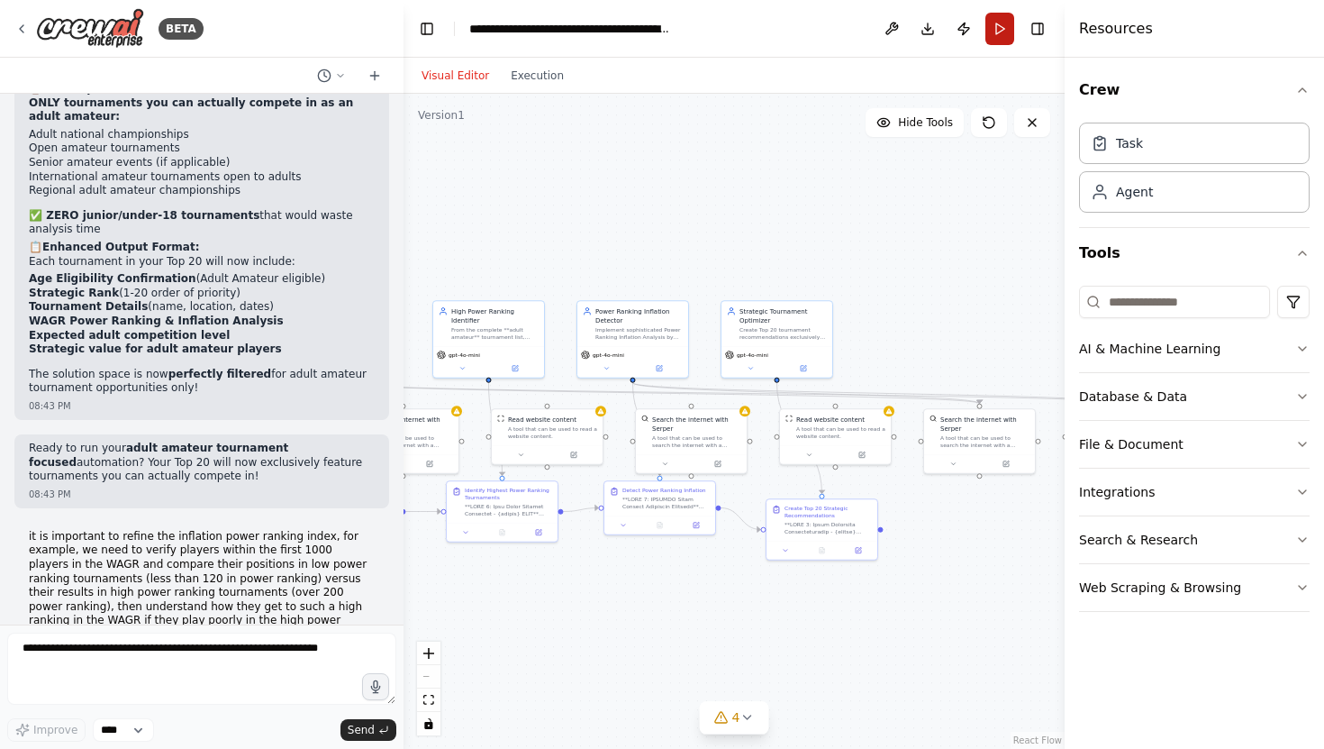
click at [1003, 35] on button "Run" at bounding box center [999, 29] width 29 height 32
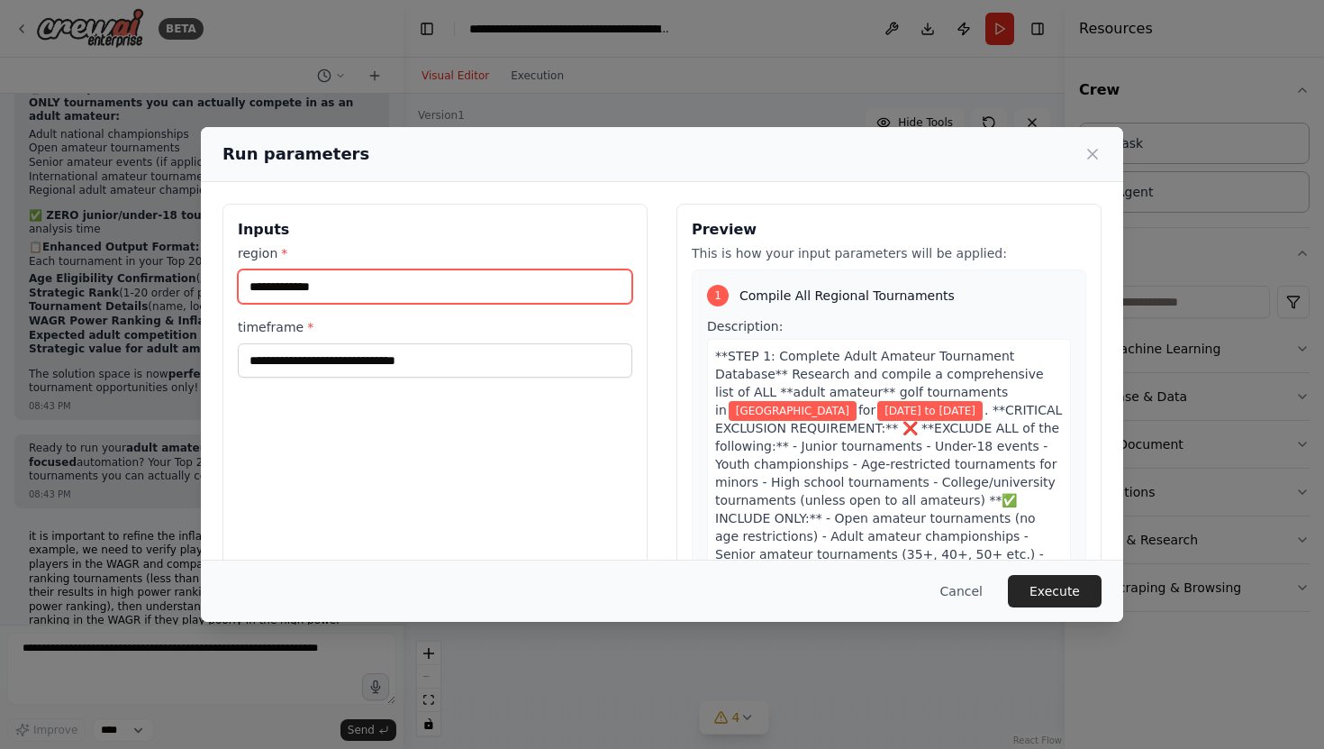
drag, startPoint x: 281, startPoint y: 289, endPoint x: 237, endPoint y: 293, distance: 44.3
click at [237, 293] on div "**********" at bounding box center [435, 417] width 425 height 427
type input "**********"
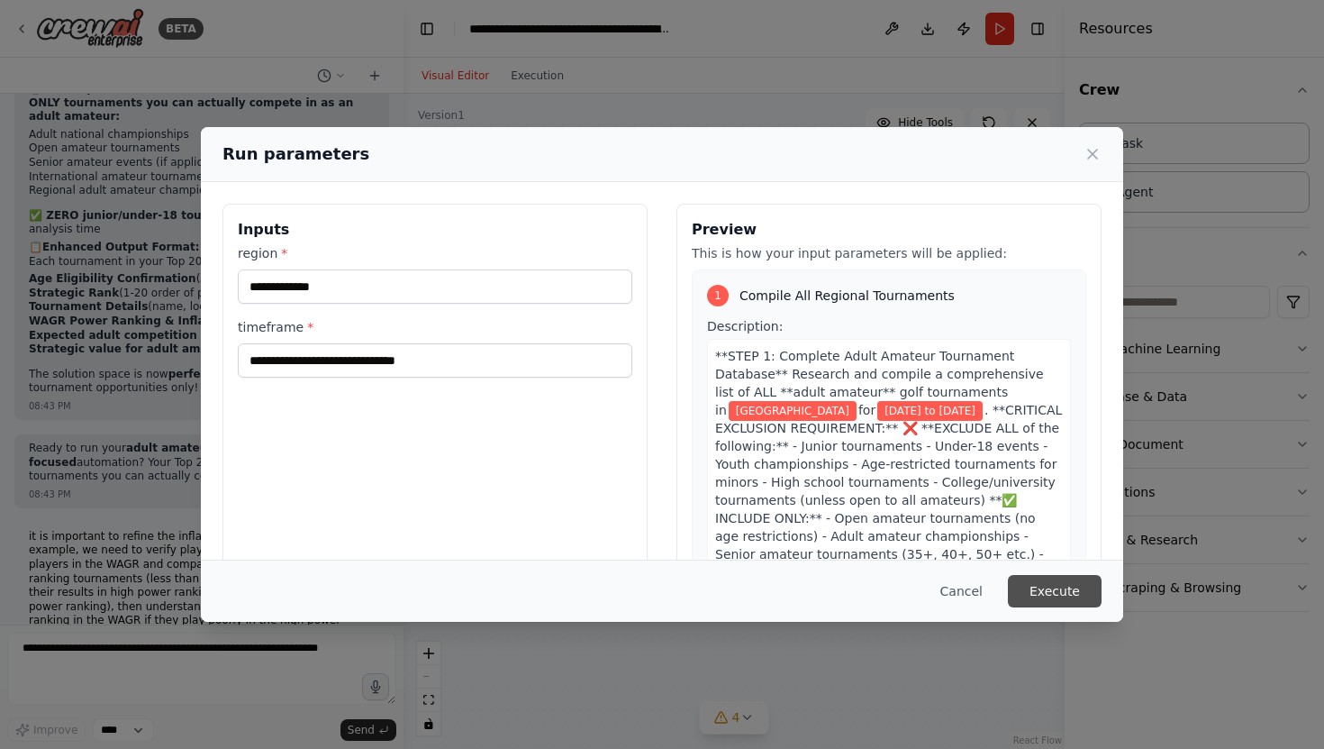
click at [1062, 587] on button "Execute" at bounding box center [1055, 591] width 94 height 32
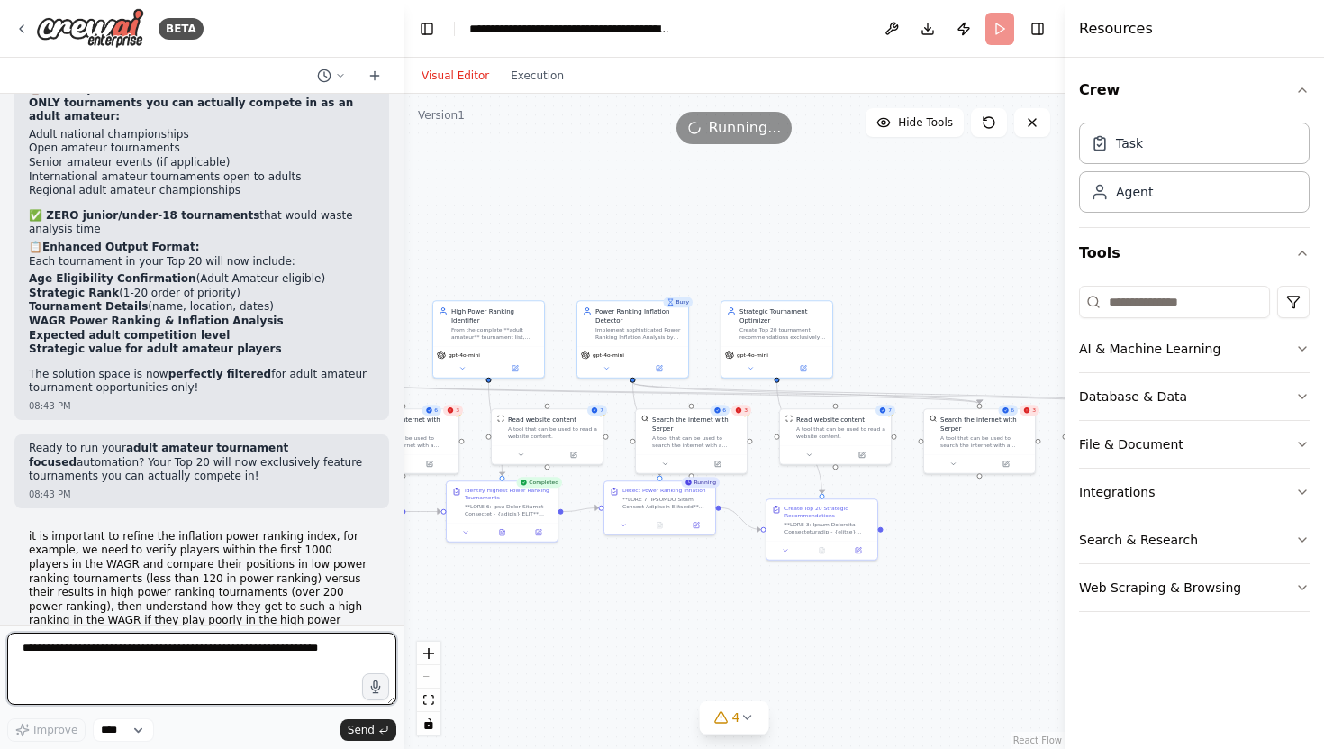
click at [128, 639] on textarea at bounding box center [201, 668] width 389 height 72
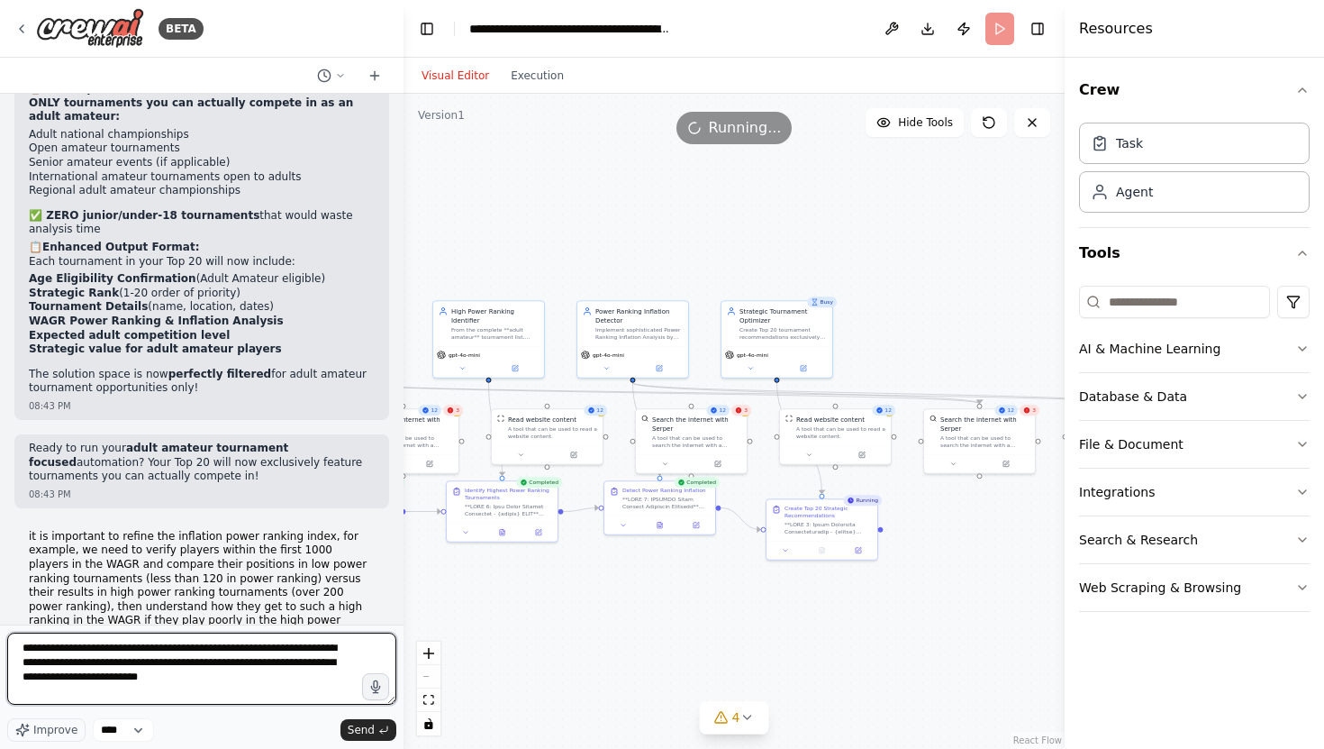
click at [294, 685] on textarea "**********" at bounding box center [201, 668] width 389 height 72
type textarea "**********"
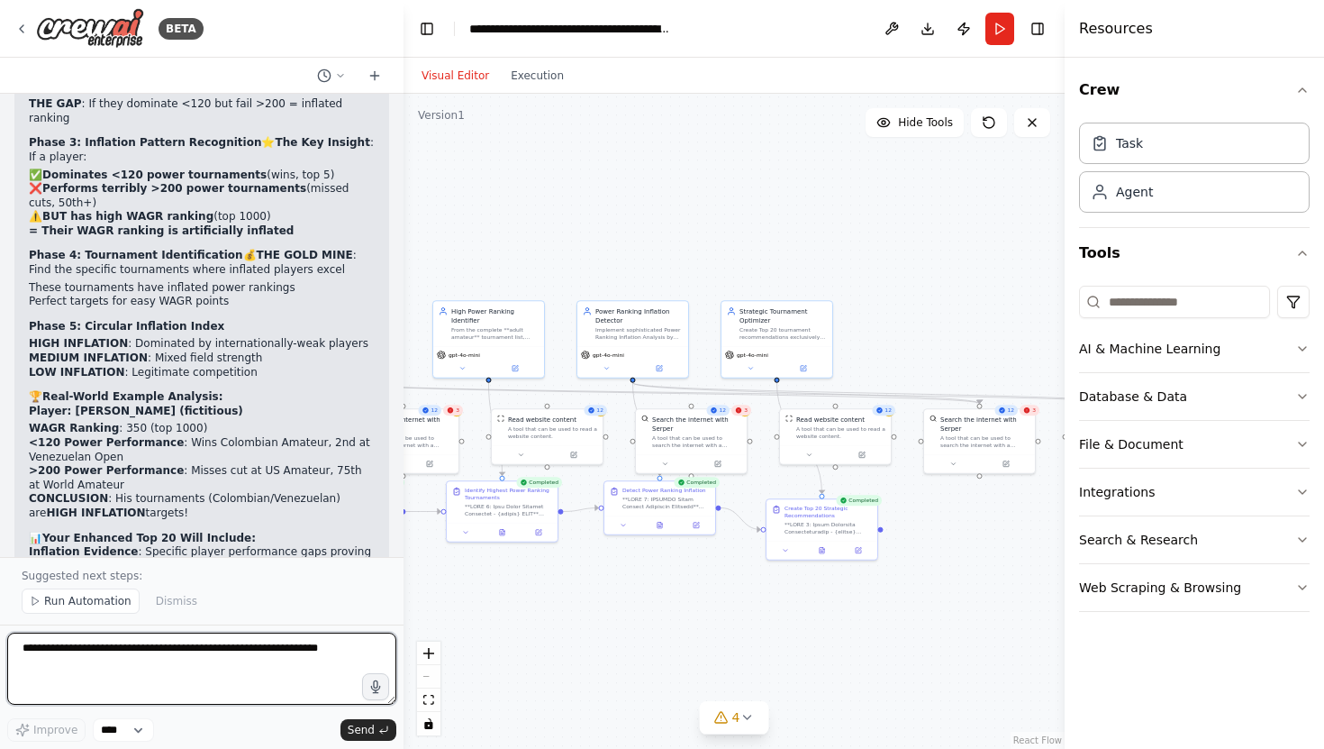
scroll to position [29376, 0]
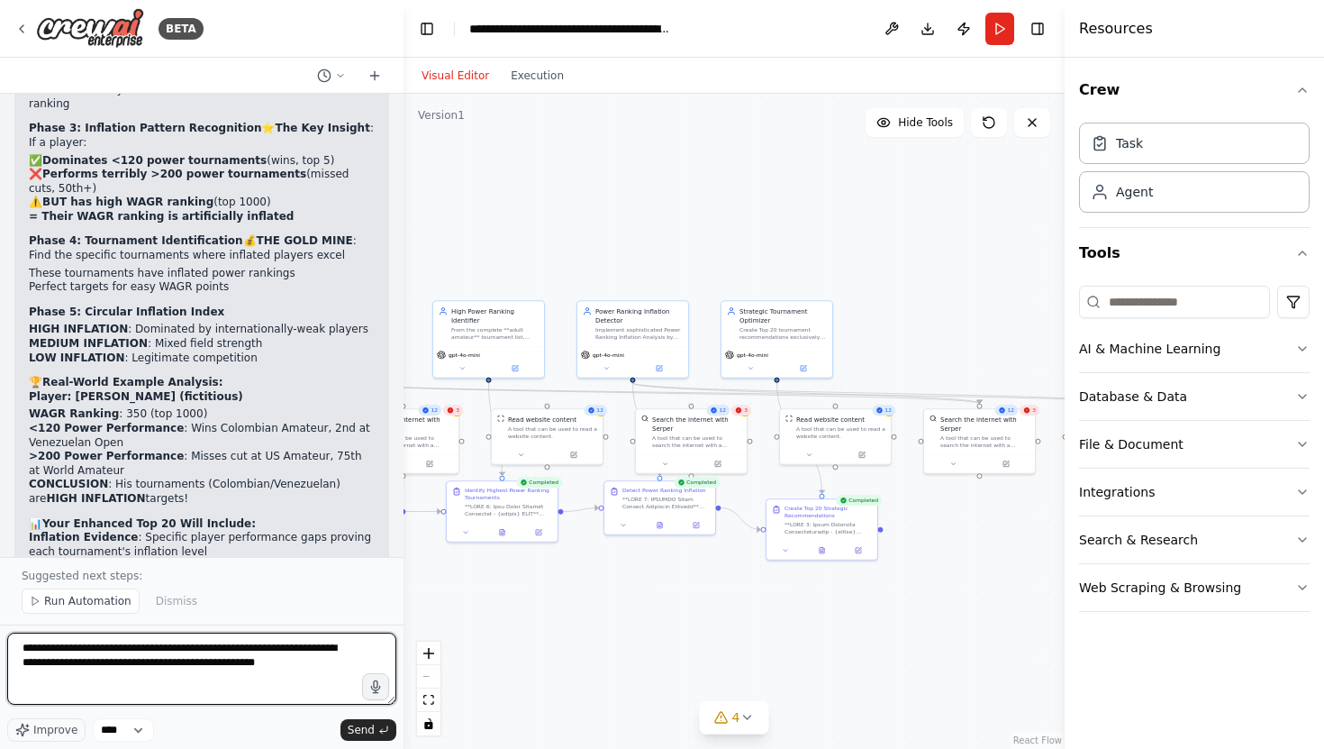
type textarea "**********"
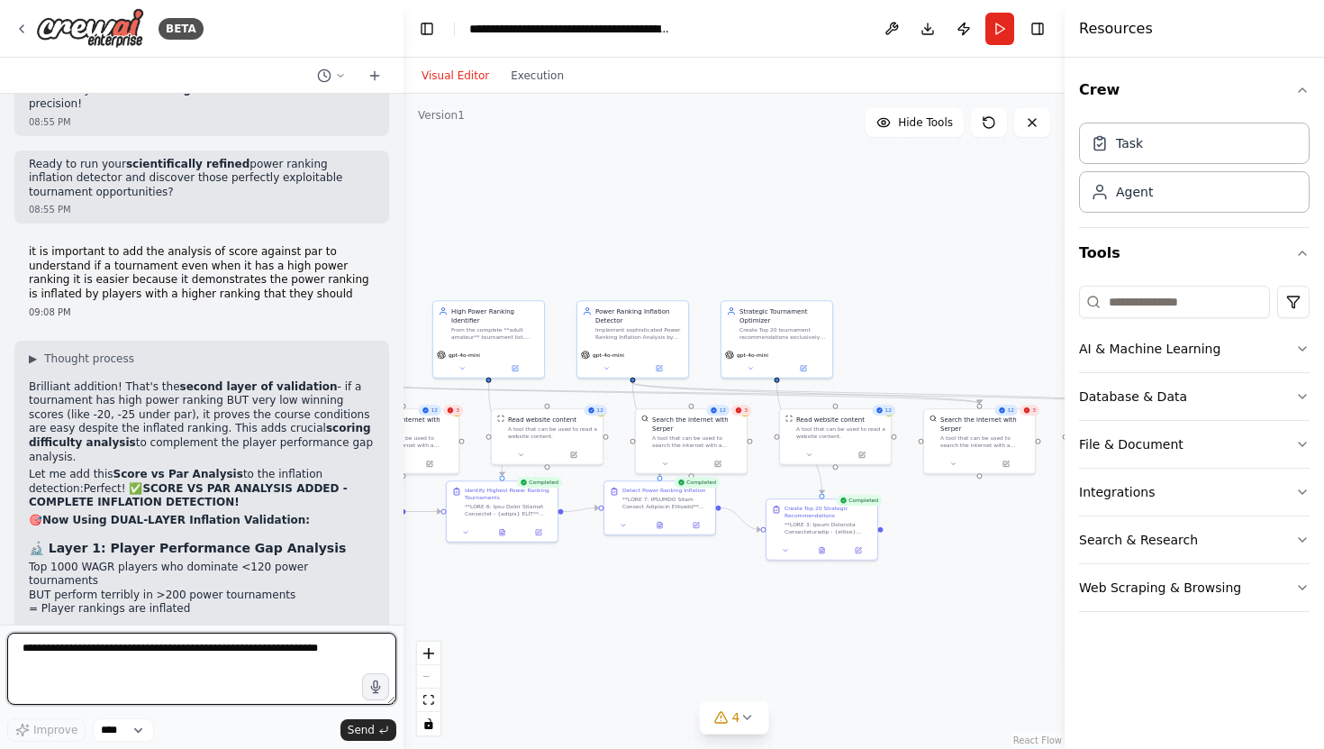
scroll to position [29973, 0]
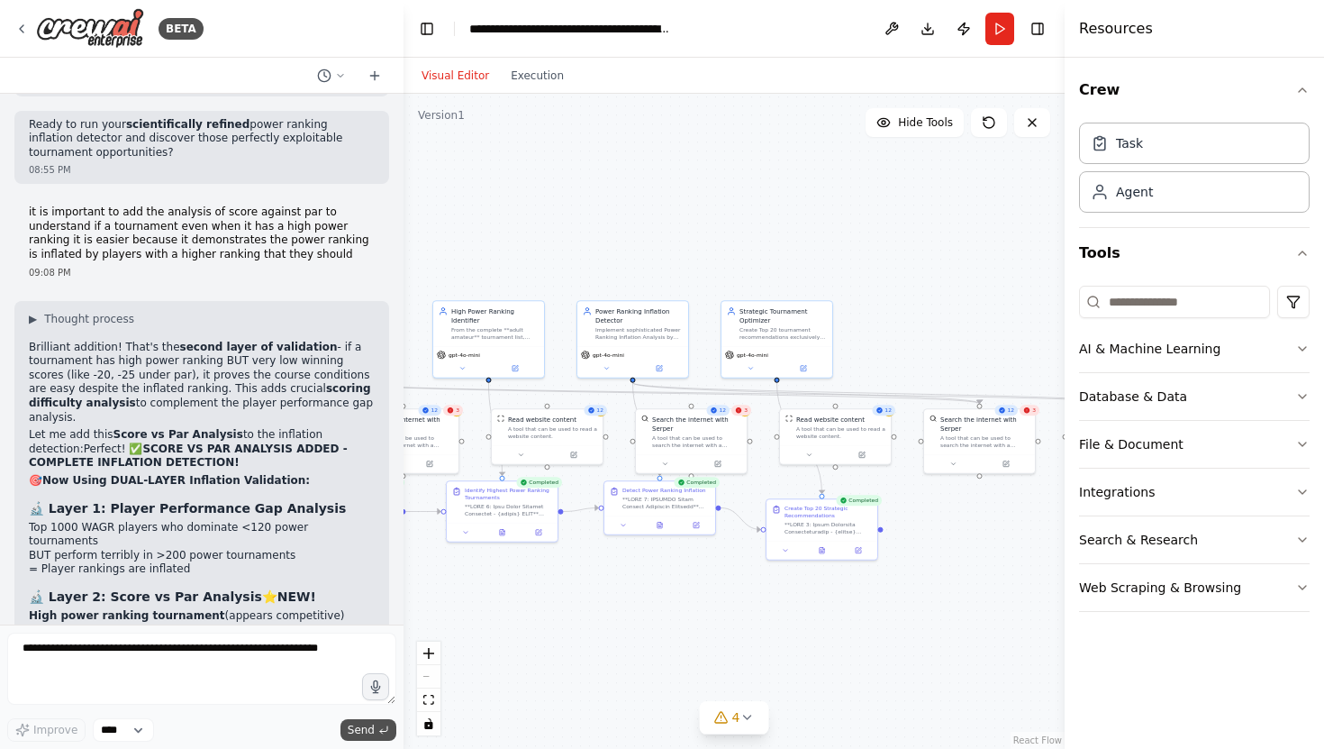
click at [360, 731] on span "Send" at bounding box center [361, 729] width 27 height 14
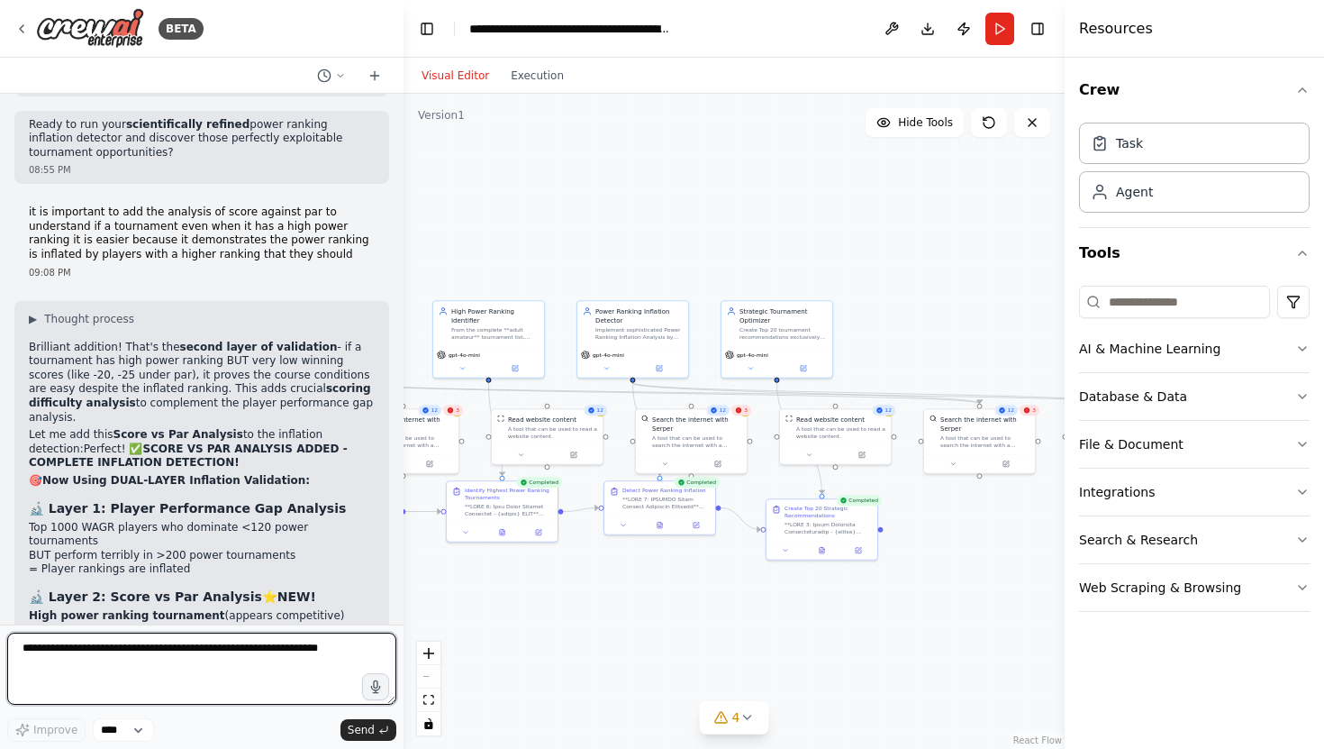
click at [193, 659] on textarea at bounding box center [201, 668] width 389 height 72
click at [1004, 23] on button "Run" at bounding box center [999, 29] width 29 height 32
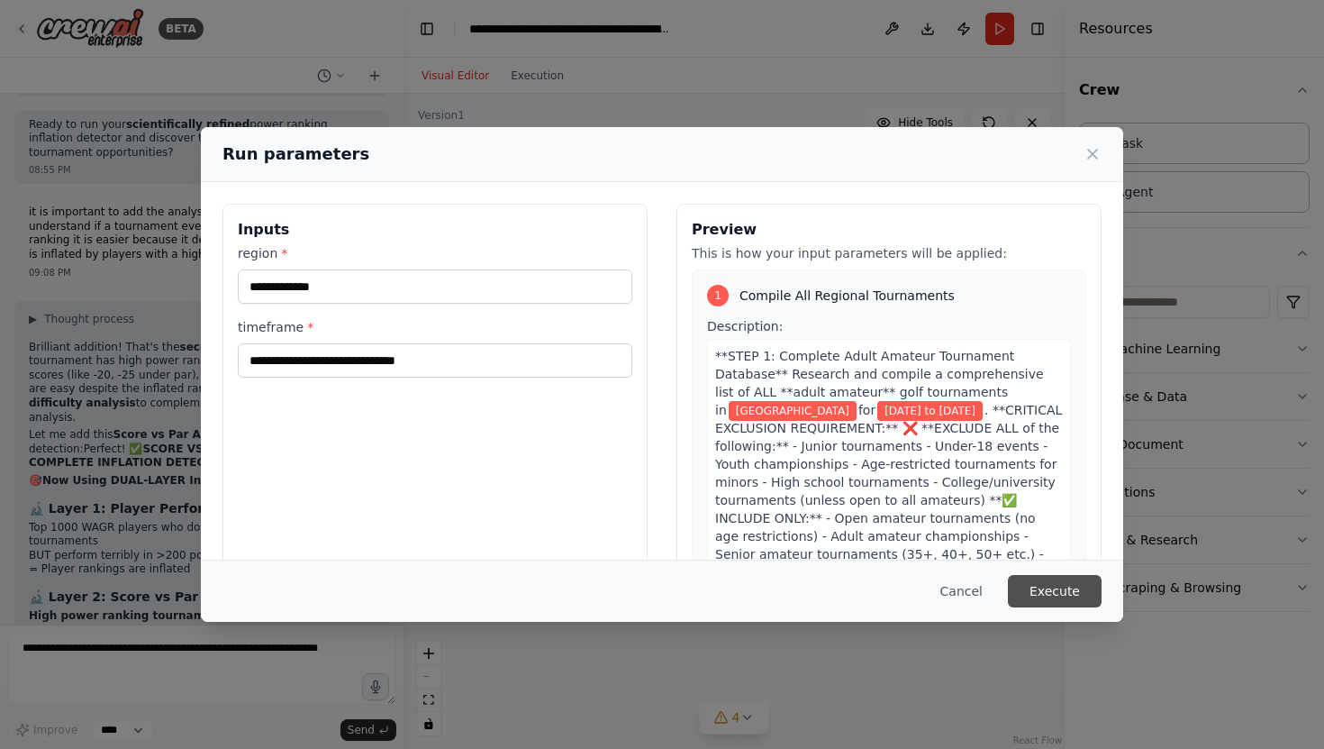
click at [1058, 594] on button "Execute" at bounding box center [1055, 591] width 94 height 32
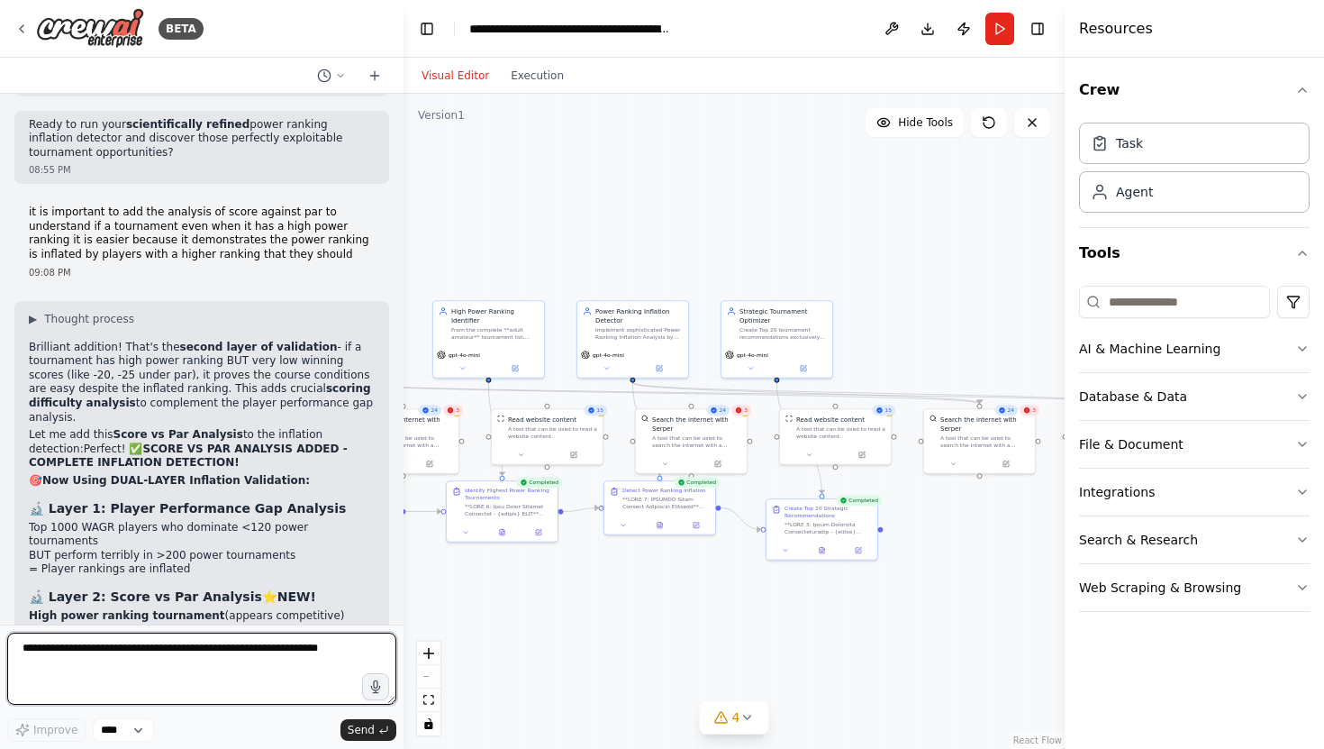
click at [145, 658] on textarea at bounding box center [201, 668] width 389 height 72
type textarea "***"
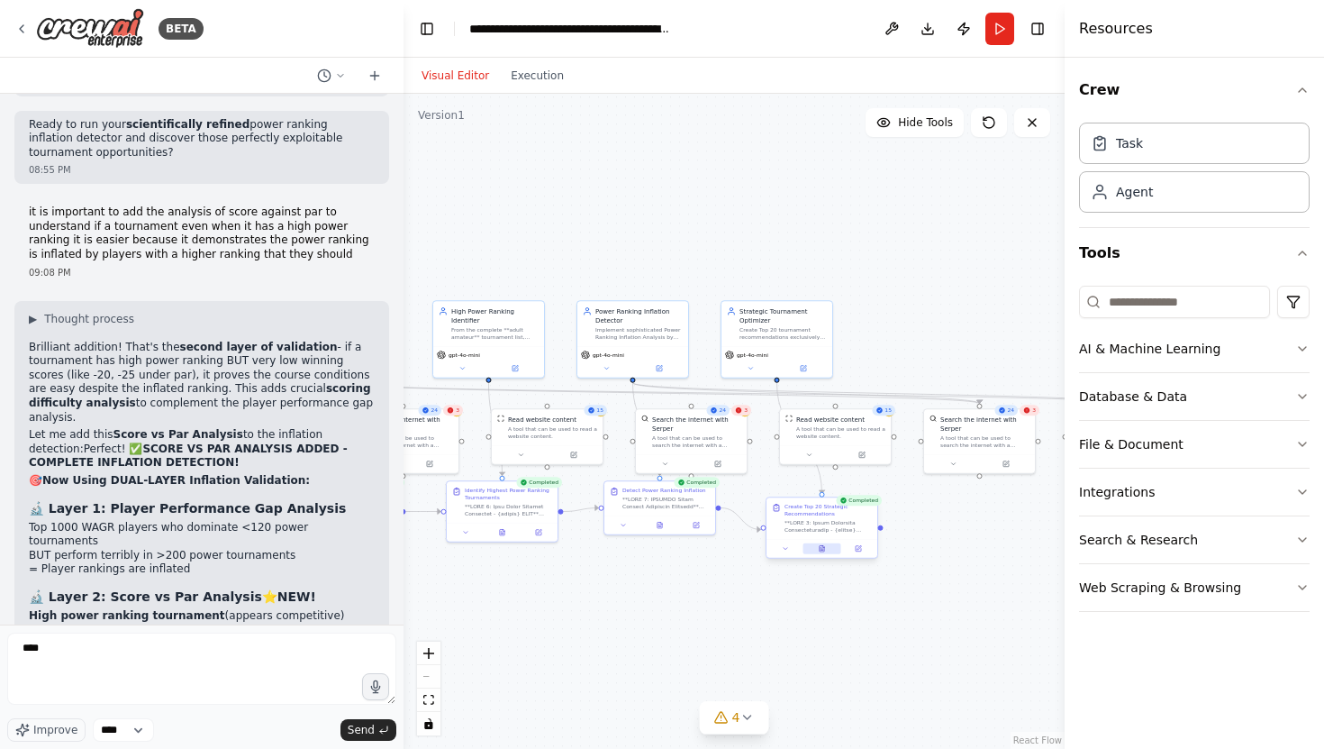
click at [822, 549] on icon at bounding box center [822, 548] width 5 height 6
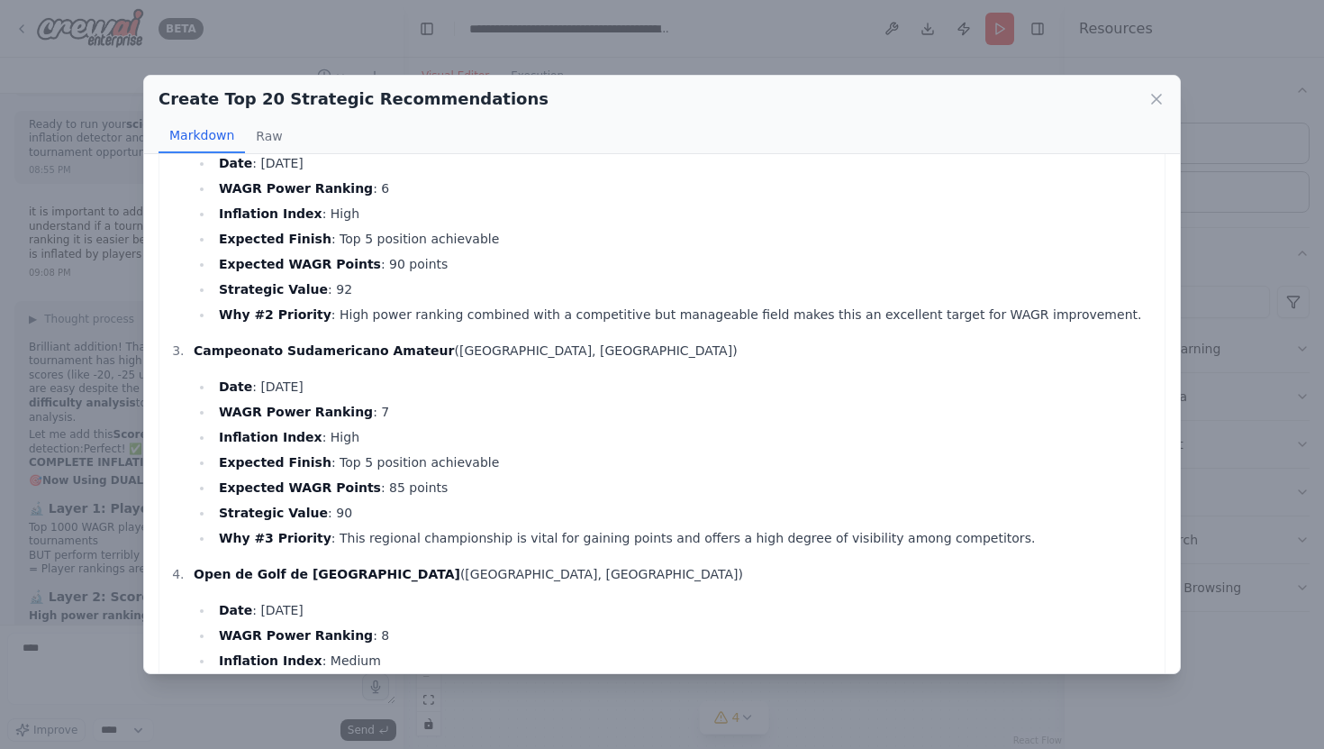
scroll to position [0, 0]
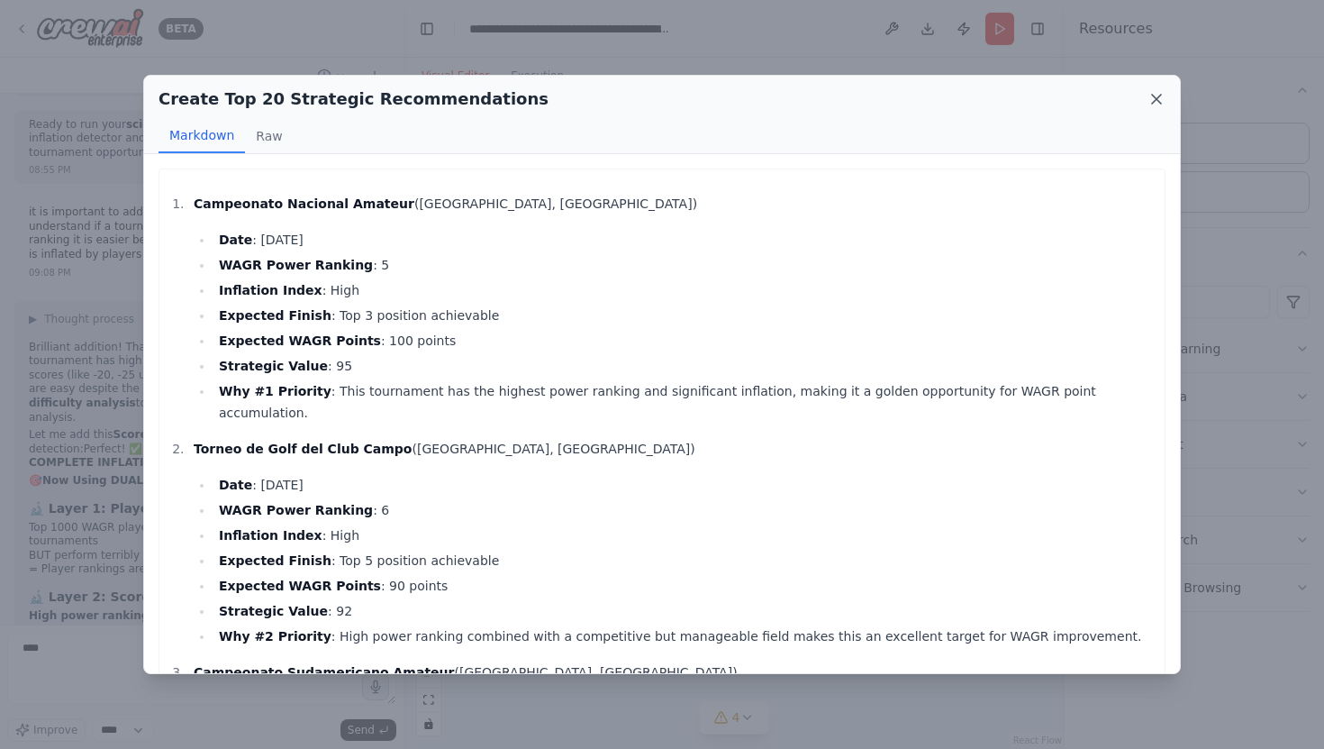
click at [1158, 99] on icon at bounding box center [1157, 99] width 18 height 18
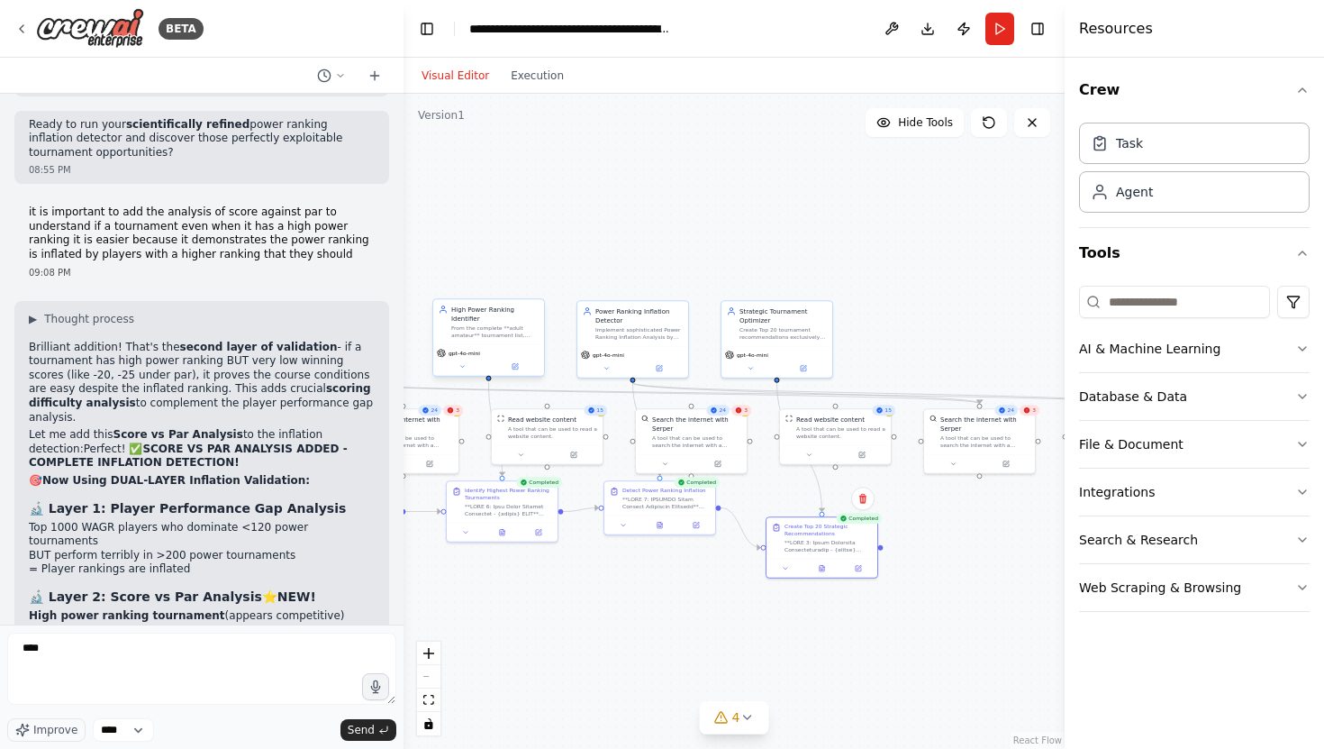
click at [475, 325] on div "From the complete **adult amateur** tournament list, identify and prioritize to…" at bounding box center [494, 331] width 87 height 14
click at [623, 342] on div "Power Ranking Inflation Detector Implement sophisticated Power Ranking Inflatio…" at bounding box center [632, 321] width 111 height 45
click at [787, 350] on div "gpt-4o-mini" at bounding box center [777, 353] width 104 height 9
click at [519, 440] on div "Read website content A tool that can be used to read a website content." at bounding box center [547, 425] width 111 height 36
click at [586, 208] on div ".deletable-edge-delete-btn { width: 20px; height: 20px; border: 0px solid #ffff…" at bounding box center [734, 421] width 661 height 655
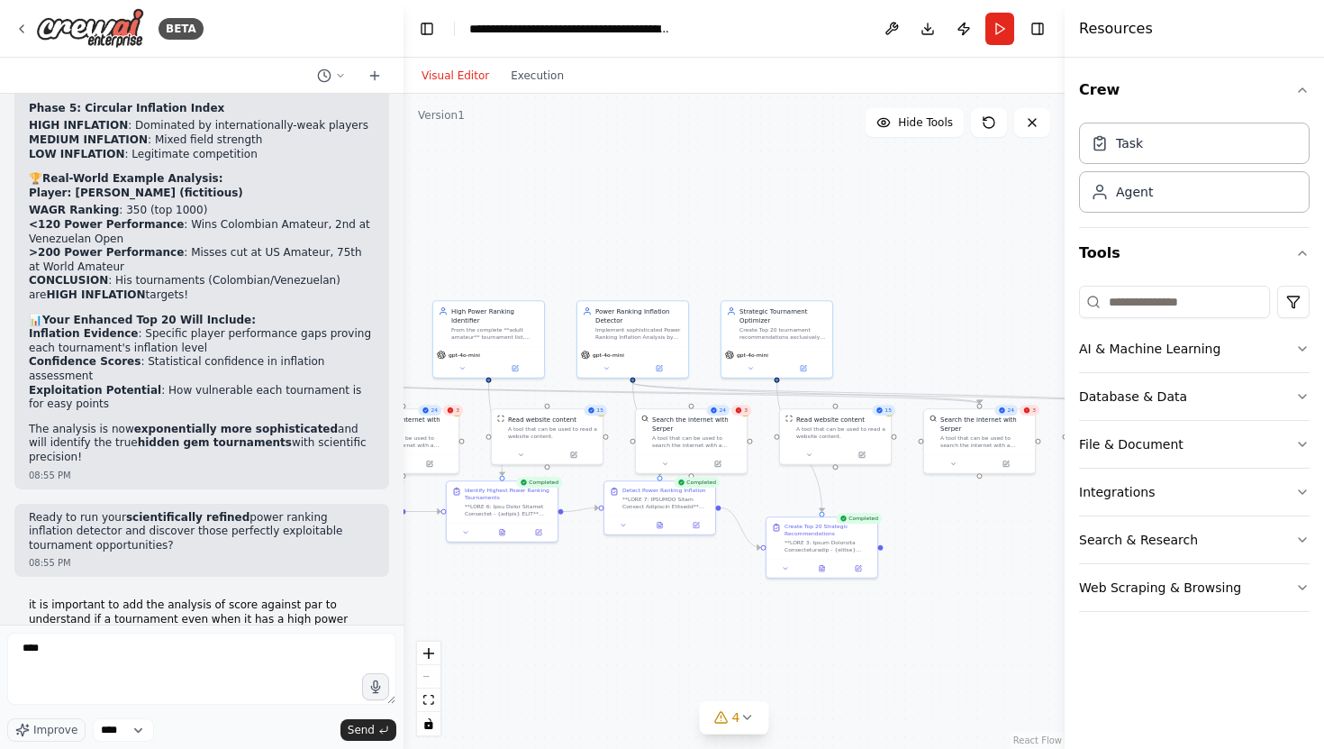
scroll to position [29973, 0]
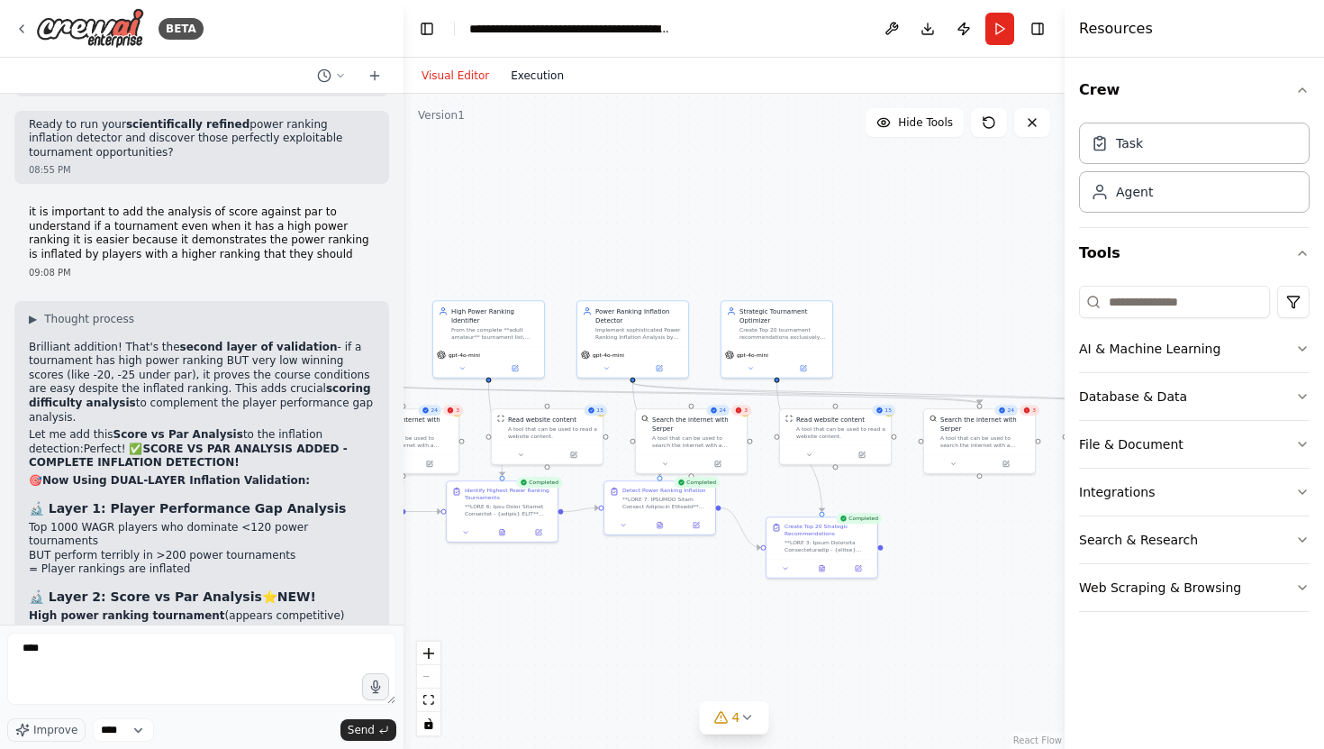
click at [537, 74] on button "Execution" at bounding box center [537, 76] width 75 height 22
click at [471, 77] on button "Visual Editor" at bounding box center [455, 76] width 89 height 22
click at [424, 30] on button "Toggle Left Sidebar" at bounding box center [426, 28] width 25 height 25
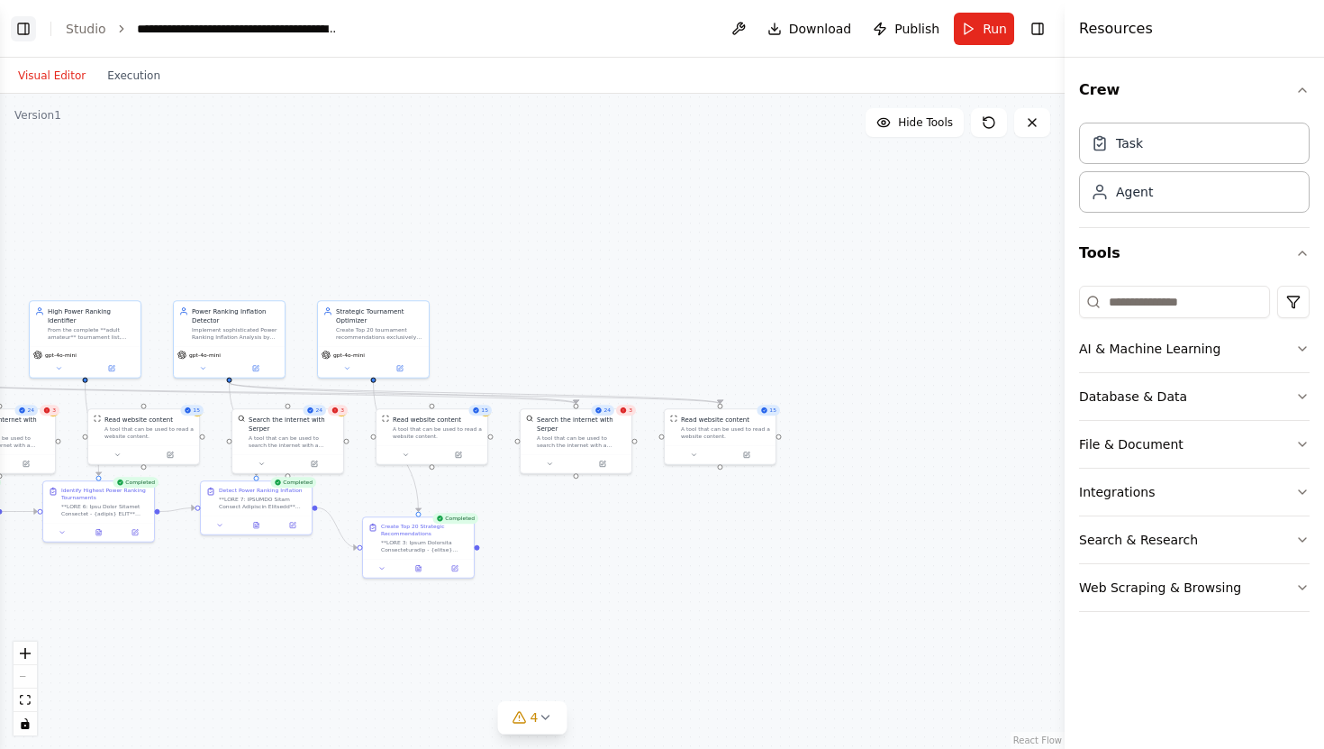
click at [21, 33] on button "Toggle Left Sidebar" at bounding box center [23, 28] width 25 height 25
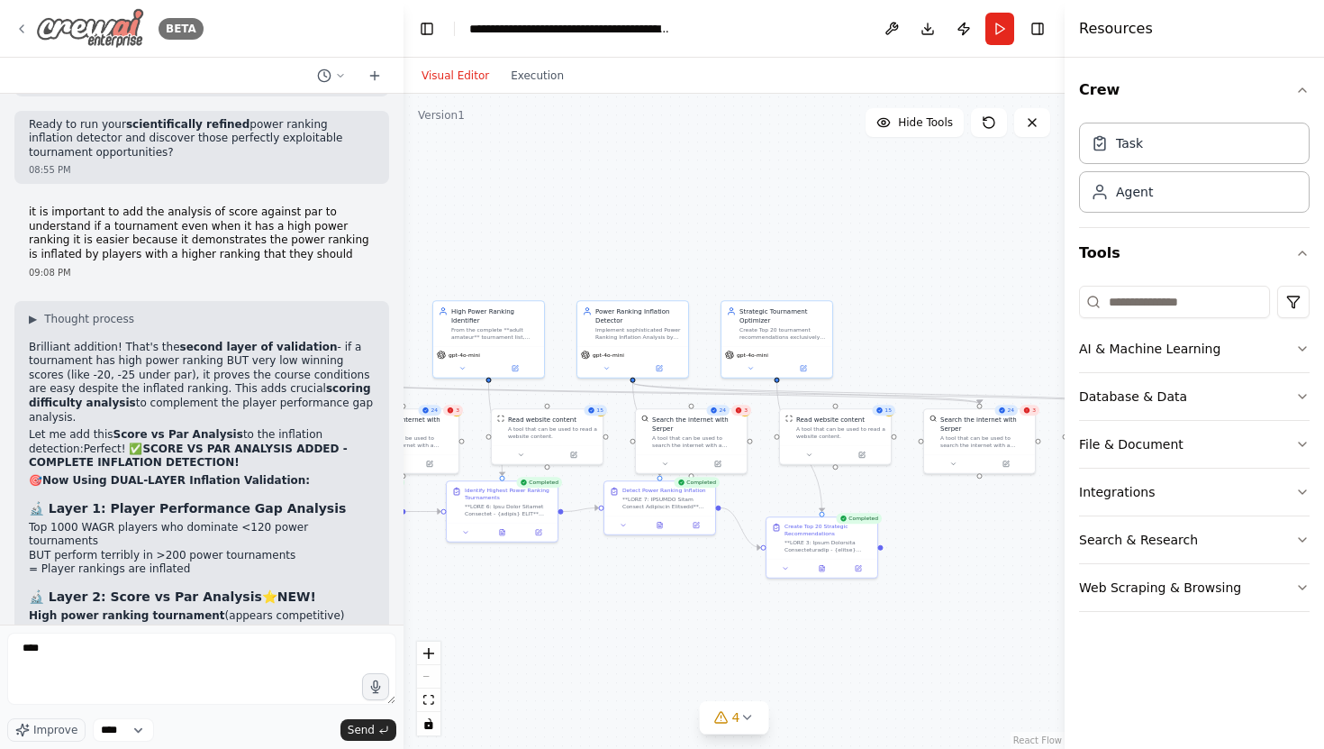
click at [23, 32] on icon at bounding box center [21, 29] width 14 height 14
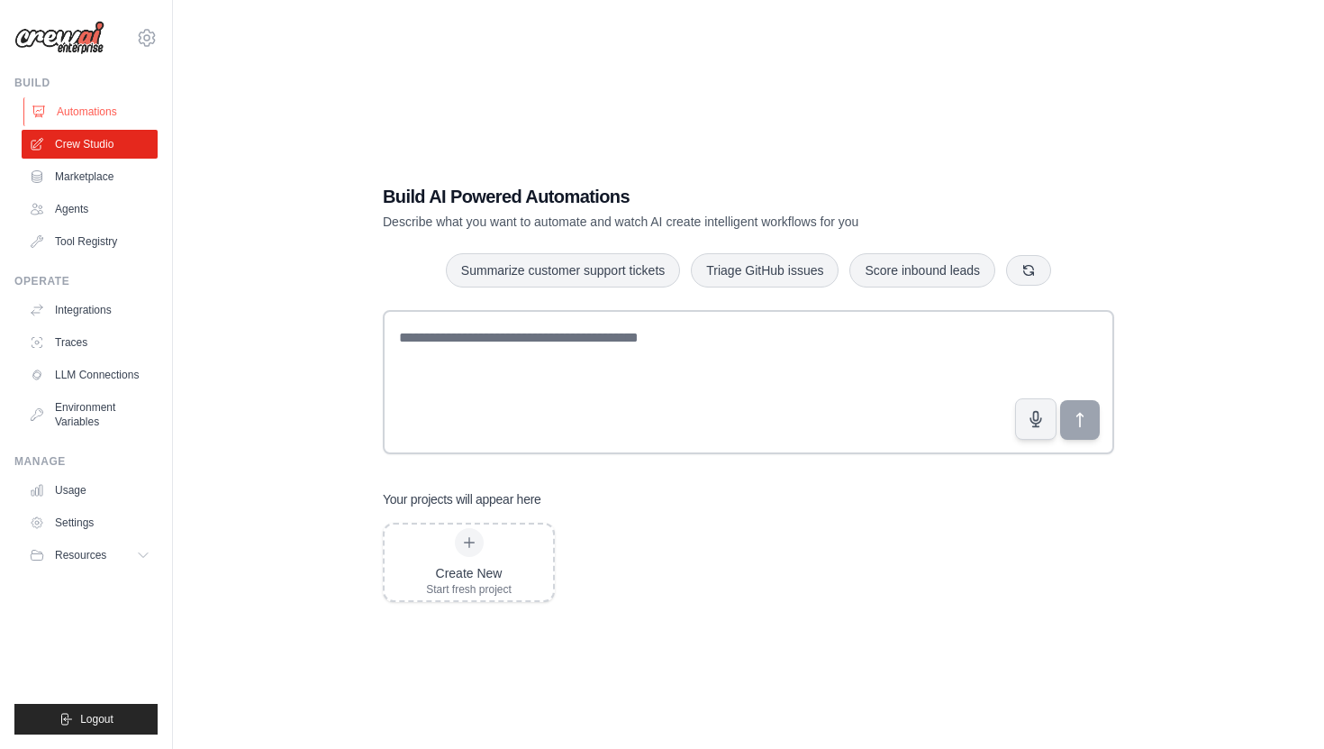
click at [83, 111] on link "Automations" at bounding box center [91, 111] width 136 height 29
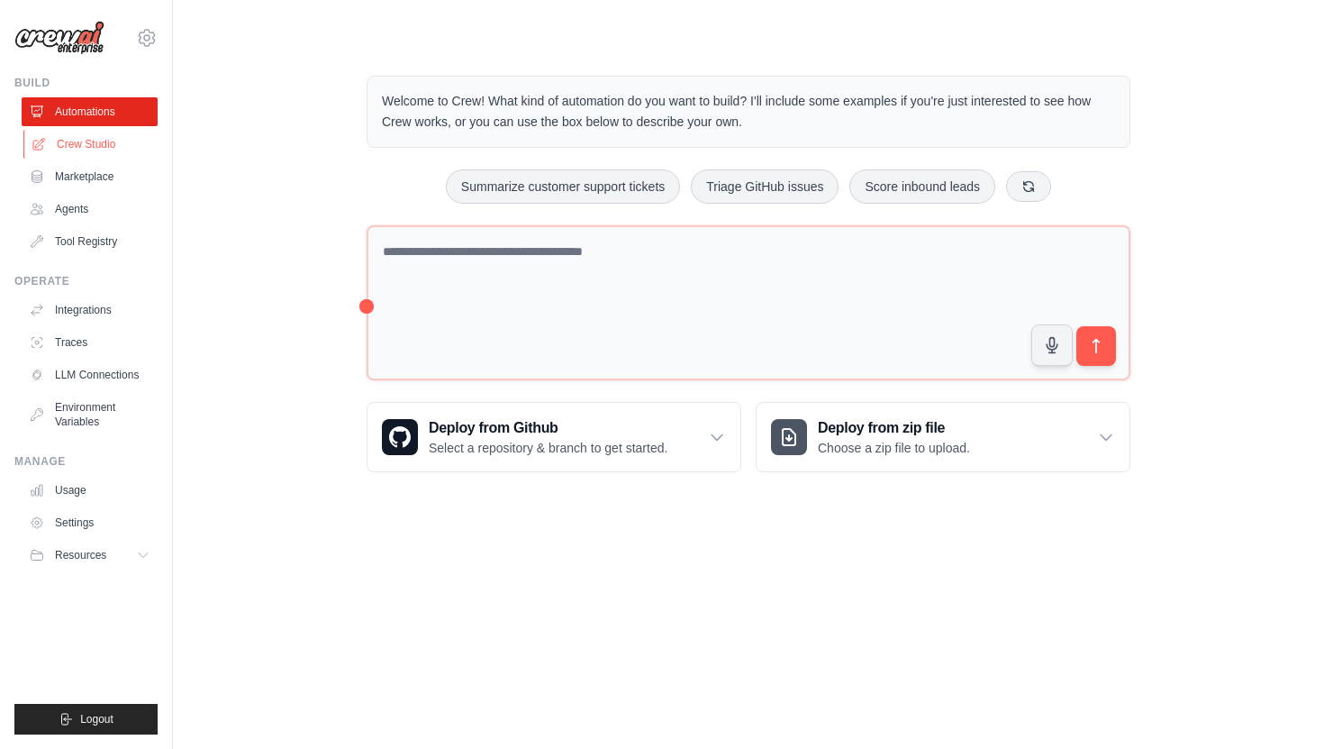
click at [85, 142] on link "Crew Studio" at bounding box center [91, 144] width 136 height 29
